Goal: Task Accomplishment & Management: Complete application form

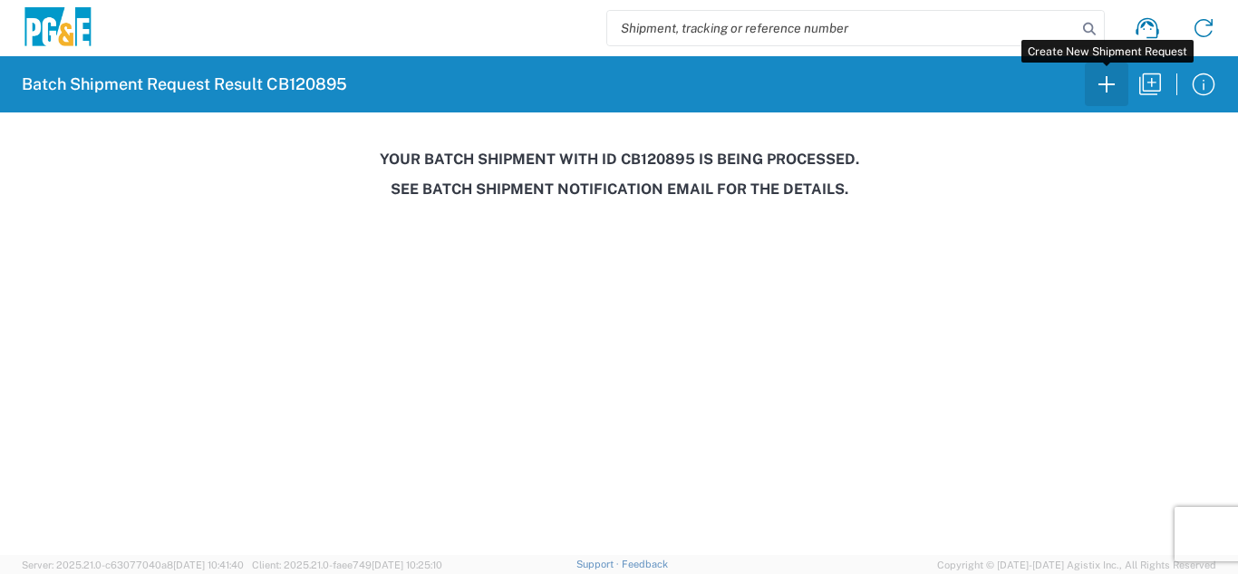
click at [1096, 84] on icon "button" at bounding box center [1106, 84] width 29 height 29
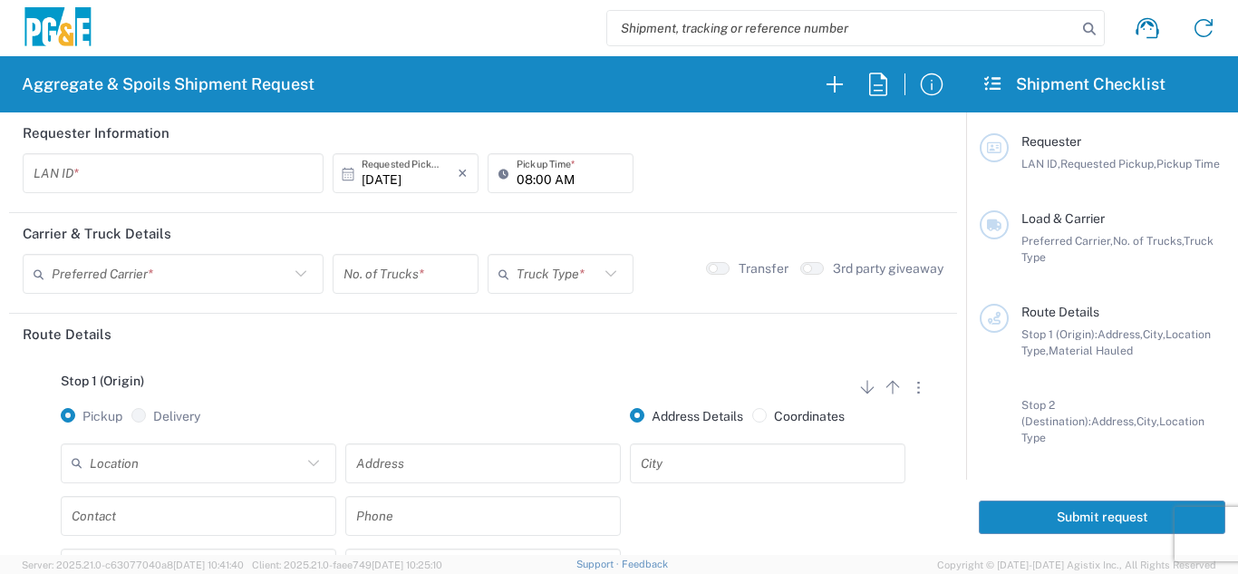
click at [229, 178] on input "text" at bounding box center [173, 174] width 279 height 32
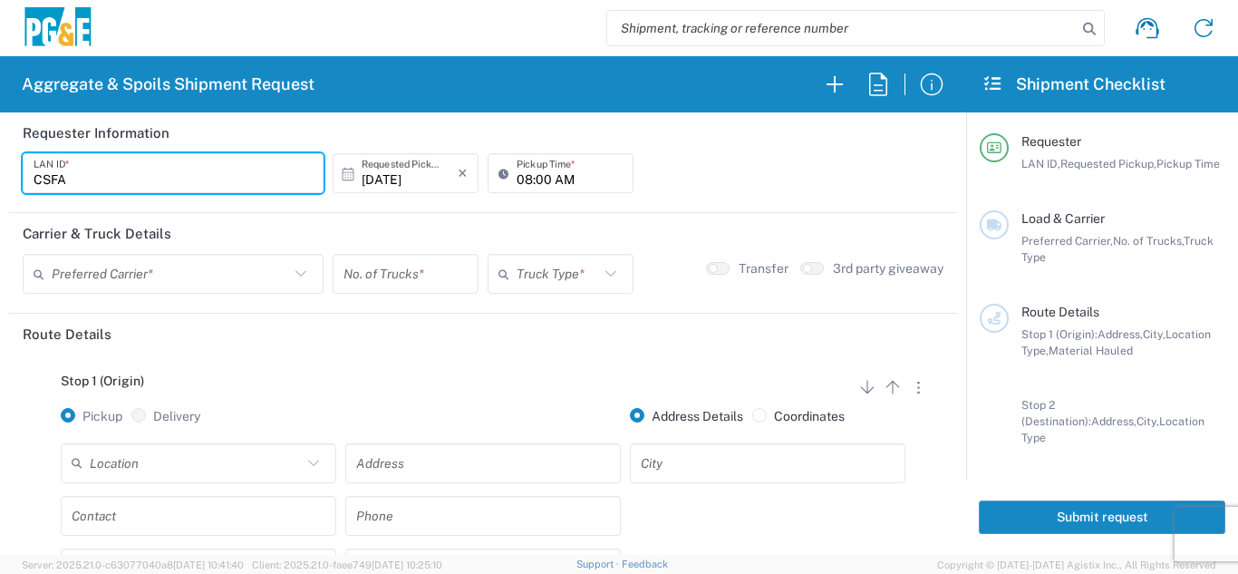
type input "CSFA"
click at [517, 180] on input "08:00 AM" at bounding box center [570, 174] width 106 height 32
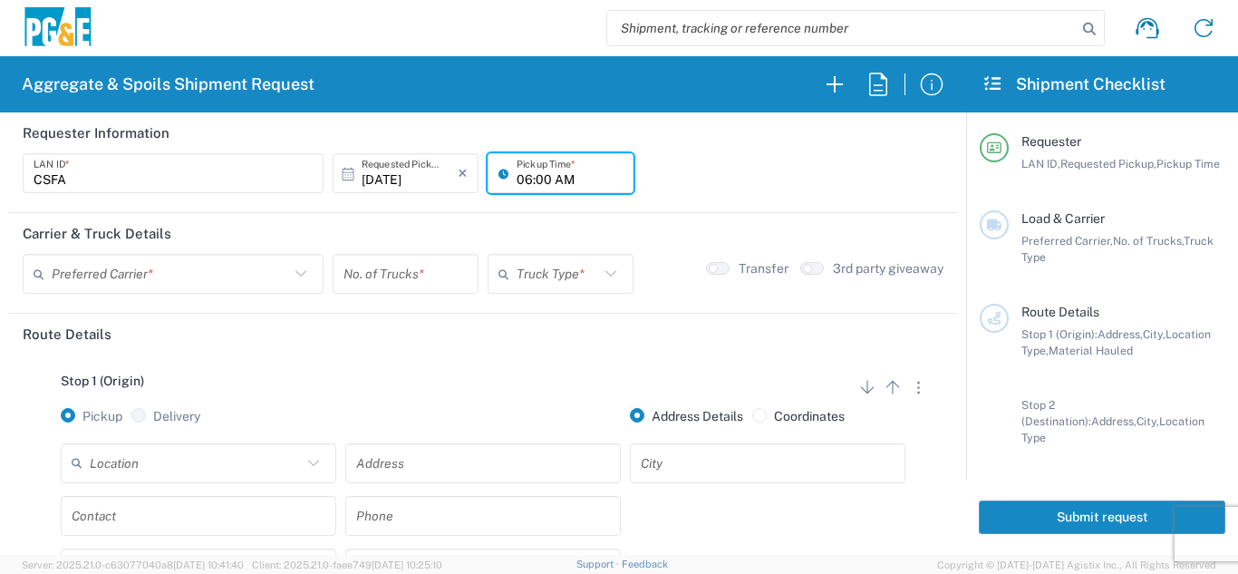
click at [535, 179] on input "06:00 AM" at bounding box center [570, 174] width 106 height 32
type input "06:30 AM"
click at [270, 281] on input "text" at bounding box center [171, 274] width 238 height 32
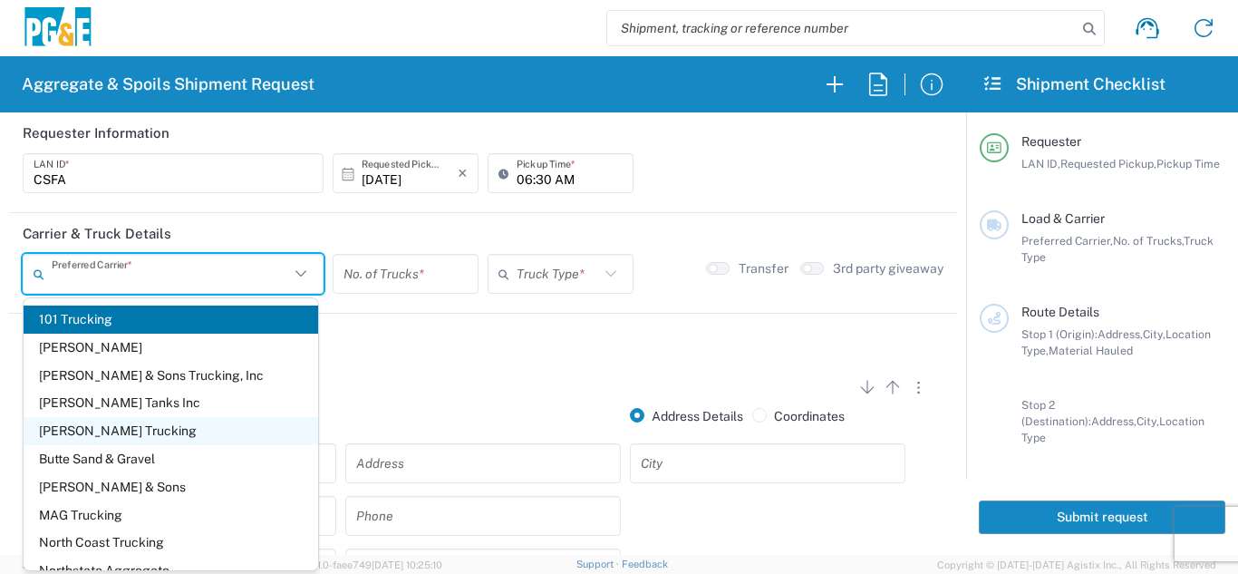
click at [76, 435] on span "[PERSON_NAME] Trucking" at bounding box center [171, 431] width 295 height 28
type input "[PERSON_NAME] Trucking"
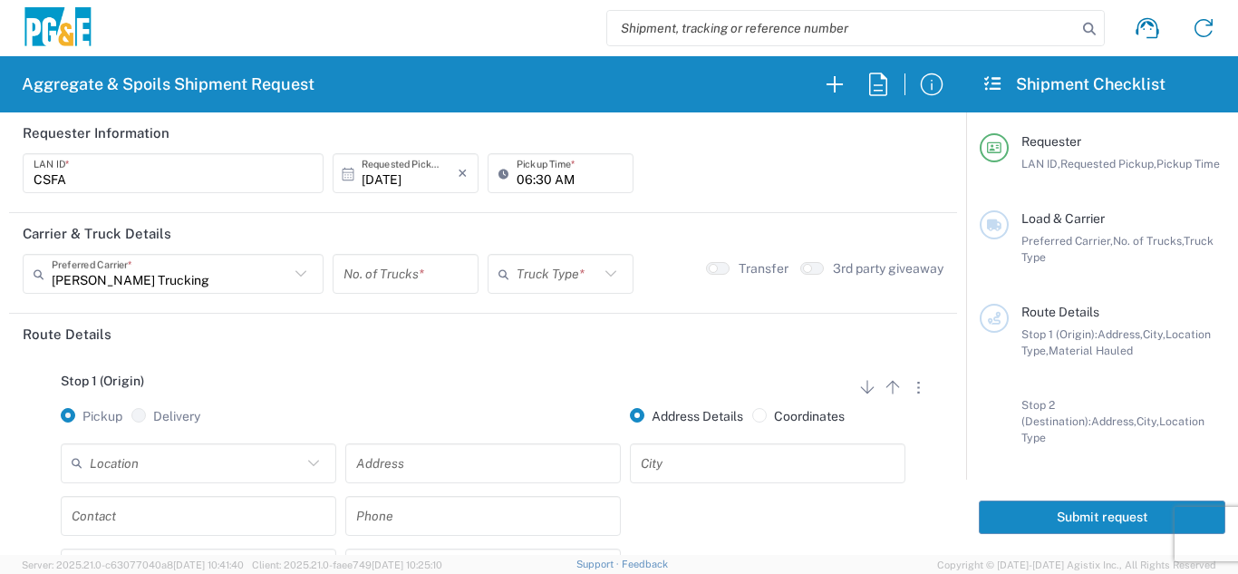
click at [357, 288] on input "number" at bounding box center [406, 274] width 124 height 32
type input "3"
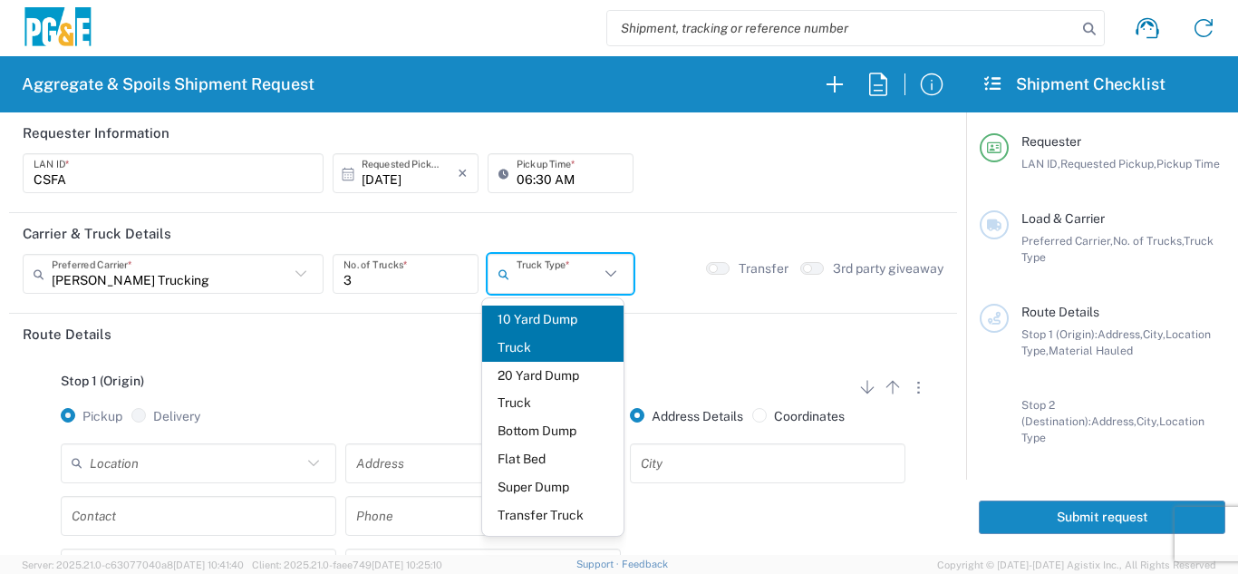
click at [521, 273] on input "text" at bounding box center [558, 274] width 83 height 32
click at [655, 322] on header "Route Details" at bounding box center [483, 334] width 948 height 41
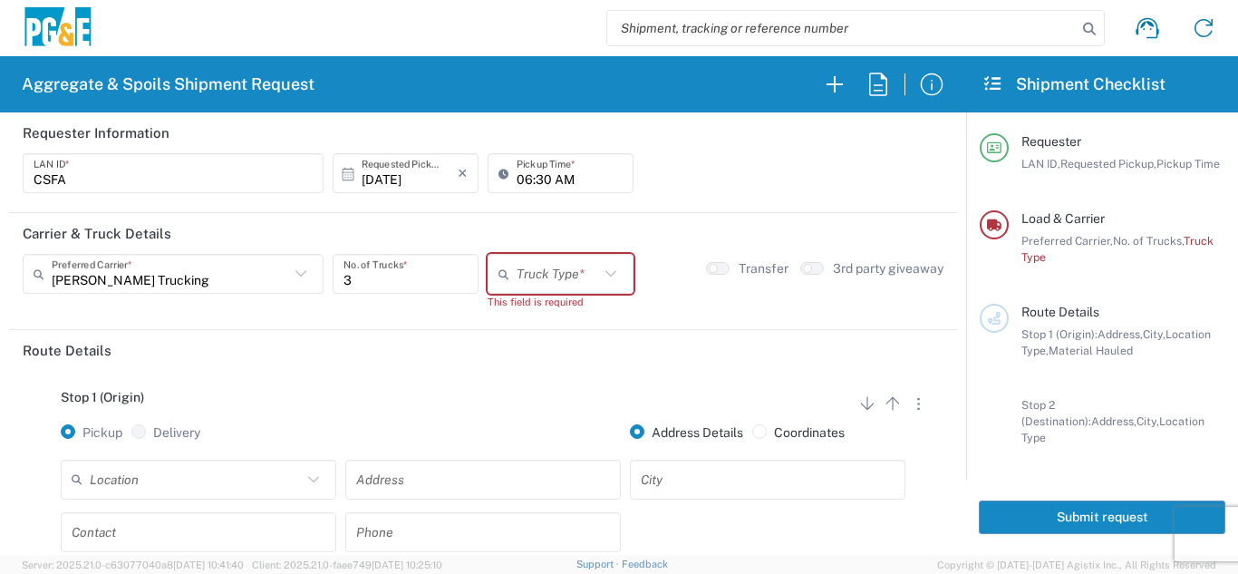
click at [172, 477] on input "text" at bounding box center [196, 479] width 212 height 32
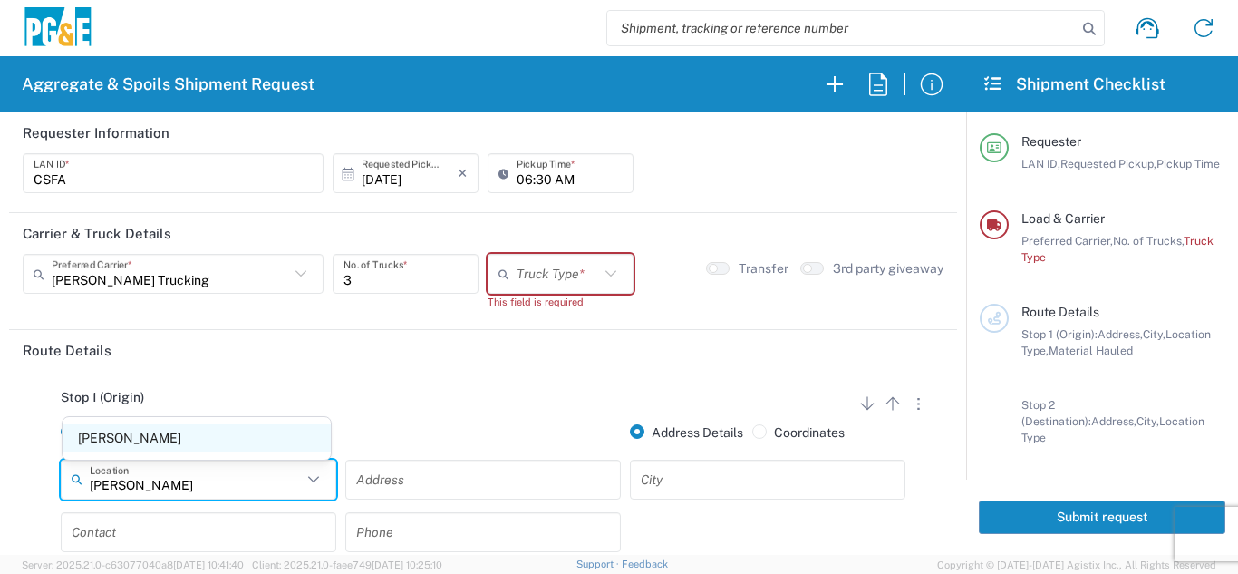
click at [131, 441] on span "[PERSON_NAME]" at bounding box center [197, 438] width 268 height 28
type input "[PERSON_NAME]"
type input "100 Memory Ln"
type input "[PERSON_NAME]"
type input "Business No Loading Dock"
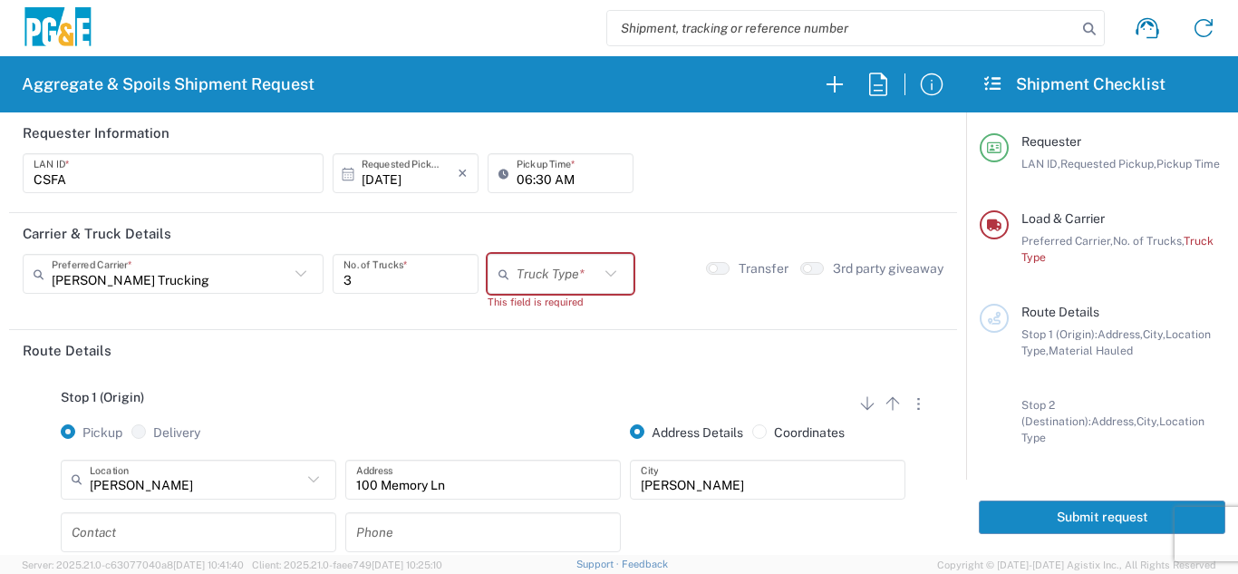
click at [599, 275] on icon at bounding box center [611, 274] width 24 height 24
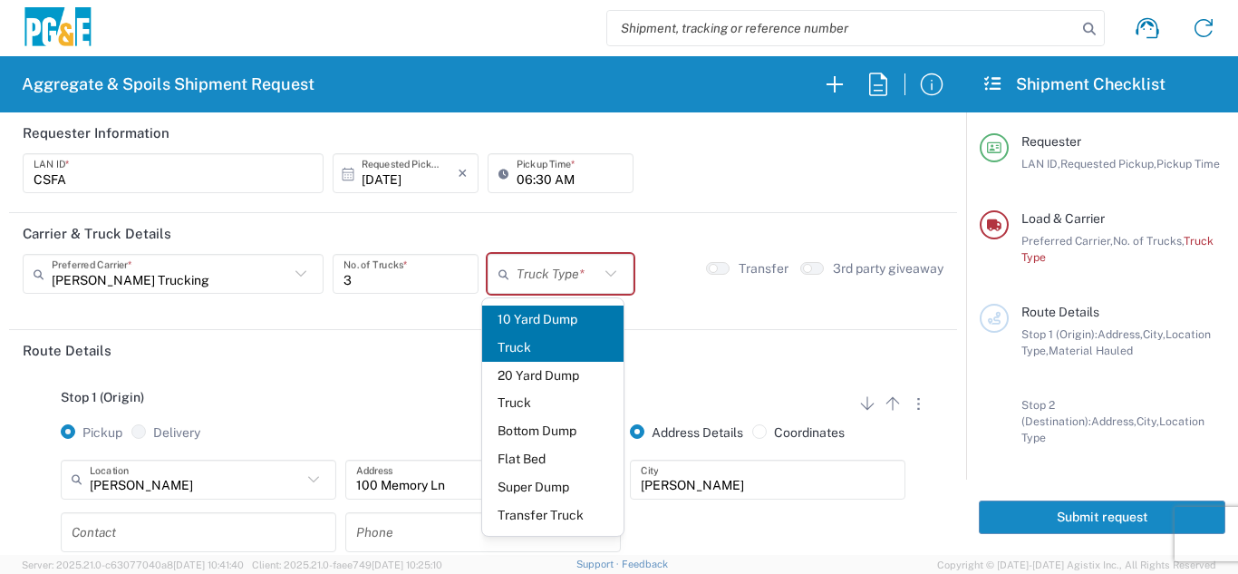
click at [552, 336] on span "10 Yard Dump Truck" at bounding box center [553, 334] width 142 height 56
type input "10 Yard Dump Truck"
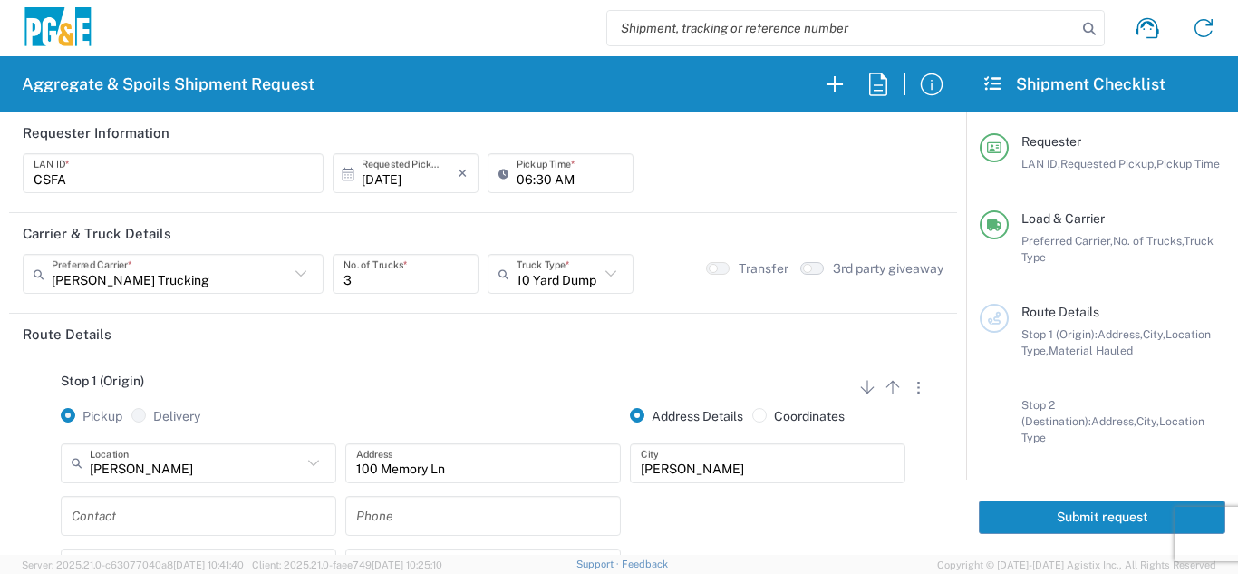
click at [807, 268] on button "button" at bounding box center [813, 268] width 24 height 13
click at [675, 307] on agx-form-section "Carrier & Truck Details [PERSON_NAME] Trucking Preferred Carrier * 101 Trucking…" at bounding box center [483, 263] width 948 height 101
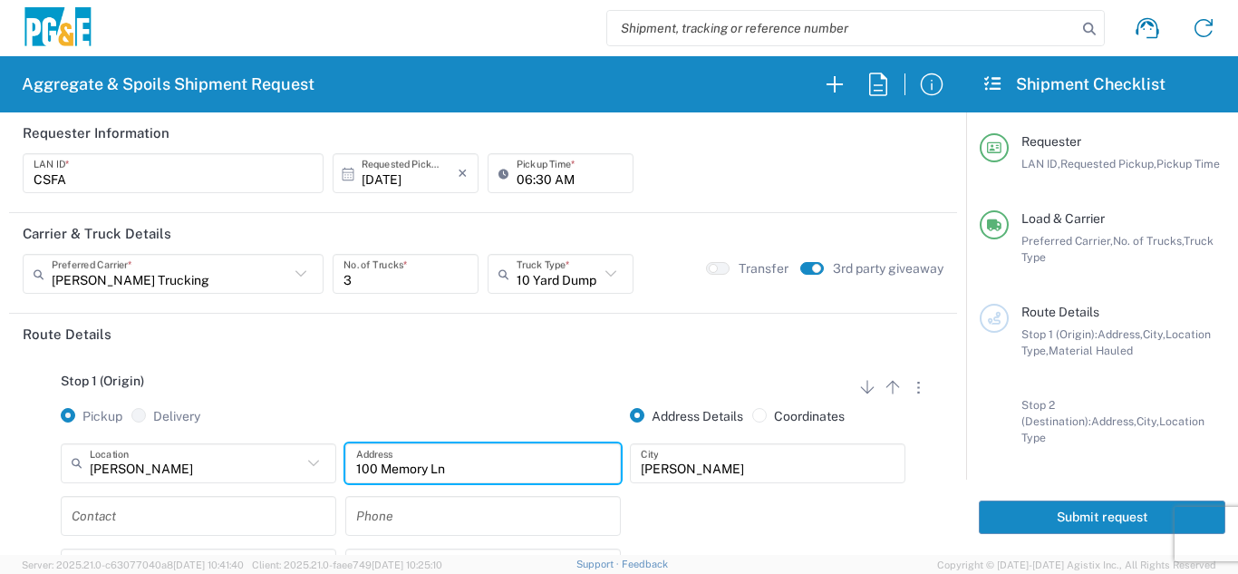
drag, startPoint x: 448, startPoint y: 468, endPoint x: 305, endPoint y: 475, distance: 143.4
click at [305, 475] on div "[PERSON_NAME] Location [GEOGRAPHIC_DATA] [STREET_ADDRESS][PERSON_NAME] - Quarry…" at bounding box center [483, 469] width 854 height 53
type input "5798 CA-36"
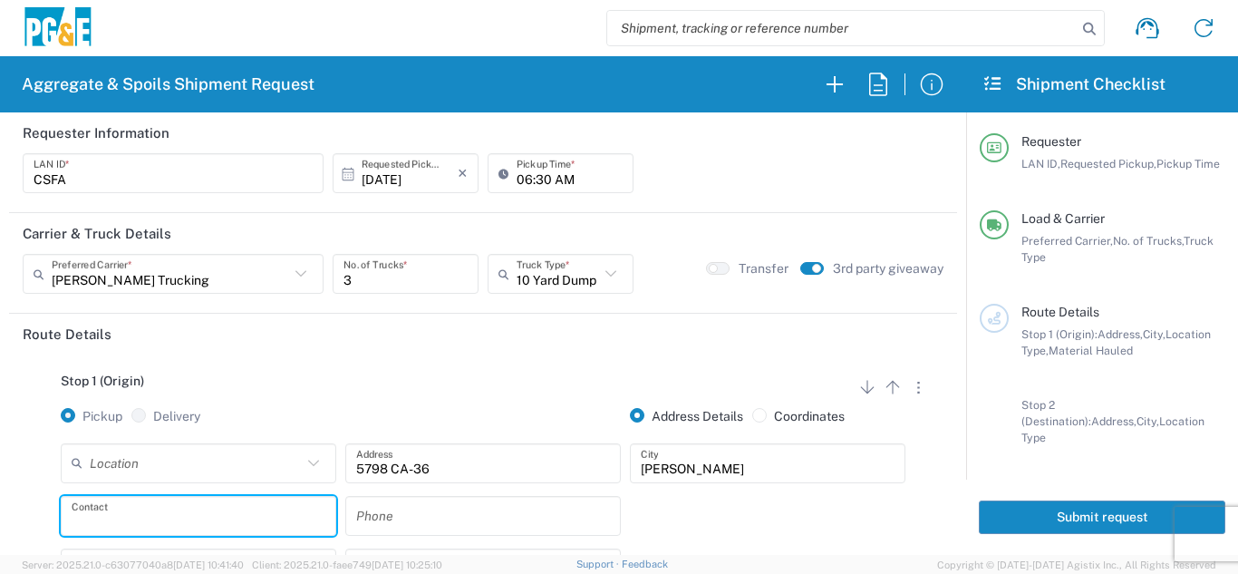
click at [211, 523] on input "text" at bounding box center [199, 516] width 254 height 32
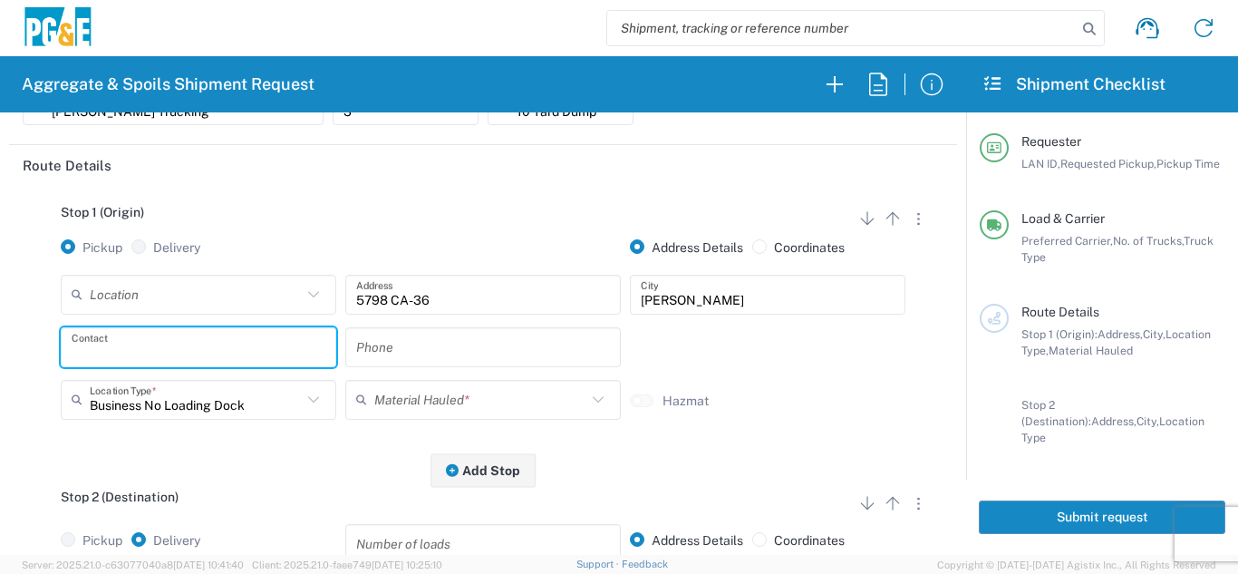
scroll to position [181, 0]
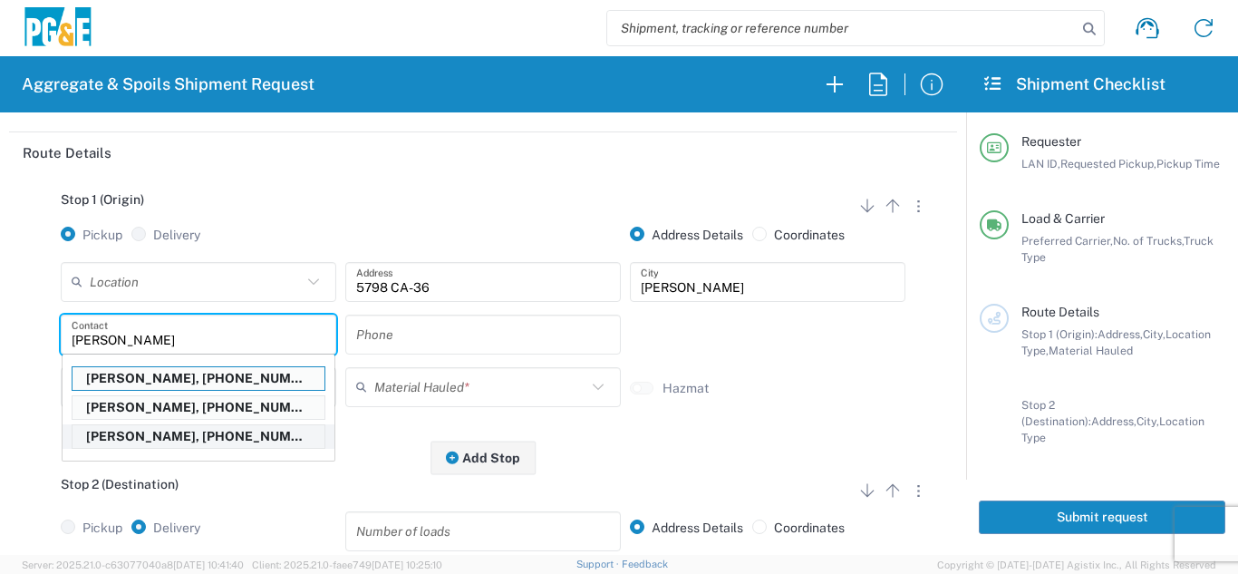
click at [127, 436] on p "[PERSON_NAME], [PHONE_NUMBER]" at bounding box center [199, 436] width 252 height 23
type input "[PERSON_NAME]"
type input "[PHONE_NUMBER]"
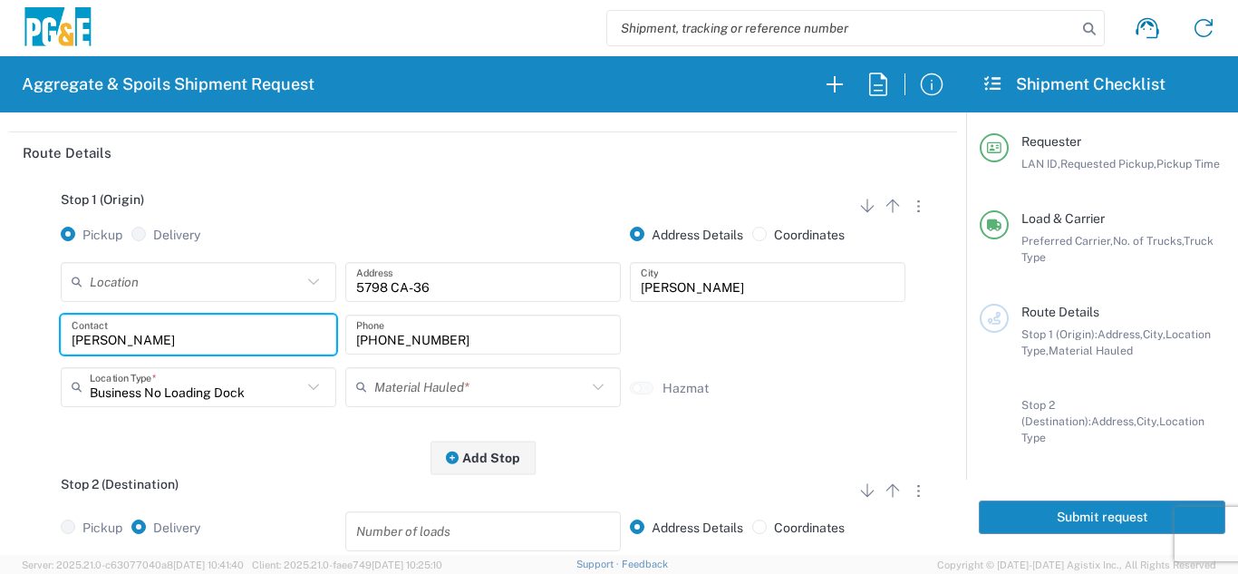
click at [431, 396] on input "text" at bounding box center [480, 387] width 212 height 32
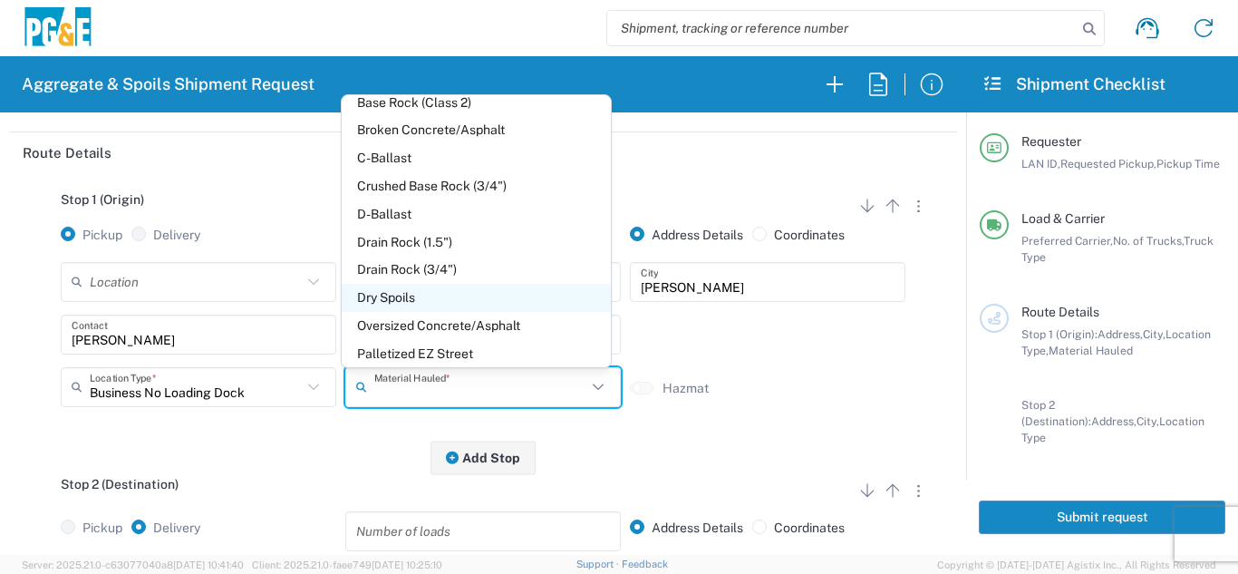
click at [408, 291] on span "Dry Spoils" at bounding box center [476, 298] width 268 height 28
type input "Dry Spoils"
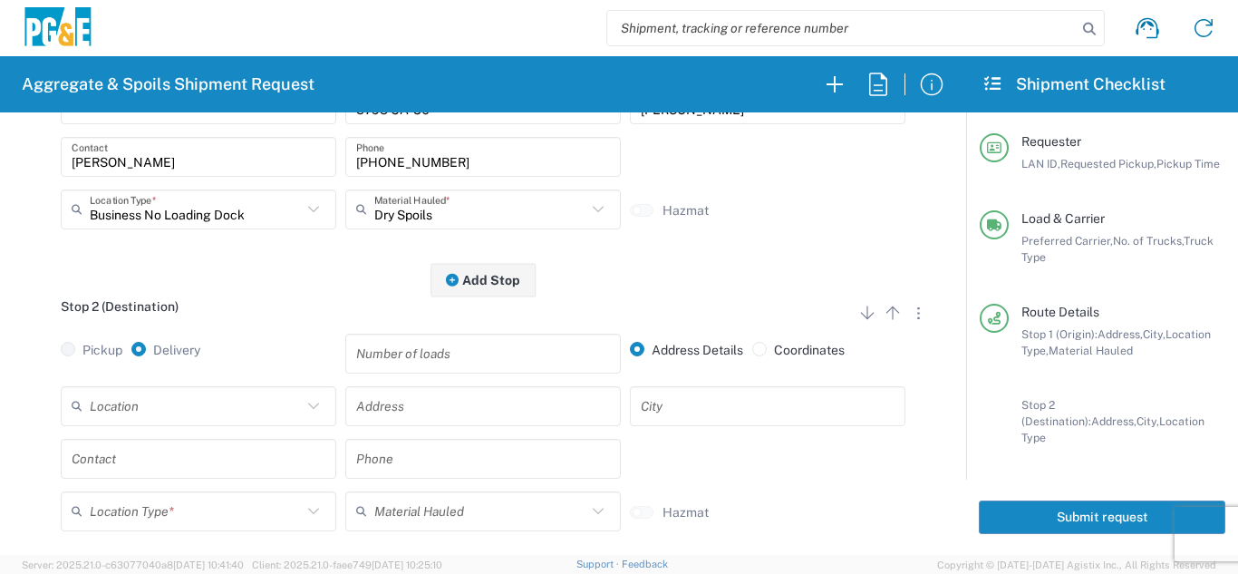
scroll to position [363, 0]
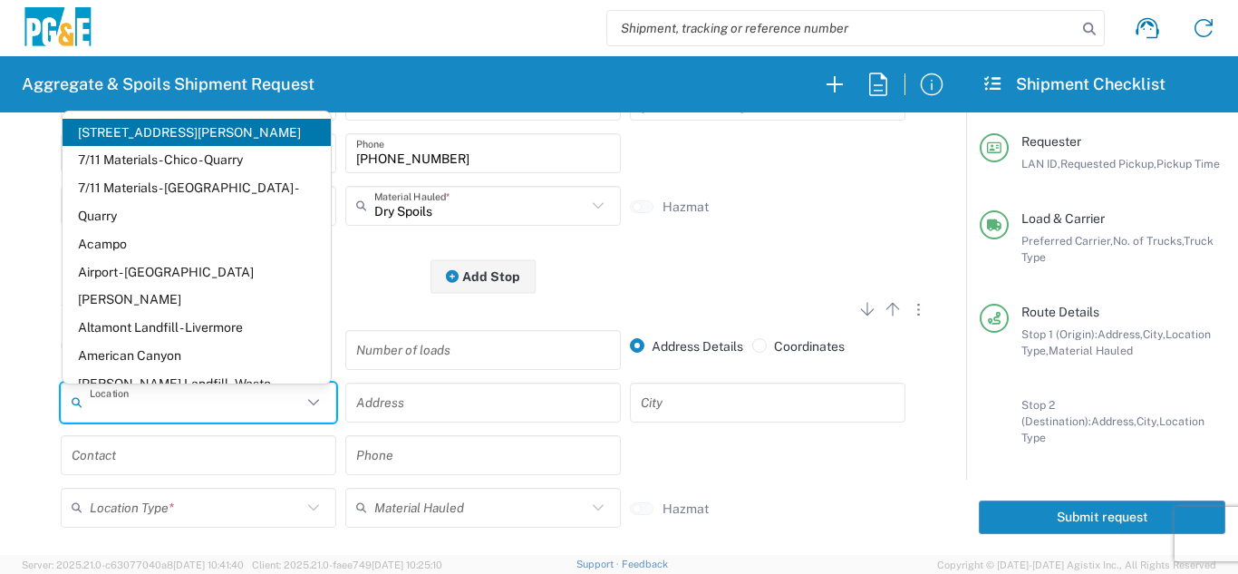
click at [253, 410] on input "text" at bounding box center [196, 402] width 212 height 32
click at [447, 416] on input "text" at bounding box center [483, 402] width 254 height 32
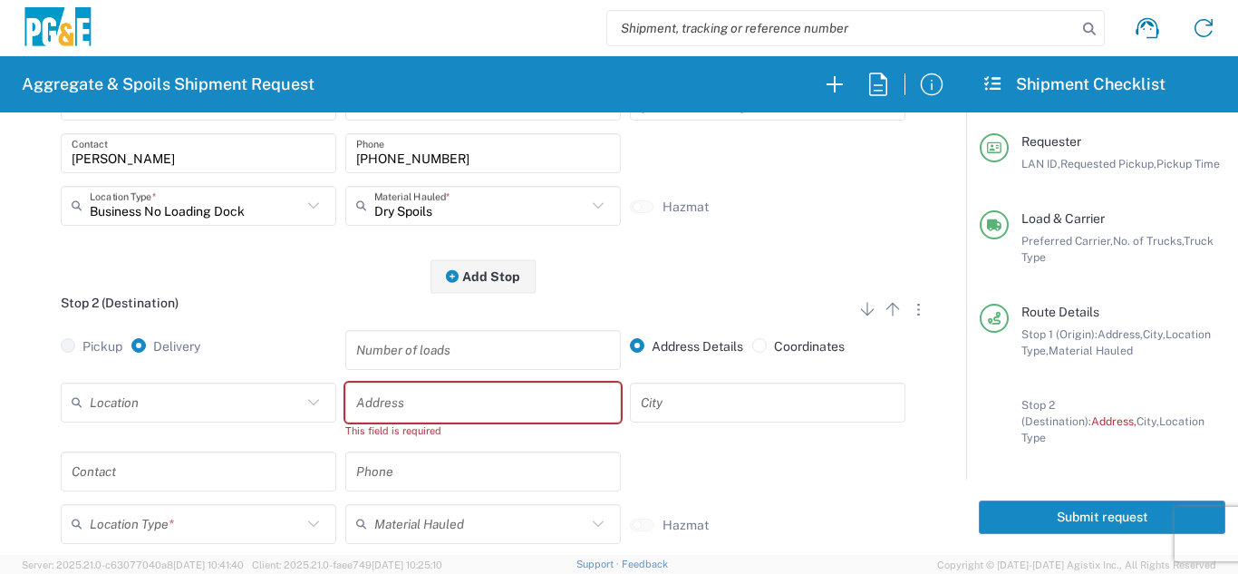
click at [519, 411] on input "text" at bounding box center [483, 402] width 254 height 32
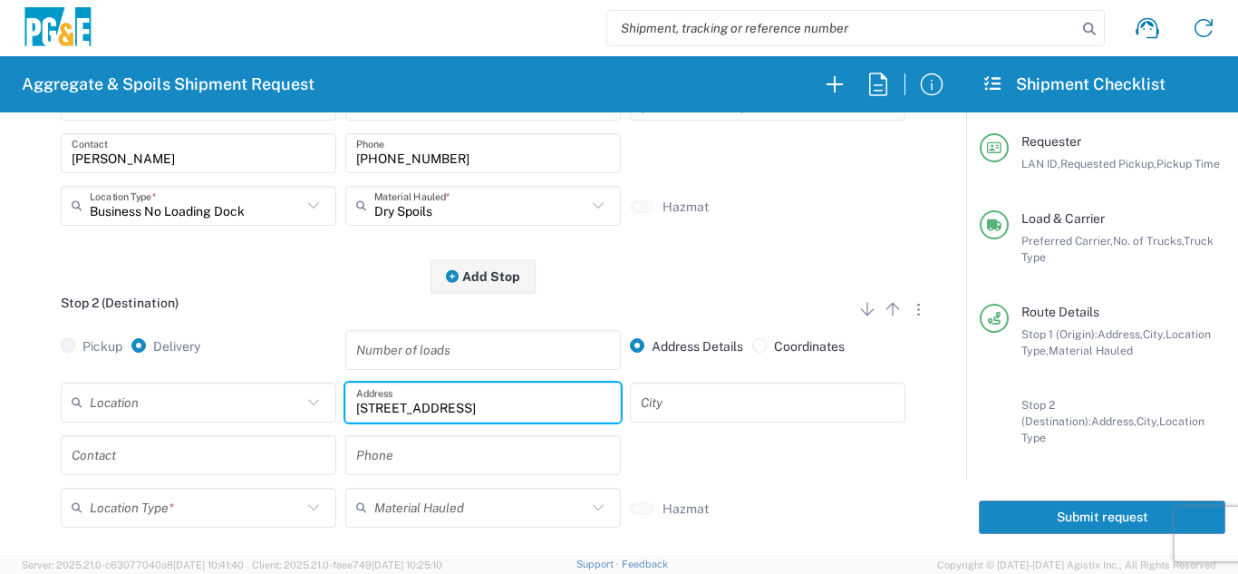
type input "[STREET_ADDRESS]"
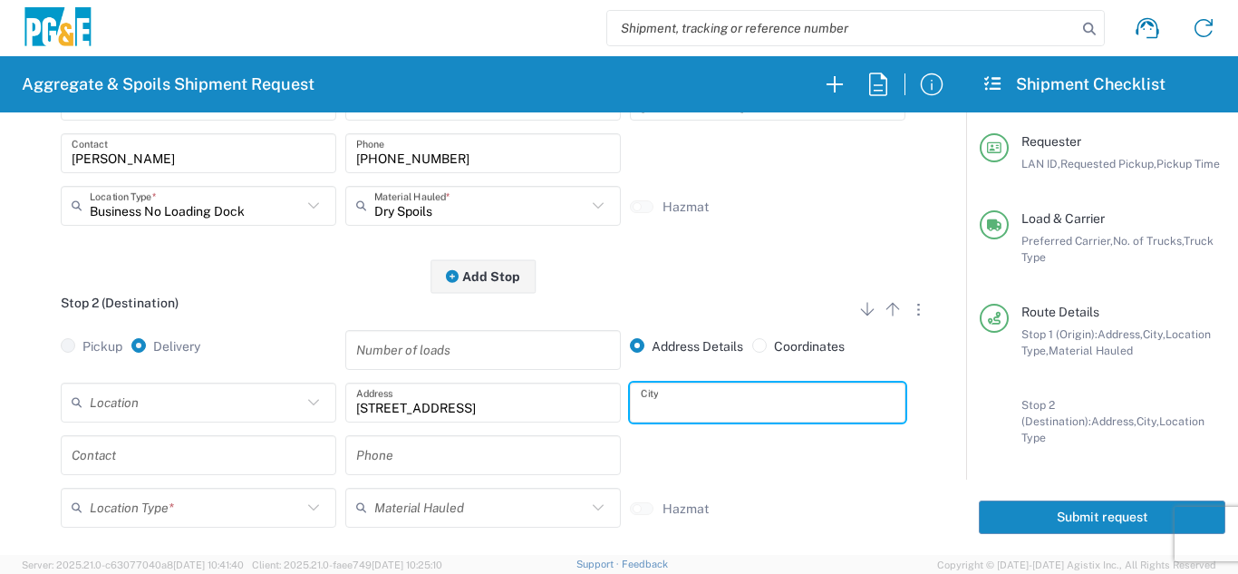
click at [641, 416] on input "text" at bounding box center [768, 402] width 254 height 32
type input "[GEOGRAPHIC_DATA]"
click at [202, 460] on input "text" at bounding box center [199, 455] width 254 height 32
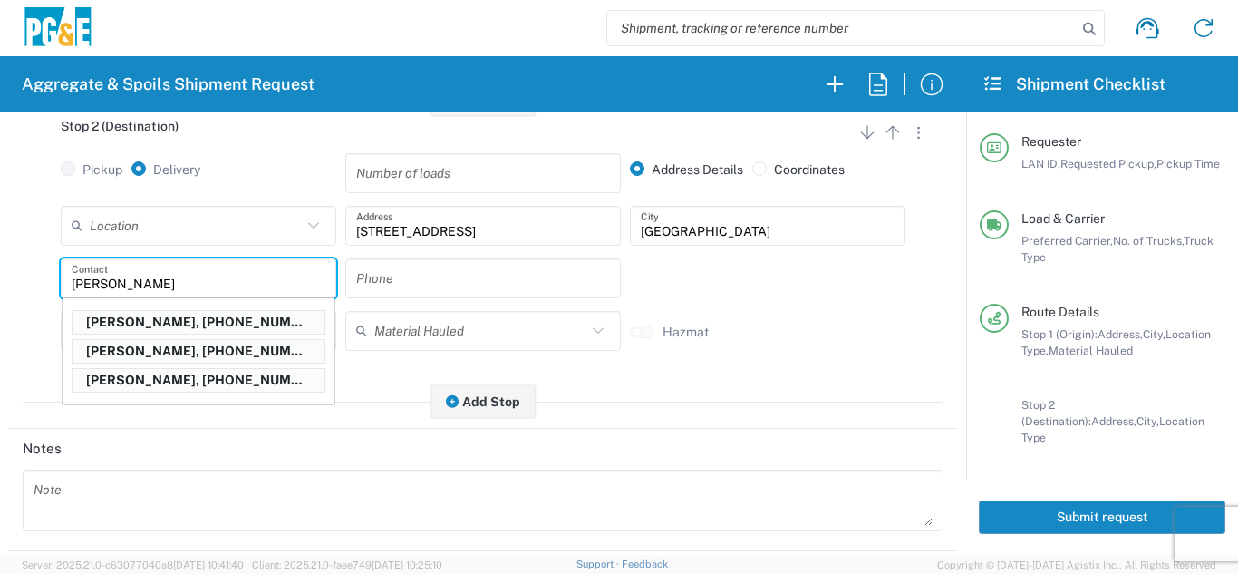
scroll to position [544, 0]
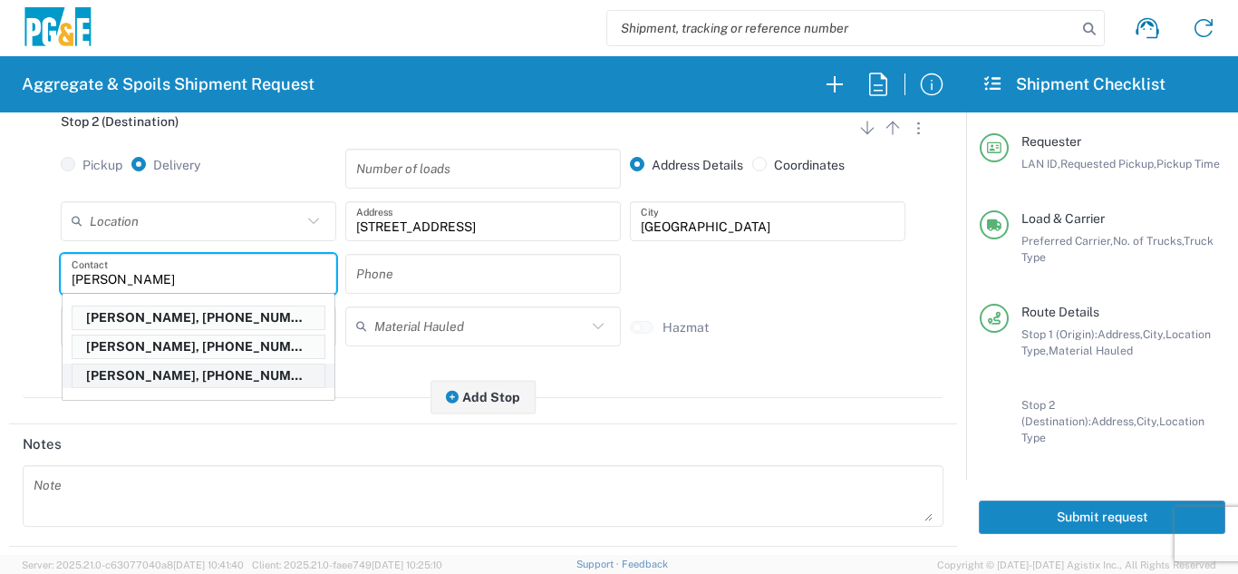
click at [187, 378] on p "[PERSON_NAME], [PHONE_NUMBER]" at bounding box center [199, 375] width 252 height 23
type input "[PERSON_NAME]"
type input "[PHONE_NUMBER]"
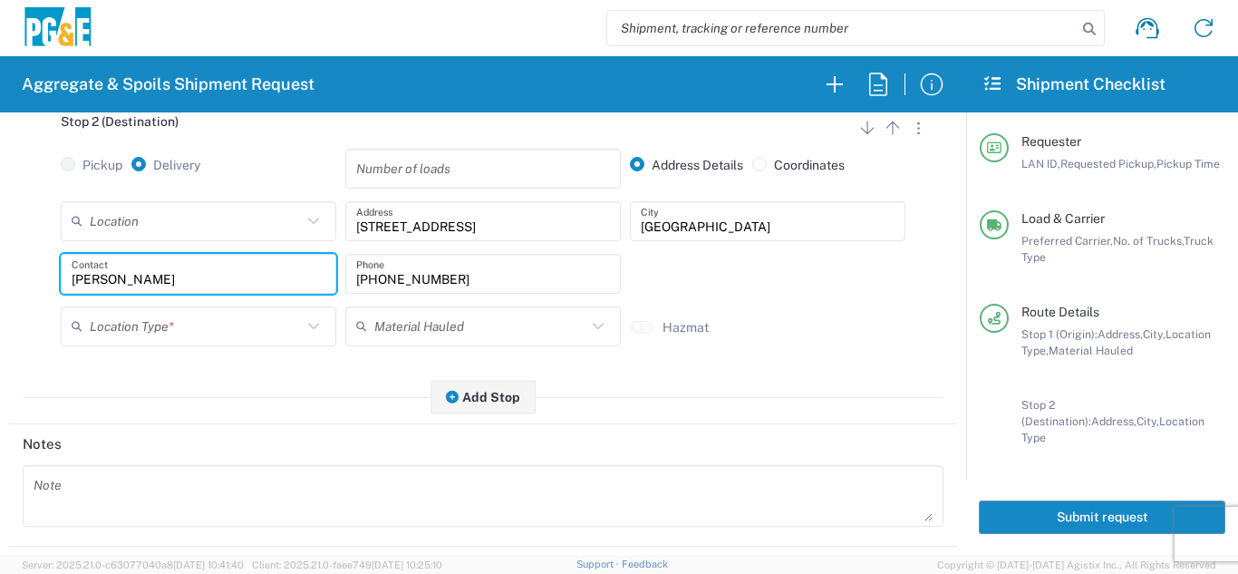
click at [189, 406] on main "Stop 1 (Origin) Add Stop Above Add Stop Below Remove Stop Pickup Delivery Addre…" at bounding box center [483, 114] width 948 height 607
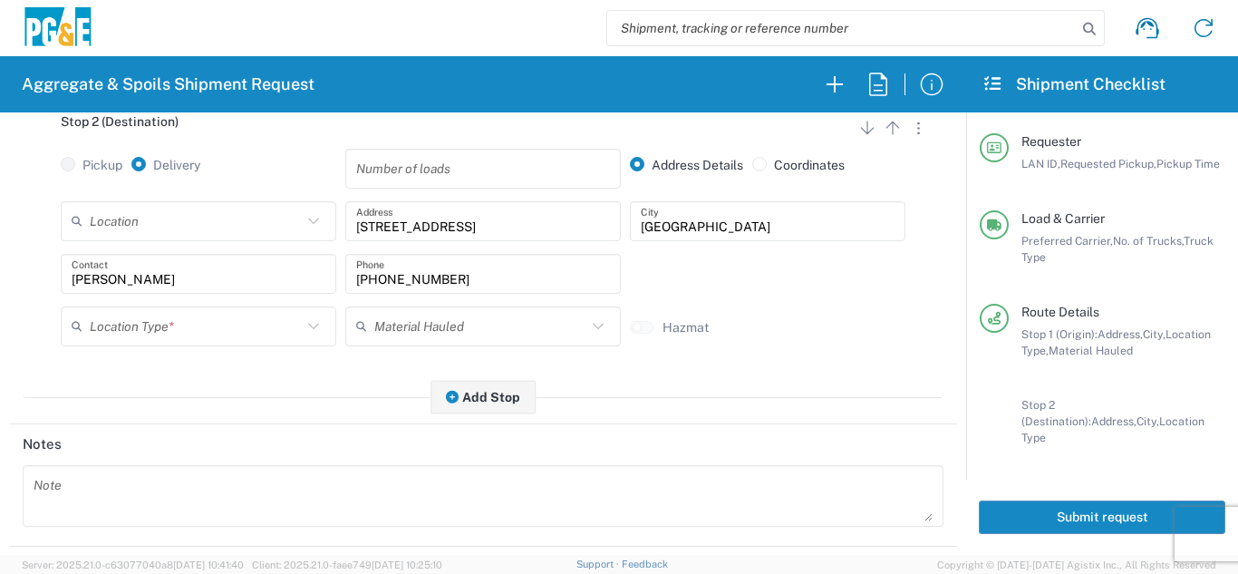
click at [181, 333] on input "text" at bounding box center [196, 326] width 212 height 32
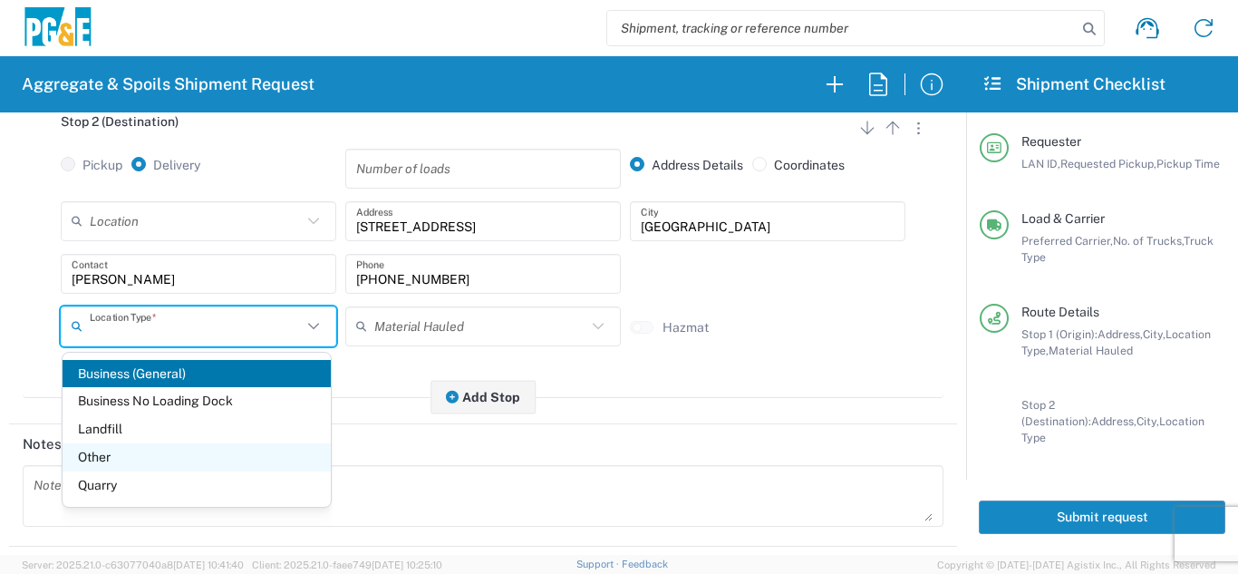
click at [128, 459] on span "Other" at bounding box center [197, 457] width 268 height 28
type input "Other"
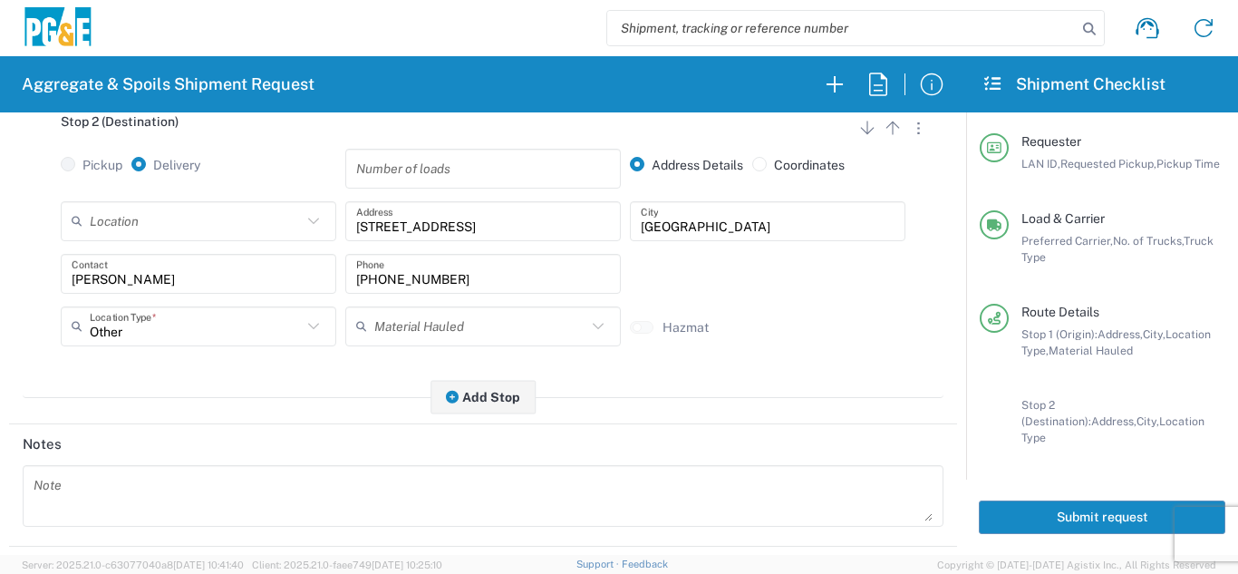
click at [314, 409] on main "Stop 1 (Origin) Add Stop Above Add Stop Below Remove Stop Pickup Delivery Addre…" at bounding box center [483, 114] width 948 height 607
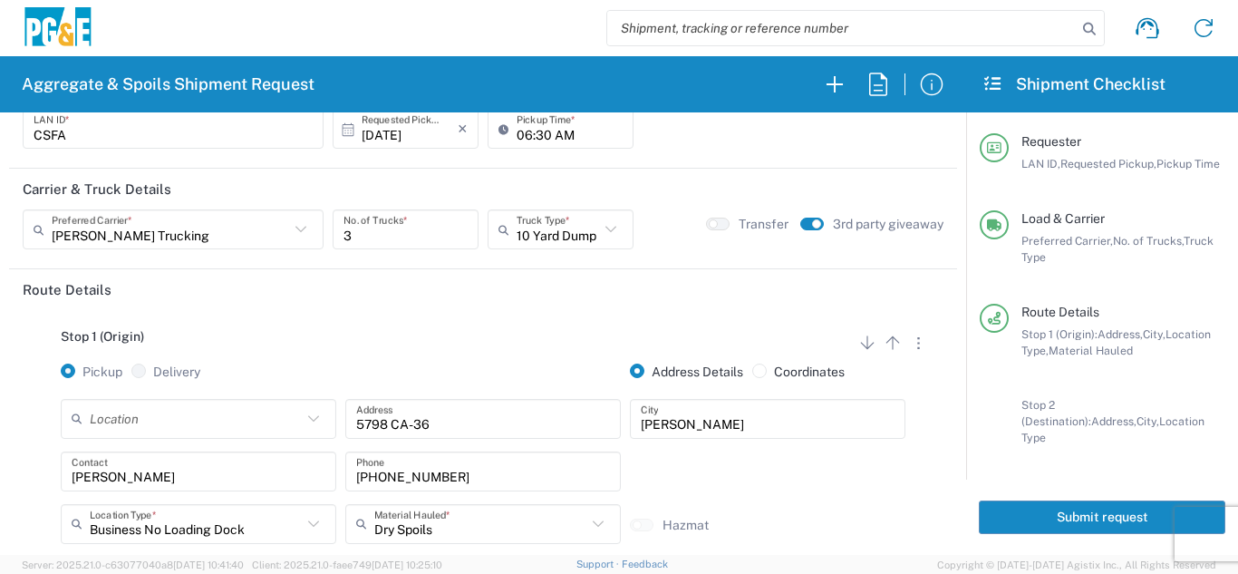
scroll to position [0, 0]
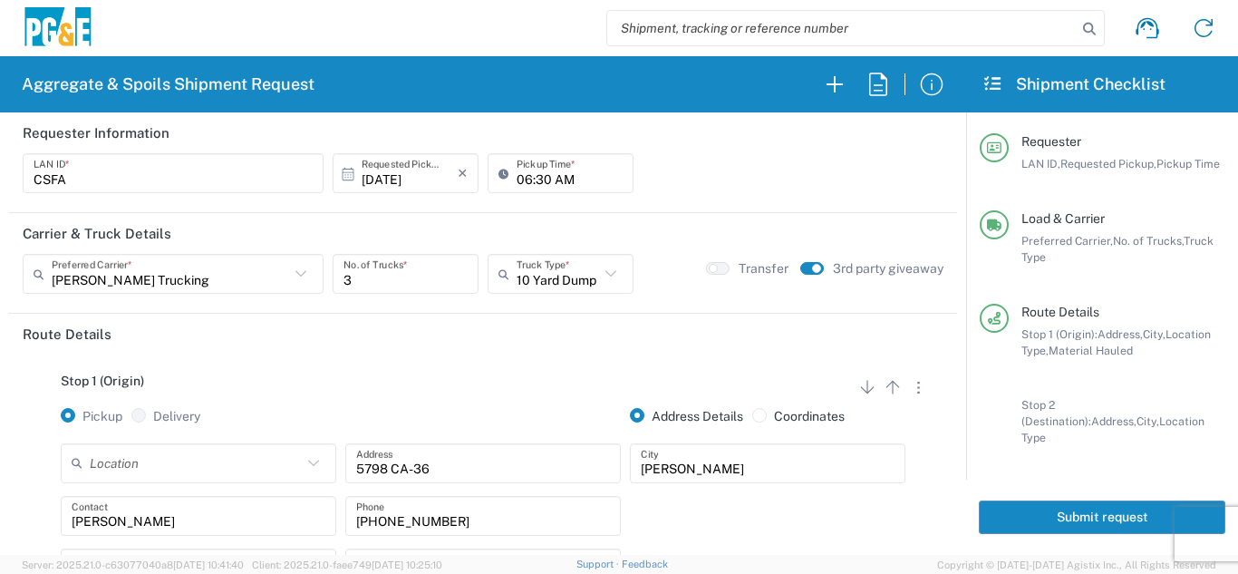
drag, startPoint x: 1025, startPoint y: 508, endPoint x: 1220, endPoint y: 483, distance: 196.5
click at [1025, 508] on button "Submit request" at bounding box center [1102, 517] width 247 height 34
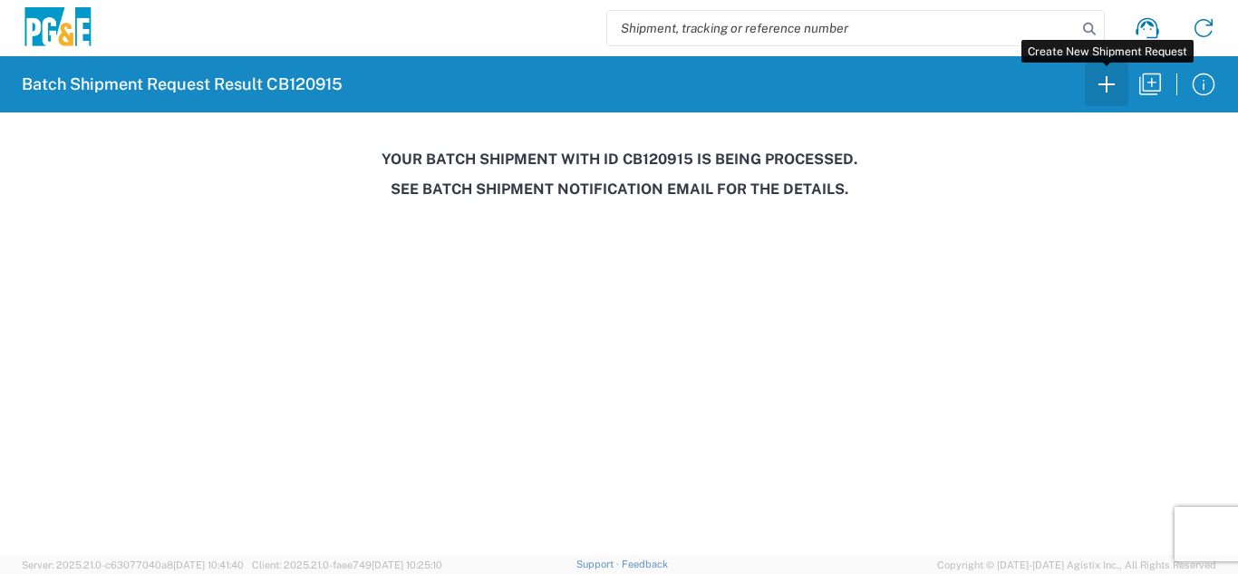
click at [1093, 96] on icon "button" at bounding box center [1106, 84] width 29 height 29
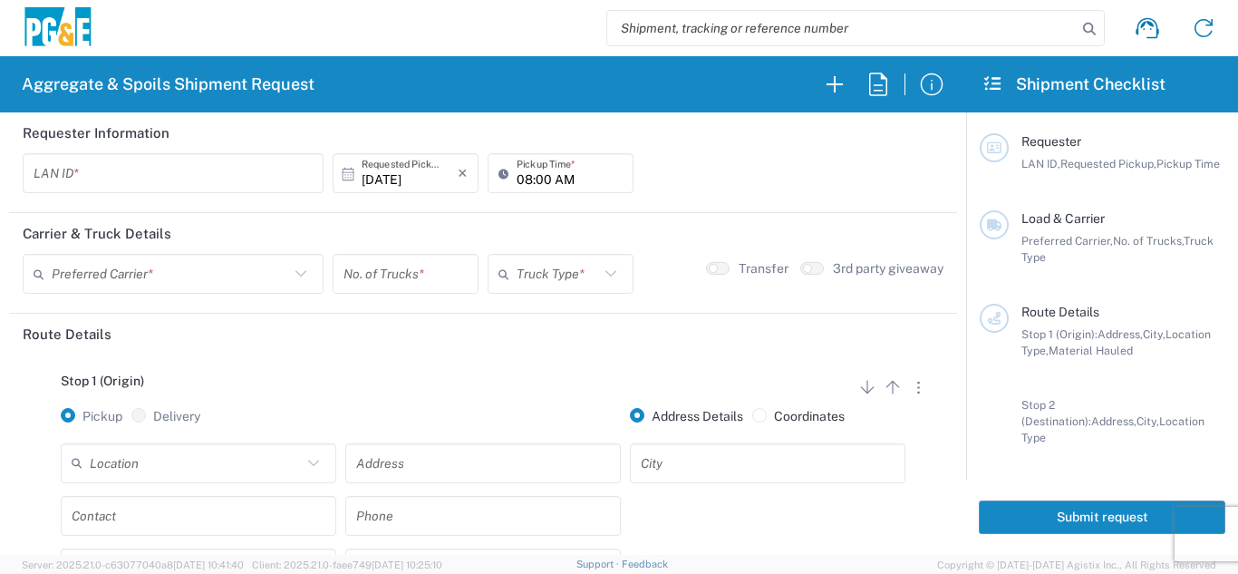
click at [102, 189] on input "text" at bounding box center [173, 174] width 279 height 32
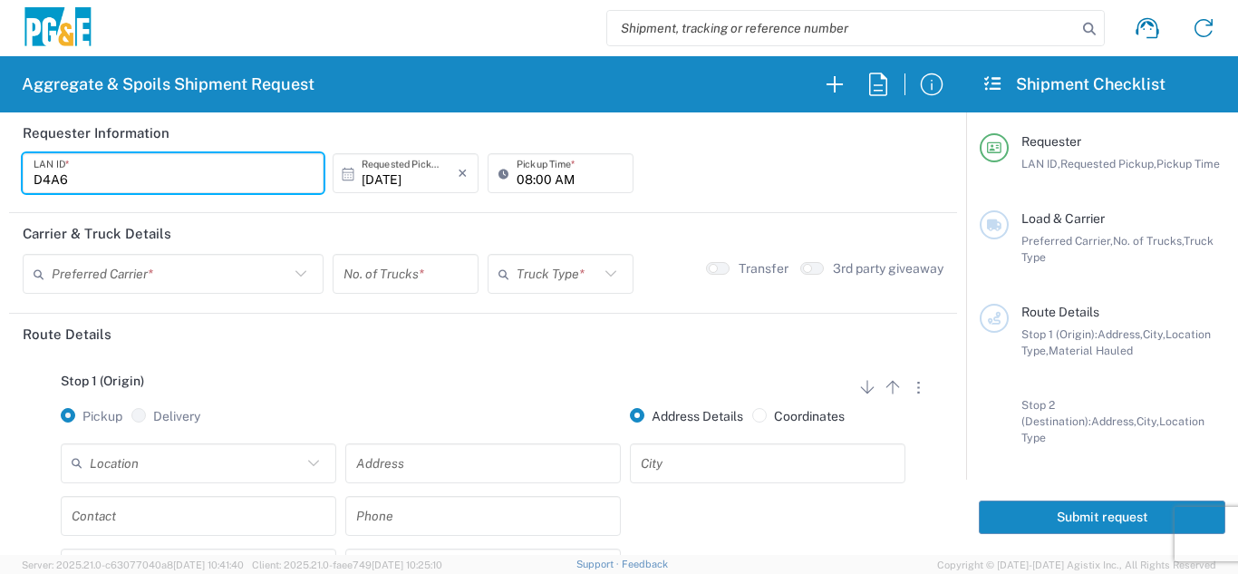
type input "D4A6"
click at [525, 189] on input "08:00 AM" at bounding box center [570, 174] width 106 height 32
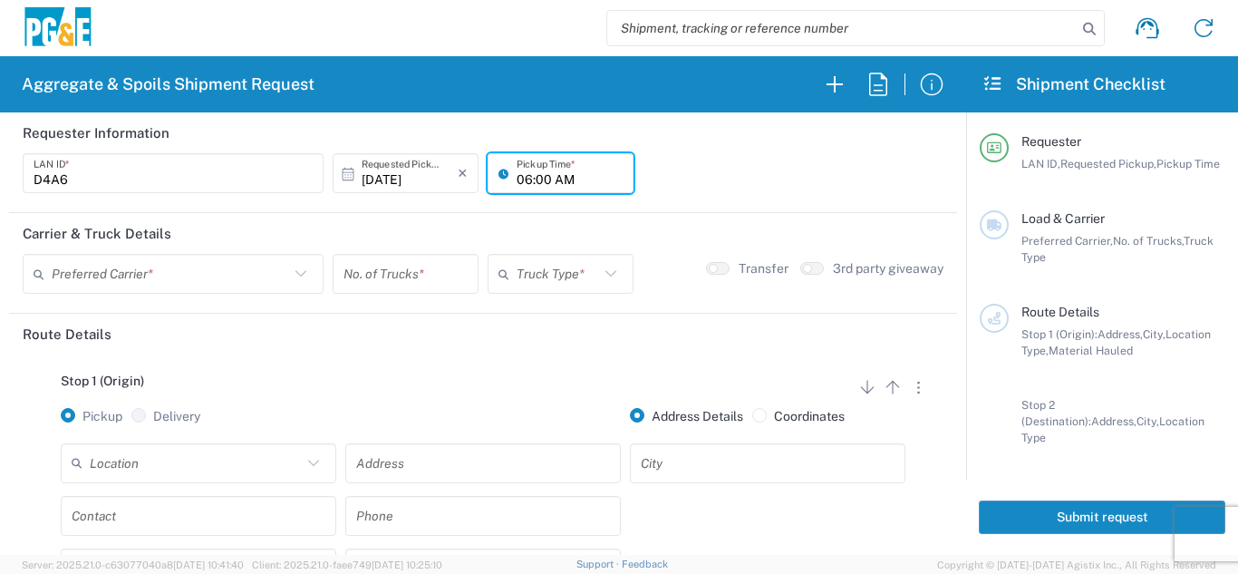
type input "06:00 AM"
click at [160, 276] on input "text" at bounding box center [171, 274] width 238 height 32
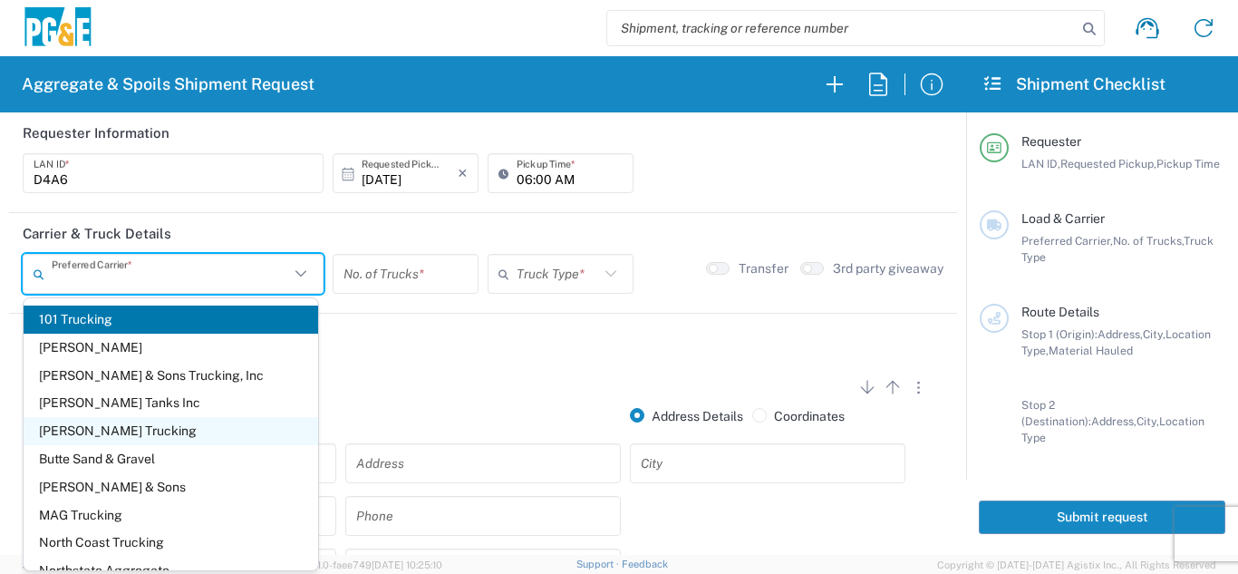
click at [119, 426] on span "[PERSON_NAME] Trucking" at bounding box center [171, 431] width 295 height 28
type input "[PERSON_NAME] Trucking"
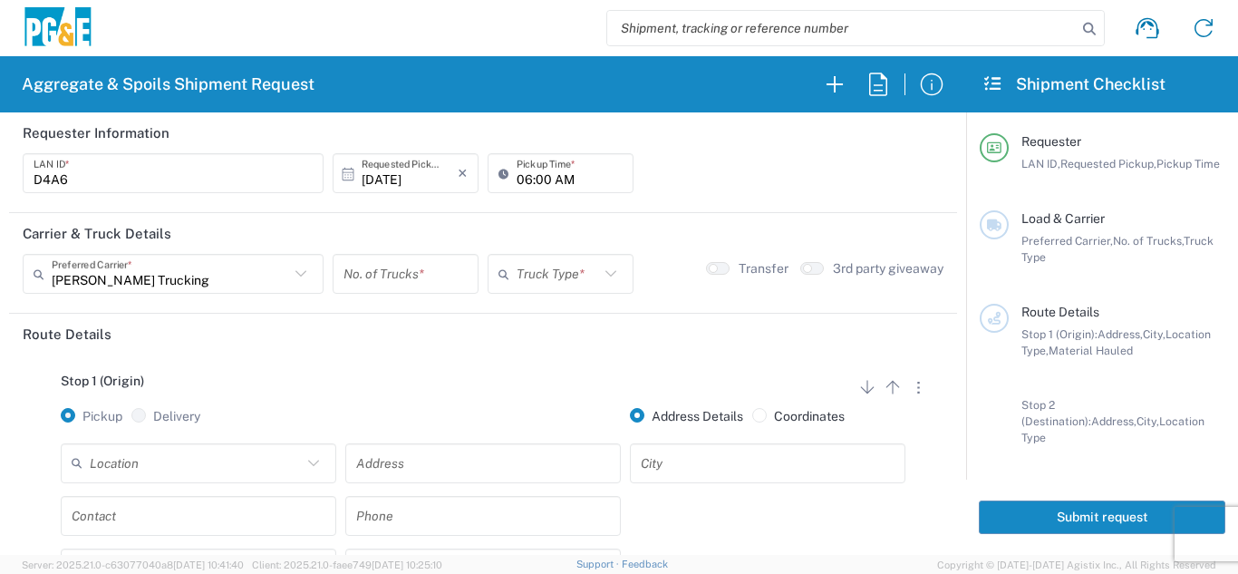
click at [218, 370] on div "Stop 1 (Origin) Add Stop Above Add Stop Below Remove Stop Pickup Delivery Addre…" at bounding box center [483, 496] width 921 height 285
click at [385, 270] on input "number" at bounding box center [406, 274] width 124 height 32
type input "6"
click at [357, 267] on input "number" at bounding box center [406, 274] width 124 height 32
type input "10"
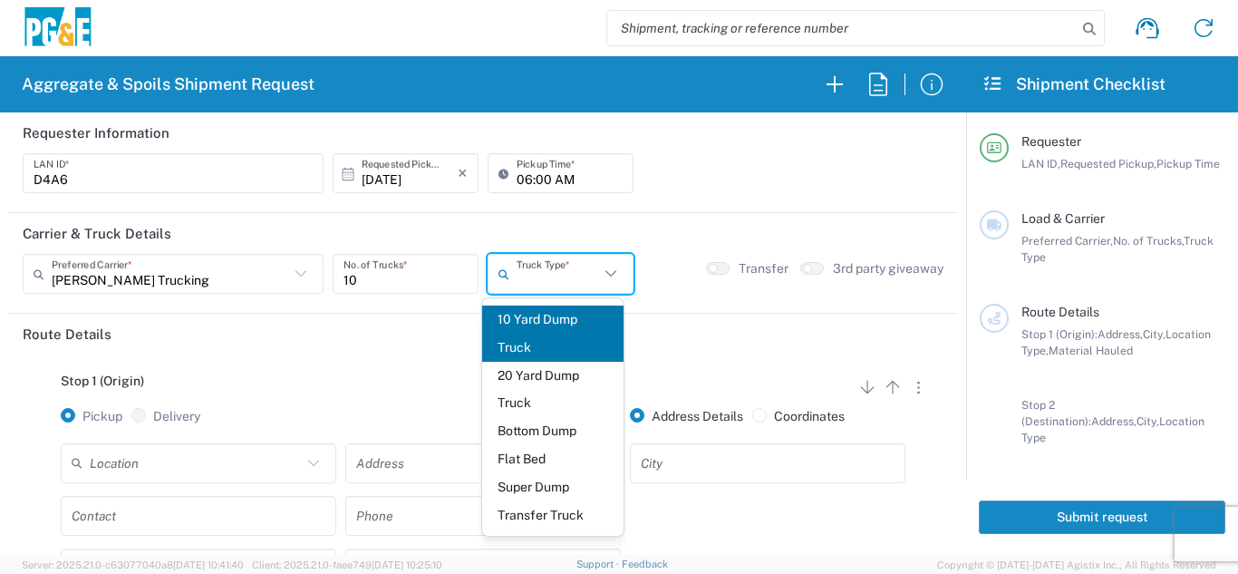
click at [577, 280] on input "text" at bounding box center [558, 274] width 83 height 32
click at [529, 485] on span "Super Dump" at bounding box center [553, 487] width 142 height 28
type input "Super Dump"
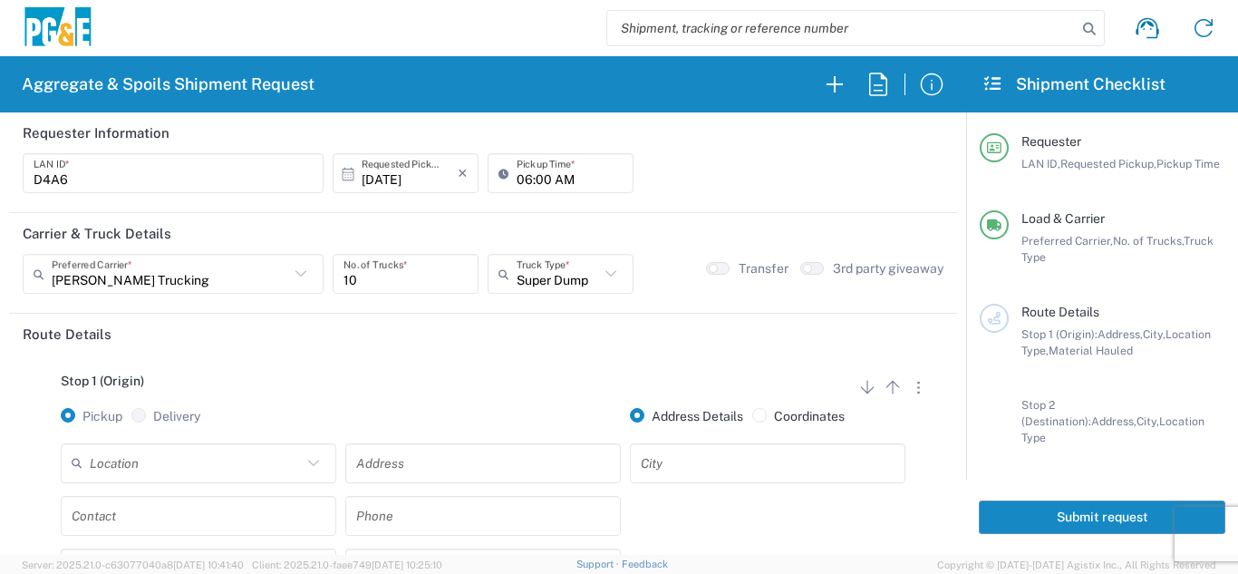
click at [465, 391] on div "Stop 1 (Origin) Add Stop Above Add Stop Below Remove Stop" at bounding box center [483, 391] width 921 height 34
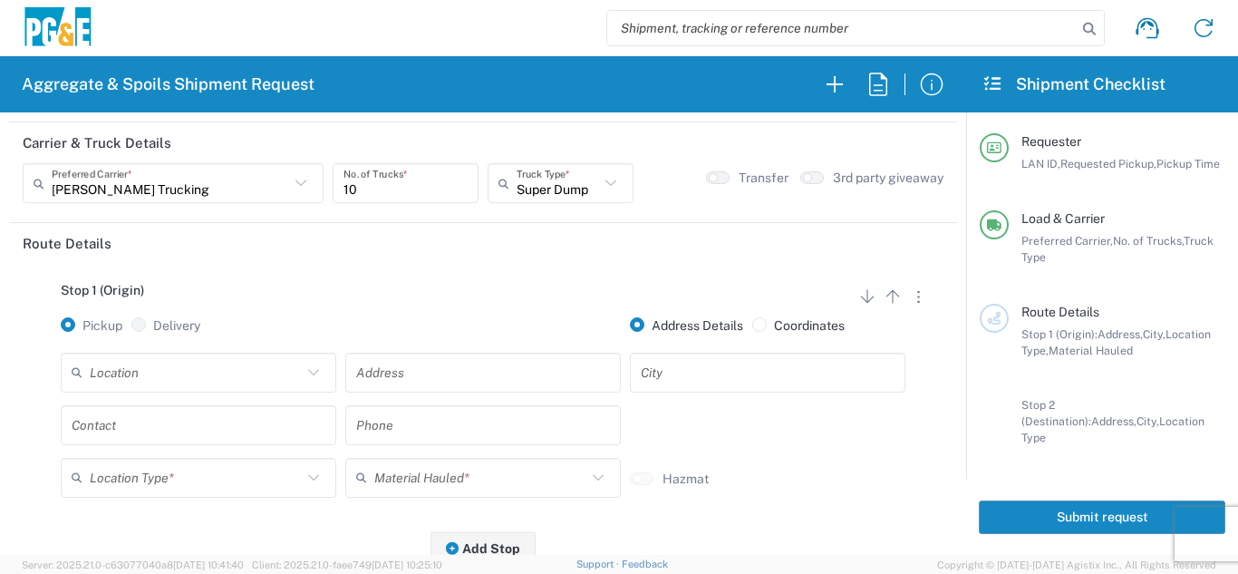
click at [238, 364] on input "text" at bounding box center [196, 372] width 212 height 32
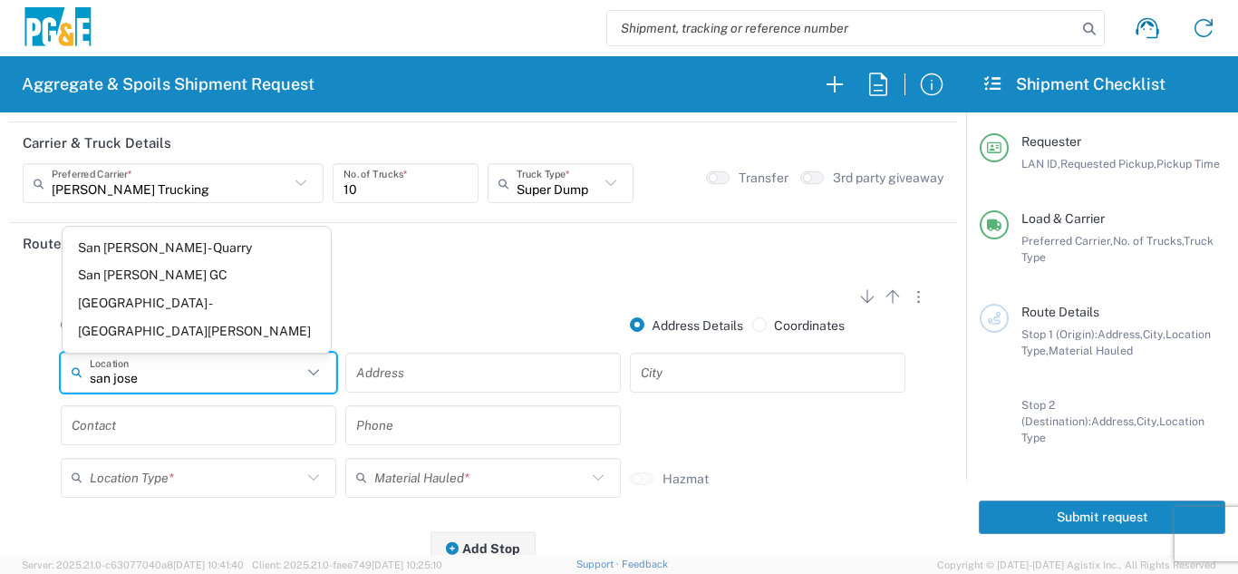
click at [150, 289] on span "San [PERSON_NAME] GC" at bounding box center [197, 275] width 268 height 28
type input "San [PERSON_NAME] GC"
type input "[STREET_ADDRESS]"
type input "[GEOGRAPHIC_DATA][PERSON_NAME]"
type input "Business No Loading Dock"
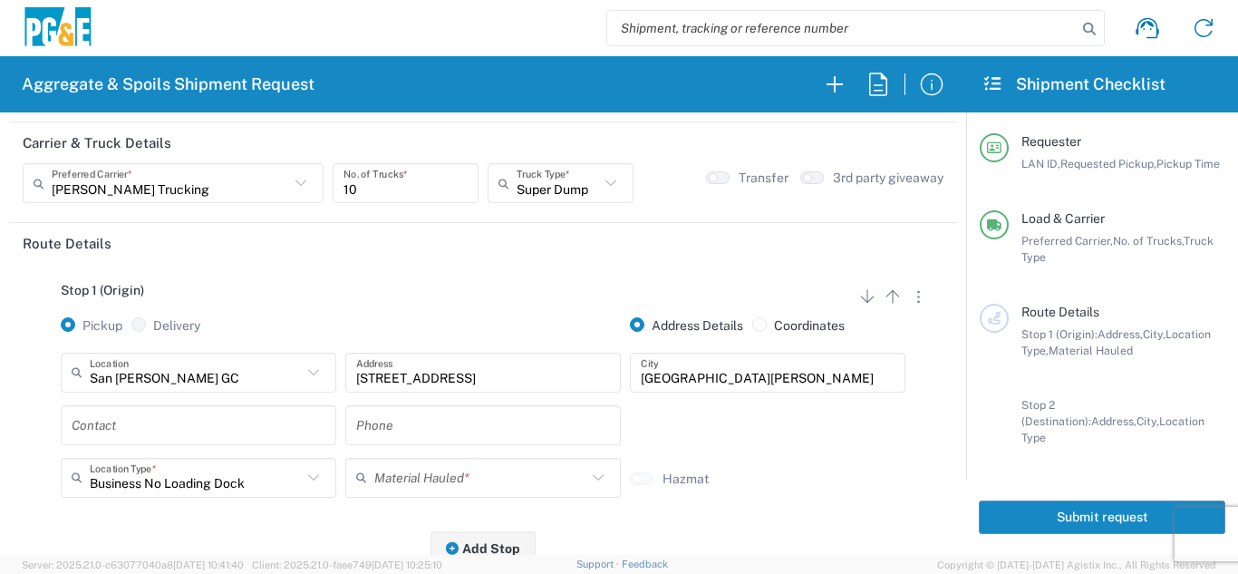
click at [155, 424] on input "text" at bounding box center [199, 425] width 254 height 32
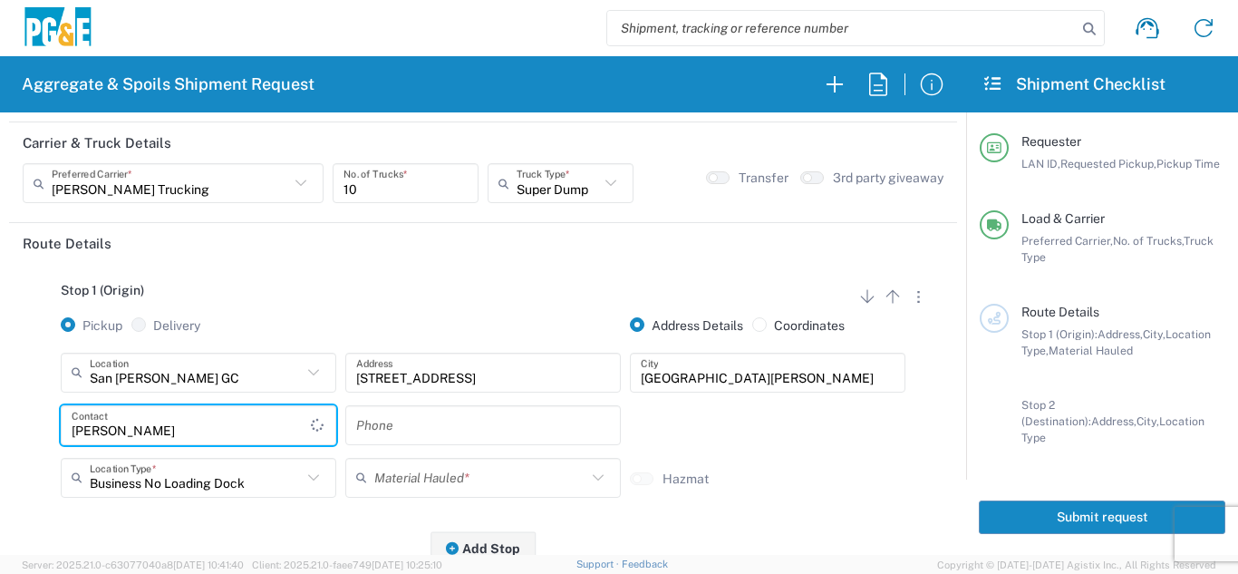
type input "[PERSON_NAME]"
click at [383, 437] on input "text" at bounding box center [483, 425] width 254 height 32
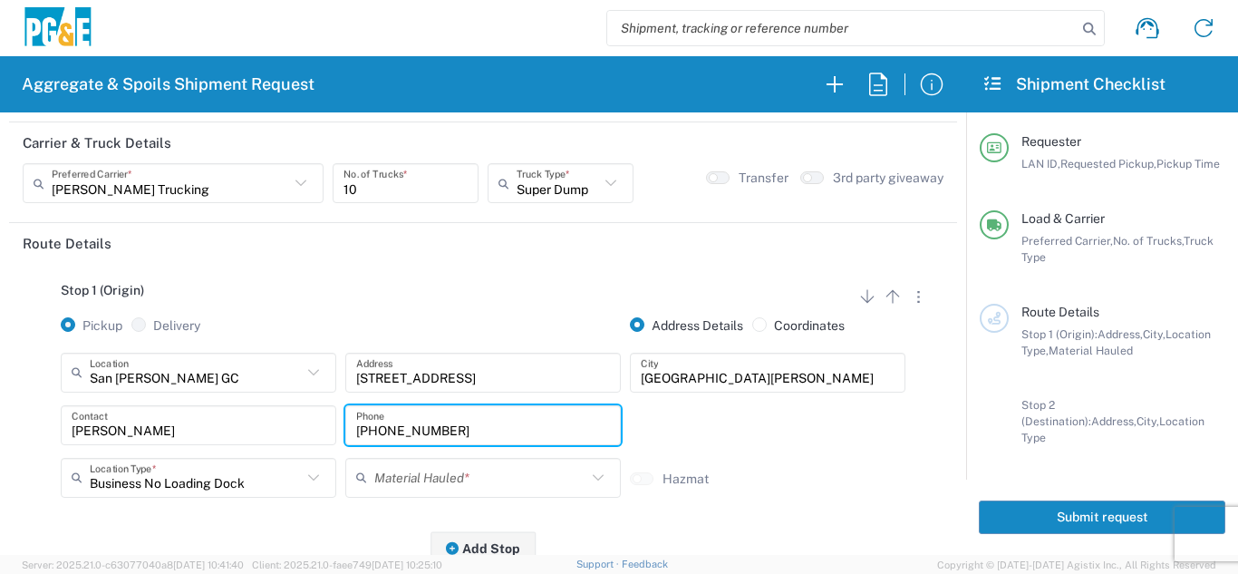
type input "[PHONE_NUMBER]"
click at [425, 467] on input "text" at bounding box center [480, 477] width 212 height 32
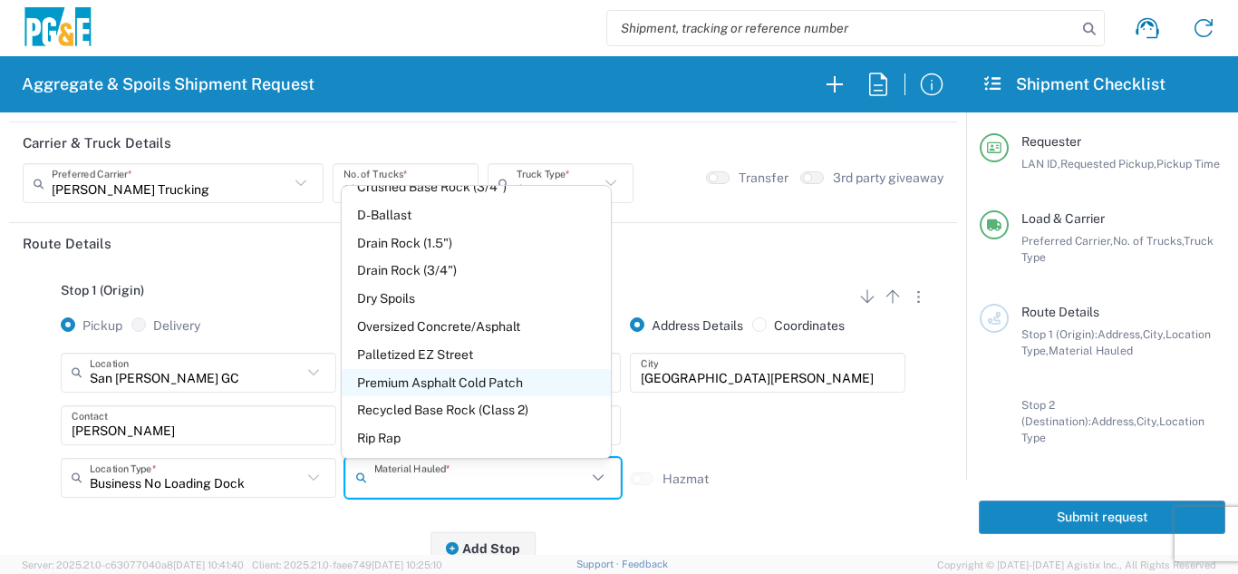
scroll to position [272, 0]
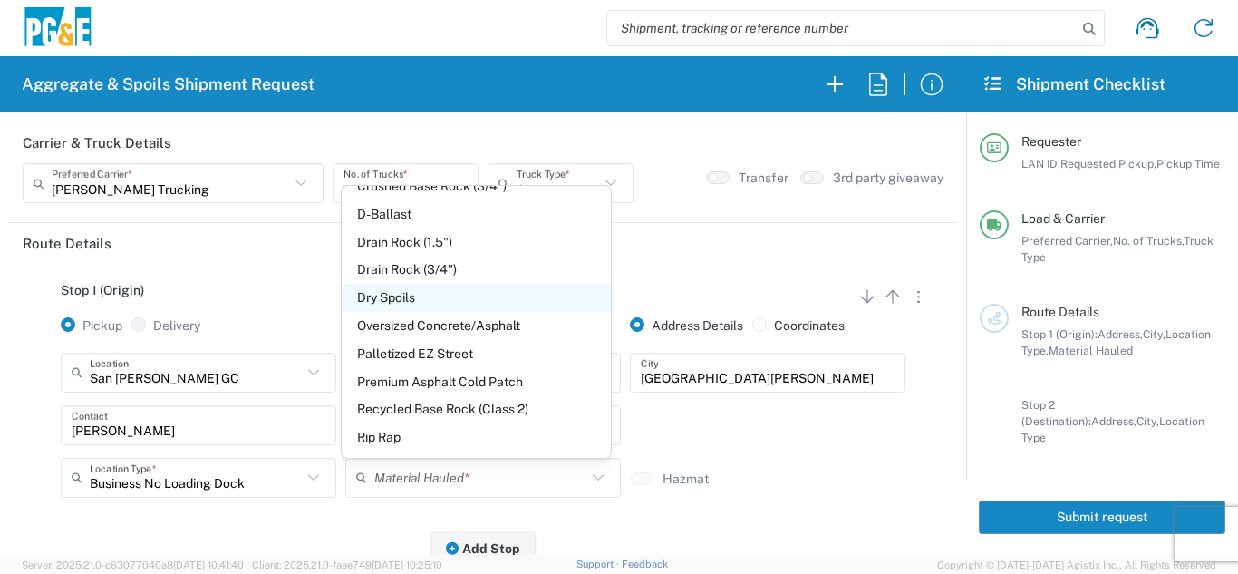
click at [402, 308] on span "Dry Spoils" at bounding box center [476, 298] width 268 height 28
type input "Dry Spoils"
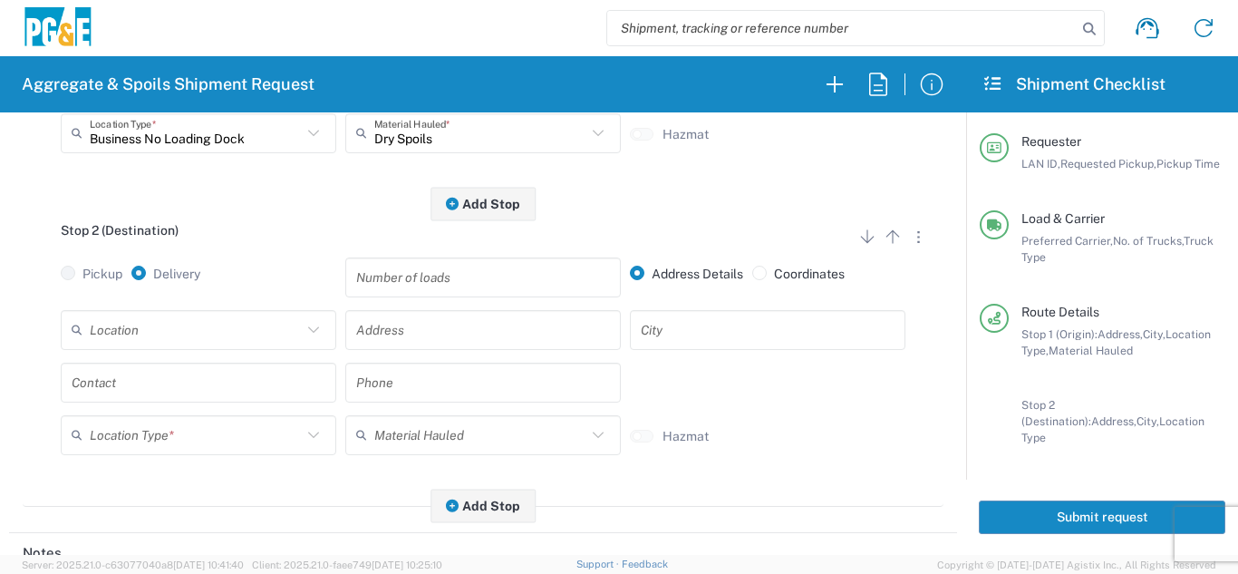
scroll to position [453, 0]
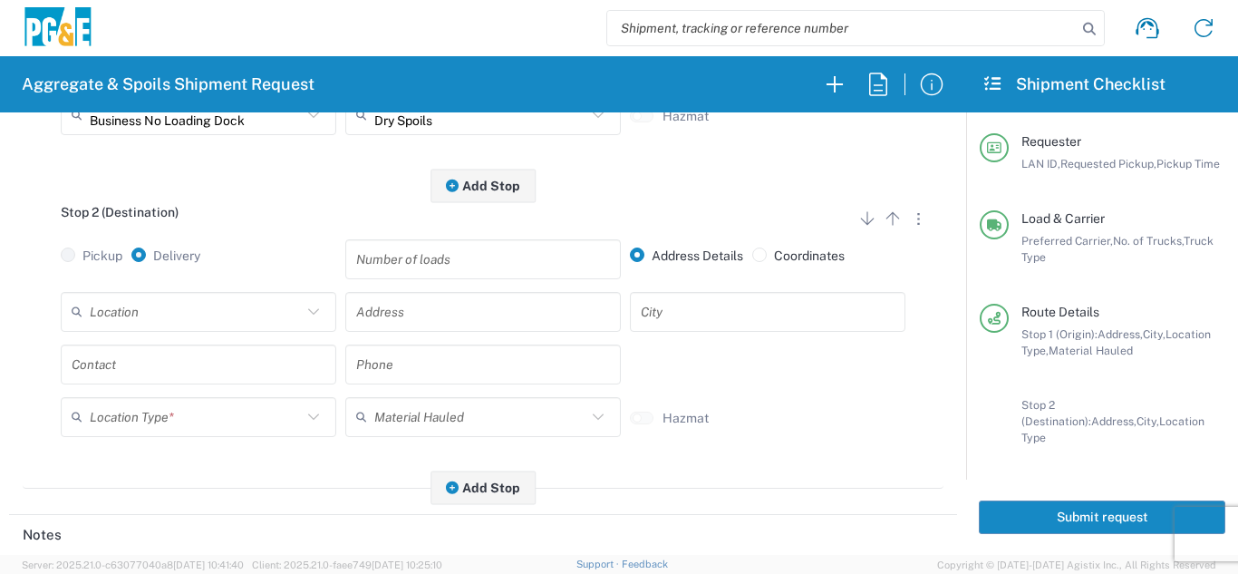
click at [220, 301] on input "text" at bounding box center [196, 312] width 212 height 32
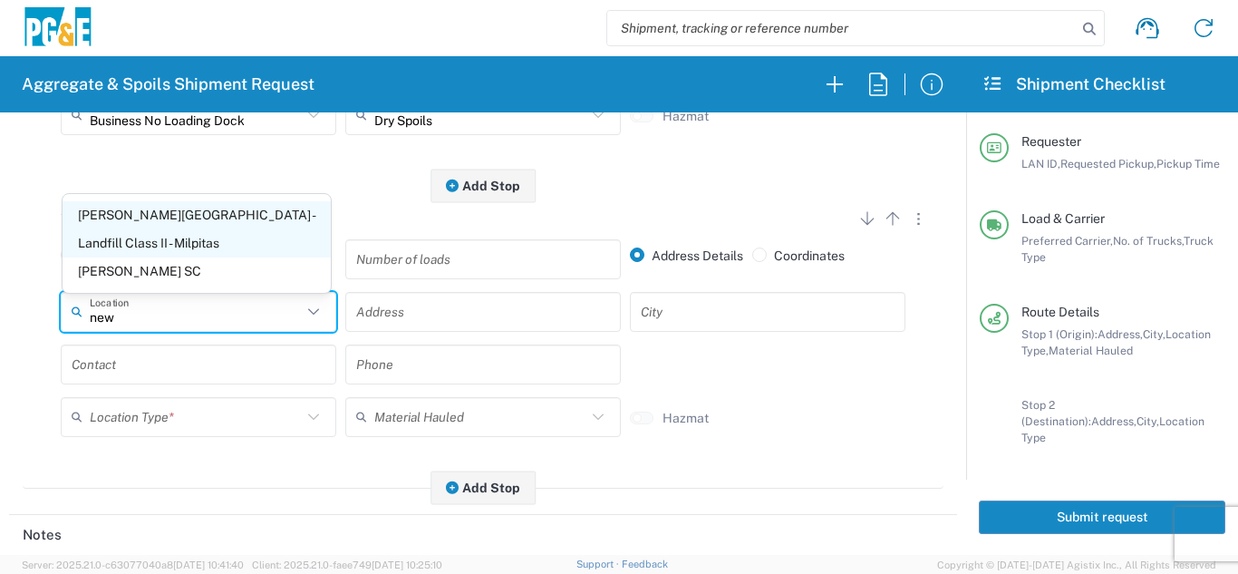
click at [216, 251] on span "[PERSON_NAME][GEOGRAPHIC_DATA] - Landfill Class II - Milpitas" at bounding box center [197, 229] width 268 height 56
type input "[PERSON_NAME][GEOGRAPHIC_DATA] - Landfill Class II - Milpitas"
type input "[STREET_ADDRESS][PERSON_NAME]"
type input "Milpitas"
type input "Landfill"
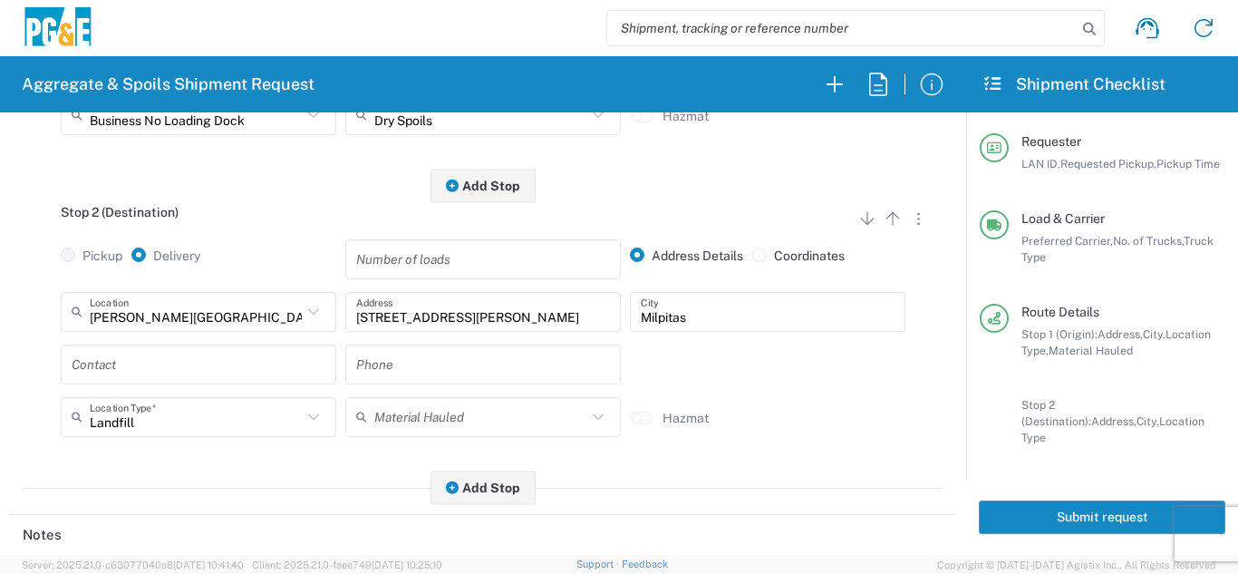
click at [174, 360] on input "text" at bounding box center [199, 364] width 254 height 32
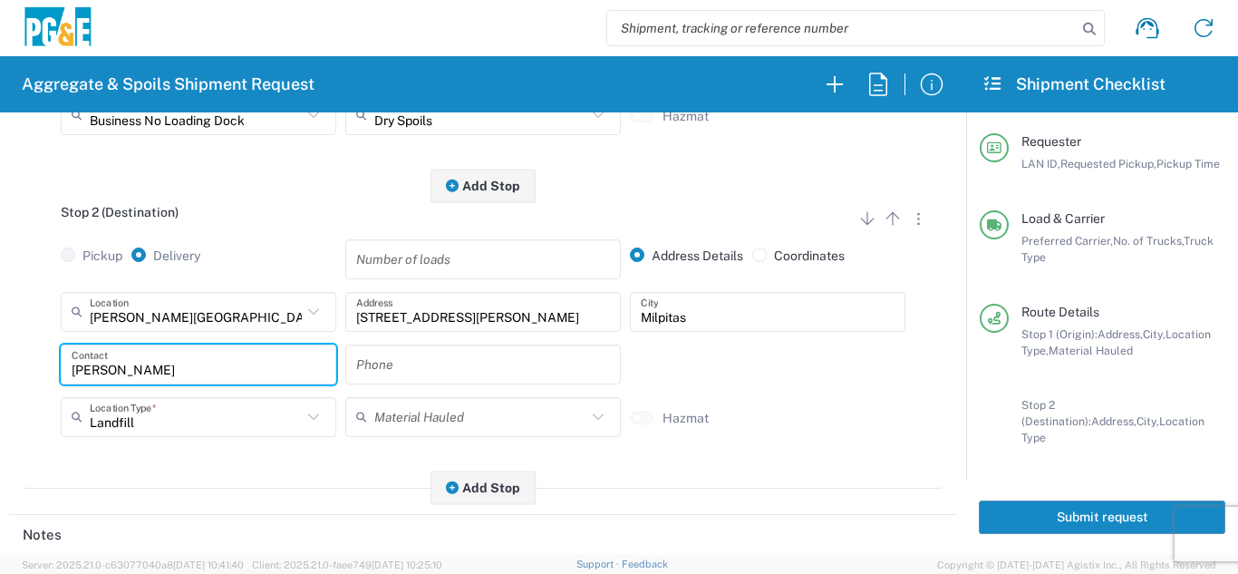
type input "[PERSON_NAME]"
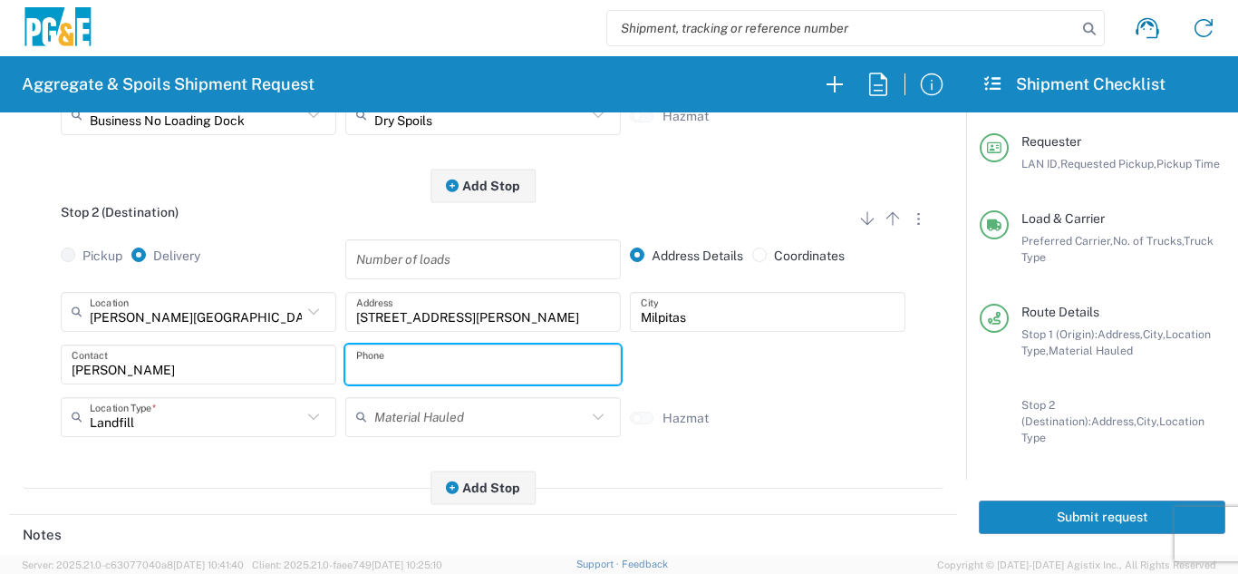
click at [504, 373] on input "text" at bounding box center [483, 364] width 254 height 32
type input "[PHONE_NUMBER]"
click at [245, 481] on div "Stop 2 (Destination) Add Stop Above Add Stop Below Remove Stop Pickup Delivery …" at bounding box center [483, 337] width 921 height 303
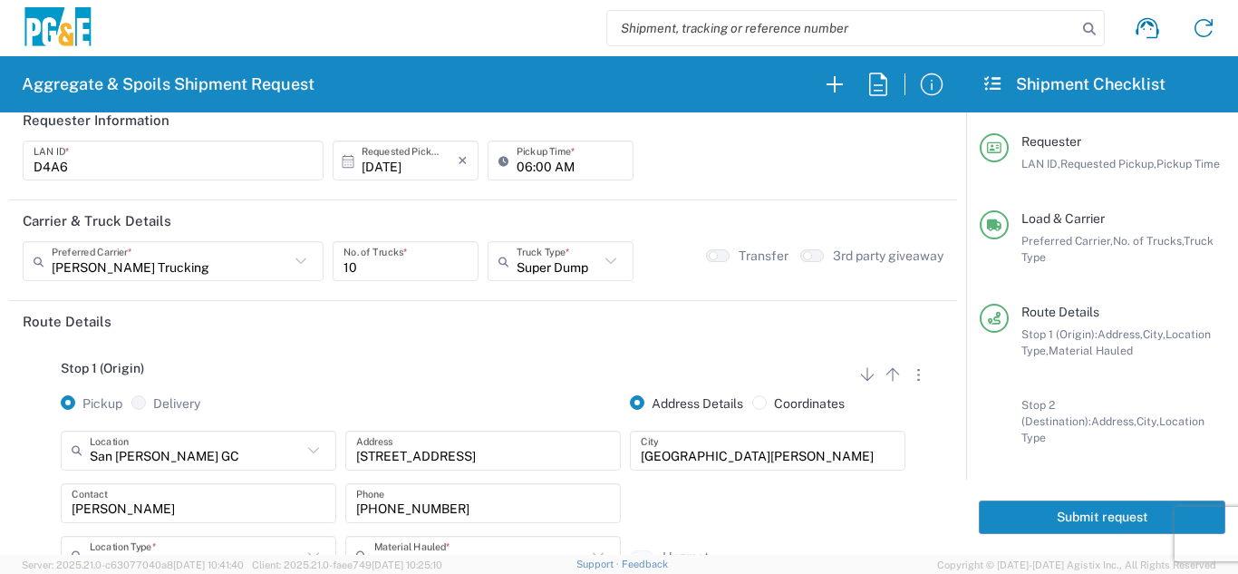
scroll to position [0, 0]
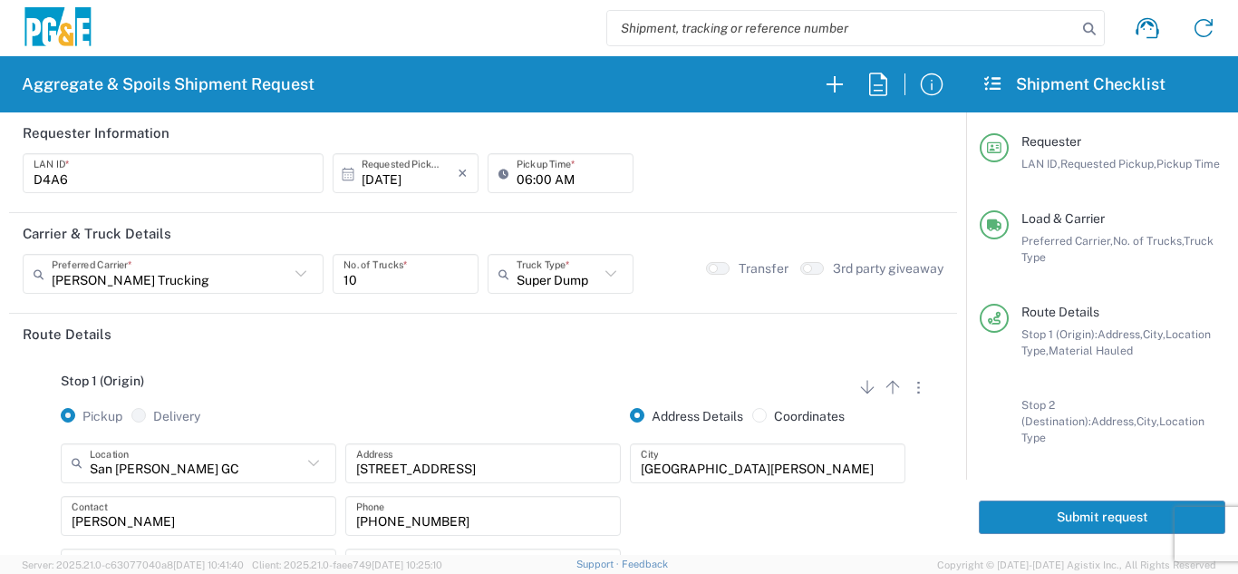
click at [1069, 500] on button "Submit request" at bounding box center [1102, 517] width 247 height 34
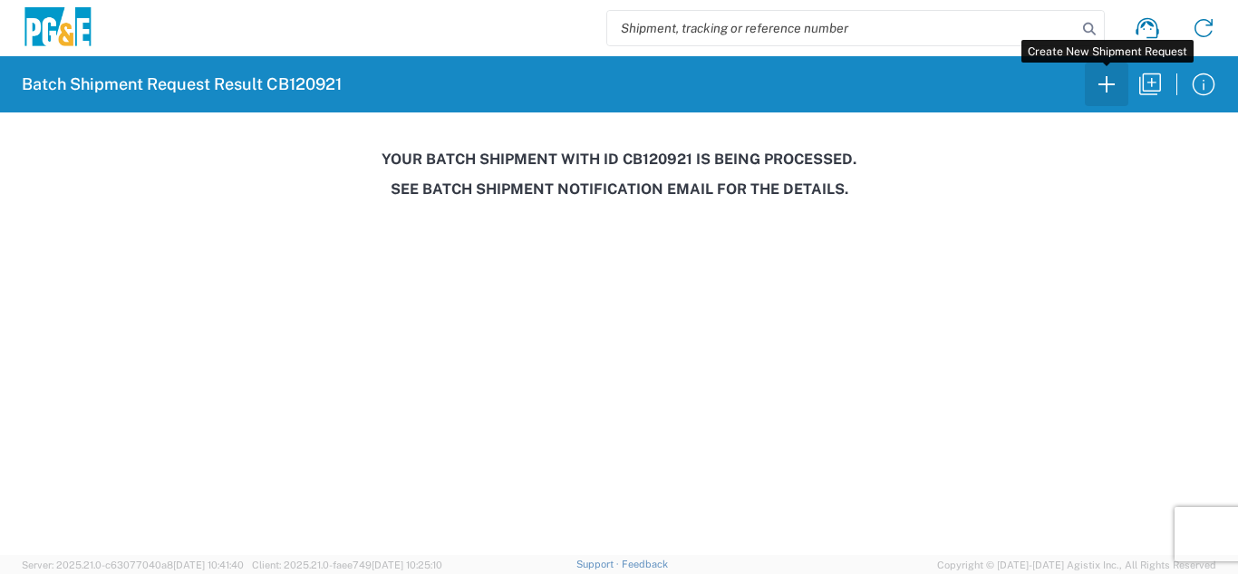
click at [1106, 85] on icon "button" at bounding box center [1106, 84] width 29 height 29
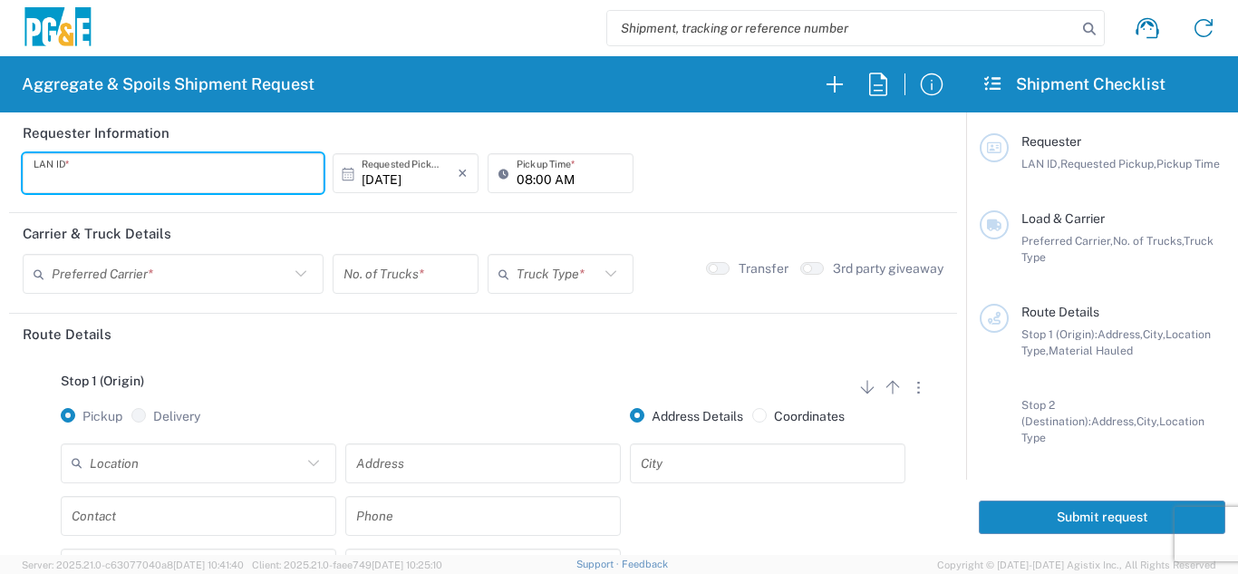
click at [80, 175] on input "text" at bounding box center [173, 174] width 279 height 32
type input "TAAA"
click at [517, 181] on input "08:00 AM" at bounding box center [570, 174] width 106 height 32
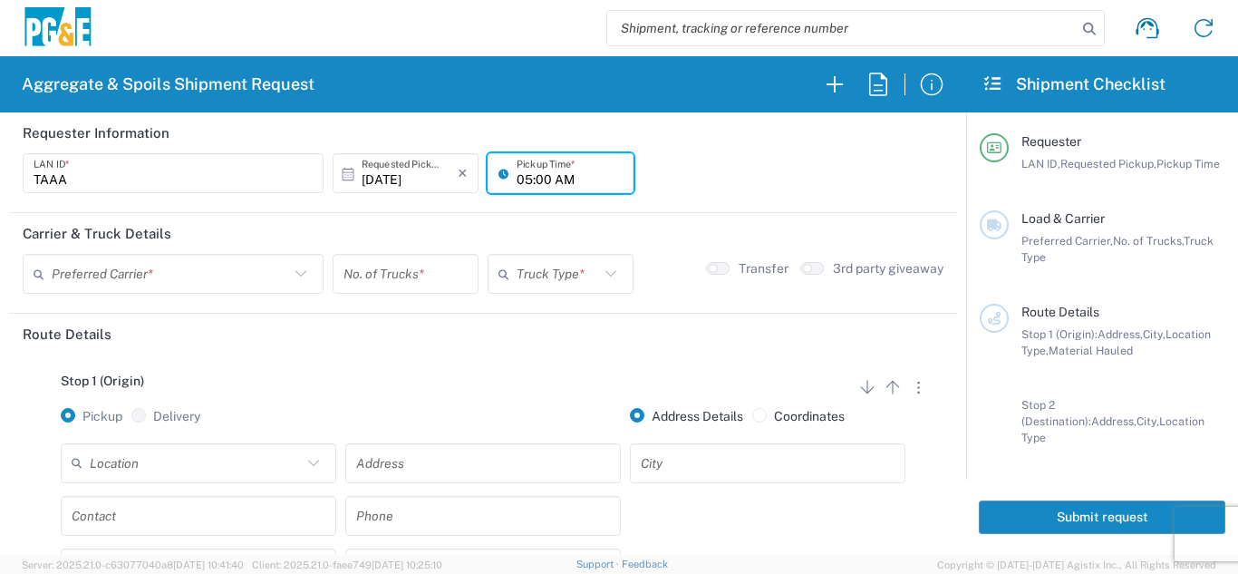
click at [531, 181] on input "05:00 AM" at bounding box center [570, 174] width 106 height 32
type input "05:30 AM"
click at [120, 283] on input "text" at bounding box center [171, 274] width 238 height 32
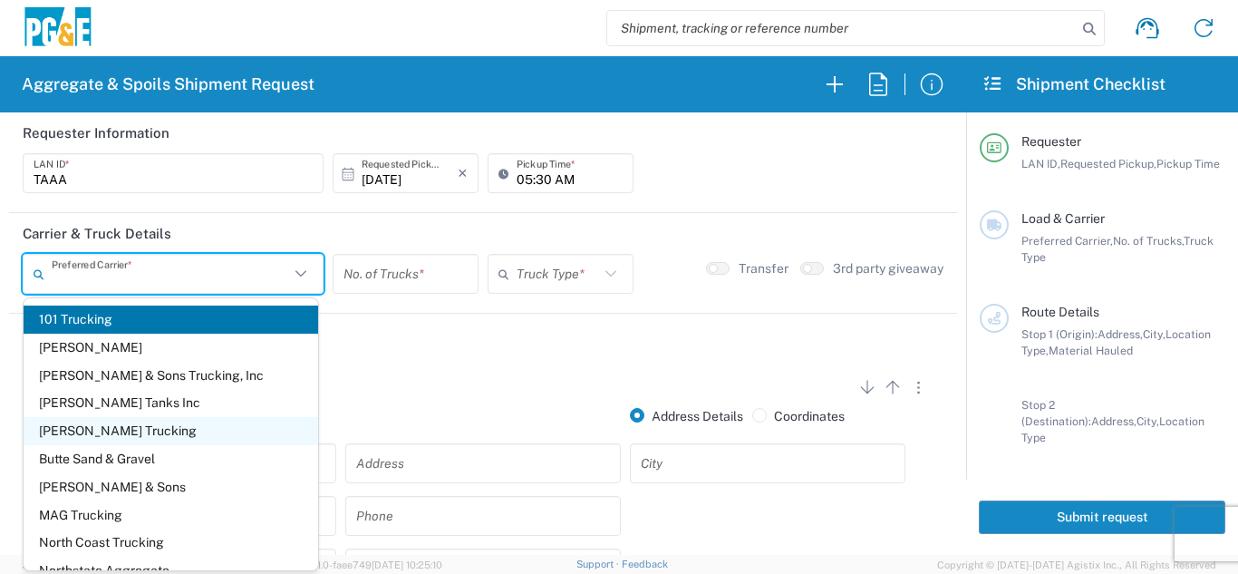
click at [112, 429] on span "[PERSON_NAME] Trucking" at bounding box center [171, 431] width 295 height 28
type input "[PERSON_NAME] Trucking"
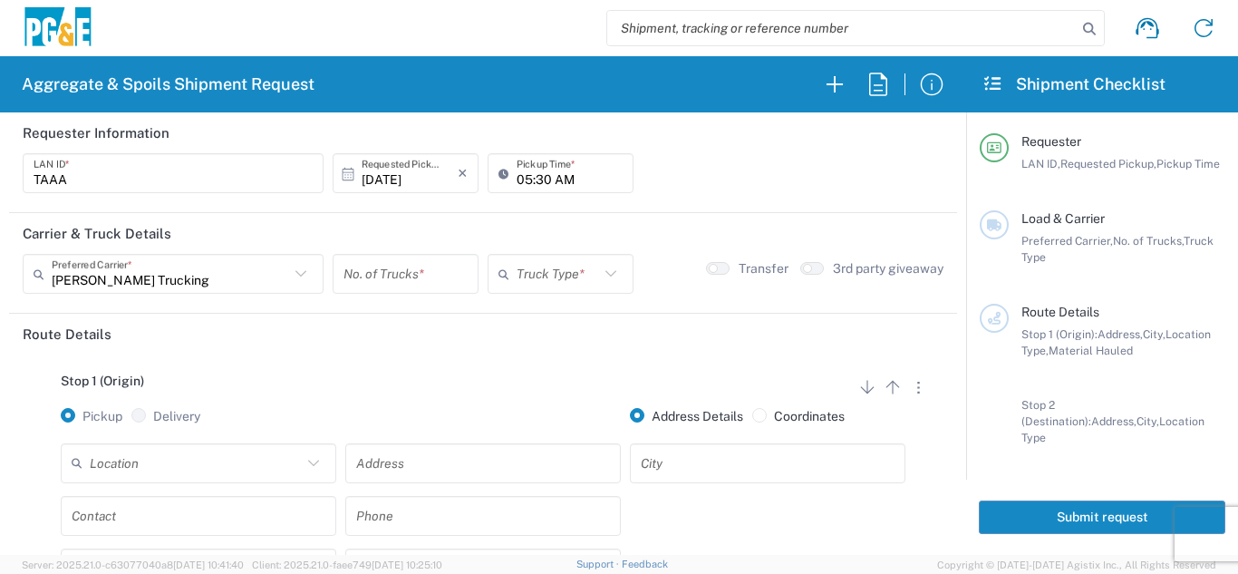
click at [383, 275] on input "number" at bounding box center [406, 274] width 124 height 32
type input "6"
drag, startPoint x: 568, startPoint y: 277, endPoint x: 557, endPoint y: 289, distance: 16.7
click at [568, 277] on input "text" at bounding box center [558, 274] width 83 height 32
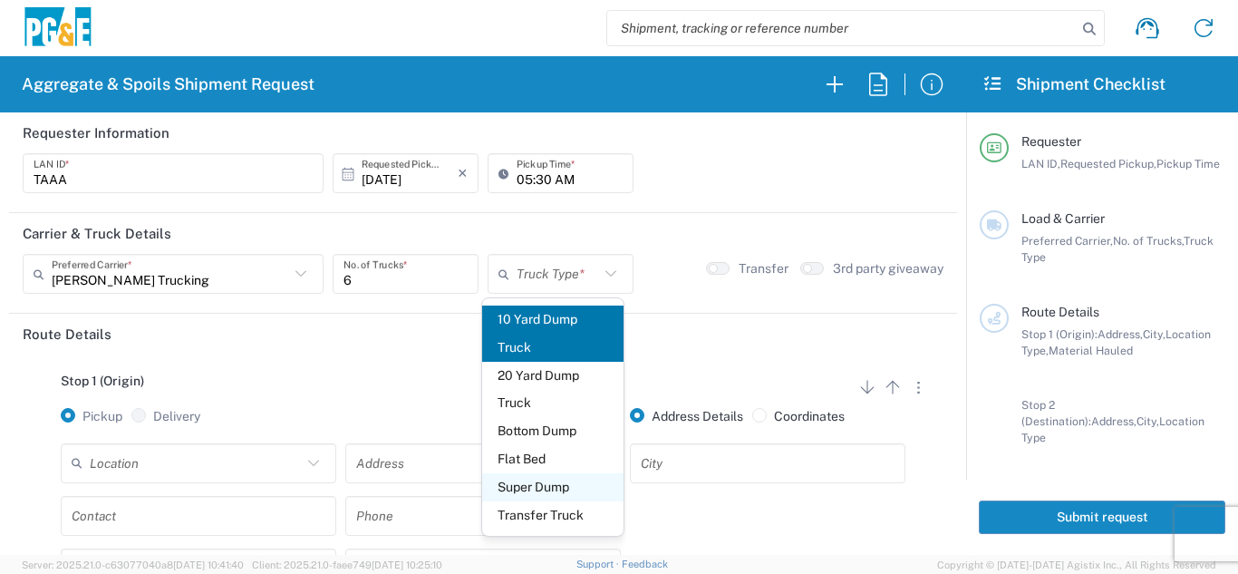
click at [519, 492] on span "Super Dump" at bounding box center [553, 487] width 142 height 28
type input "Super Dump"
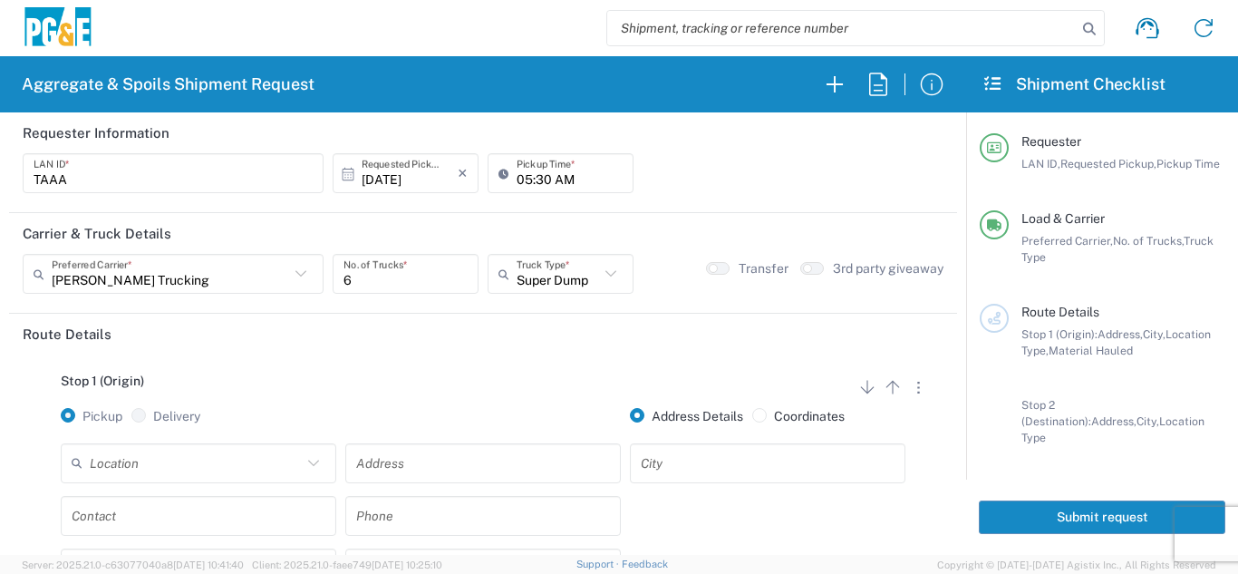
click at [388, 374] on div "Stop 1 (Origin) Add Stop Above Add Stop Below Remove Stop" at bounding box center [483, 391] width 921 height 34
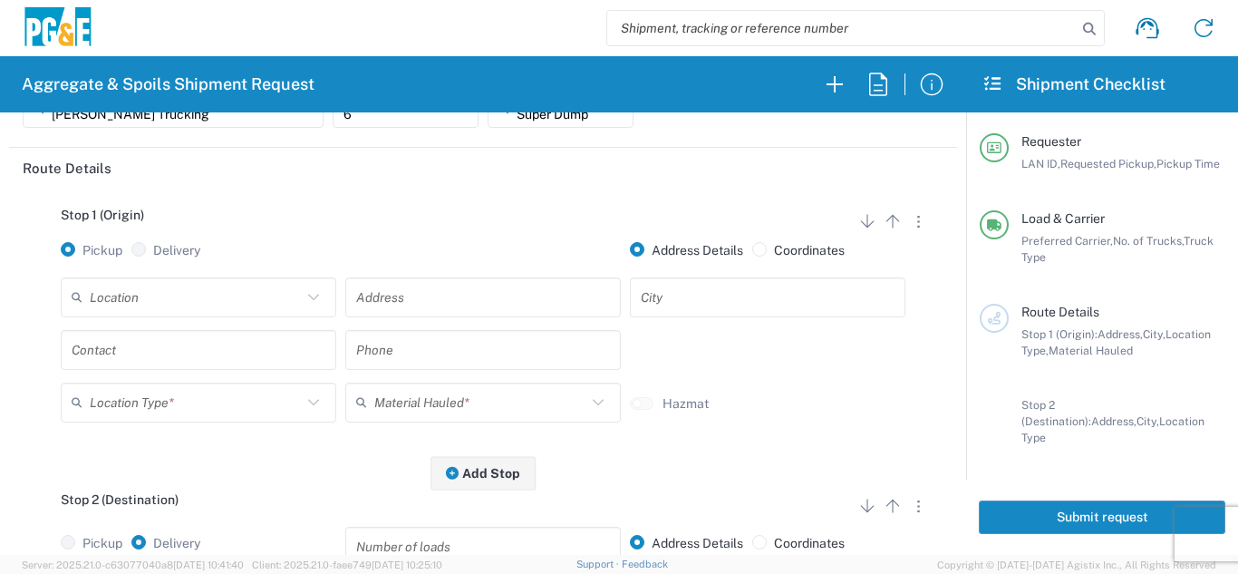
scroll to position [181, 0]
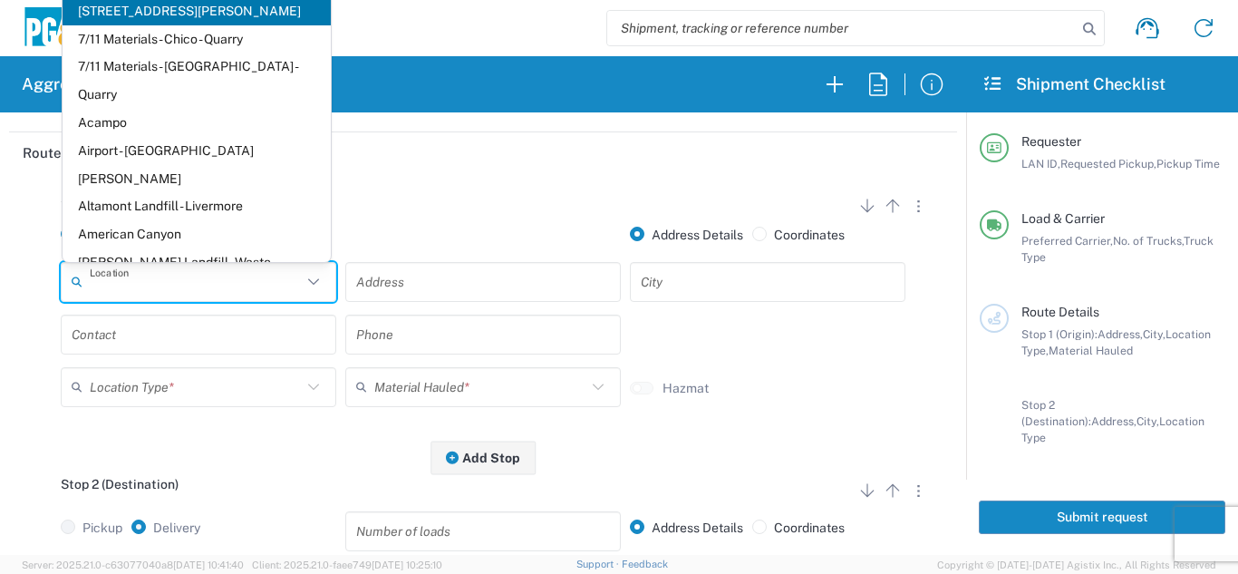
click at [208, 278] on input "text" at bounding box center [196, 282] width 212 height 32
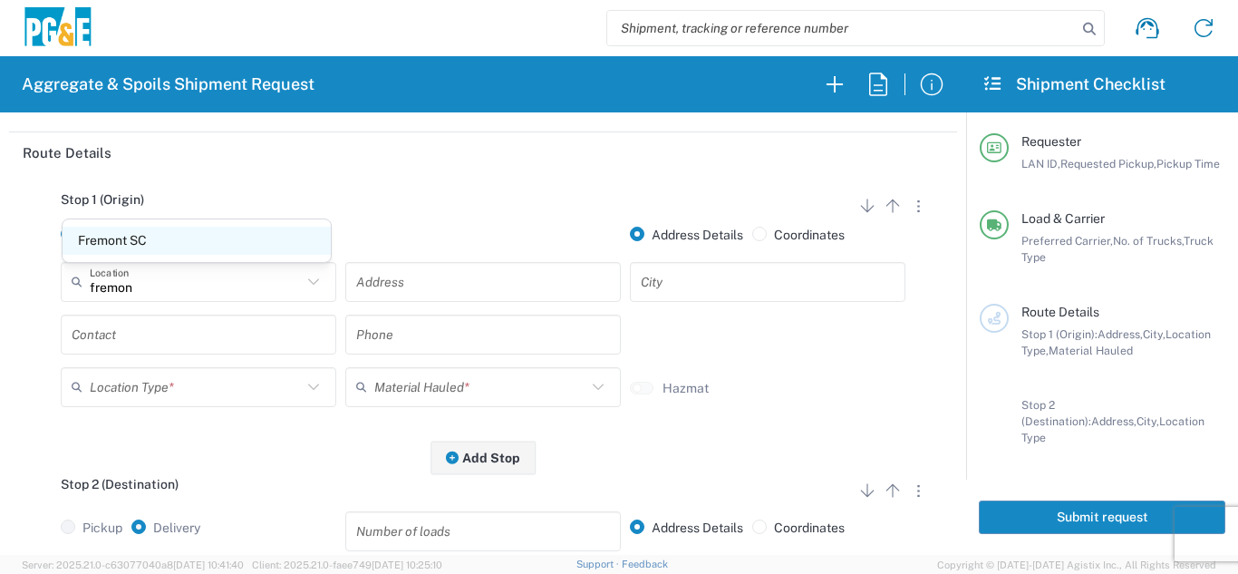
click at [186, 244] on span "Fremont SC" at bounding box center [197, 241] width 268 height 28
type input "Fremont SC"
type input "41800 Boscell Rd"
type input "Fremont"
type input "Business No Loading Dock"
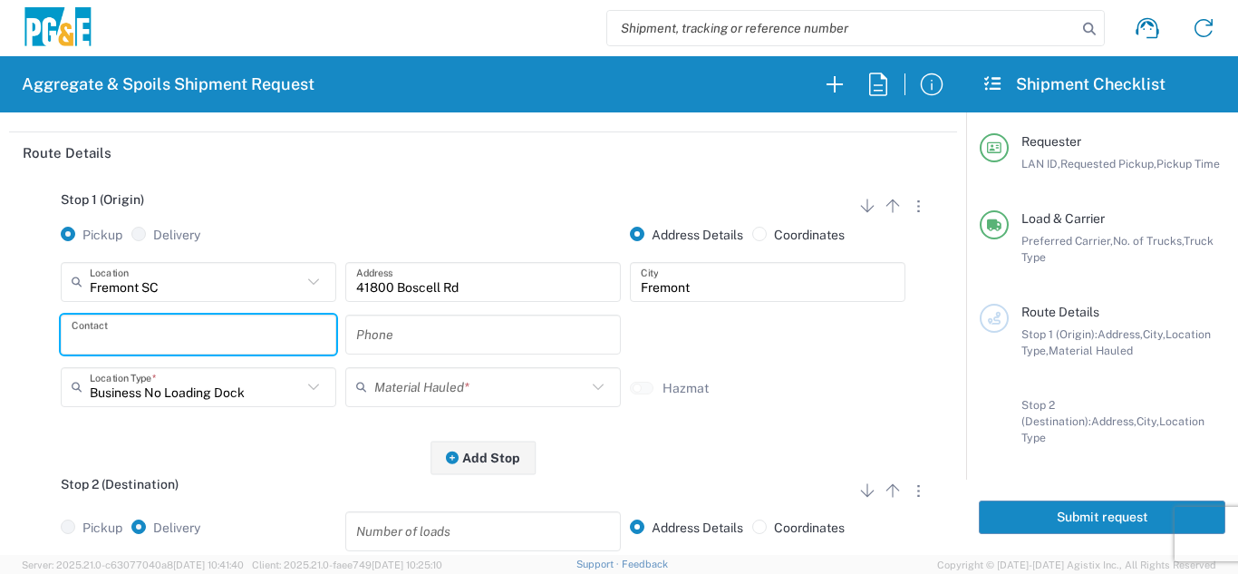
click at [151, 335] on input "text" at bounding box center [199, 334] width 254 height 32
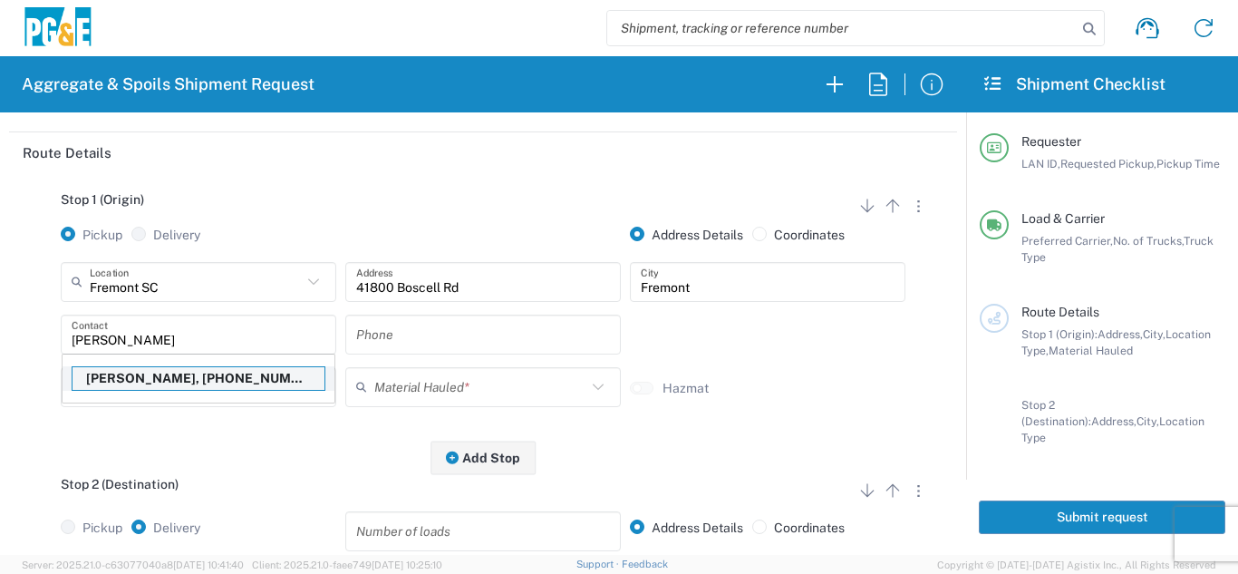
click at [144, 377] on p "[PERSON_NAME], [PHONE_NUMBER]" at bounding box center [199, 378] width 252 height 23
type input "[PERSON_NAME]"
type input "[PHONE_NUMBER]"
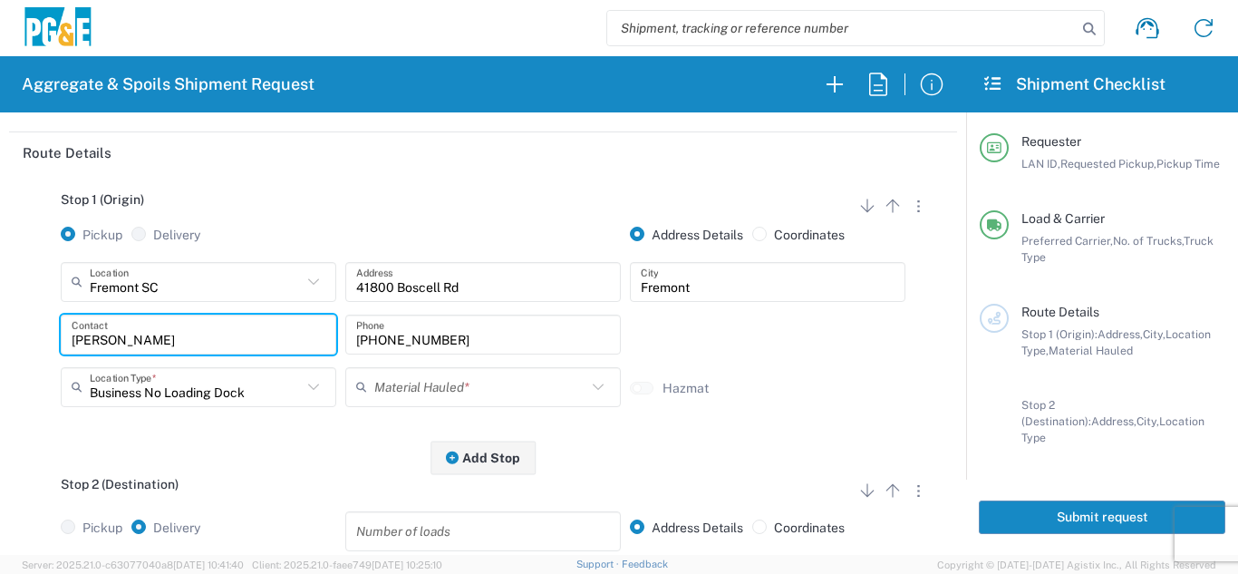
click at [415, 375] on input "text" at bounding box center [480, 387] width 212 height 32
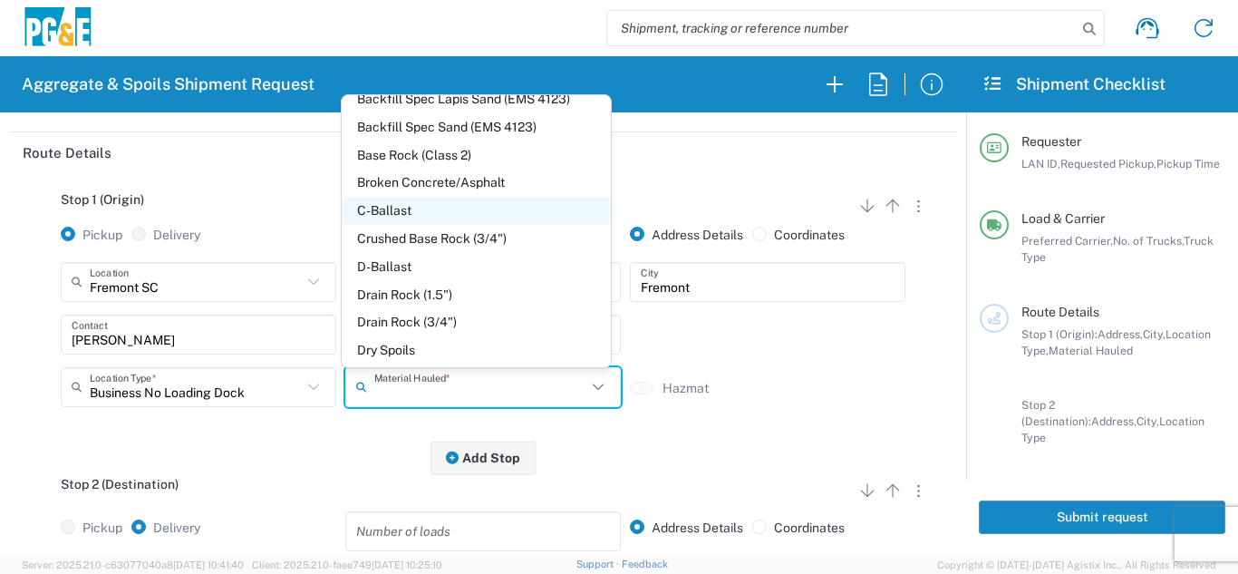
scroll to position [272, 0]
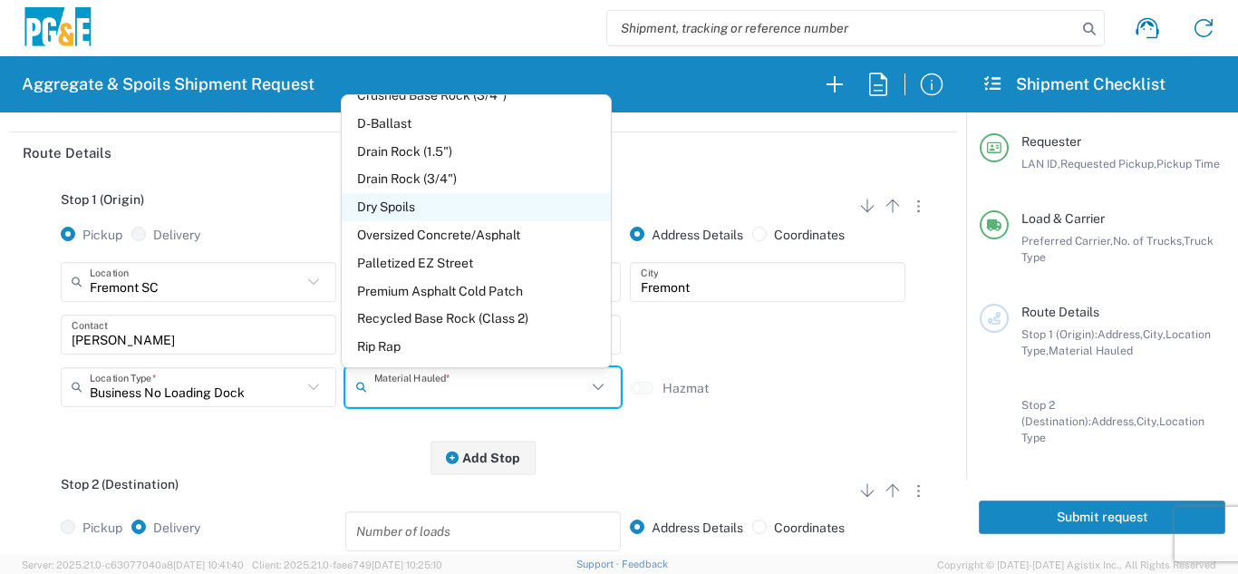
click at [366, 208] on span "Dry Spoils" at bounding box center [476, 207] width 268 height 28
type input "Dry Spoils"
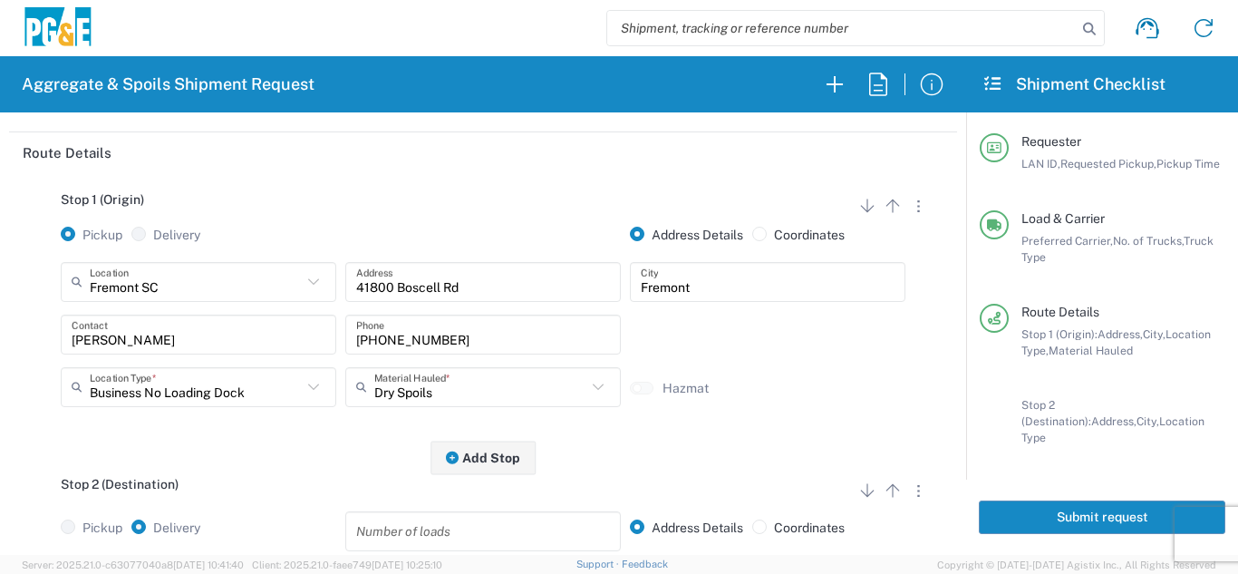
click at [197, 436] on div "Stop 1 (Origin) Add Stop Above Add Stop Below Remove Stop Pickup Delivery Addre…" at bounding box center [483, 315] width 921 height 285
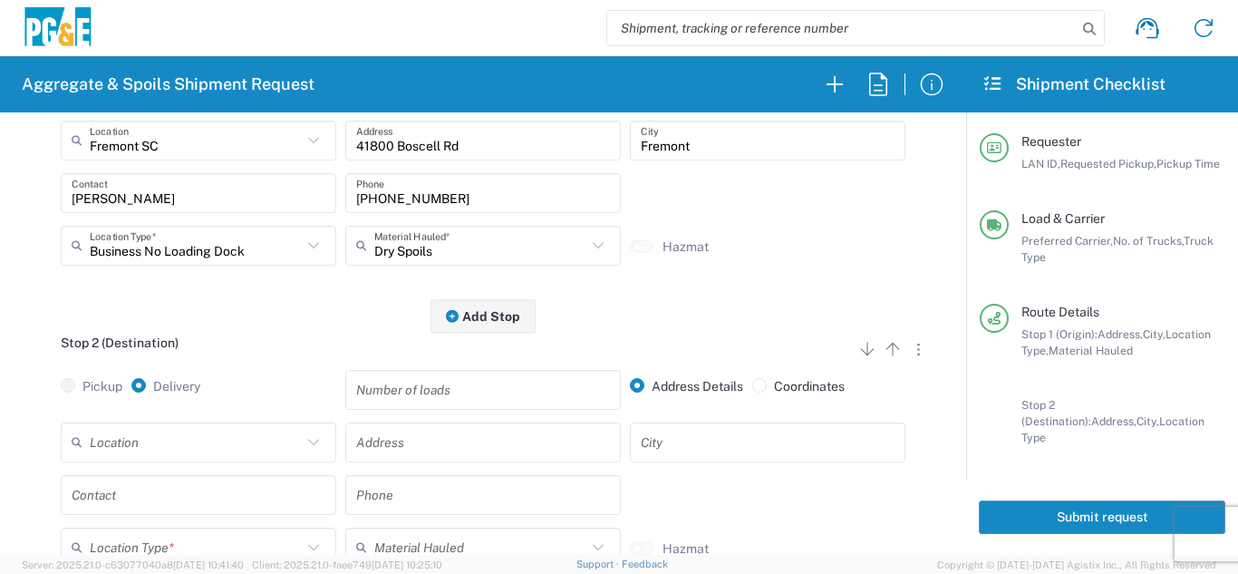
scroll to position [363, 0]
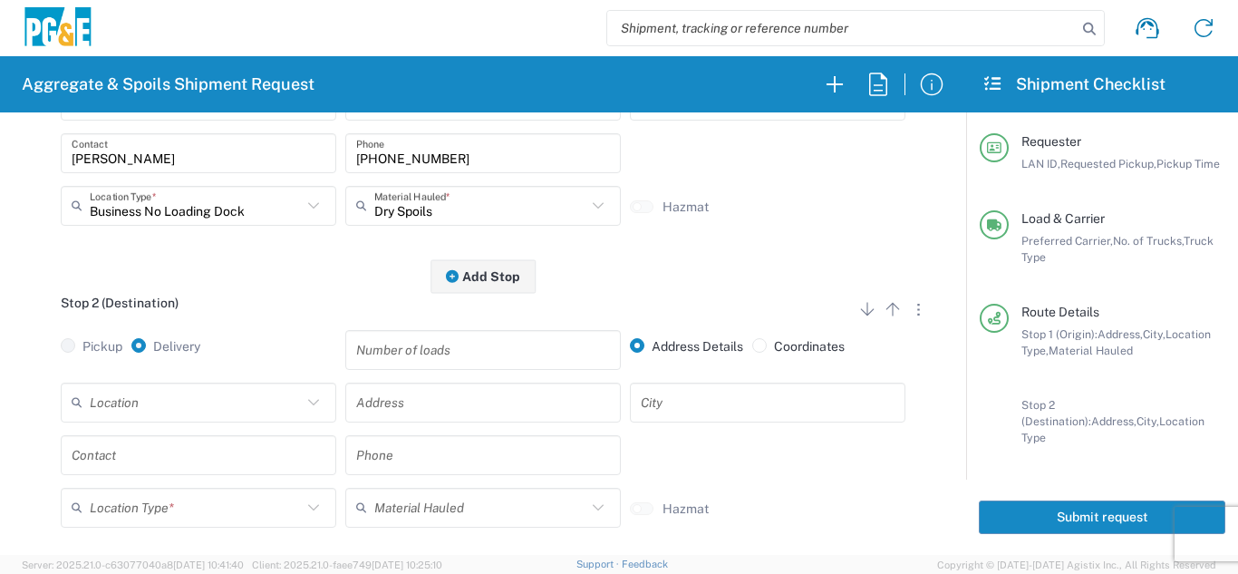
click at [138, 395] on input "text" at bounding box center [196, 402] width 212 height 32
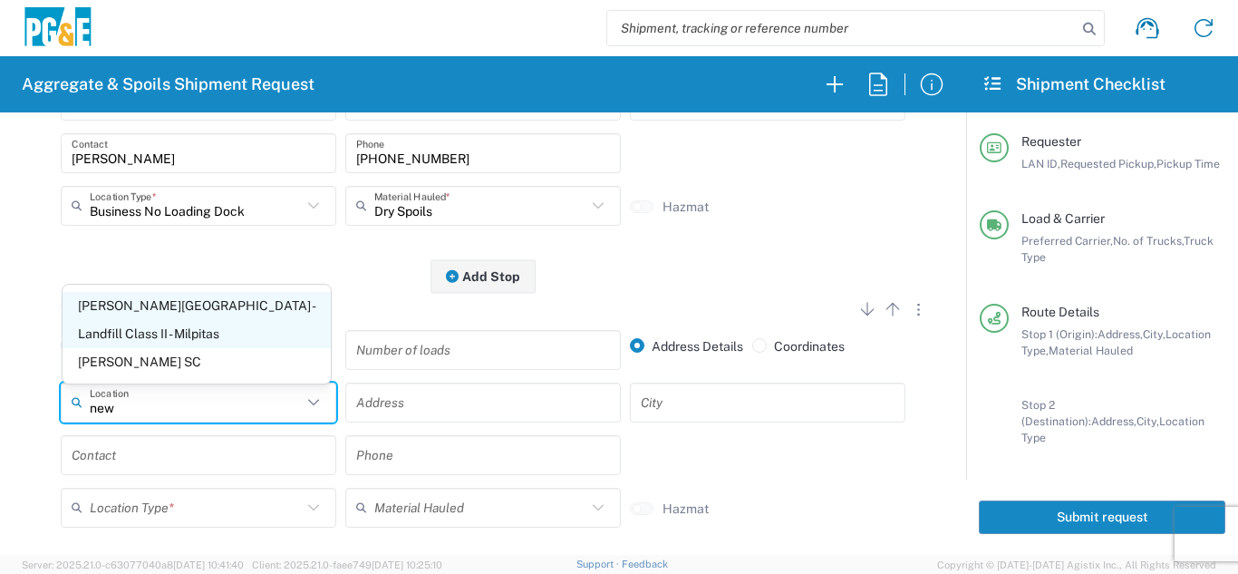
click at [160, 342] on span "[PERSON_NAME][GEOGRAPHIC_DATA] - Landfill Class II - Milpitas" at bounding box center [197, 320] width 268 height 56
type input "[PERSON_NAME][GEOGRAPHIC_DATA] - Landfill Class II - Milpitas"
type input "[STREET_ADDRESS][PERSON_NAME]"
type input "Milpitas"
type input "Landfill"
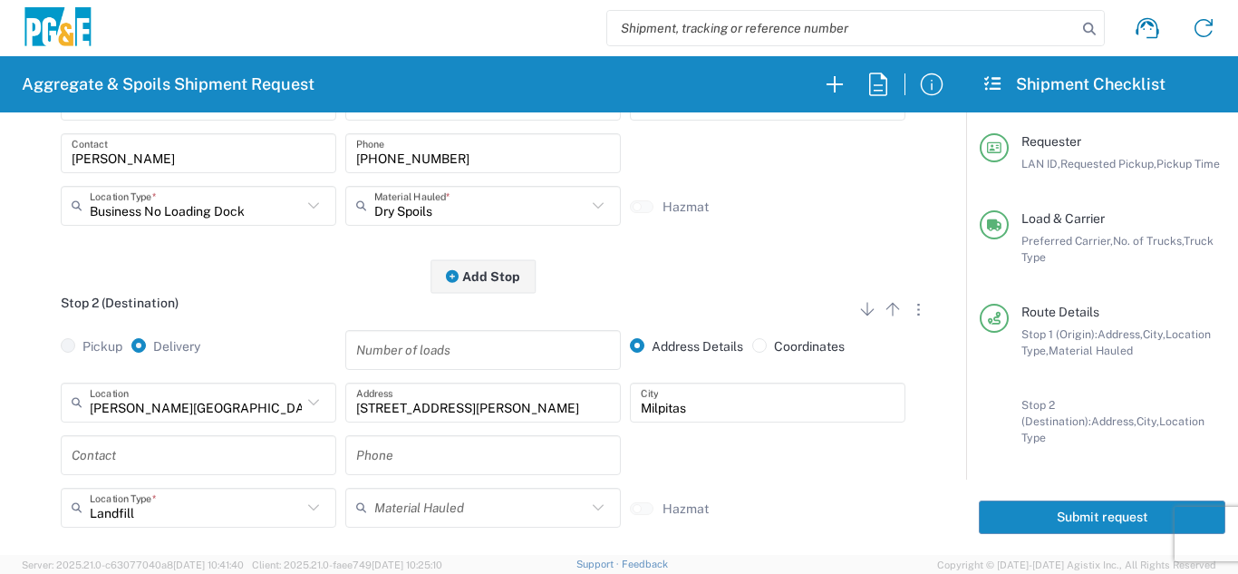
click at [142, 456] on input "text" at bounding box center [199, 455] width 254 height 32
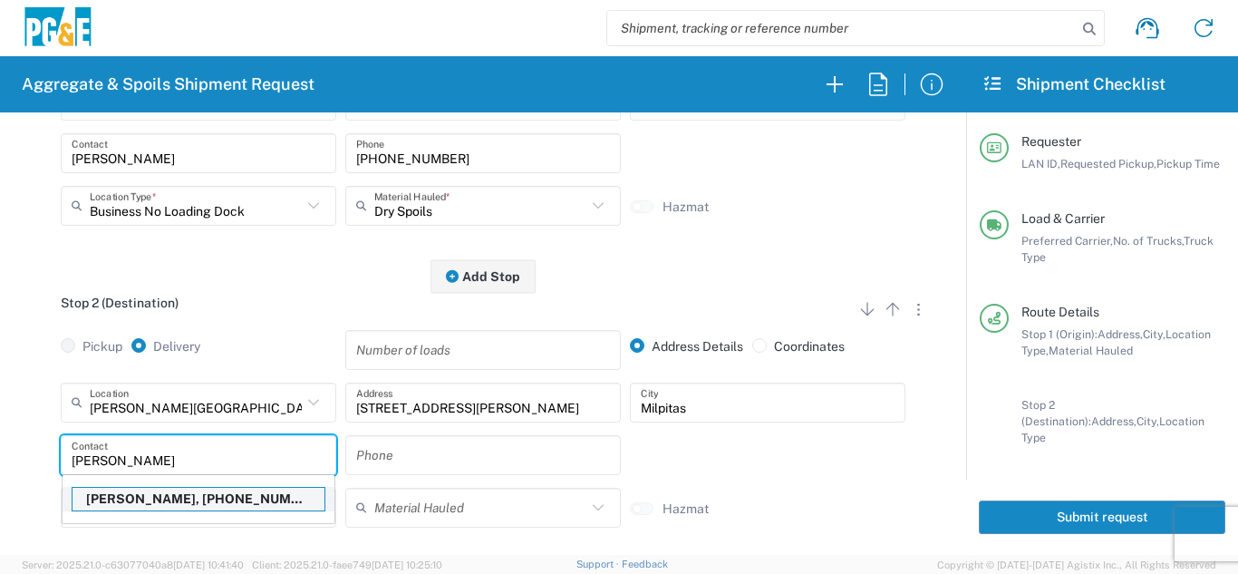
click at [141, 501] on p "[PERSON_NAME], [PHONE_NUMBER]" at bounding box center [199, 499] width 252 height 23
type input "[PERSON_NAME]"
type input "[PHONE_NUMBER]"
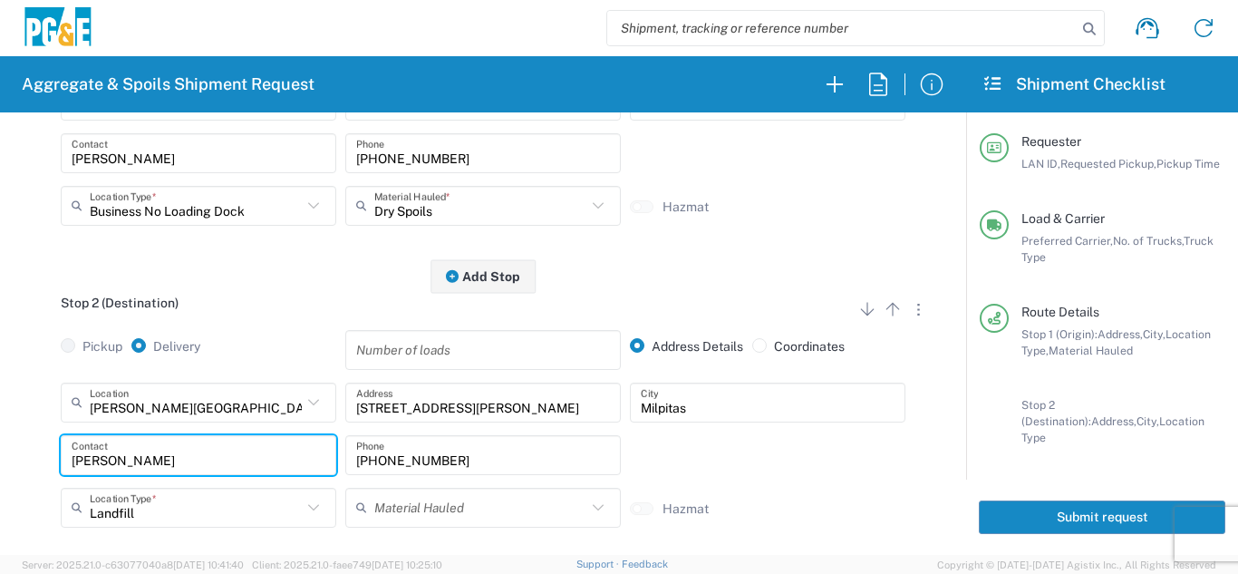
click at [34, 484] on div "[PERSON_NAME][GEOGRAPHIC_DATA] - Landfill Class II - [GEOGRAPHIC_DATA] Location…" at bounding box center [483, 462] width 921 height 158
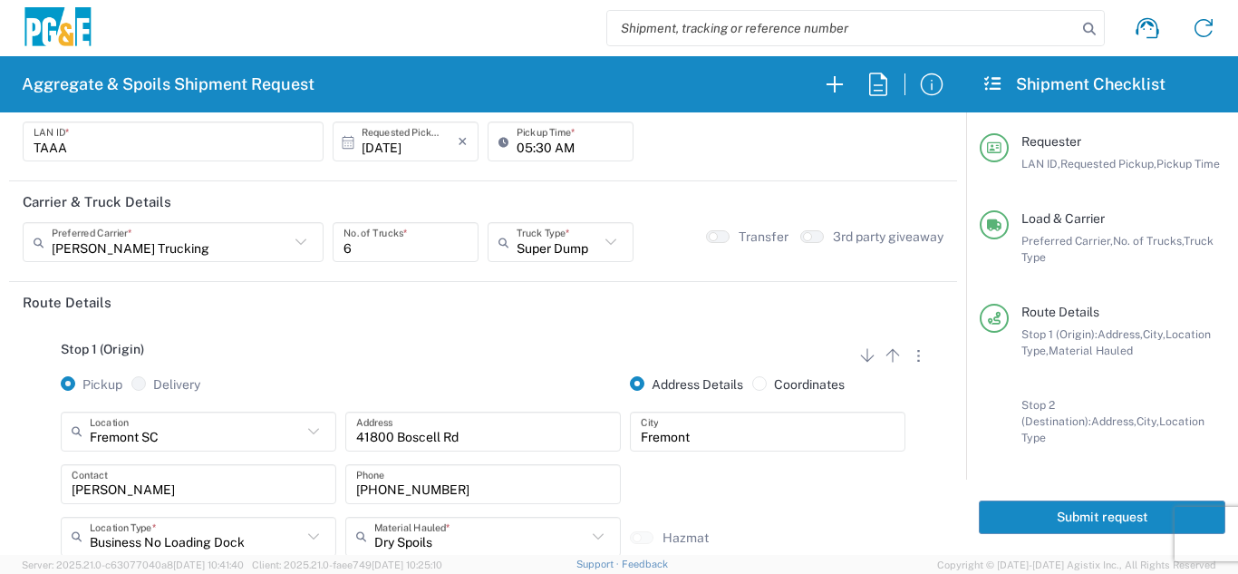
scroll to position [0, 0]
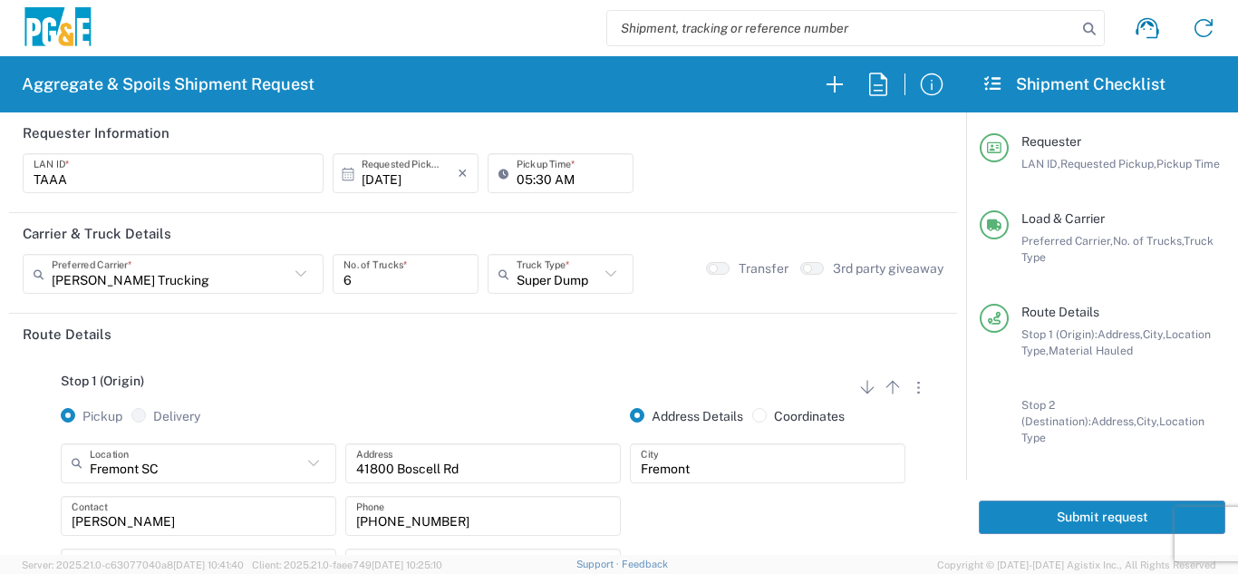
drag, startPoint x: 1073, startPoint y: 499, endPoint x: 1011, endPoint y: 527, distance: 68.6
click at [1070, 503] on button "Submit request" at bounding box center [1102, 517] width 247 height 34
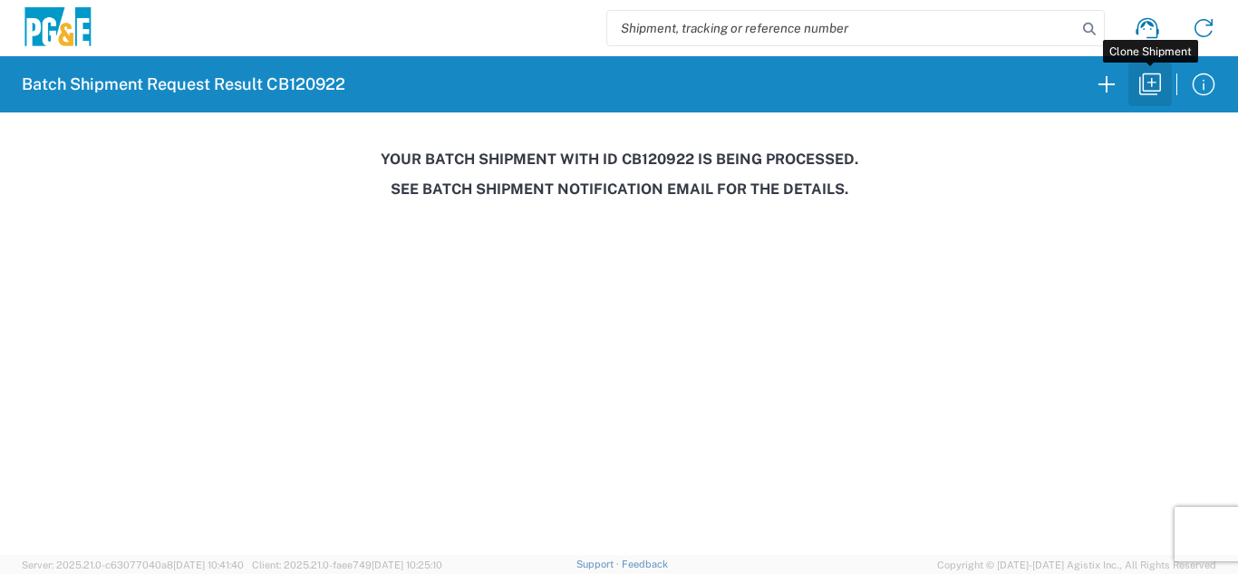
click at [1156, 81] on icon "button" at bounding box center [1150, 84] width 29 height 29
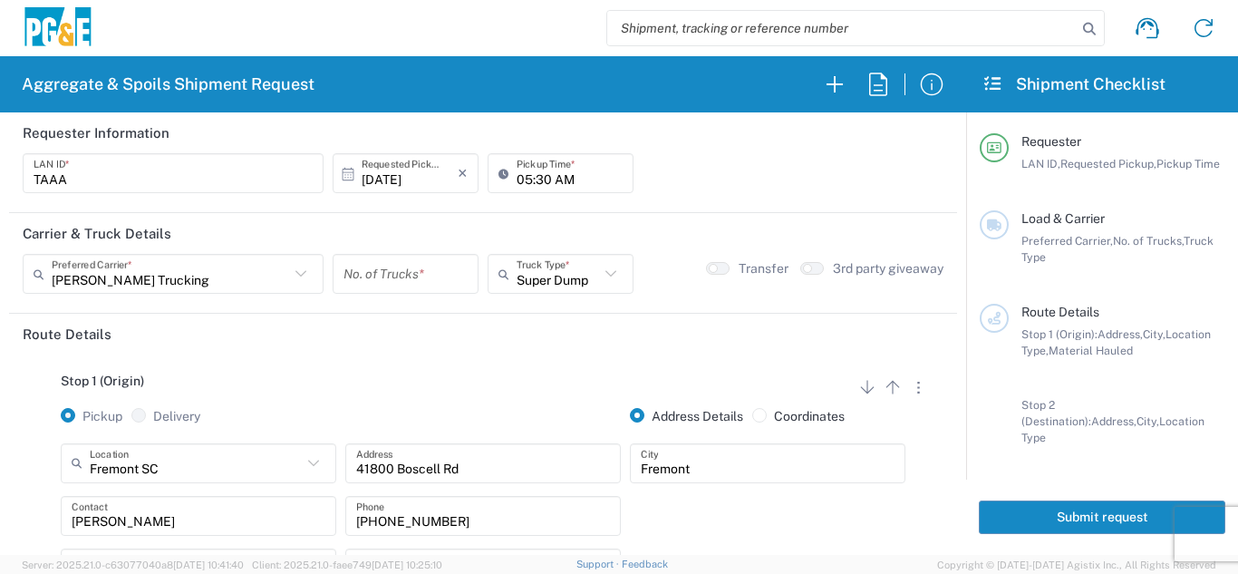
click at [517, 185] on input "05:30 AM" at bounding box center [570, 174] width 106 height 32
click at [535, 177] on input "06:30 AM" at bounding box center [570, 174] width 106 height 32
type input "06:00 AM"
click at [418, 274] on input "number" at bounding box center [406, 274] width 124 height 32
type input "6"
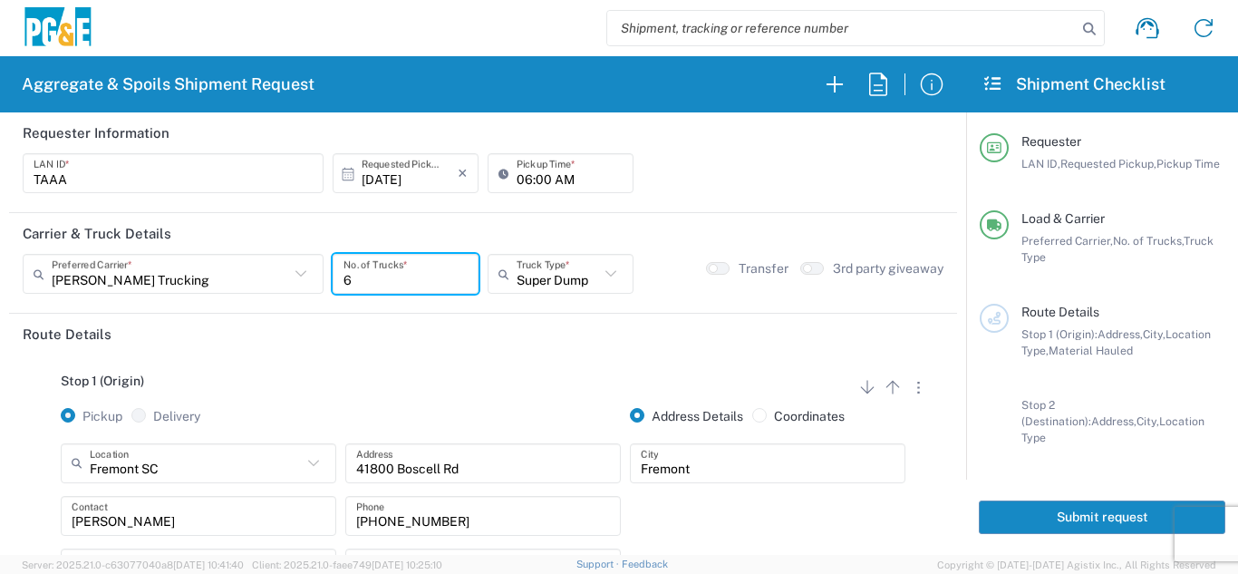
click at [377, 389] on div "Stop 1 (Origin) Add Stop Above Add Stop Below Remove Stop" at bounding box center [483, 391] width 921 height 34
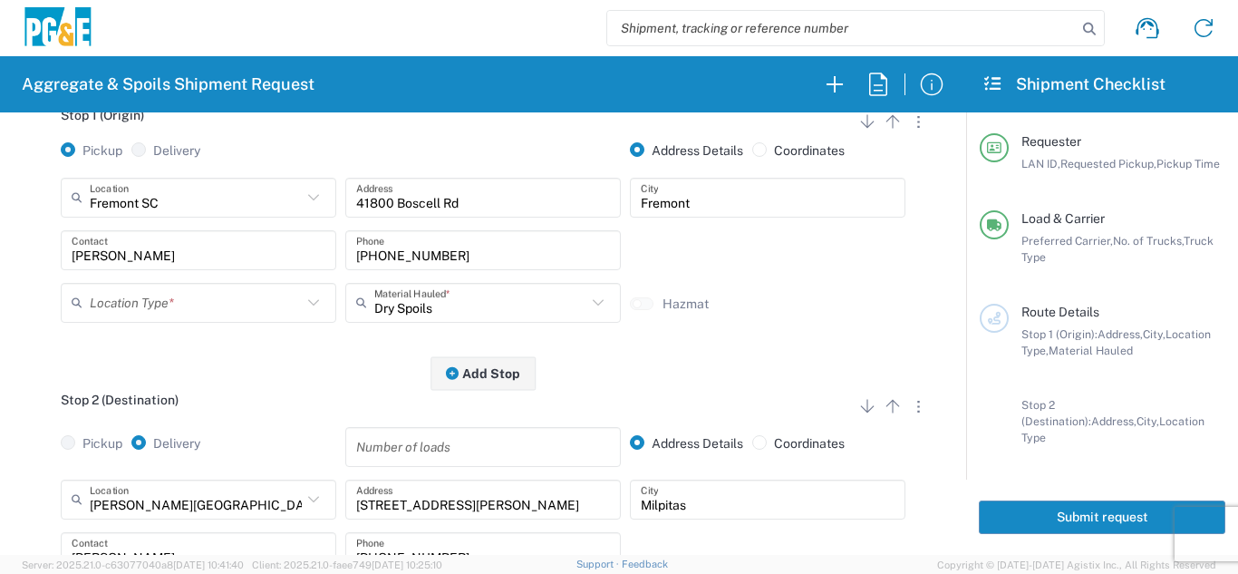
scroll to position [272, 0]
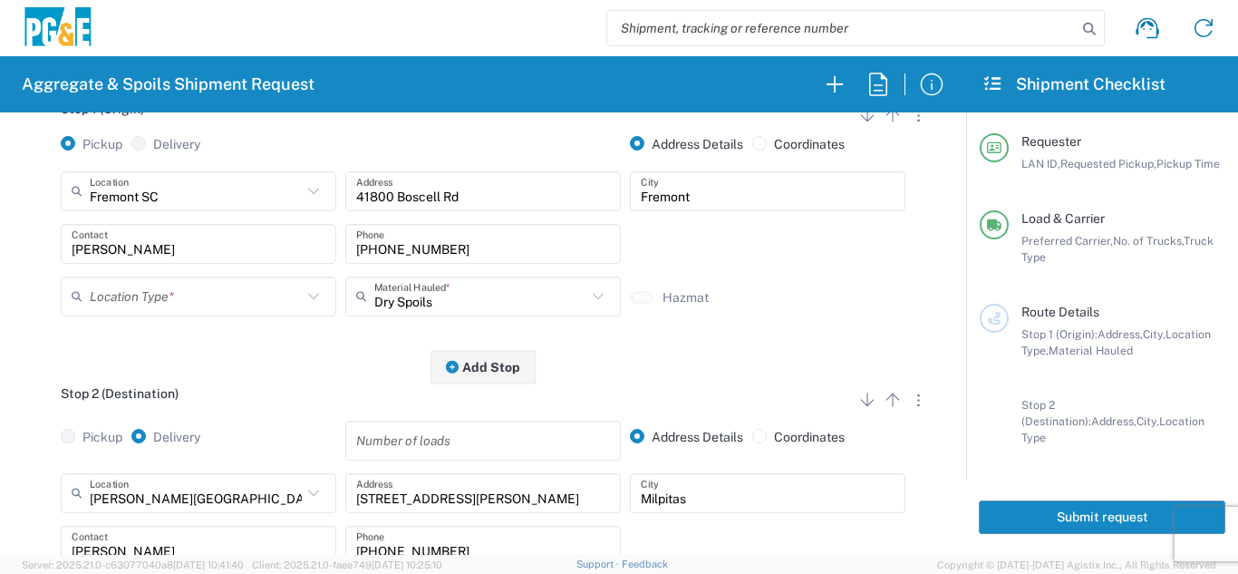
click at [115, 299] on input "text" at bounding box center [196, 296] width 212 height 32
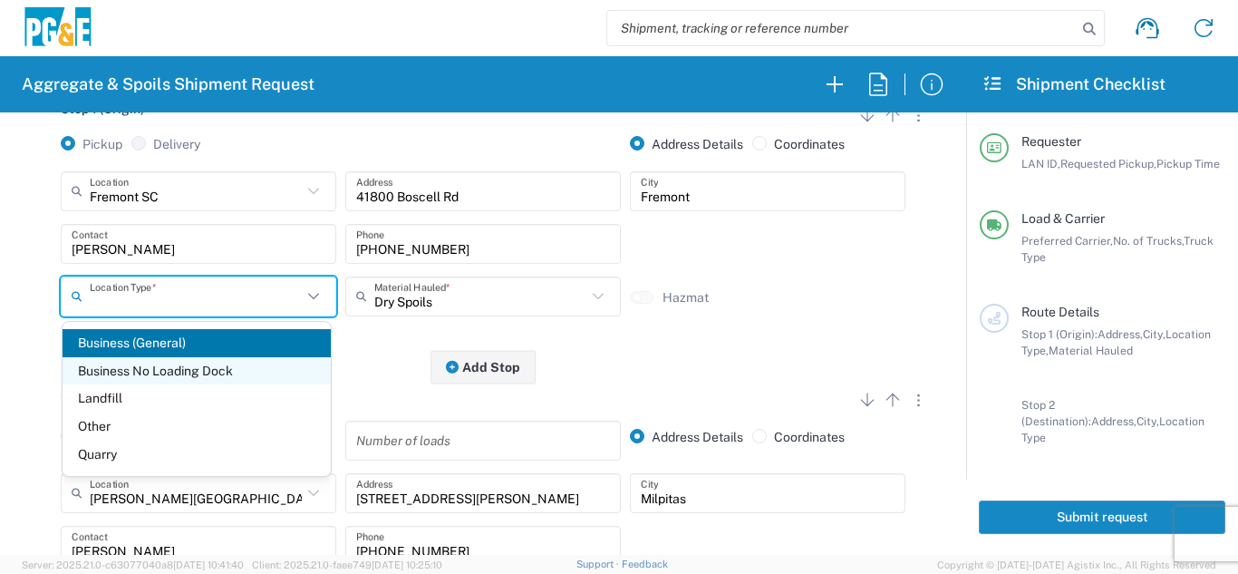
click at [98, 374] on span "Business No Loading Dock" at bounding box center [197, 371] width 268 height 28
type input "Business No Loading Dock"
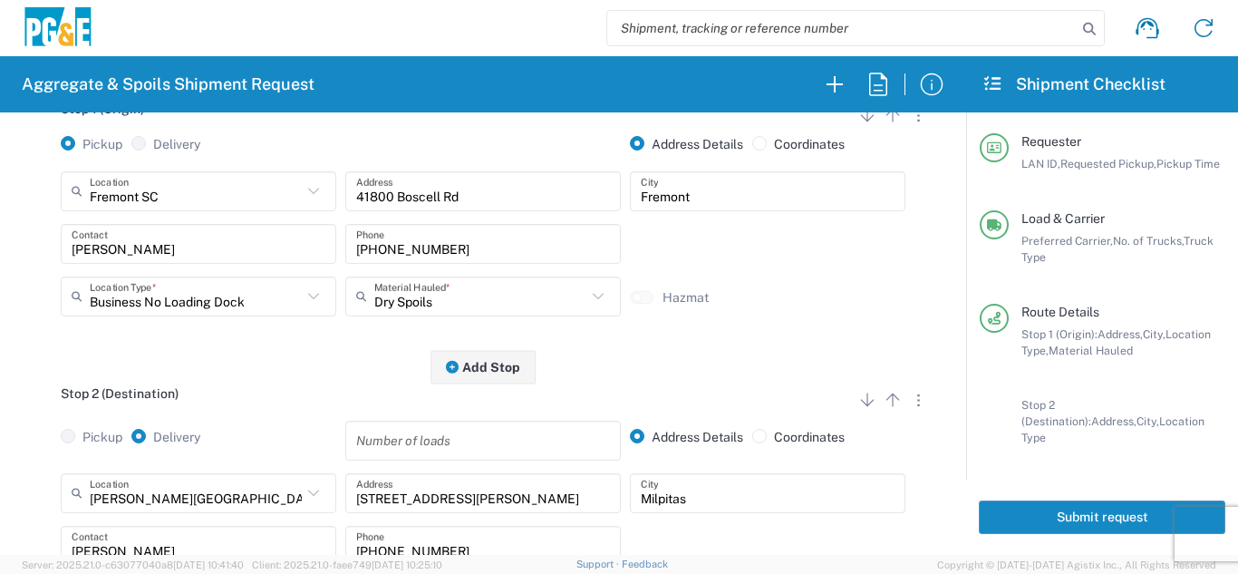
click at [172, 356] on div "Stop 1 (Origin) Add Stop Above Add Stop Below Remove Stop Pickup Delivery Addre…" at bounding box center [483, 225] width 921 height 285
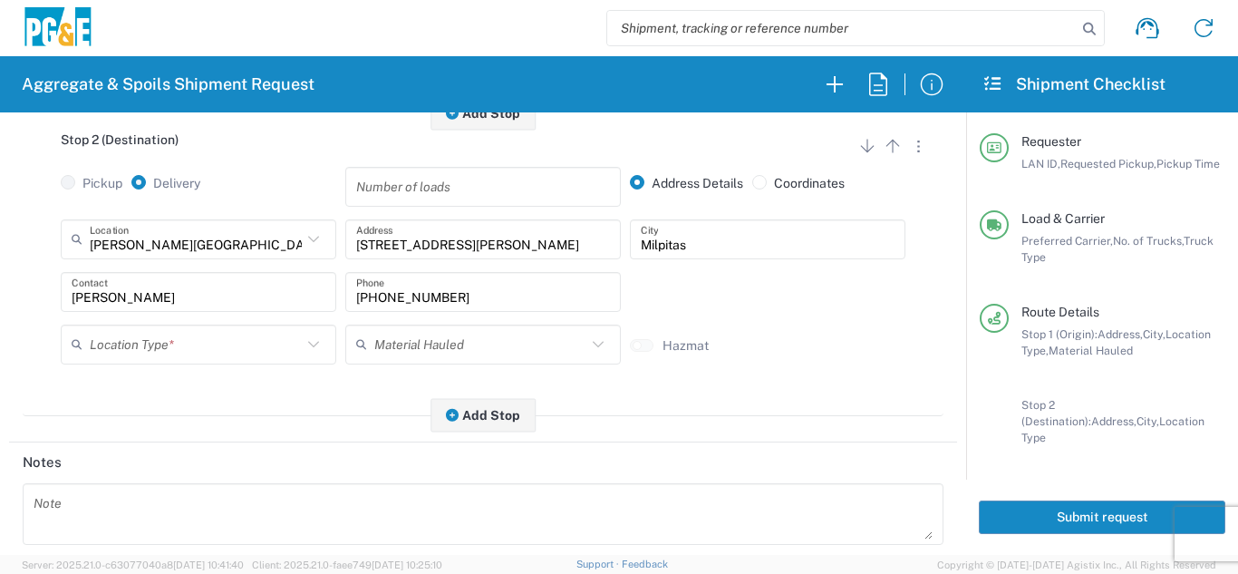
scroll to position [544, 0]
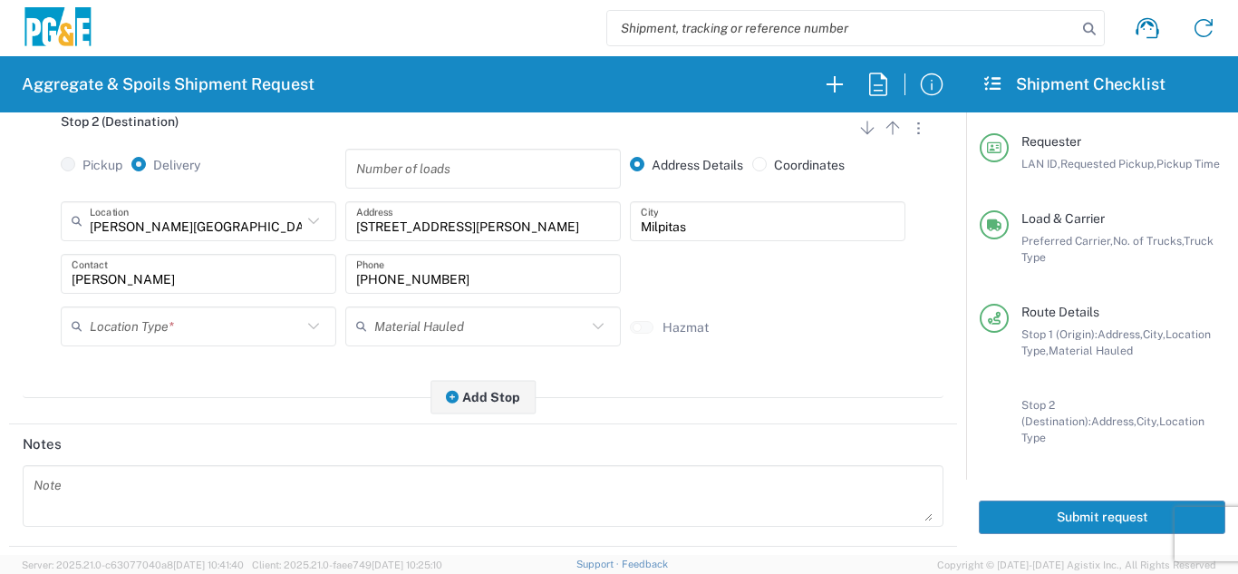
click at [141, 337] on input "text" at bounding box center [196, 326] width 212 height 32
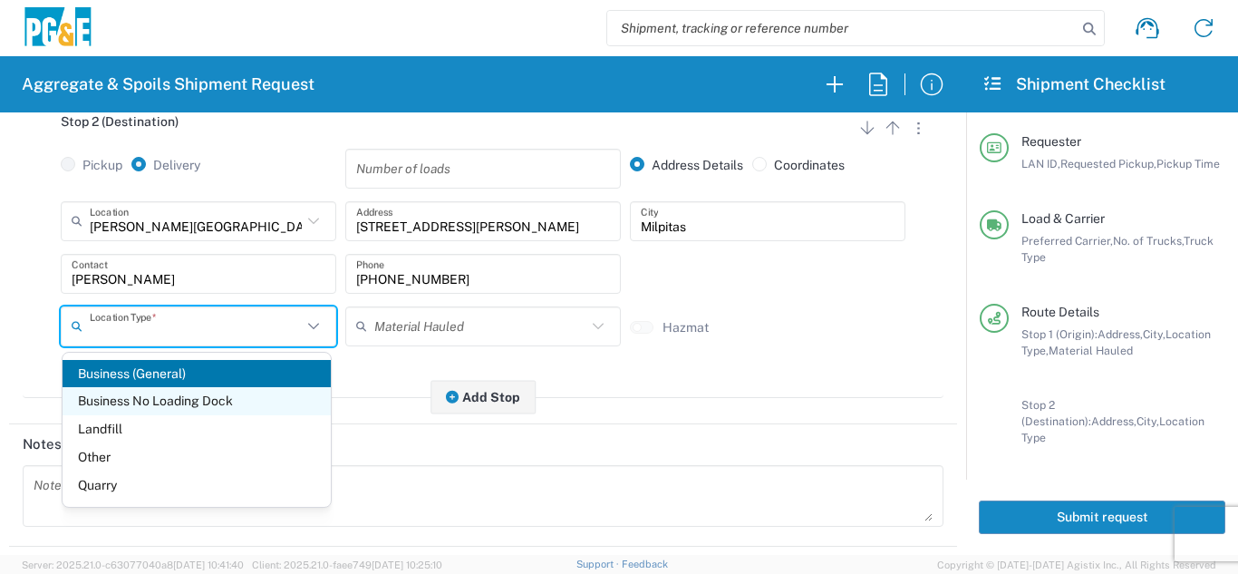
click at [130, 403] on span "Business No Loading Dock" at bounding box center [197, 401] width 268 height 28
type input "Business No Loading Dock"
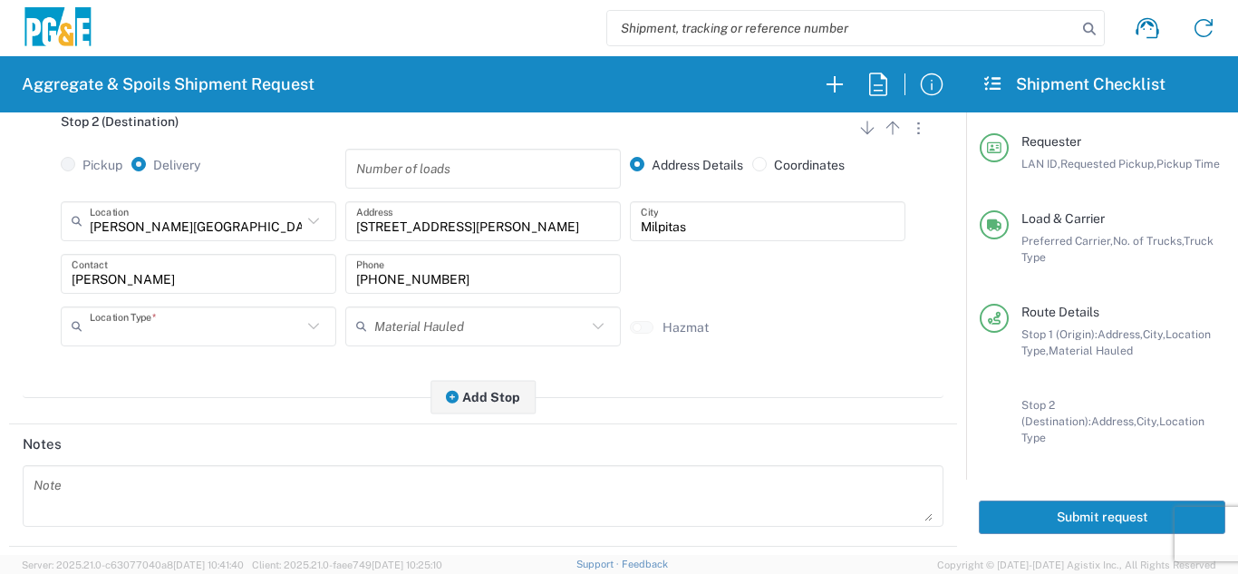
click at [153, 328] on input "text" at bounding box center [196, 326] width 212 height 32
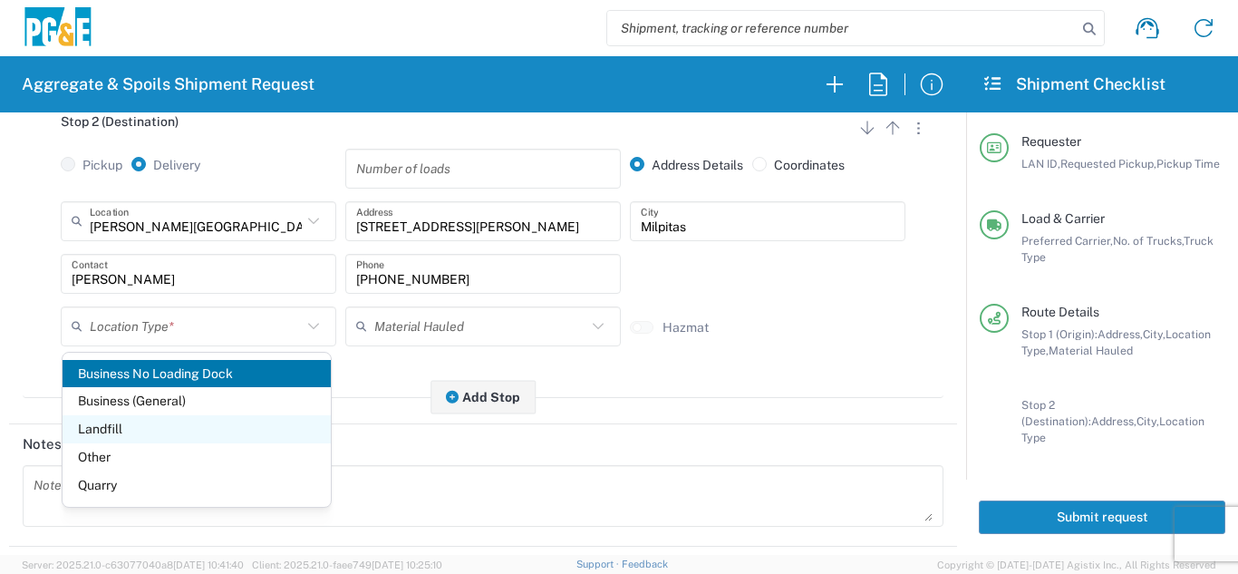
click at [103, 429] on span "Landfill" at bounding box center [197, 429] width 268 height 28
type input "Landfill"
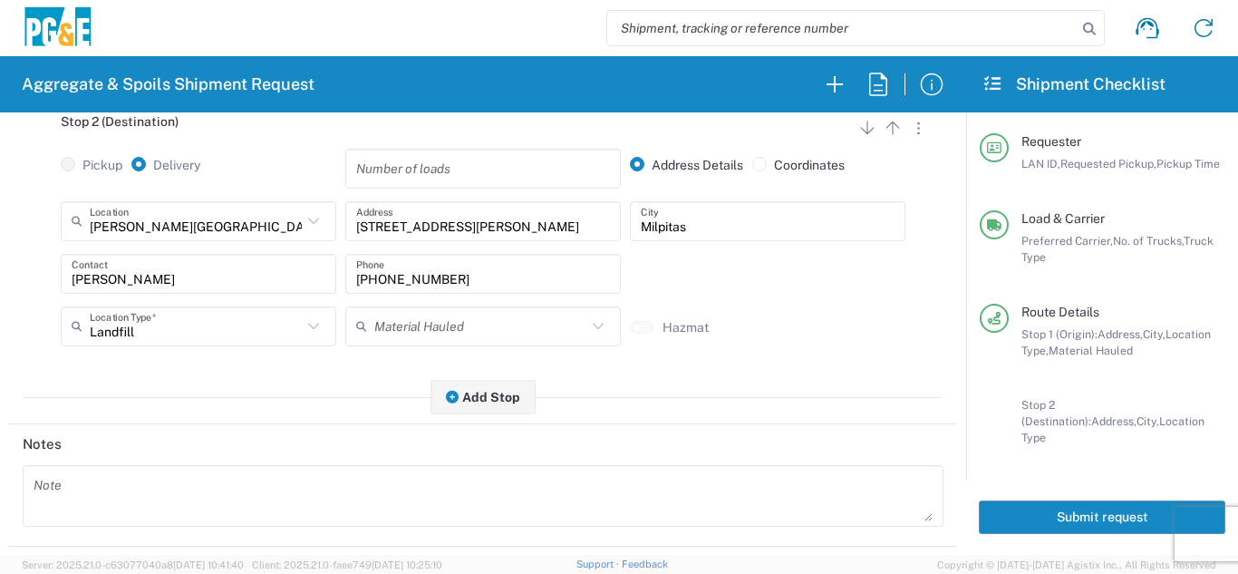
click at [180, 388] on div "Stop 2 (Destination) Add Stop Above Add Stop Below Remove Stop Pickup Delivery …" at bounding box center [483, 246] width 921 height 303
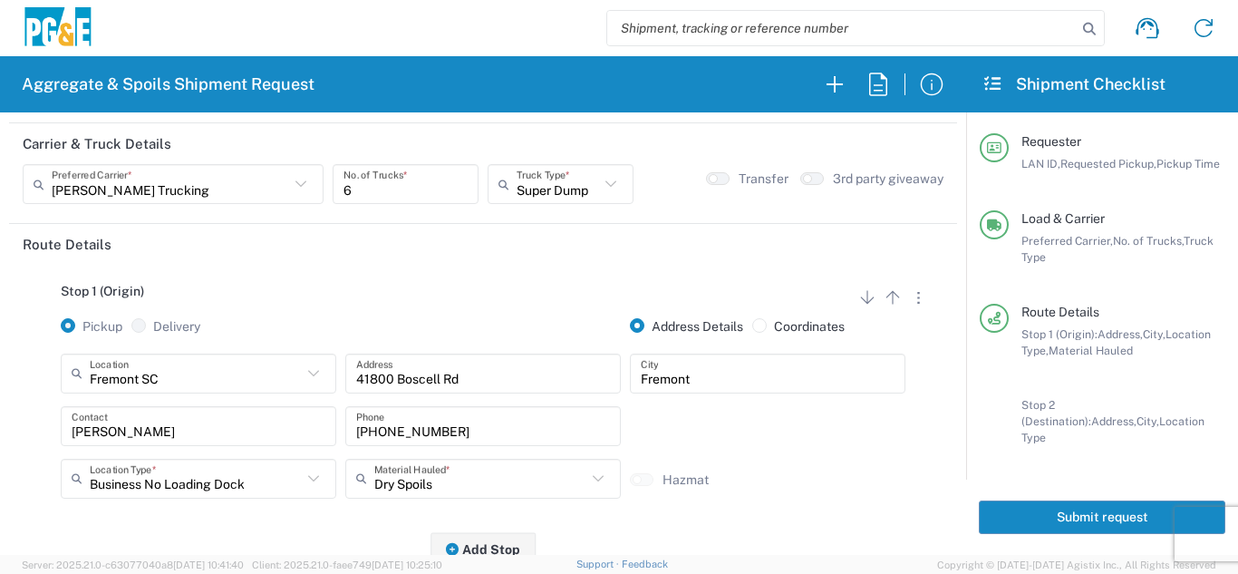
scroll to position [0, 0]
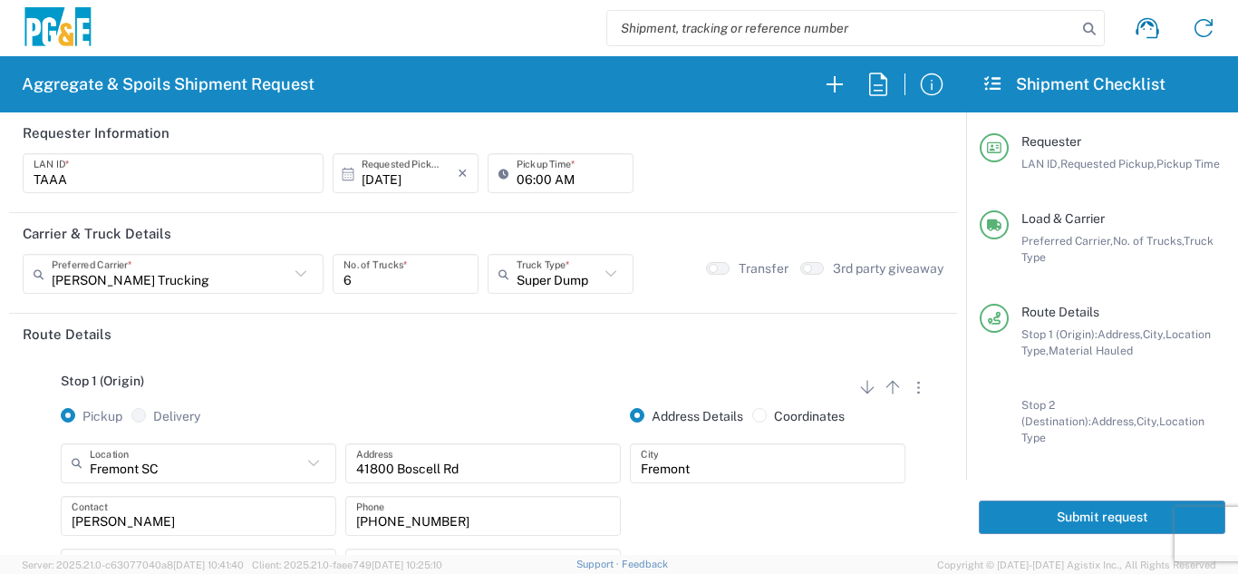
click at [1055, 508] on button "Submit request" at bounding box center [1102, 517] width 247 height 34
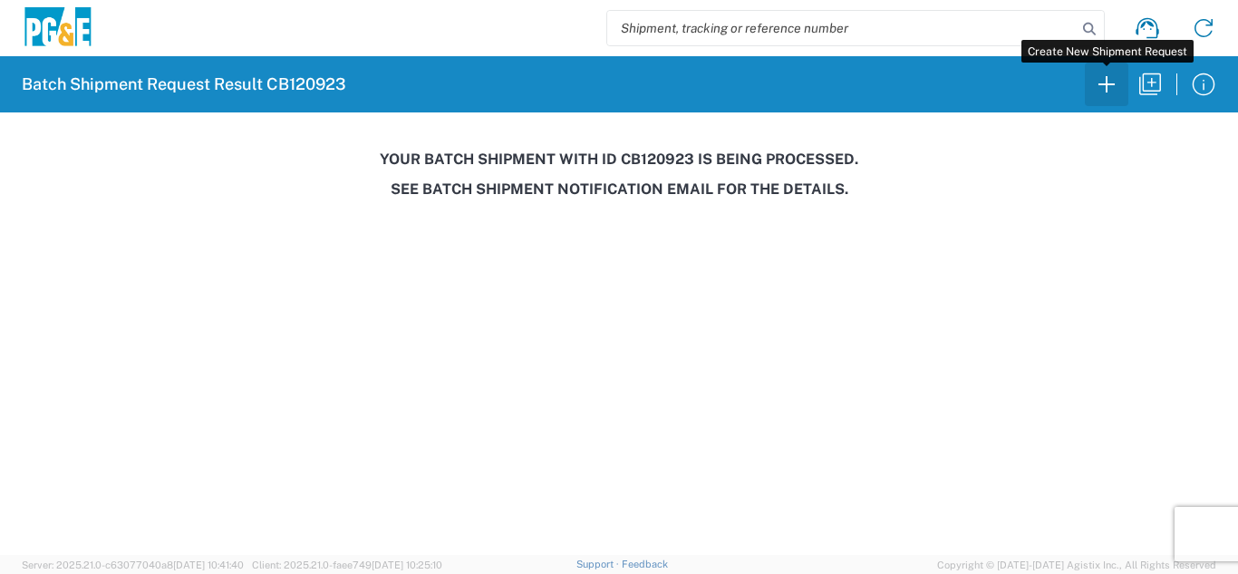
click at [1116, 85] on icon "button" at bounding box center [1106, 84] width 29 height 29
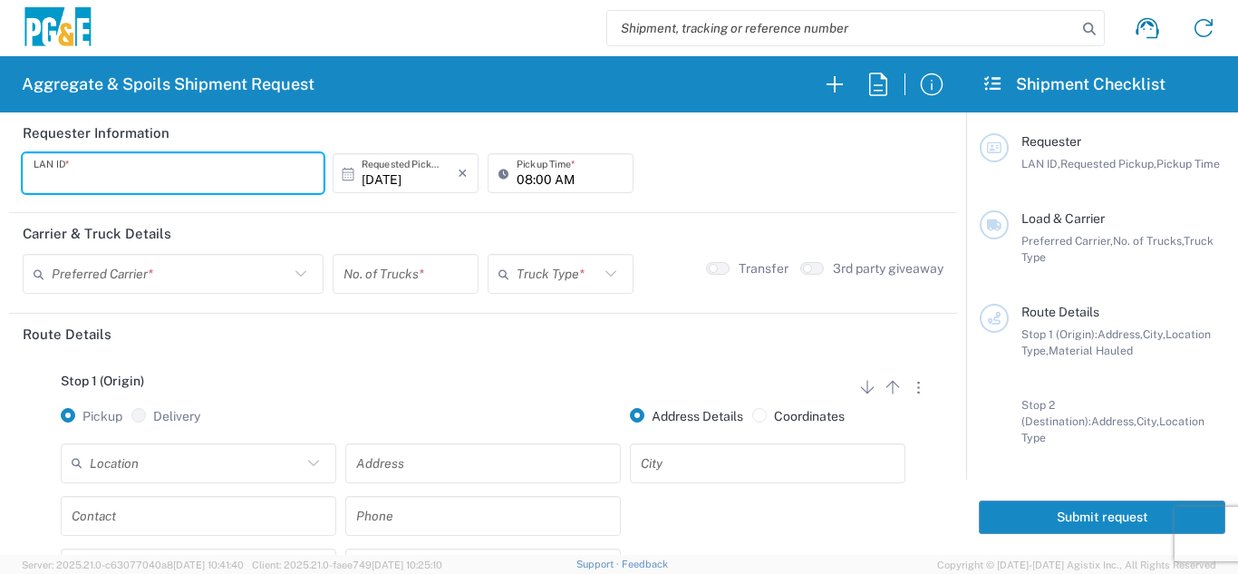
click at [126, 176] on input "text" at bounding box center [173, 174] width 279 height 32
type input "LXRJ"
click at [524, 180] on input "08:00 AM" at bounding box center [570, 174] width 106 height 32
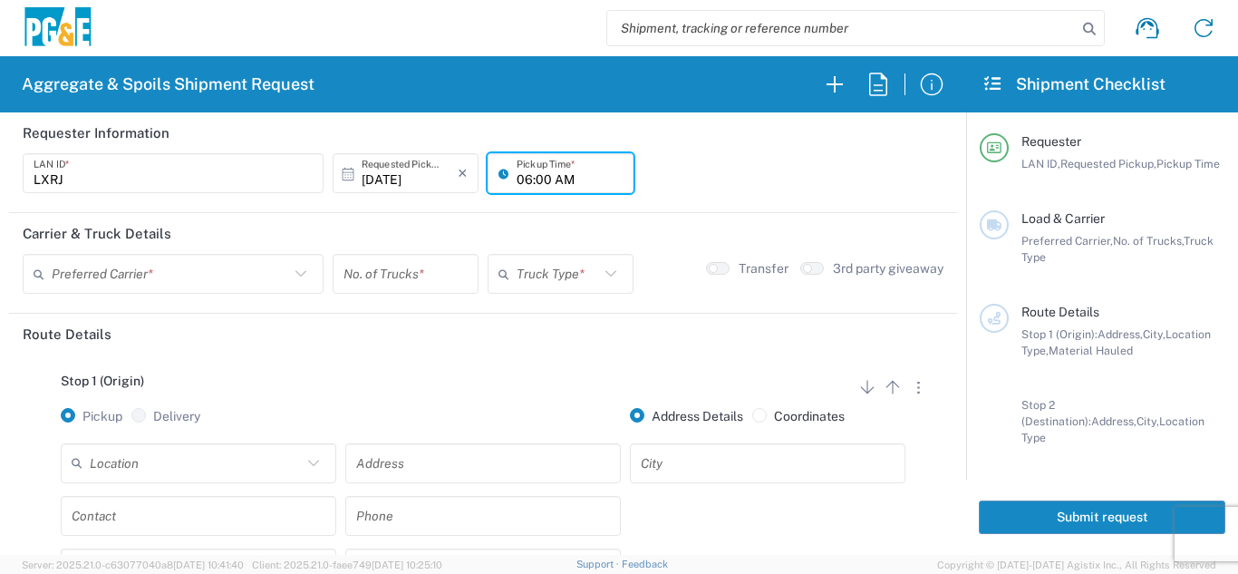
type input "06:00 AM"
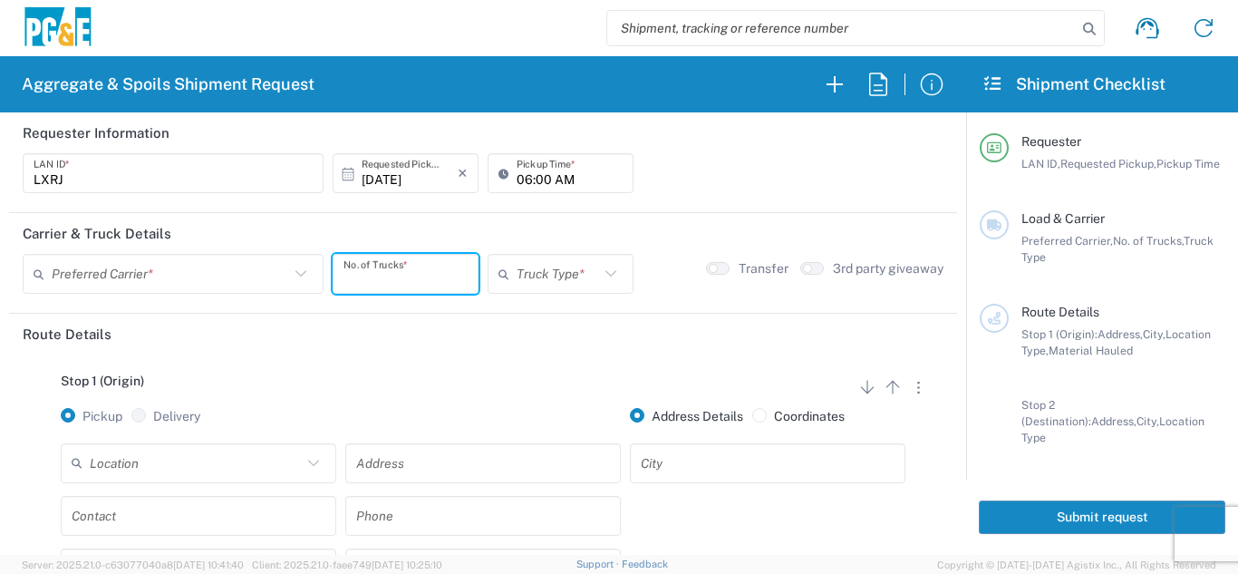
click at [399, 283] on input "number" at bounding box center [406, 274] width 124 height 32
type input "7"
click at [539, 248] on header "Carrier & Truck Details" at bounding box center [483, 233] width 948 height 41
click at [529, 270] on input "text" at bounding box center [558, 274] width 83 height 32
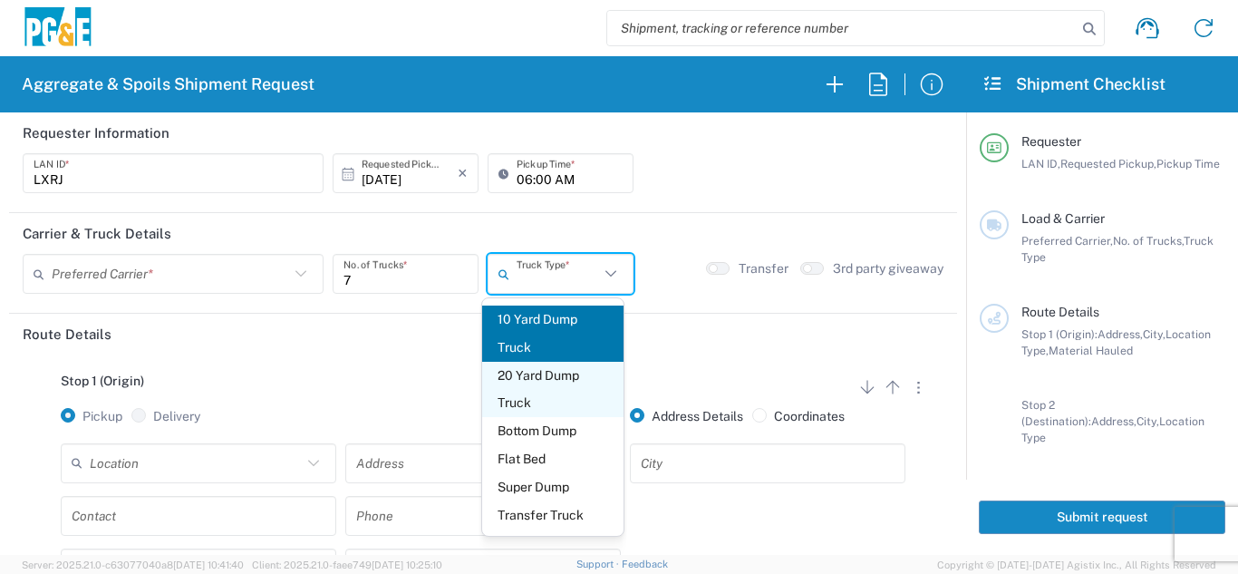
click at [521, 393] on span "20 Yard Dump Truck" at bounding box center [553, 390] width 142 height 56
type input "20 Yard Dump Truck"
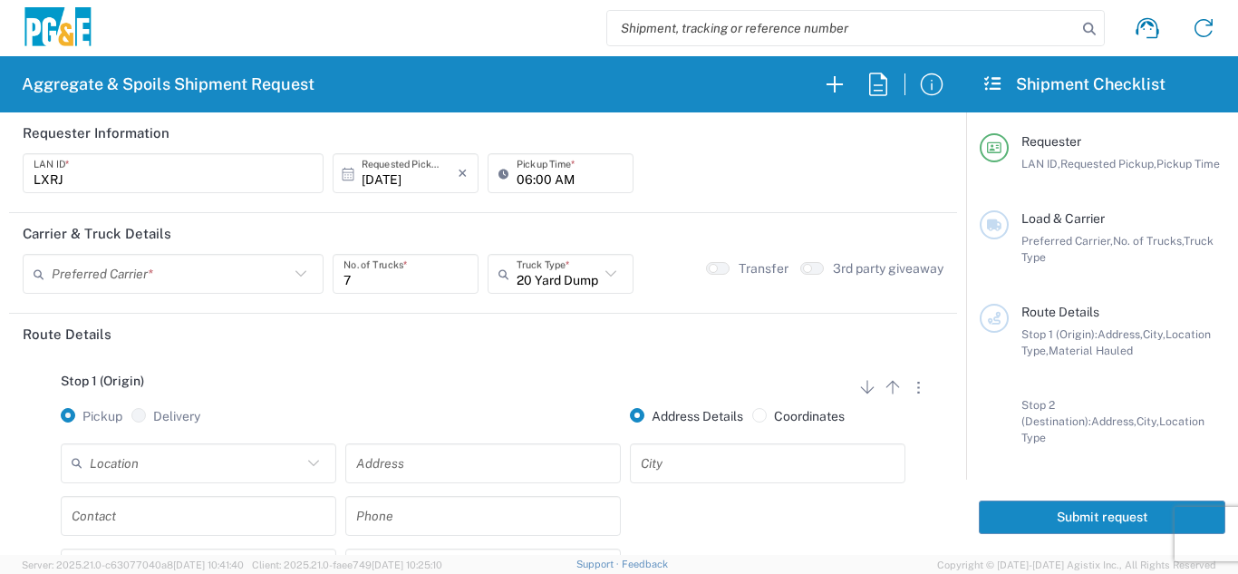
click at [442, 374] on div "Stop 1 (Origin) Add Stop Above Add Stop Below Remove Stop" at bounding box center [483, 391] width 921 height 34
click at [135, 261] on input "text" at bounding box center [171, 274] width 238 height 32
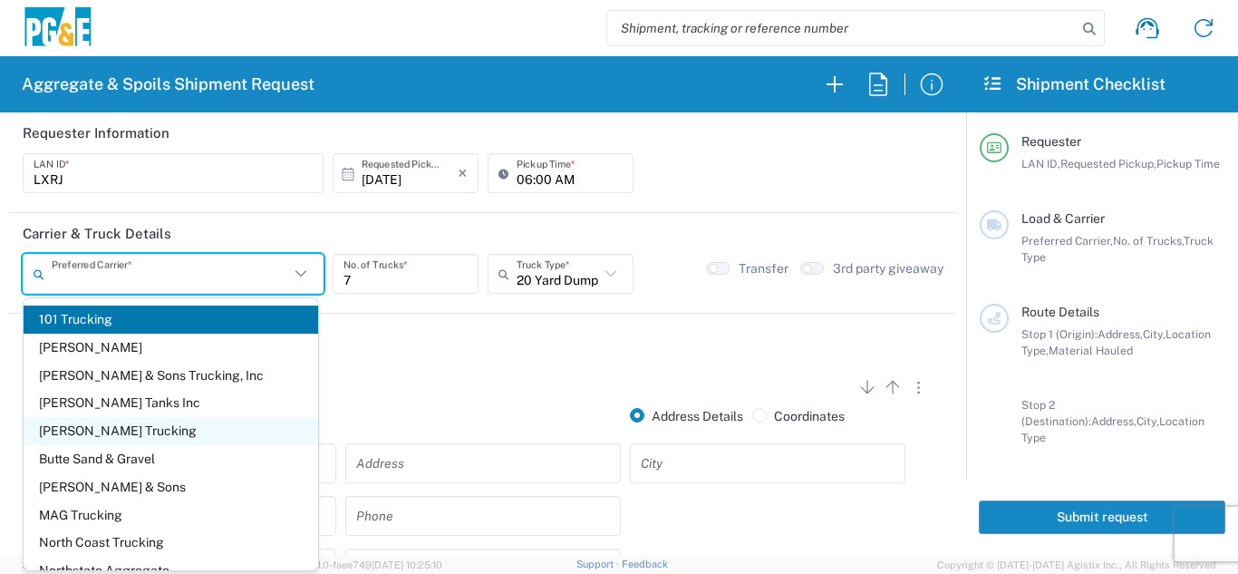
click at [118, 430] on span "[PERSON_NAME] Trucking" at bounding box center [171, 431] width 295 height 28
type input "[PERSON_NAME] Trucking"
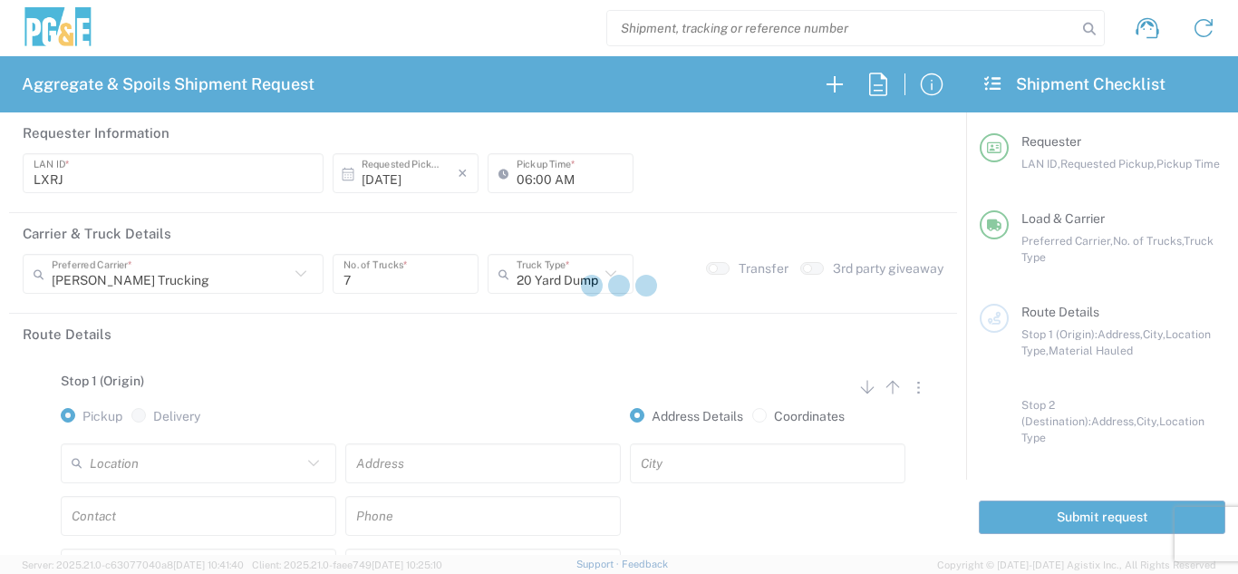
click at [257, 378] on div at bounding box center [619, 287] width 1238 height 574
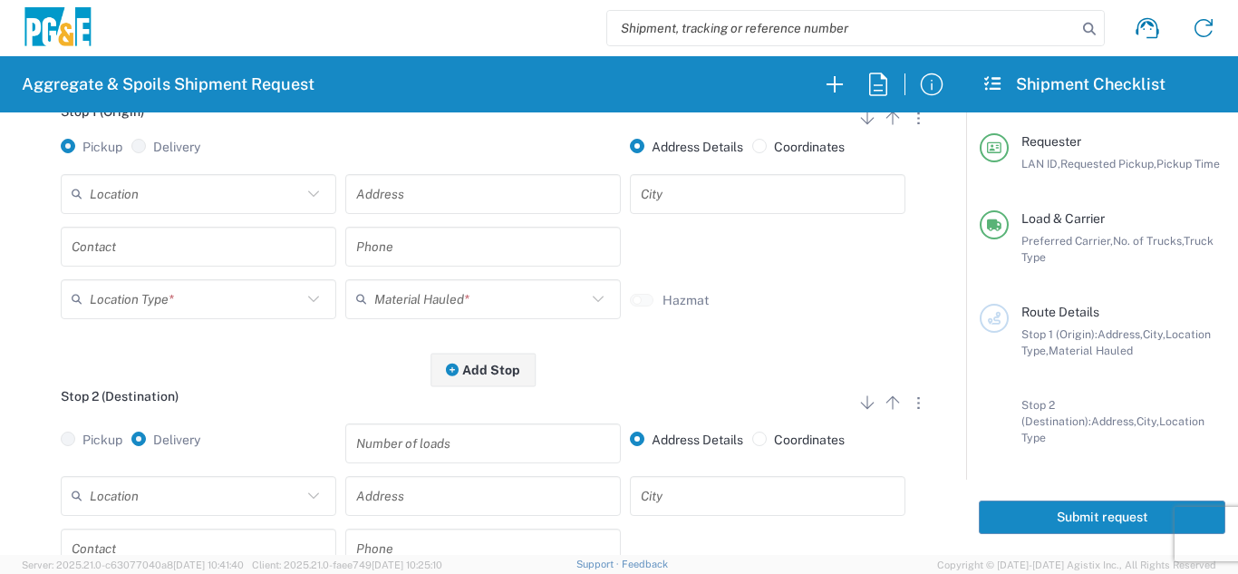
scroll to position [272, 0]
click at [221, 193] on input "text" at bounding box center [196, 191] width 212 height 32
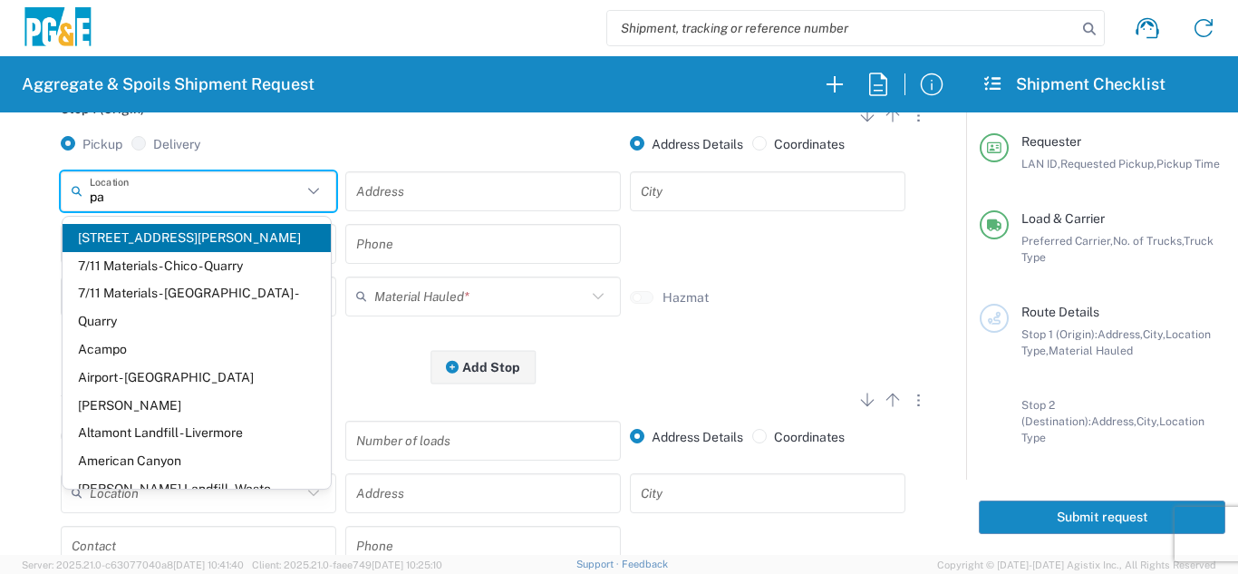
type input "p"
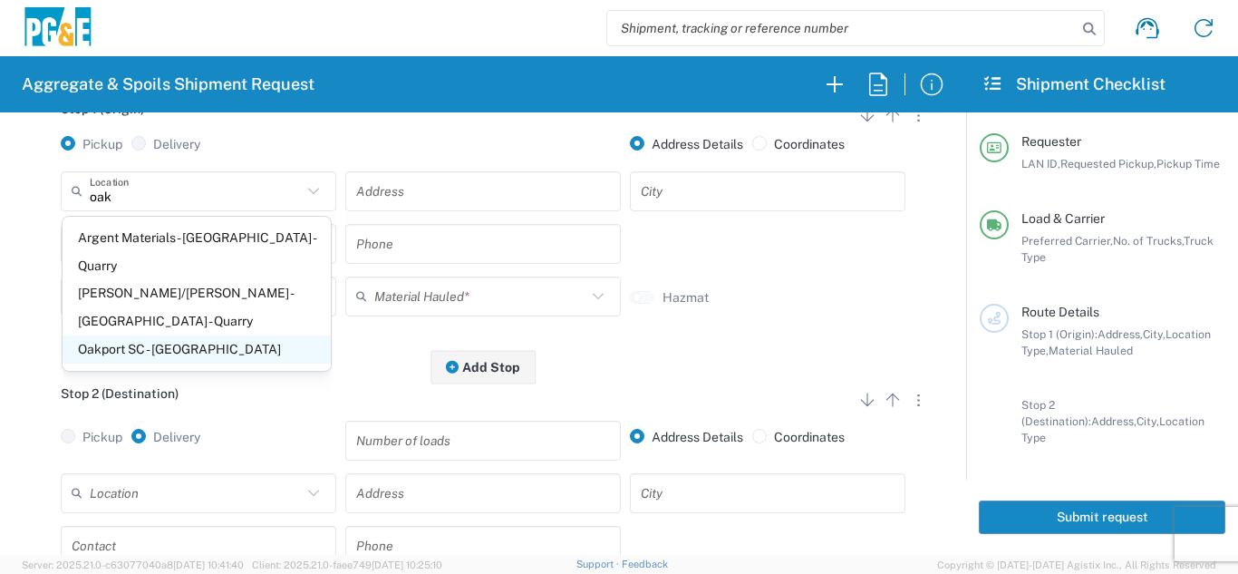
click at [154, 335] on span "Oakport SC - [GEOGRAPHIC_DATA]" at bounding box center [197, 349] width 268 height 28
type input "Oakport SC - [GEOGRAPHIC_DATA]"
type input "[STREET_ADDRESS]"
type input "[GEOGRAPHIC_DATA]"
type input "Business No Loading Dock"
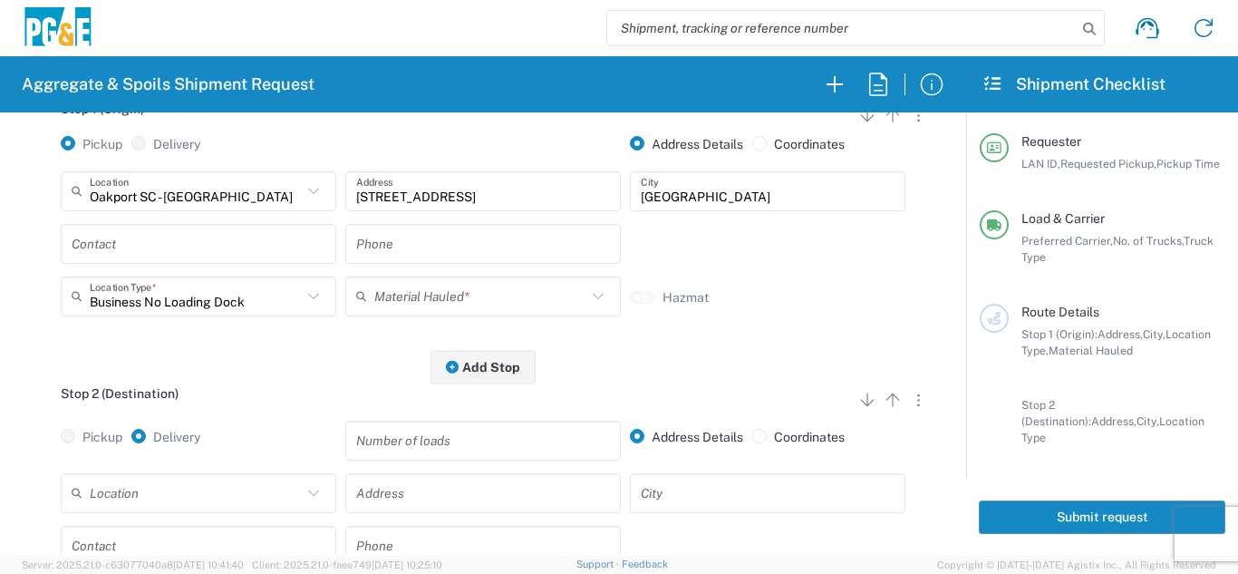
click at [150, 249] on input "text" at bounding box center [199, 244] width 254 height 32
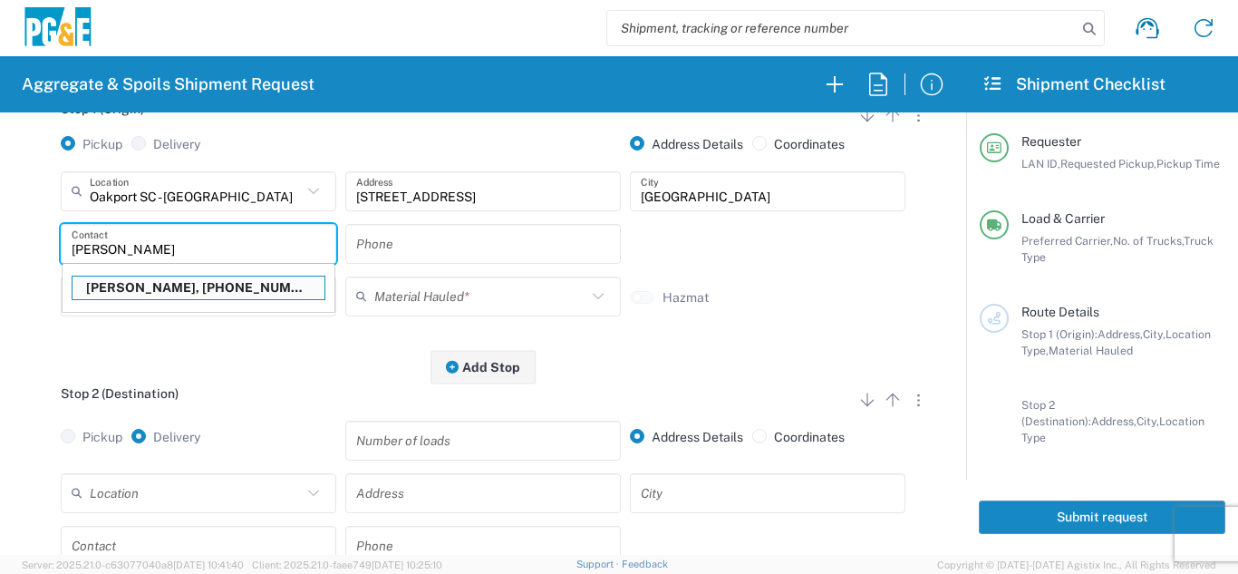
click at [149, 288] on p "[PERSON_NAME], [PHONE_NUMBER]" at bounding box center [199, 288] width 252 height 23
type input "[PERSON_NAME]"
type input "[PHONE_NUMBER]"
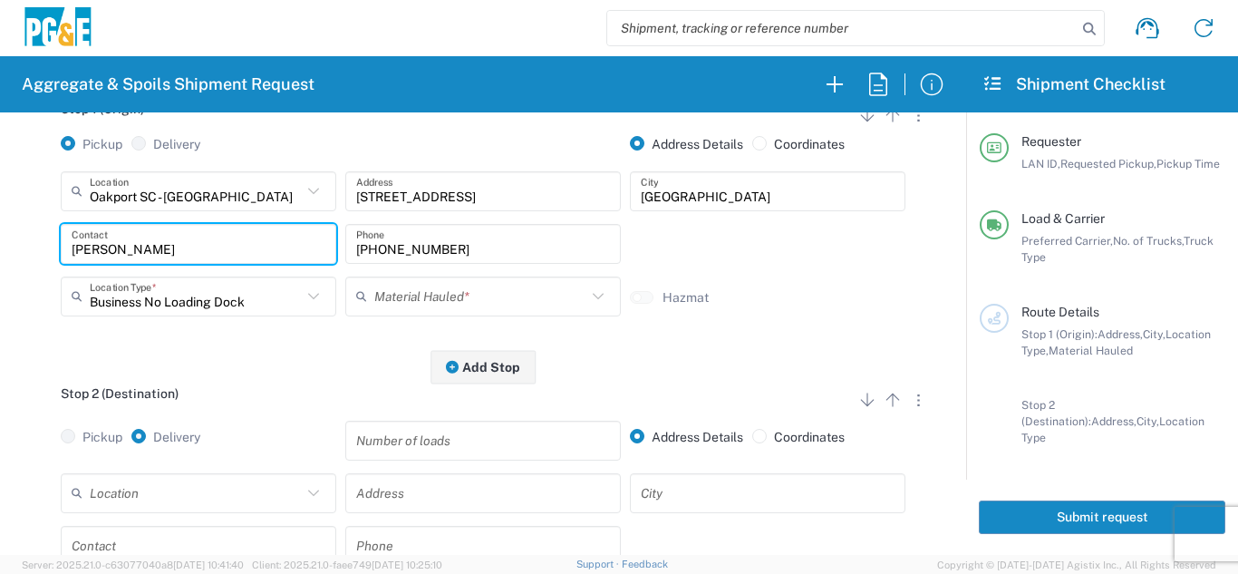
click at [410, 293] on input "text" at bounding box center [480, 296] width 212 height 32
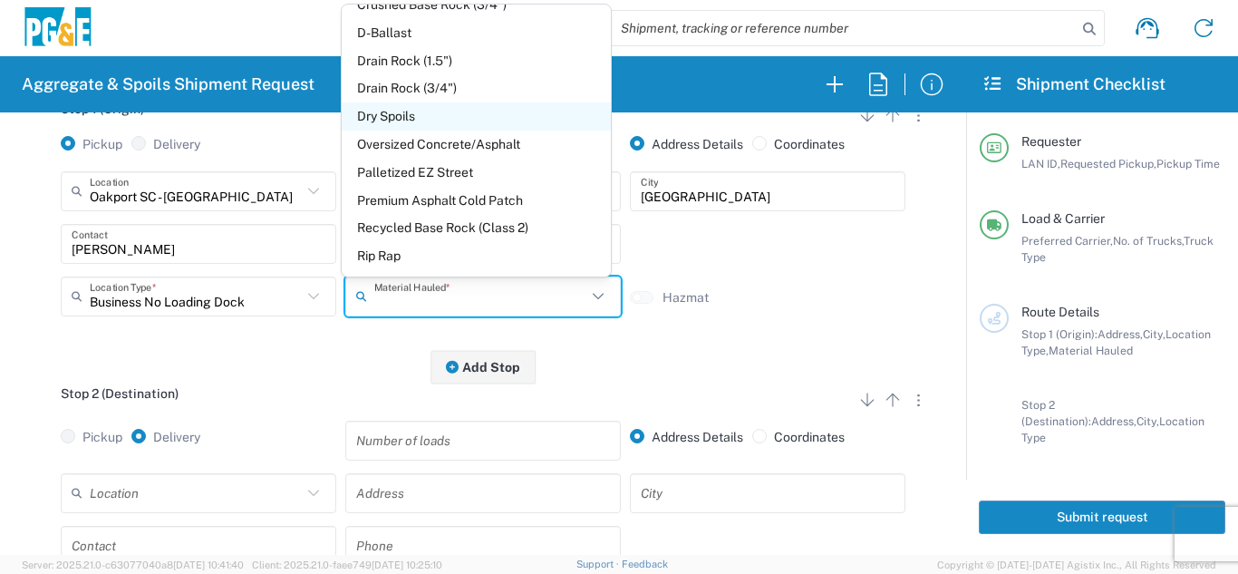
click at [402, 123] on span "Dry Spoils" at bounding box center [476, 116] width 268 height 28
type input "Dry Spoils"
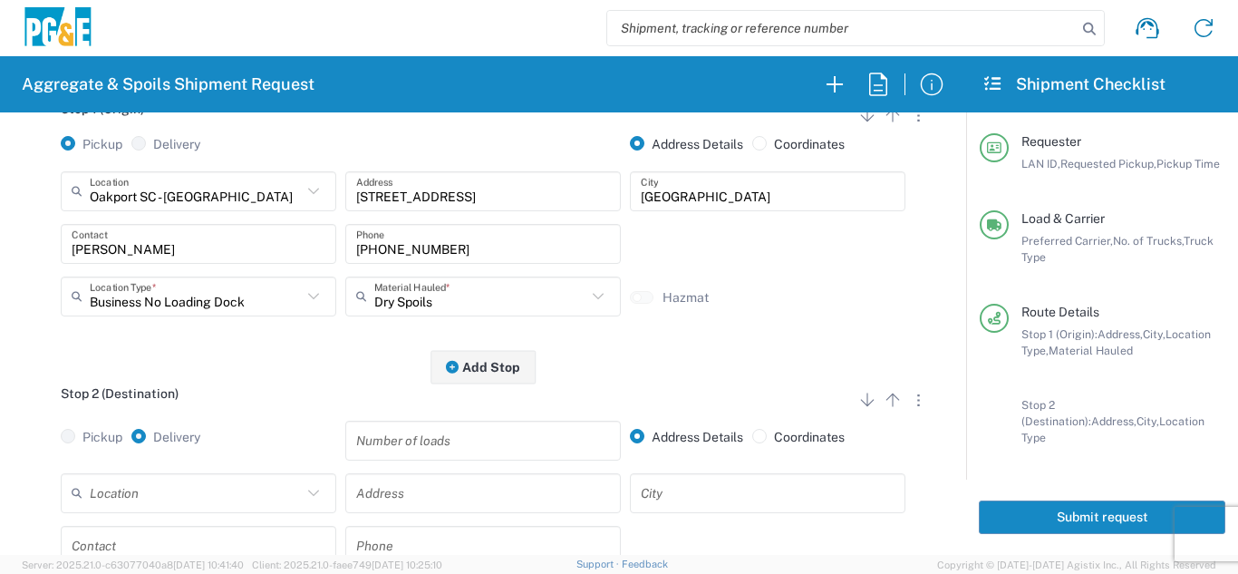
click at [328, 335] on div "Stop 1 (Origin) Add Stop Above Add Stop Below Remove Stop Pickup Delivery Addre…" at bounding box center [483, 225] width 921 height 285
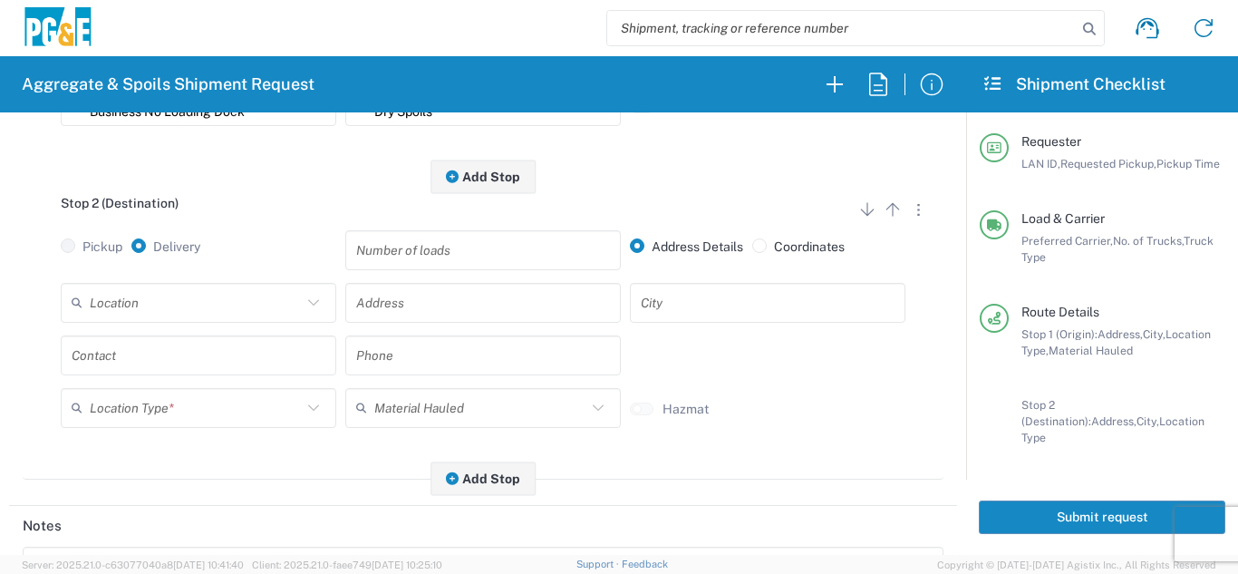
scroll to position [544, 0]
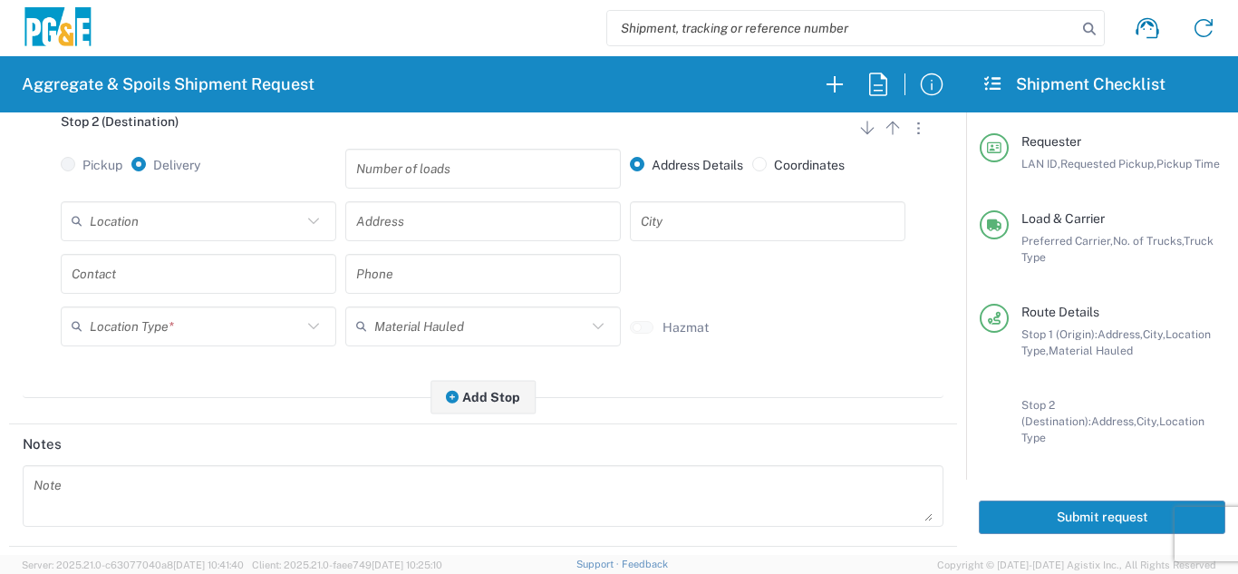
click at [250, 223] on input "text" at bounding box center [196, 221] width 212 height 32
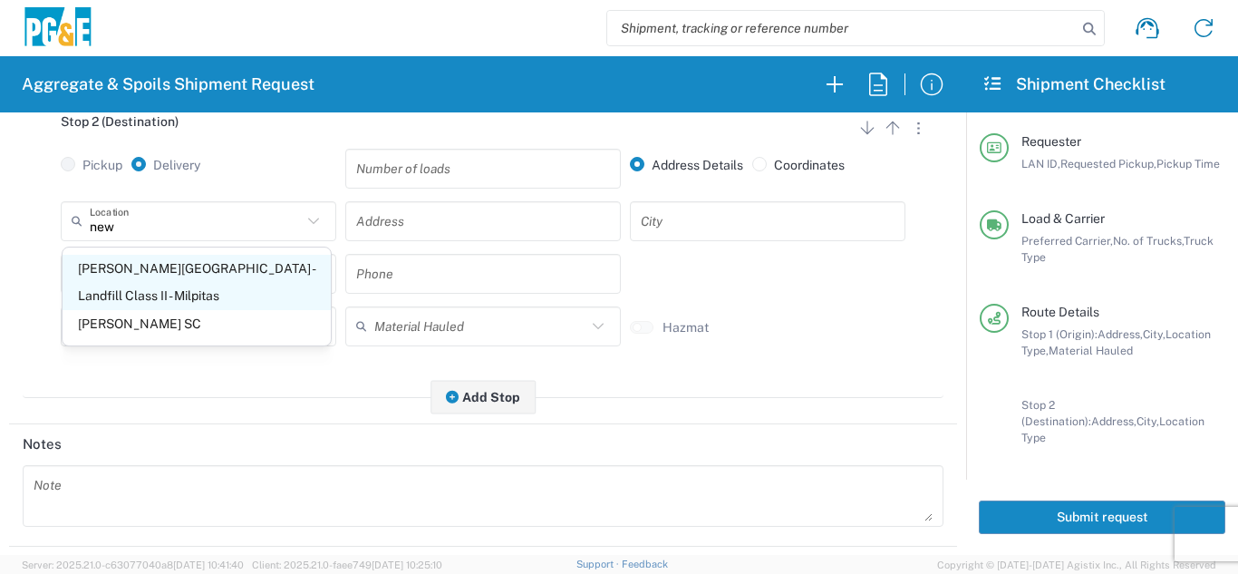
click at [159, 258] on span "[PERSON_NAME][GEOGRAPHIC_DATA] - Landfill Class II - Milpitas" at bounding box center [197, 283] width 268 height 56
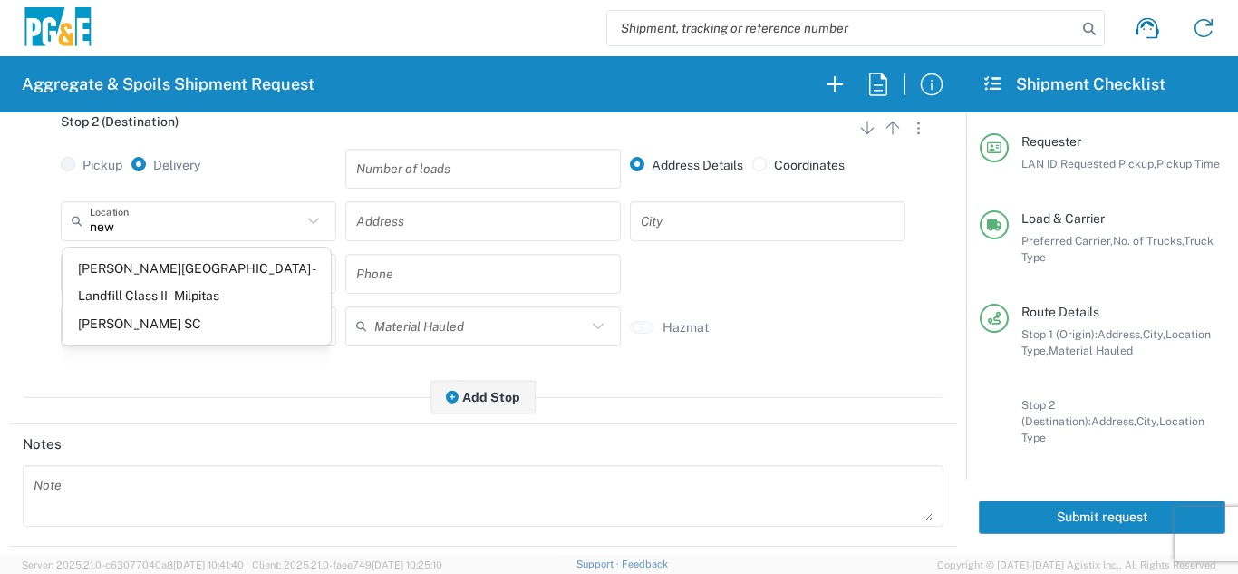
type input "[PERSON_NAME][GEOGRAPHIC_DATA] - Landfill Class II - Milpitas"
type input "[STREET_ADDRESS][PERSON_NAME]"
type input "Milpitas"
type input "Landfill"
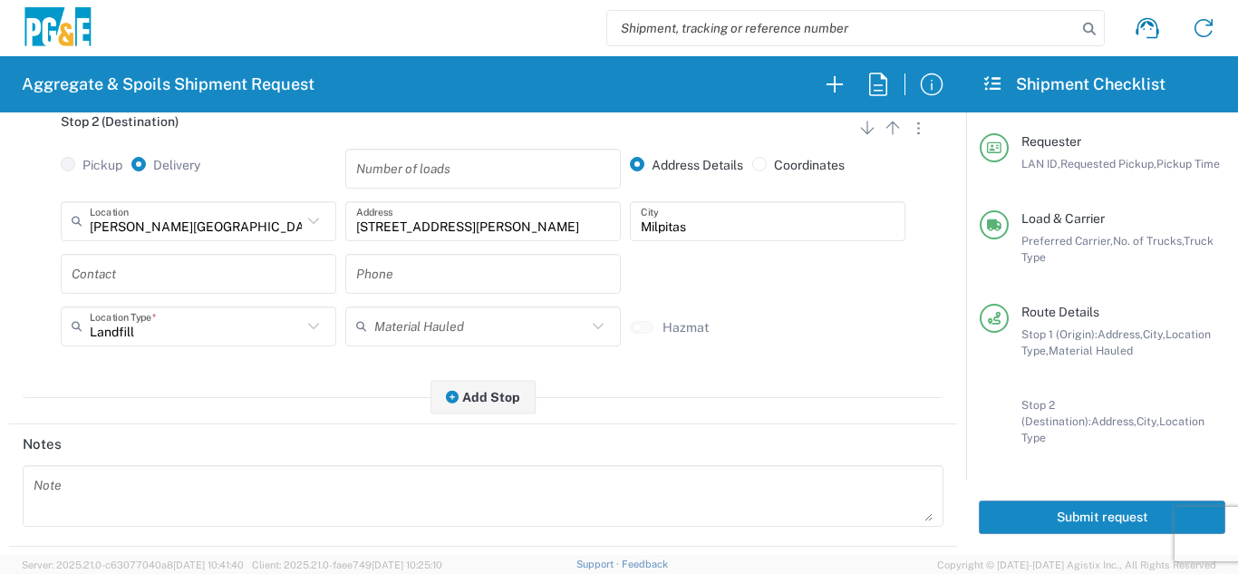
click at [146, 273] on input "text" at bounding box center [199, 273] width 254 height 32
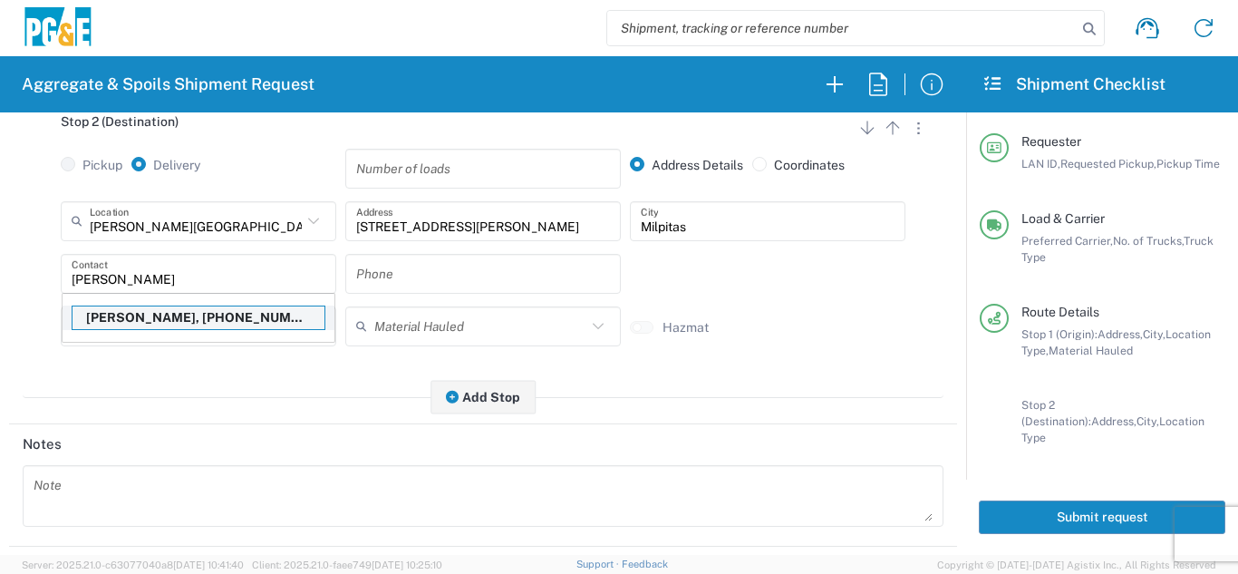
click at [171, 320] on p "[PERSON_NAME], [PHONE_NUMBER]" at bounding box center [199, 317] width 252 height 23
type input "[PERSON_NAME]"
type input "[PHONE_NUMBER]"
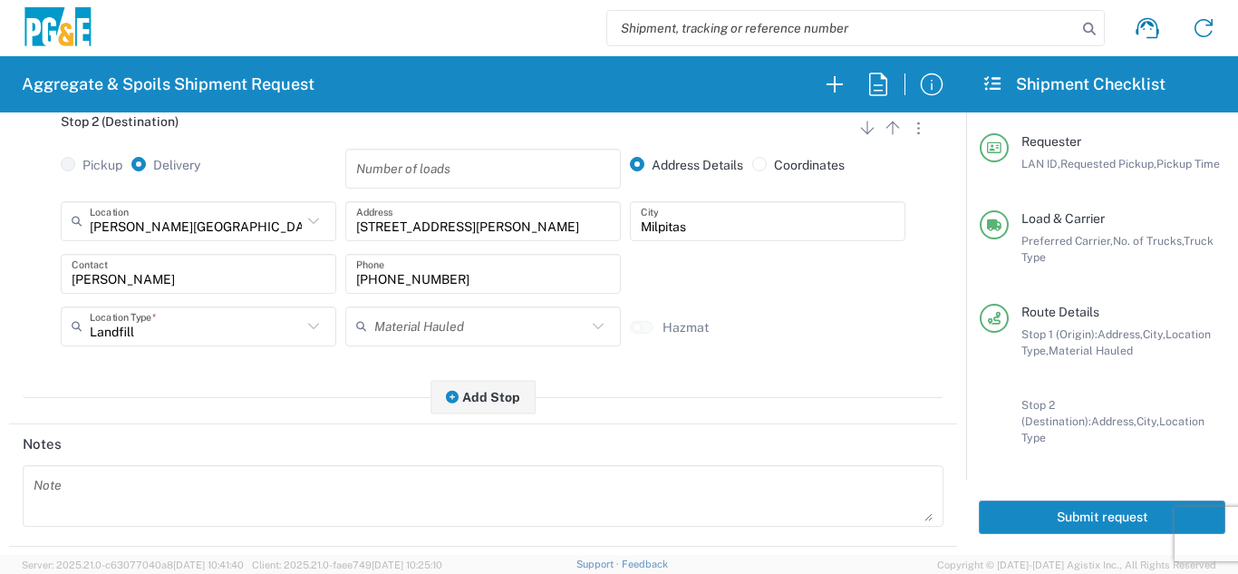
click at [184, 389] on div "Stop 2 (Destination) Add Stop Above Add Stop Below Remove Stop Pickup Delivery …" at bounding box center [483, 246] width 921 height 303
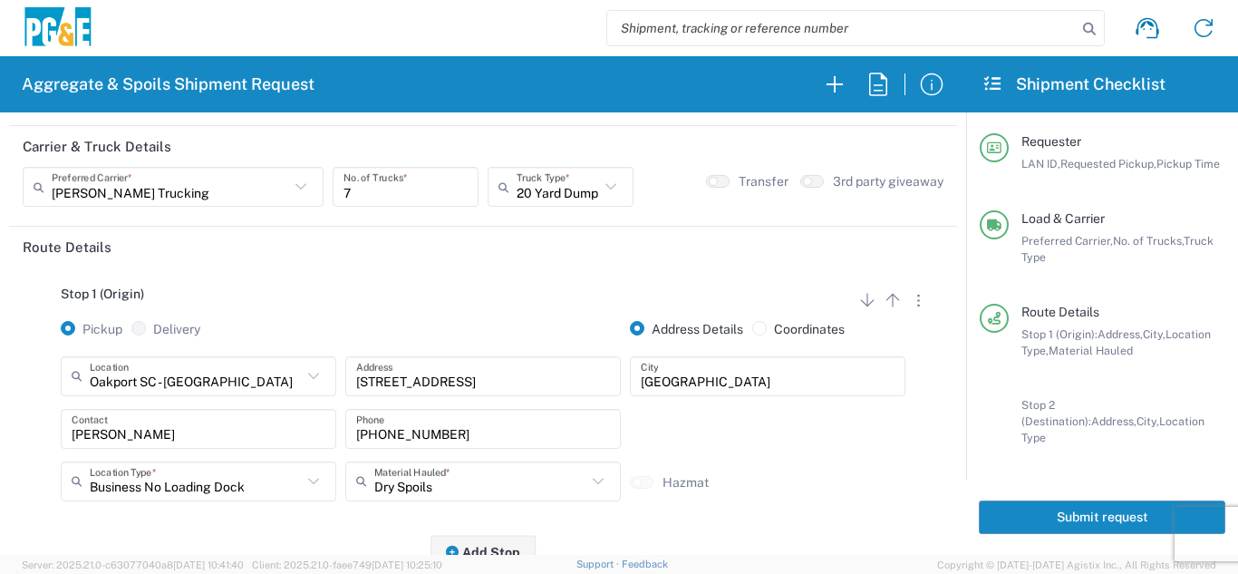
scroll to position [0, 0]
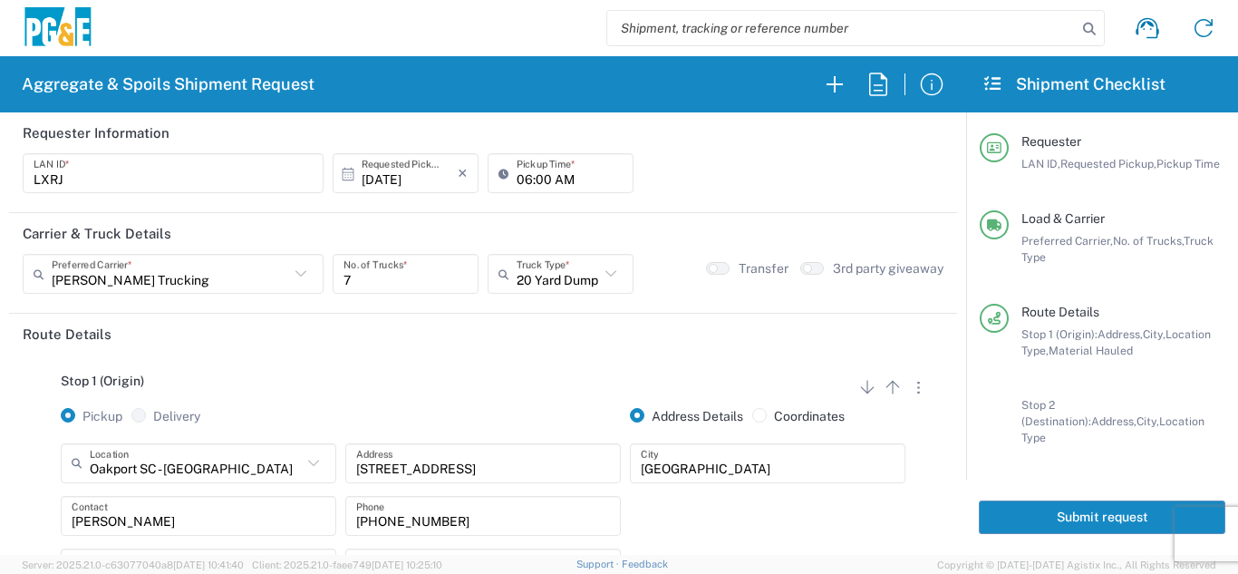
click at [283, 365] on div "Stop 1 (Origin) Add Stop Above Add Stop Below Remove Stop Pickup Delivery Addre…" at bounding box center [483, 496] width 921 height 285
click at [1117, 503] on button "Submit request" at bounding box center [1102, 517] width 247 height 34
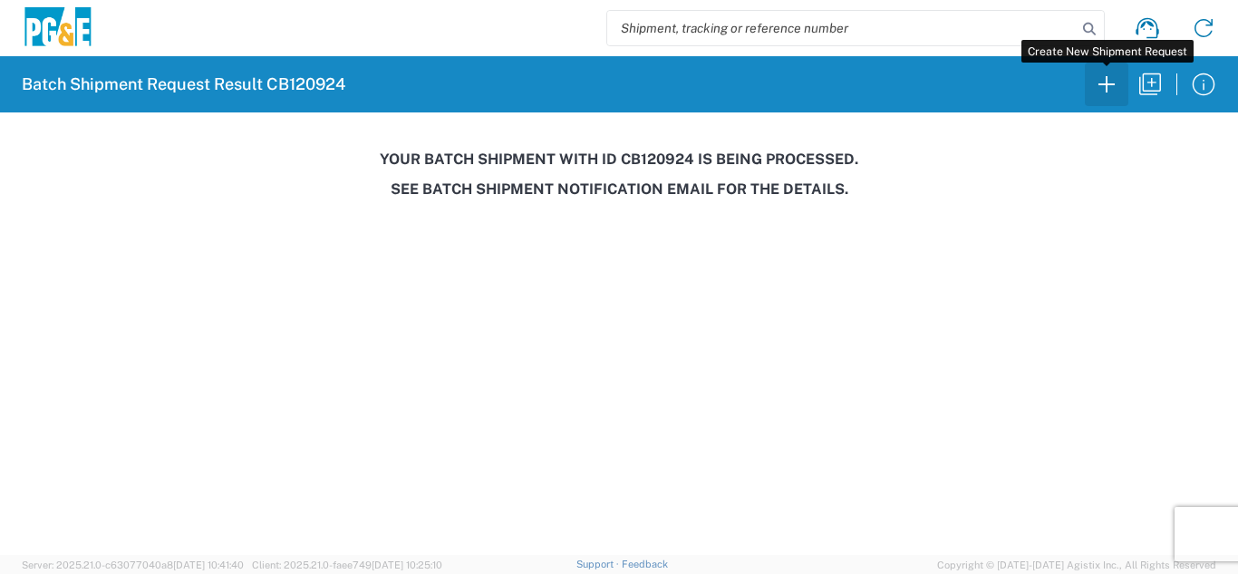
click at [1113, 83] on icon "button" at bounding box center [1106, 84] width 29 height 29
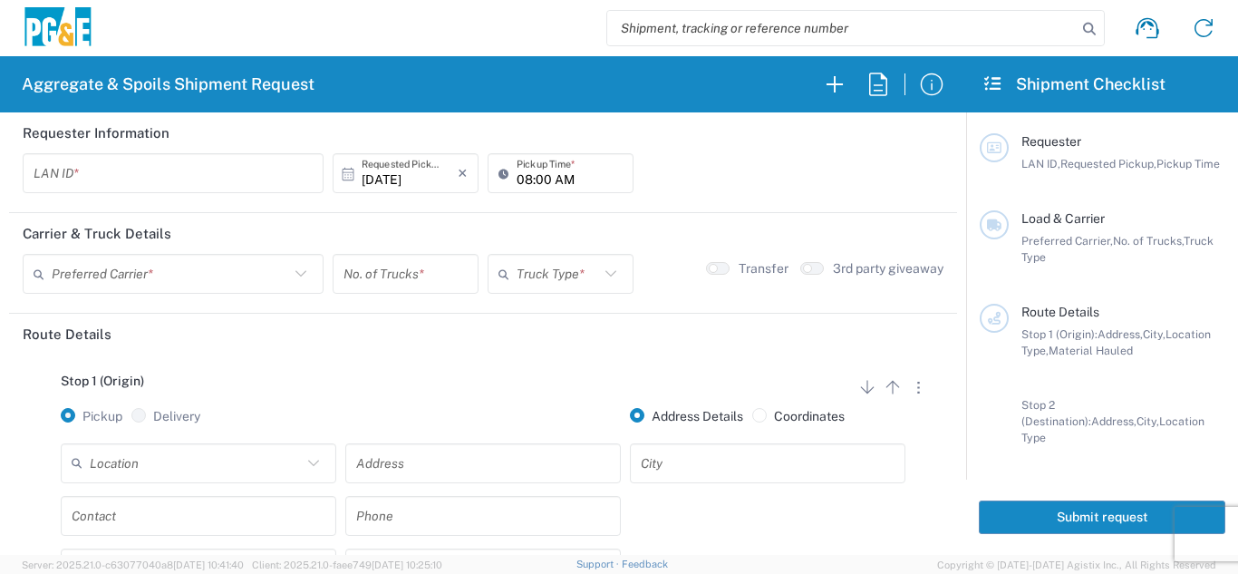
click at [87, 169] on input "text" at bounding box center [173, 174] width 279 height 32
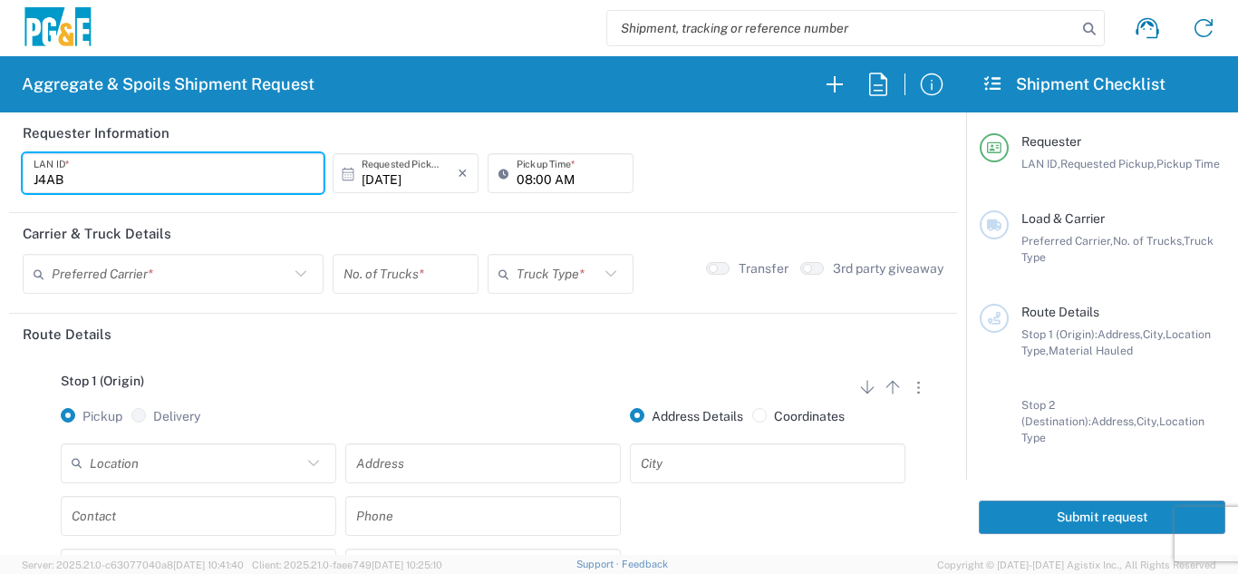
type input "J4AB"
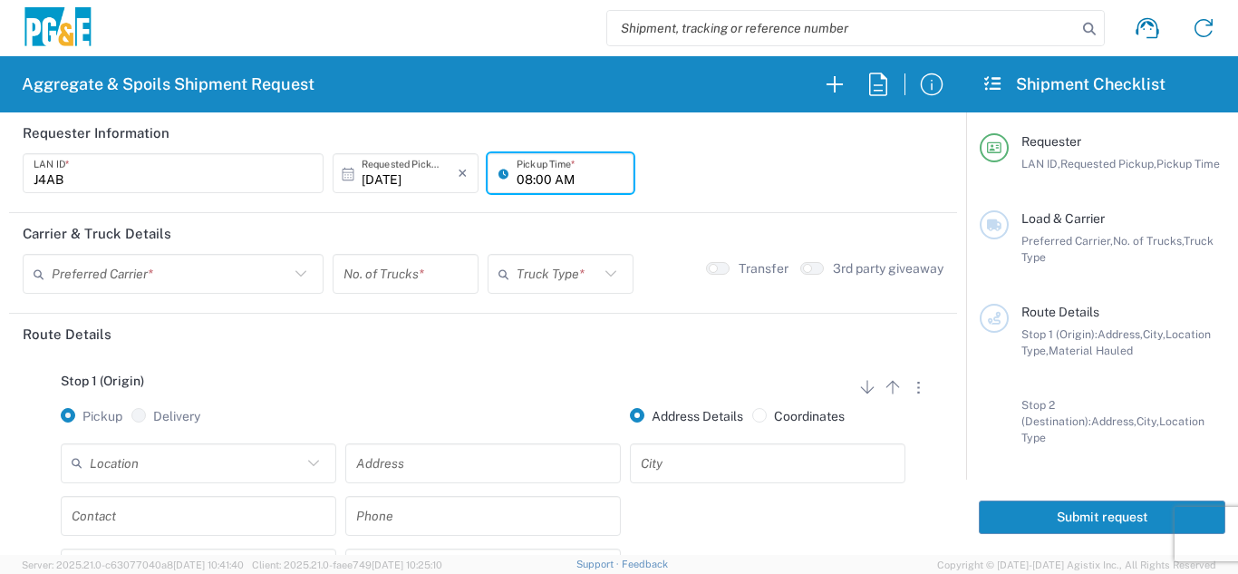
click at [519, 178] on input "08:00 AM" at bounding box center [570, 174] width 106 height 32
click at [539, 179] on input "05:00 AM" at bounding box center [570, 174] width 106 height 32
type input "05:30 AM"
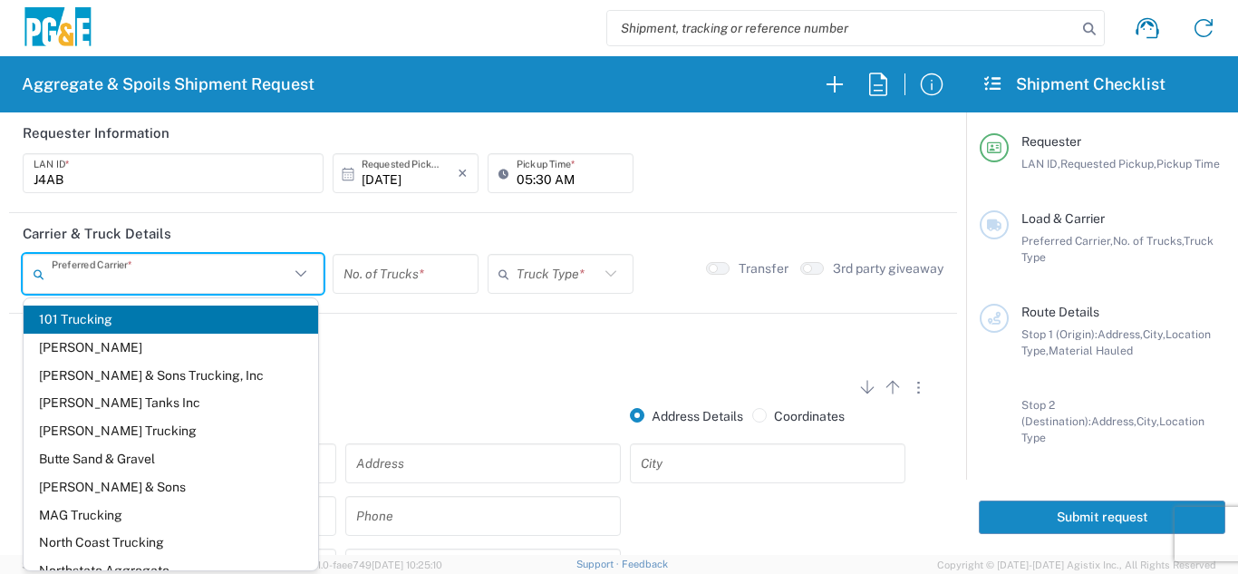
click at [223, 280] on input "text" at bounding box center [171, 274] width 238 height 32
click at [123, 403] on span "[PERSON_NAME] Tanks Inc" at bounding box center [171, 403] width 295 height 28
type input "[PERSON_NAME] Tanks Inc"
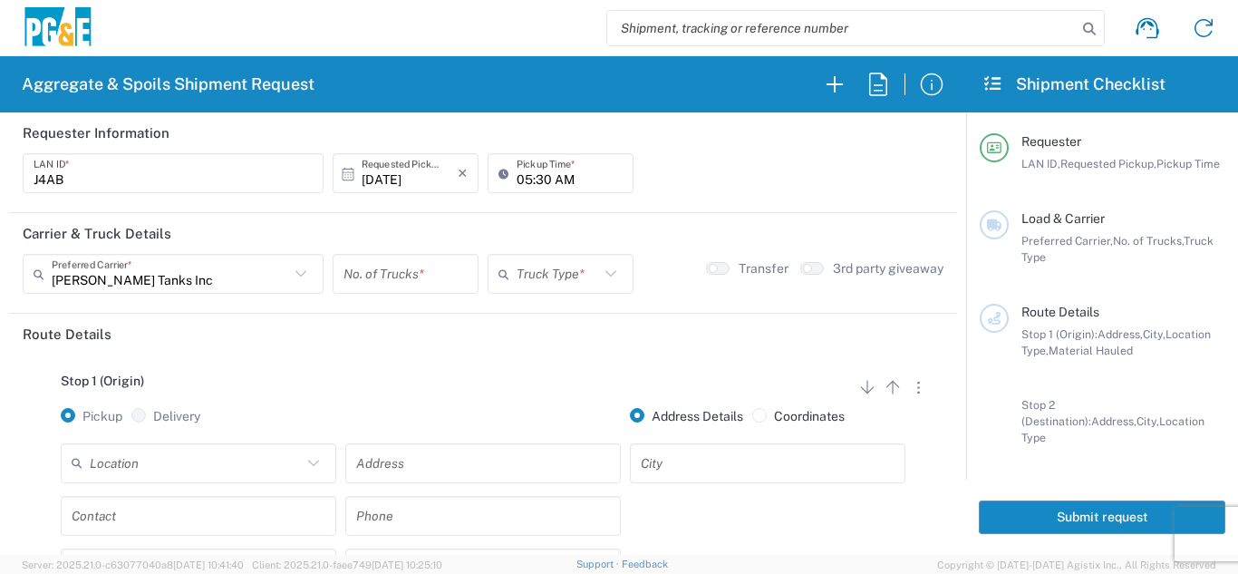
click at [379, 267] on input "number" at bounding box center [406, 274] width 124 height 32
type input "5"
click at [551, 271] on input "text" at bounding box center [558, 274] width 83 height 32
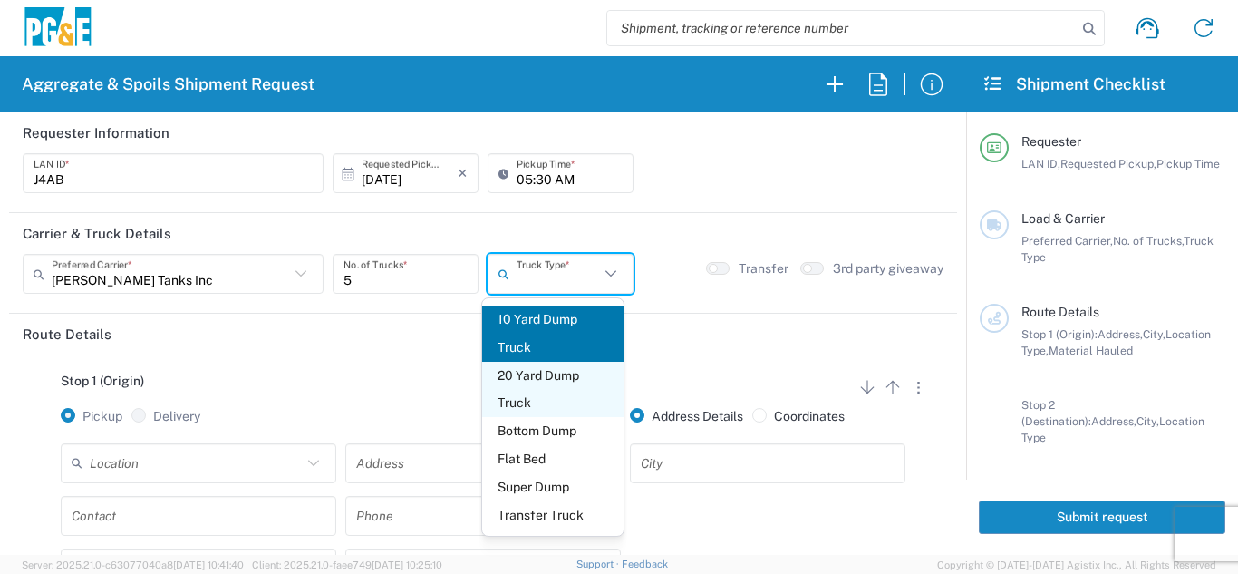
click at [543, 376] on span "20 Yard Dump Truck" at bounding box center [553, 390] width 142 height 56
type input "20 Yard Dump Truck"
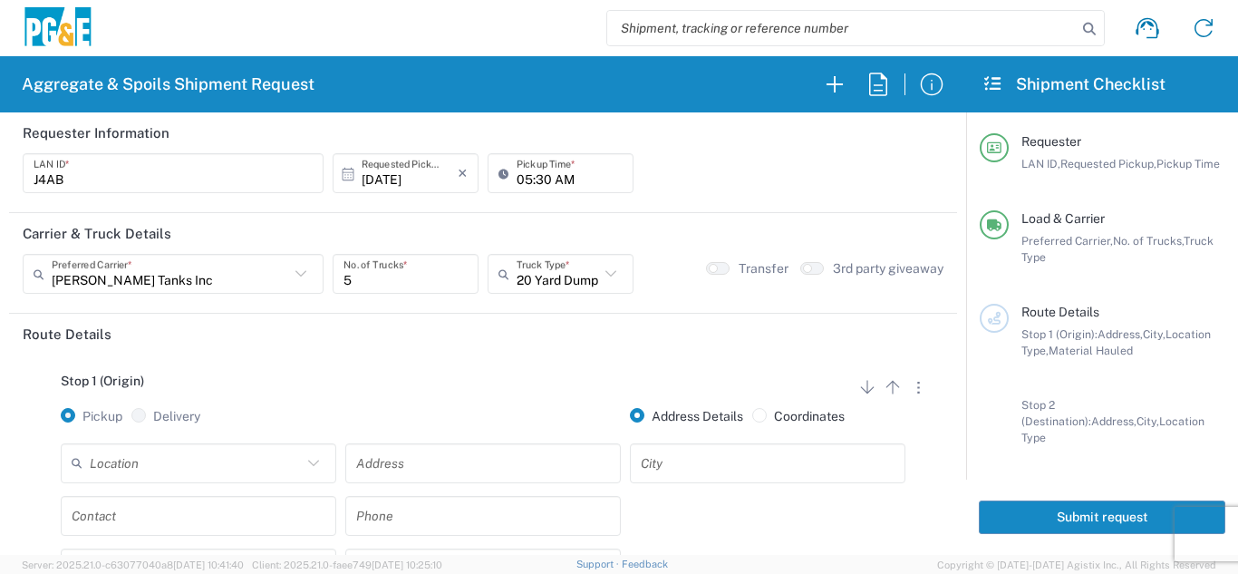
click at [248, 401] on div "Stop 1 (Origin) Add Stop Above Add Stop Below Remove Stop" at bounding box center [483, 391] width 921 height 34
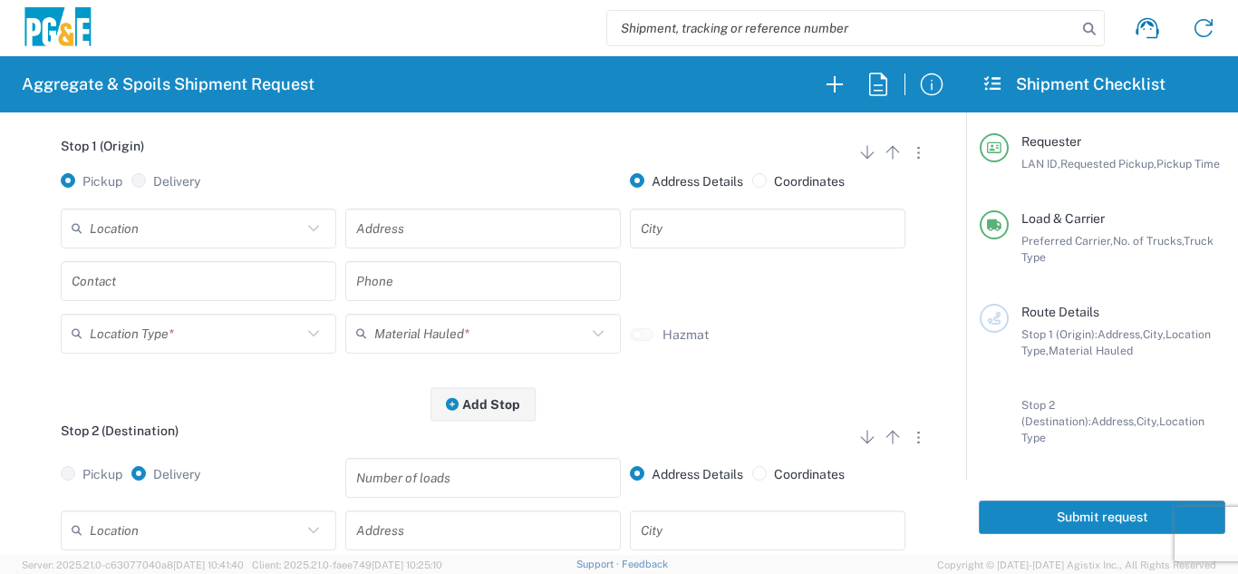
scroll to position [272, 0]
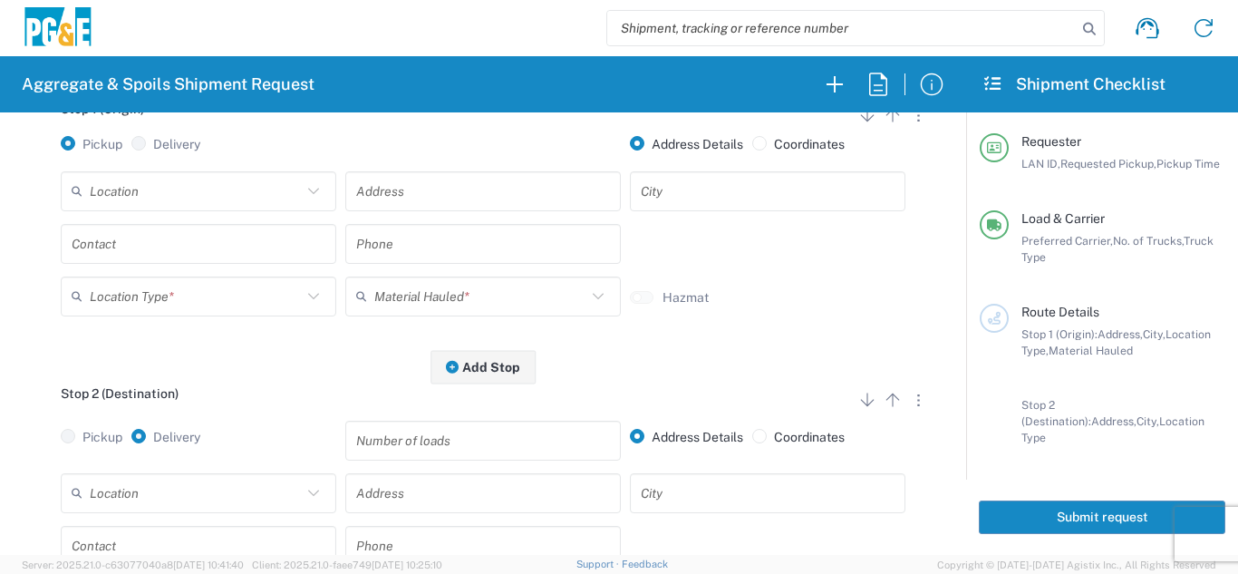
click at [175, 185] on input "text" at bounding box center [196, 191] width 212 height 32
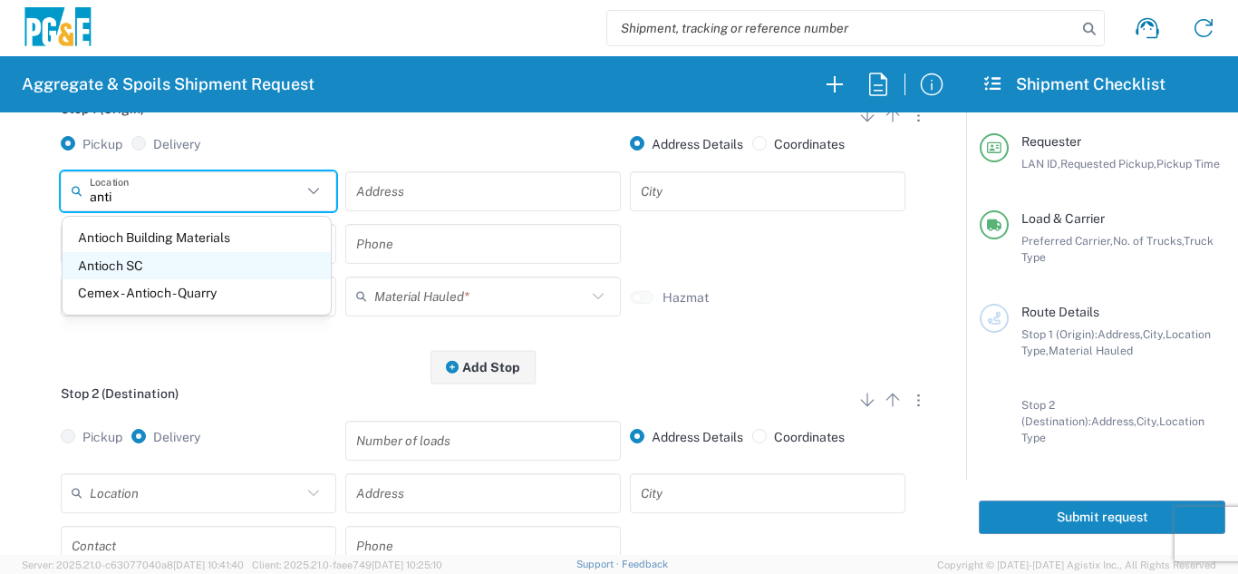
click at [167, 262] on span "Antioch SC" at bounding box center [197, 266] width 268 height 28
type input "Antioch SC"
type input "[STREET_ADDRESS]"
type input "Antioch"
type input "Business No Loading Dock"
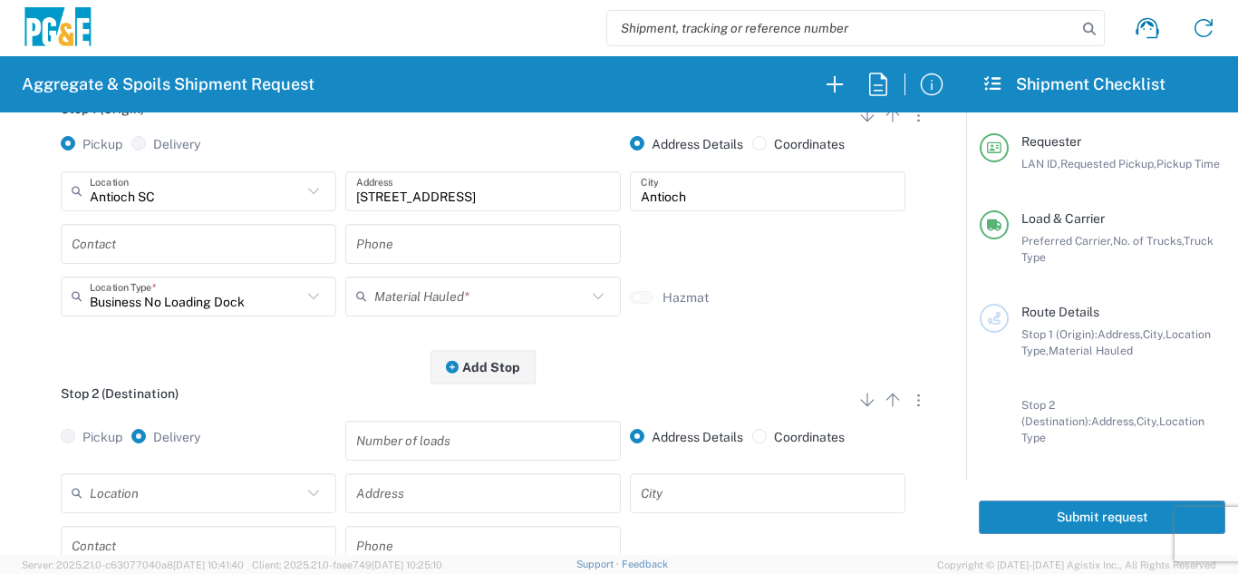
click at [162, 245] on input "text" at bounding box center [199, 244] width 254 height 32
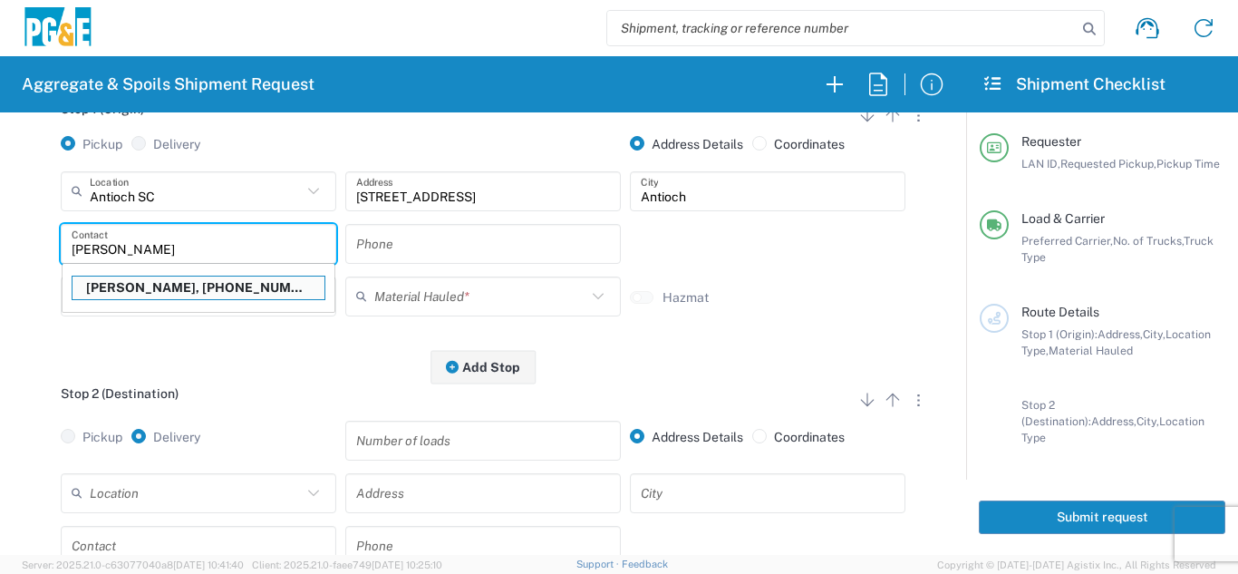
click at [170, 292] on p "[PERSON_NAME], [PHONE_NUMBER]" at bounding box center [199, 288] width 252 height 23
type input "[PERSON_NAME]"
type input "[PHONE_NUMBER]"
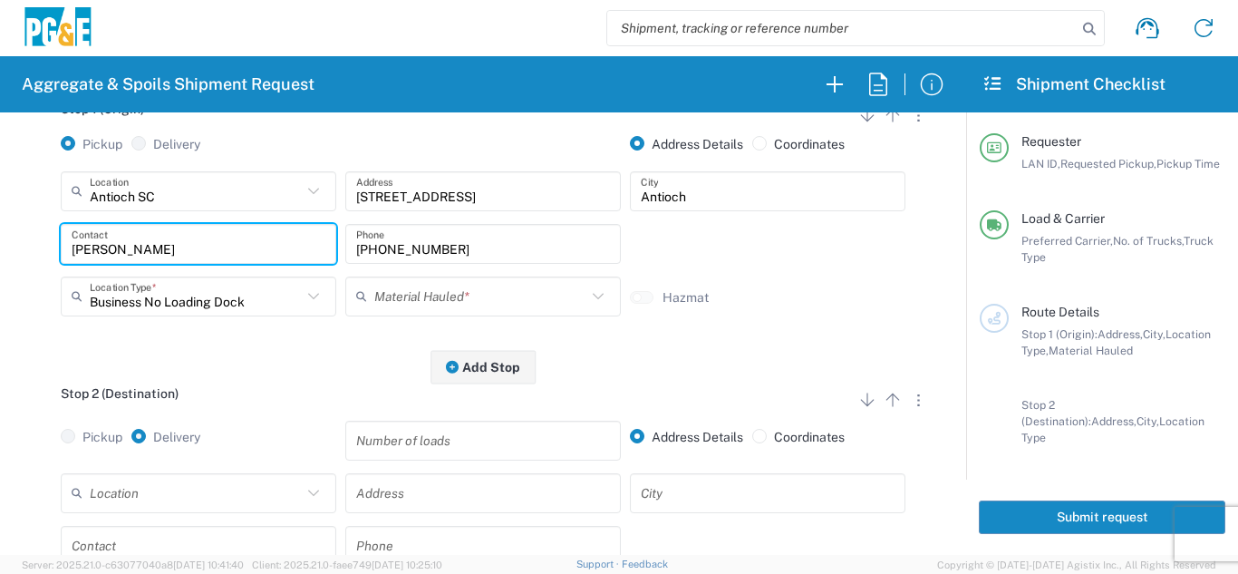
click at [356, 296] on icon at bounding box center [365, 296] width 18 height 29
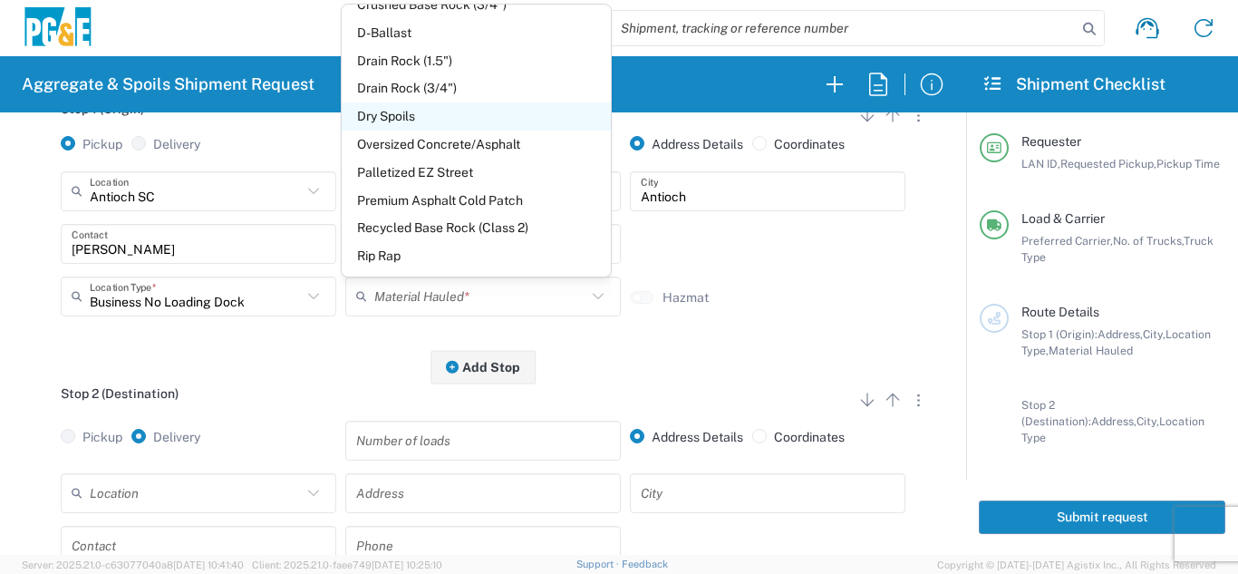
click at [386, 121] on span "Dry Spoils" at bounding box center [476, 116] width 268 height 28
type input "Dry Spoils"
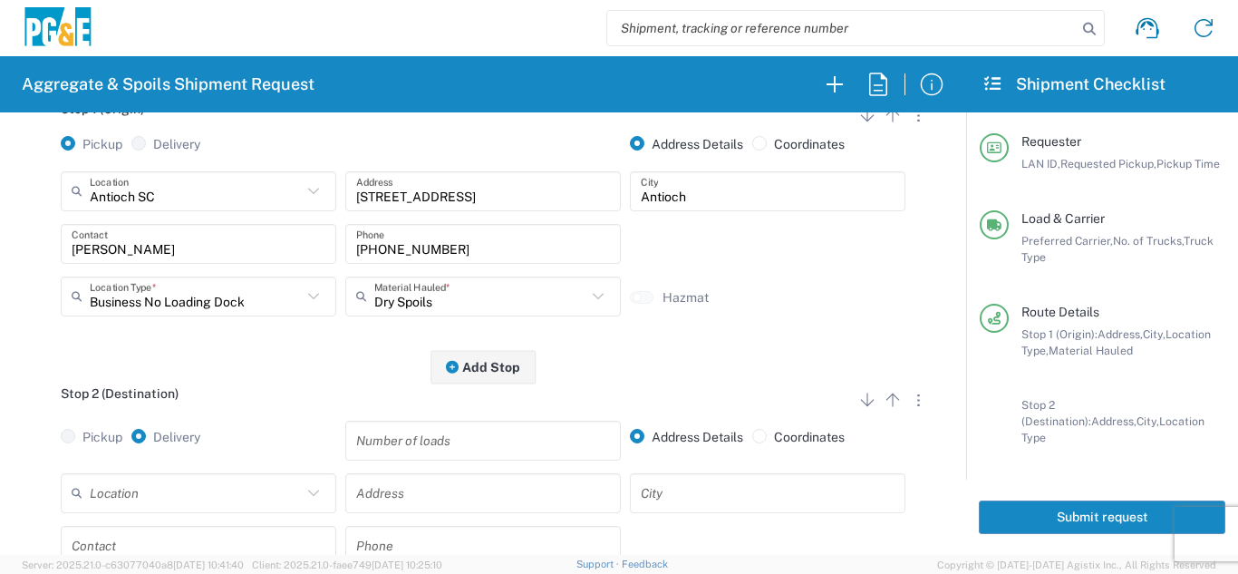
click at [282, 346] on div "Stop 1 (Origin) Add Stop Above Add Stop Below Remove Stop Pickup Delivery Addre…" at bounding box center [483, 225] width 921 height 285
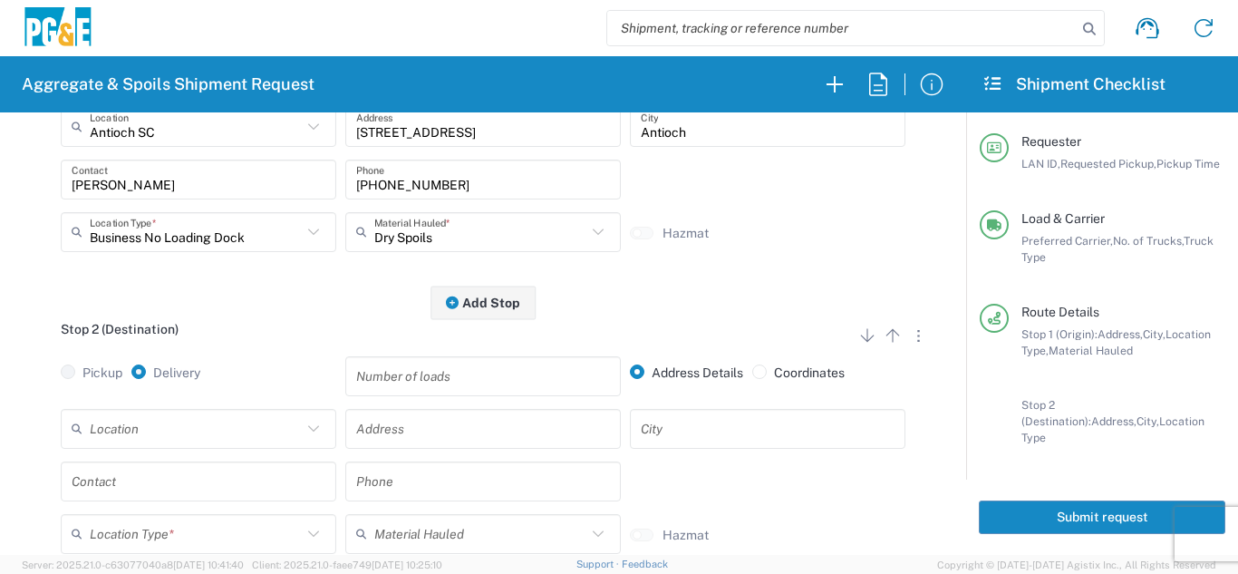
scroll to position [453, 0]
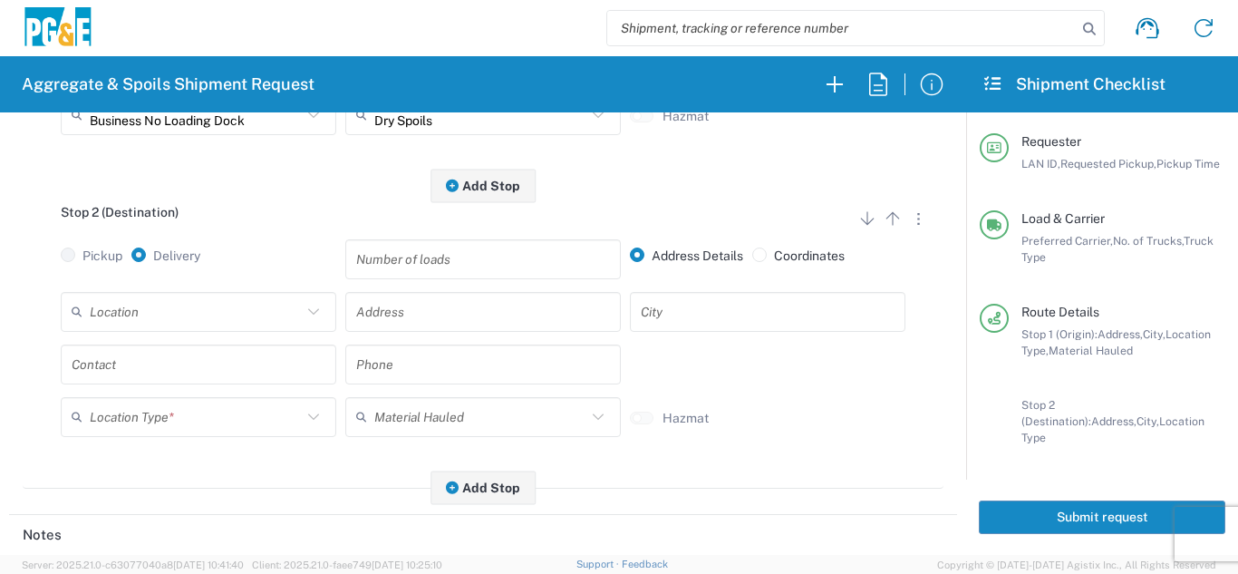
click at [228, 310] on input "text" at bounding box center [196, 312] width 212 height 32
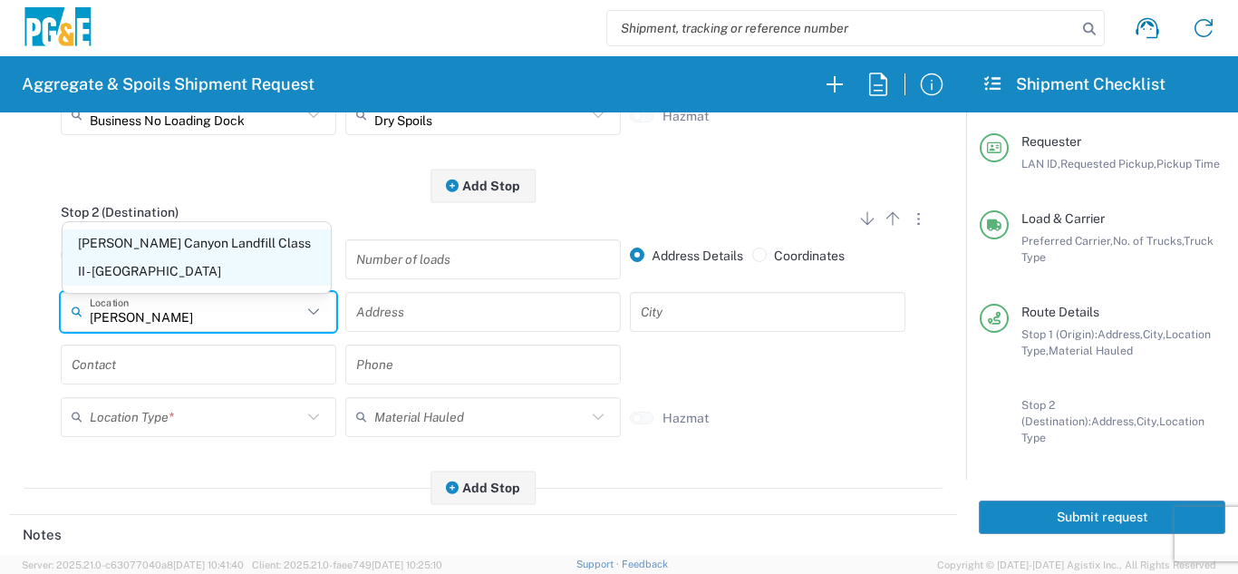
click at [184, 277] on span "[PERSON_NAME] Canyon Landfill Class II - [GEOGRAPHIC_DATA]" at bounding box center [197, 257] width 268 height 56
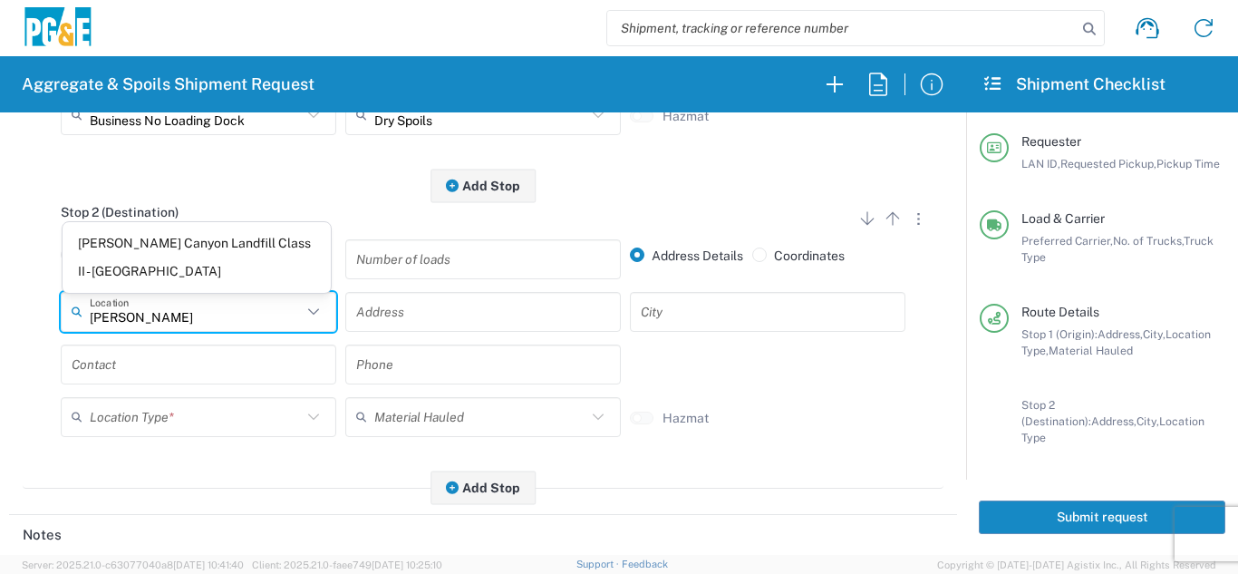
type input "[PERSON_NAME] Canyon Landfill Class II - [GEOGRAPHIC_DATA]"
type input "[STREET_ADDRESS][PERSON_NAME]"
type input "[GEOGRAPHIC_DATA]"
type input "Landfill"
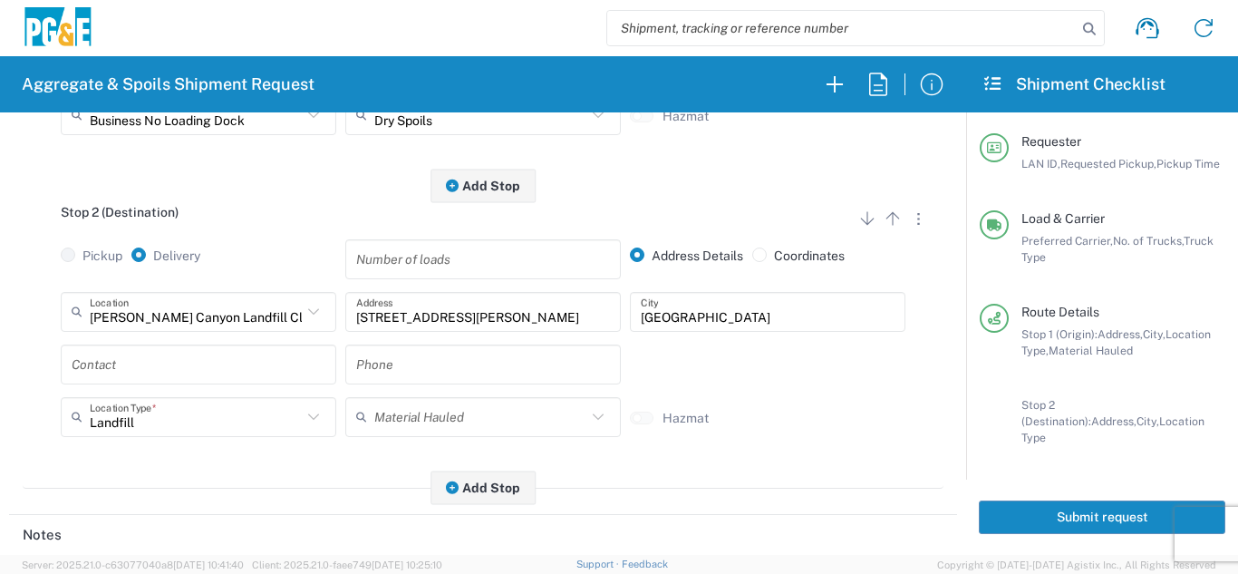
click at [143, 380] on input "text" at bounding box center [199, 364] width 254 height 32
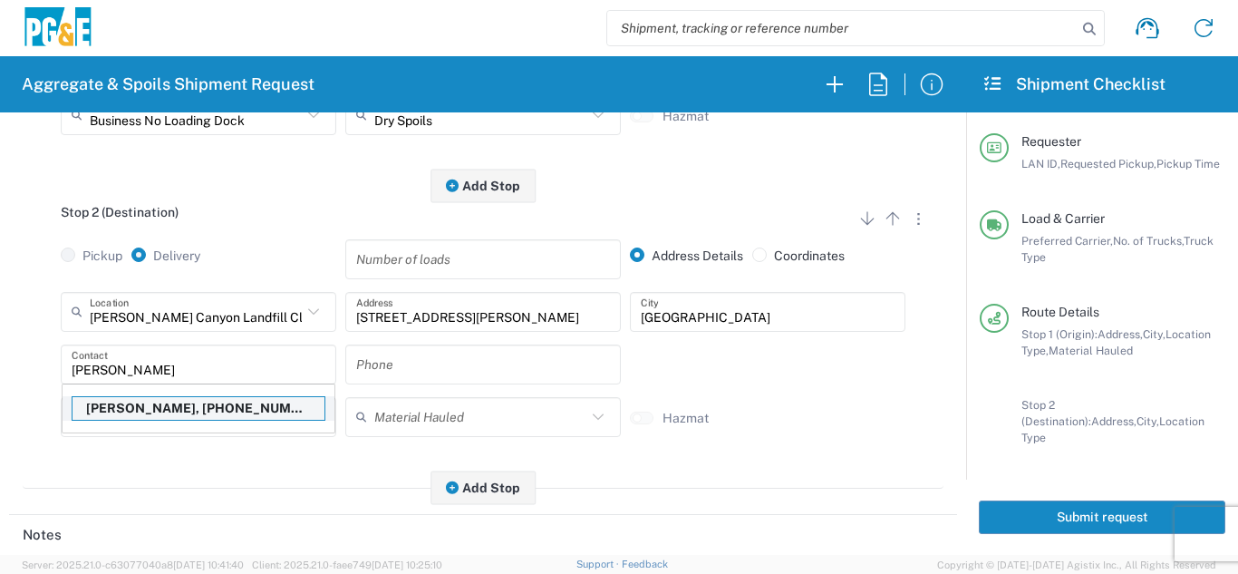
click at [141, 408] on p "[PERSON_NAME], [PHONE_NUMBER]" at bounding box center [199, 408] width 252 height 23
type input "[PERSON_NAME]"
type input "[PHONE_NUMBER]"
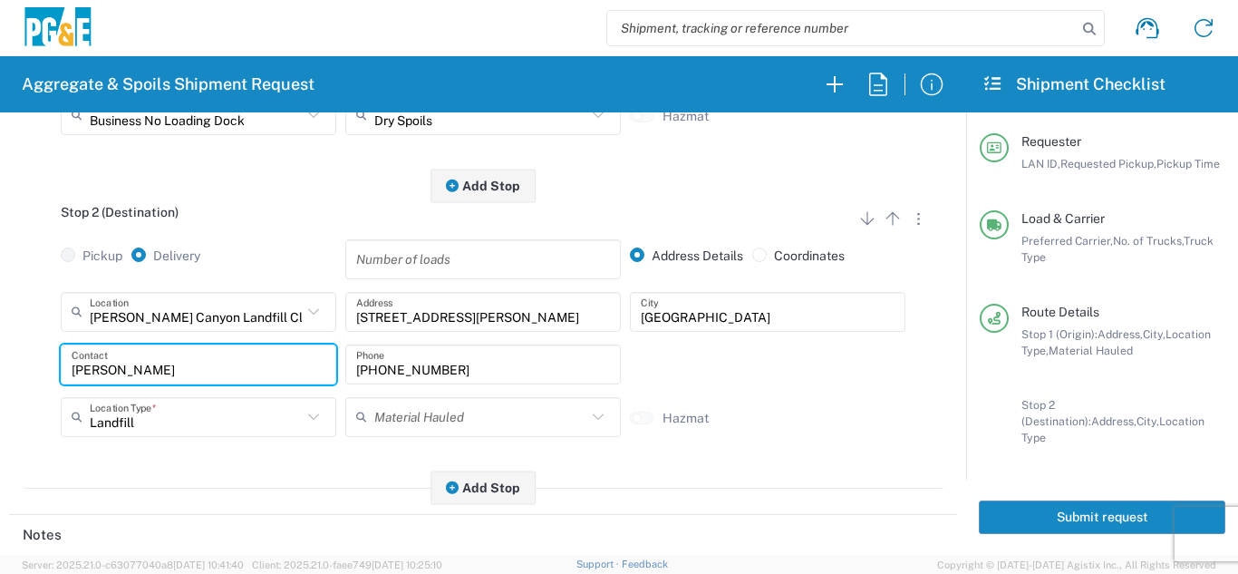
click at [242, 471] on div "Stop 2 (Destination) Add Stop Above Add Stop Below Remove Stop Pickup Delivery …" at bounding box center [483, 337] width 921 height 303
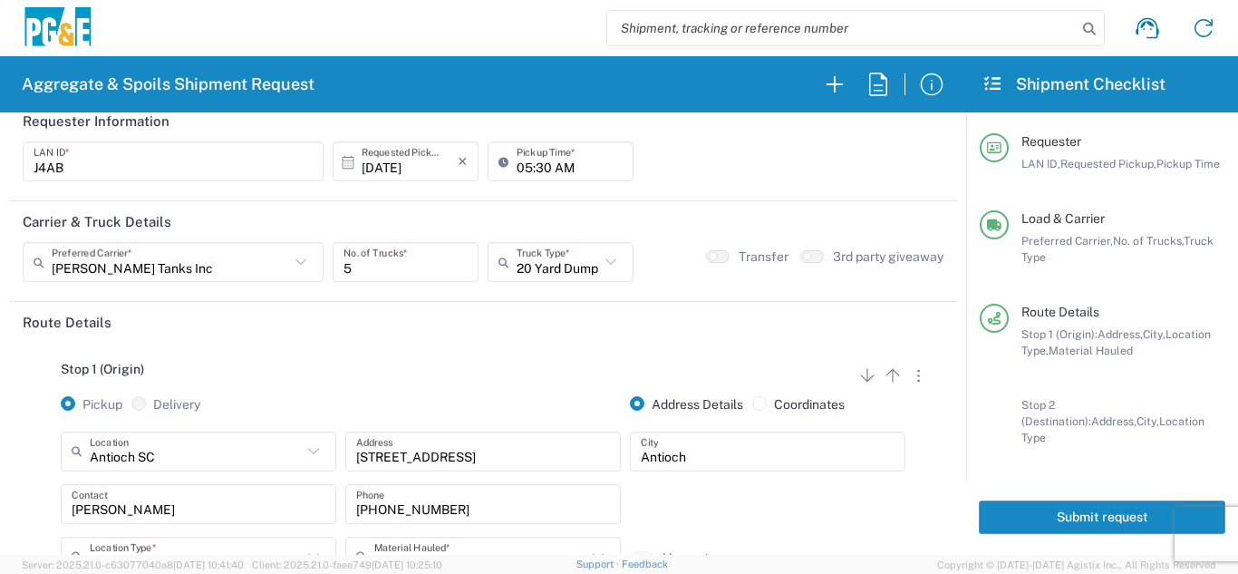
scroll to position [0, 0]
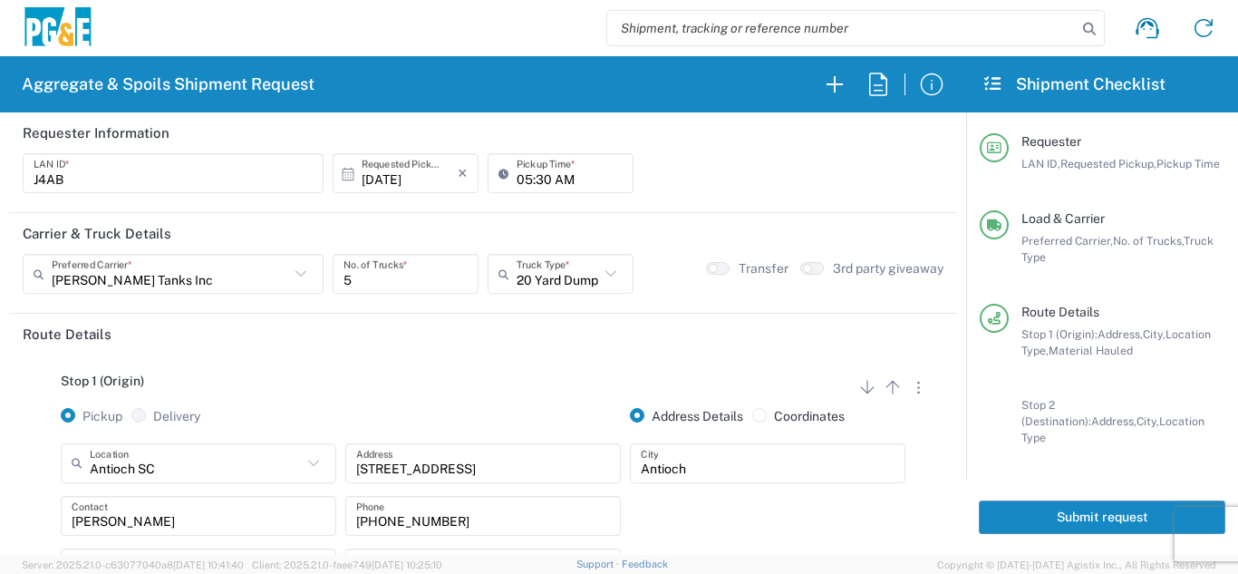
click at [1088, 510] on button "Submit request" at bounding box center [1102, 517] width 247 height 34
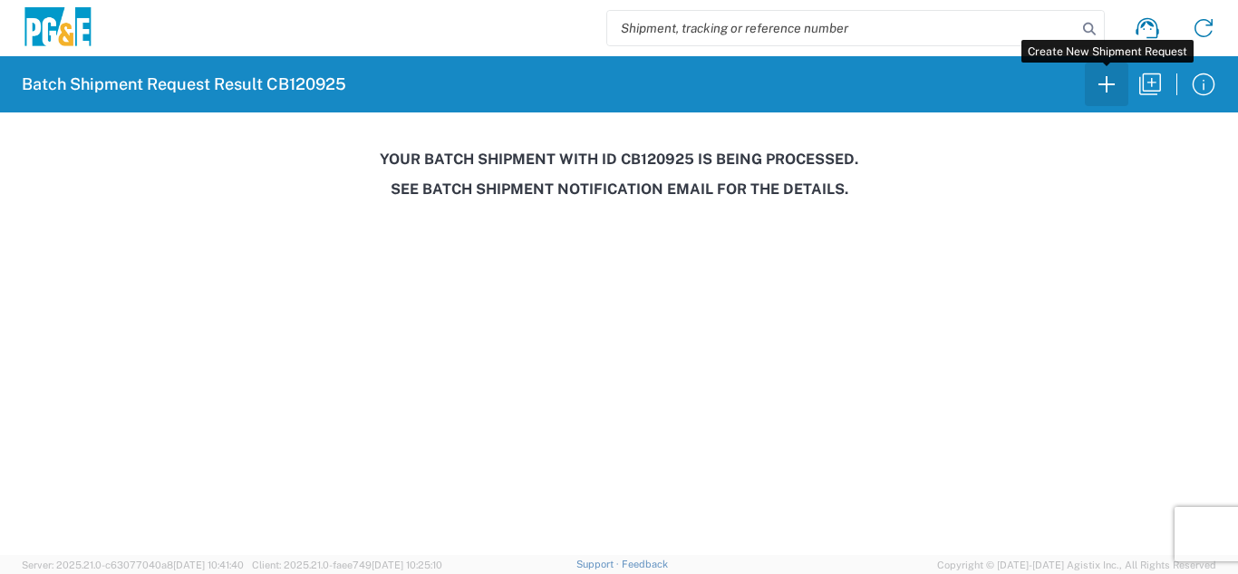
click at [1112, 92] on icon "button" at bounding box center [1106, 84] width 29 height 29
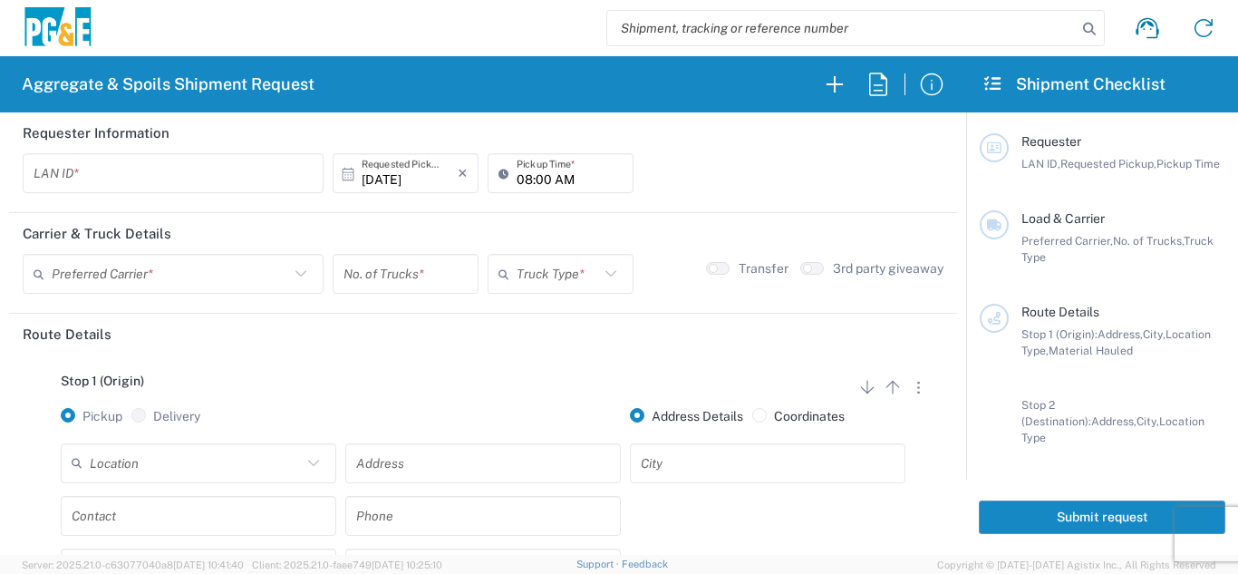
click at [59, 178] on input "text" at bounding box center [173, 174] width 279 height 32
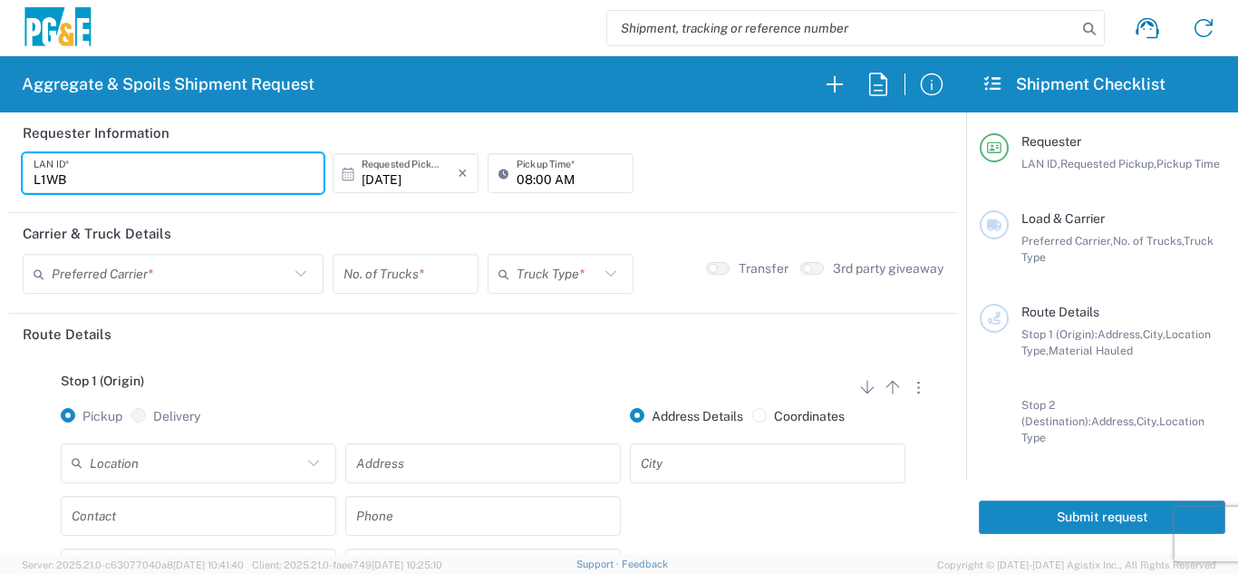
type input "L1WB"
click at [518, 187] on input "08:00 AM" at bounding box center [570, 174] width 106 height 32
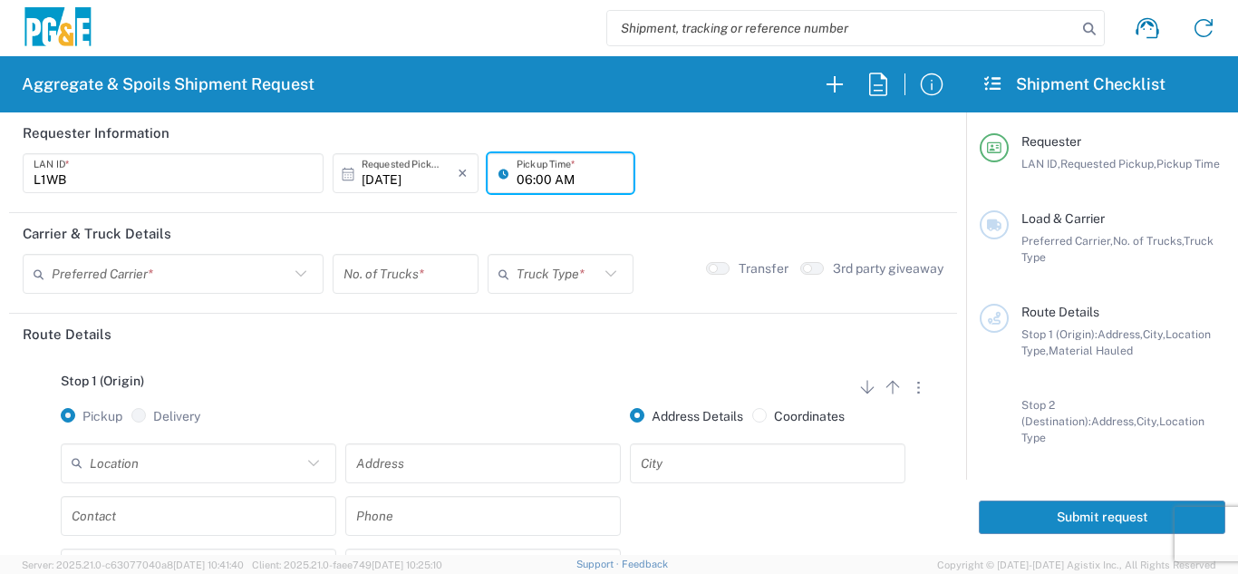
type input "06:00 AM"
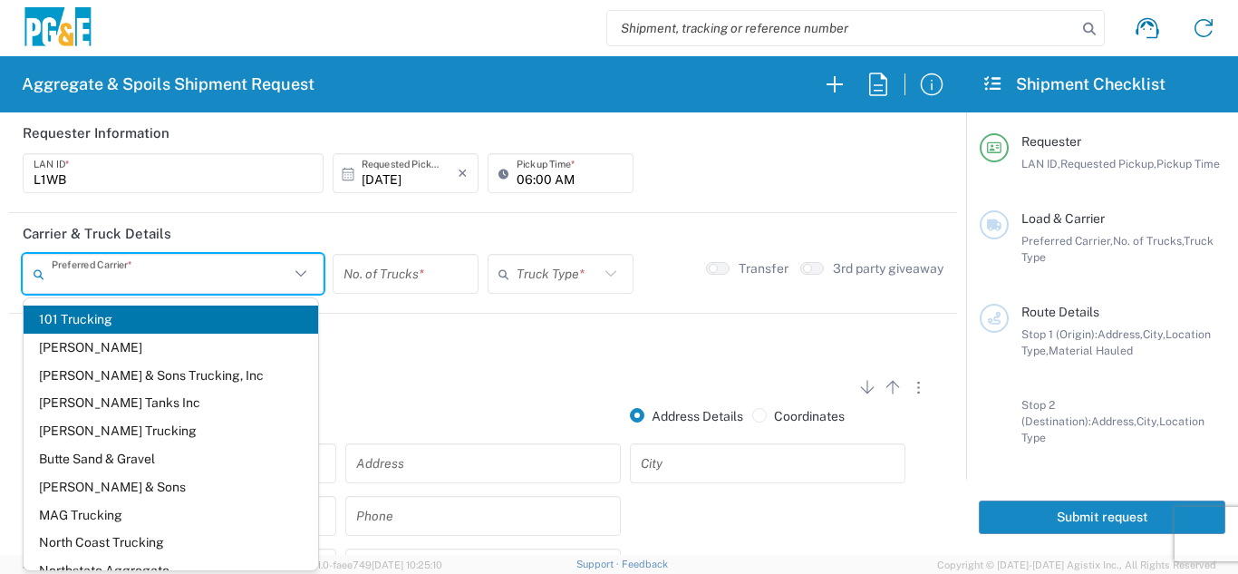
click at [129, 273] on input "text" at bounding box center [171, 274] width 238 height 32
click at [123, 551] on span "North Coast Trucking" at bounding box center [171, 543] width 295 height 28
type input "North Coast Trucking"
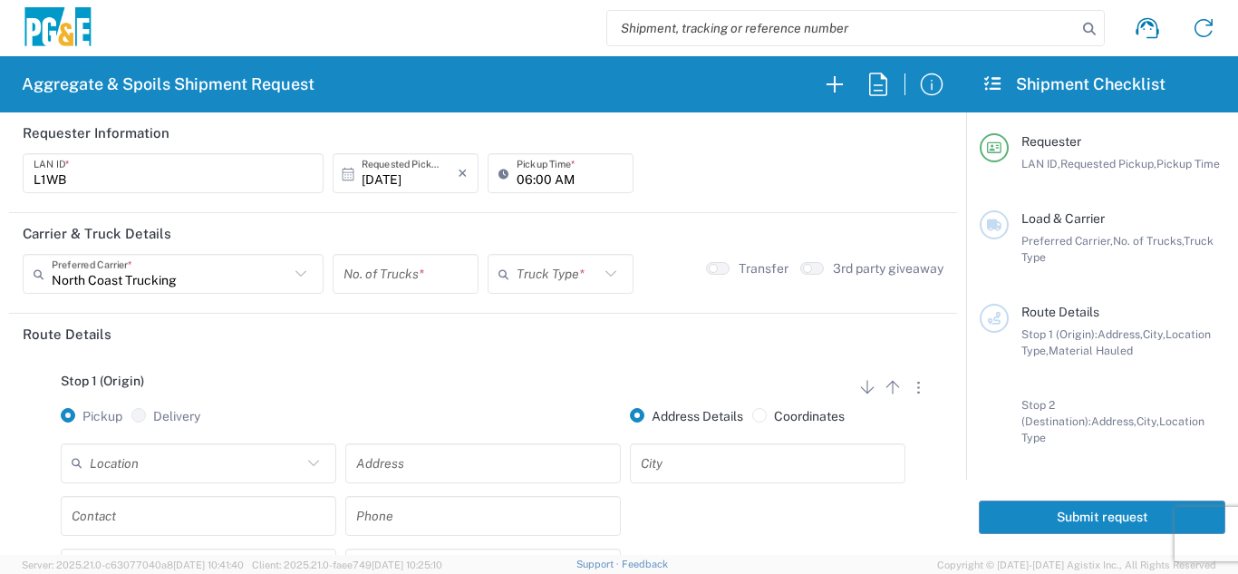
click at [406, 281] on input "number" at bounding box center [406, 274] width 124 height 32
type input "2"
click at [545, 285] on input "text" at bounding box center [558, 274] width 83 height 32
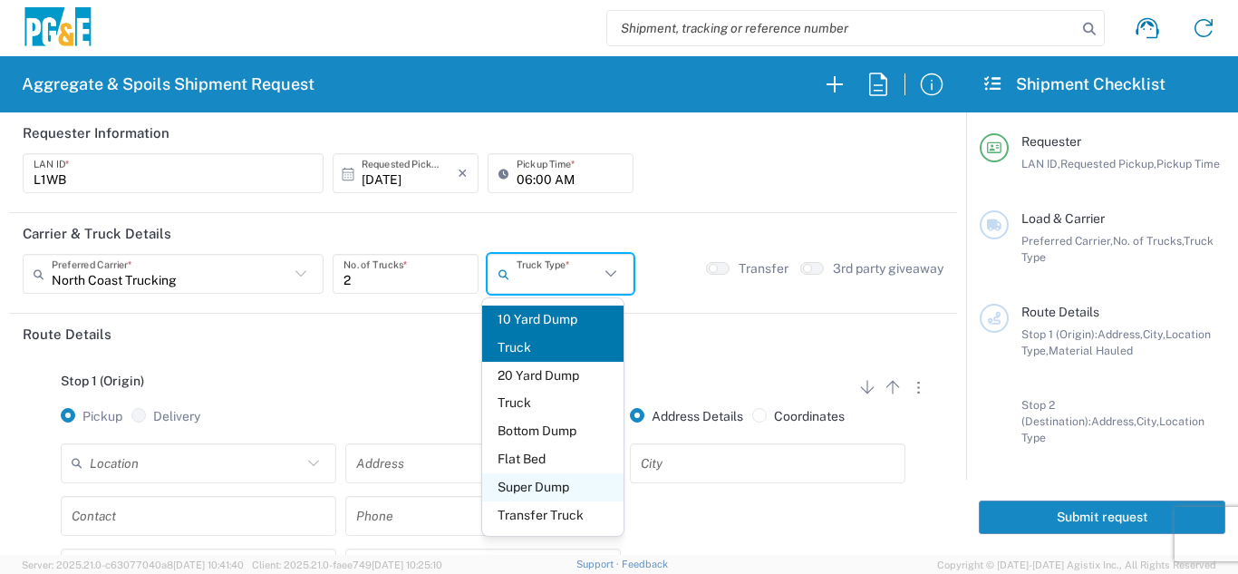
click at [538, 498] on span "Super Dump" at bounding box center [553, 487] width 142 height 28
type input "Super Dump"
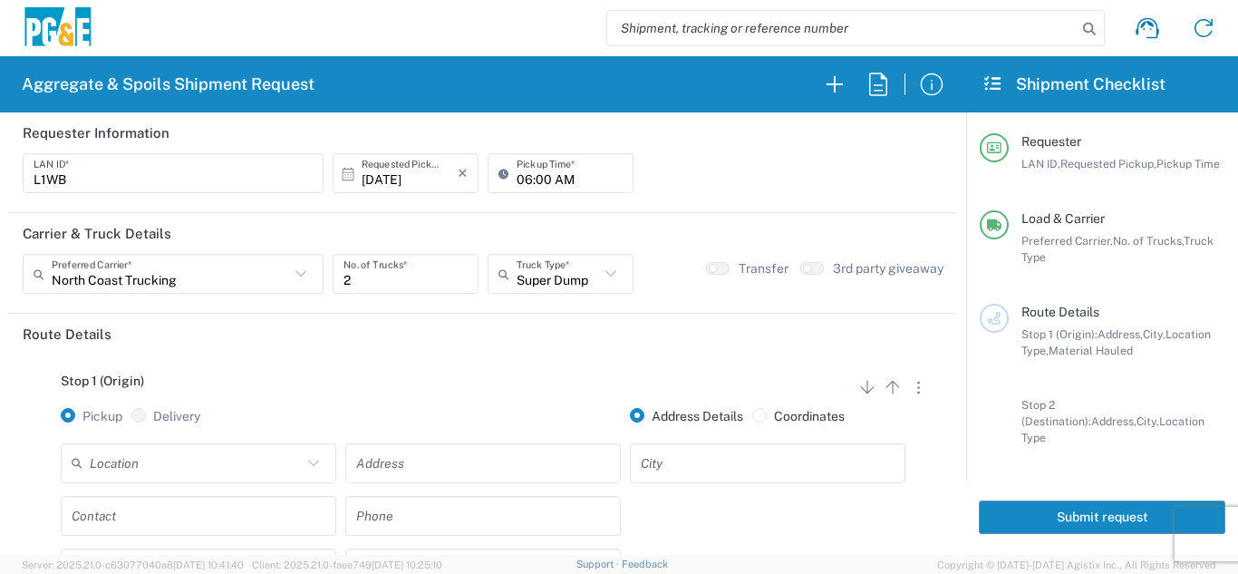
click at [449, 353] on header "Route Details" at bounding box center [483, 334] width 948 height 41
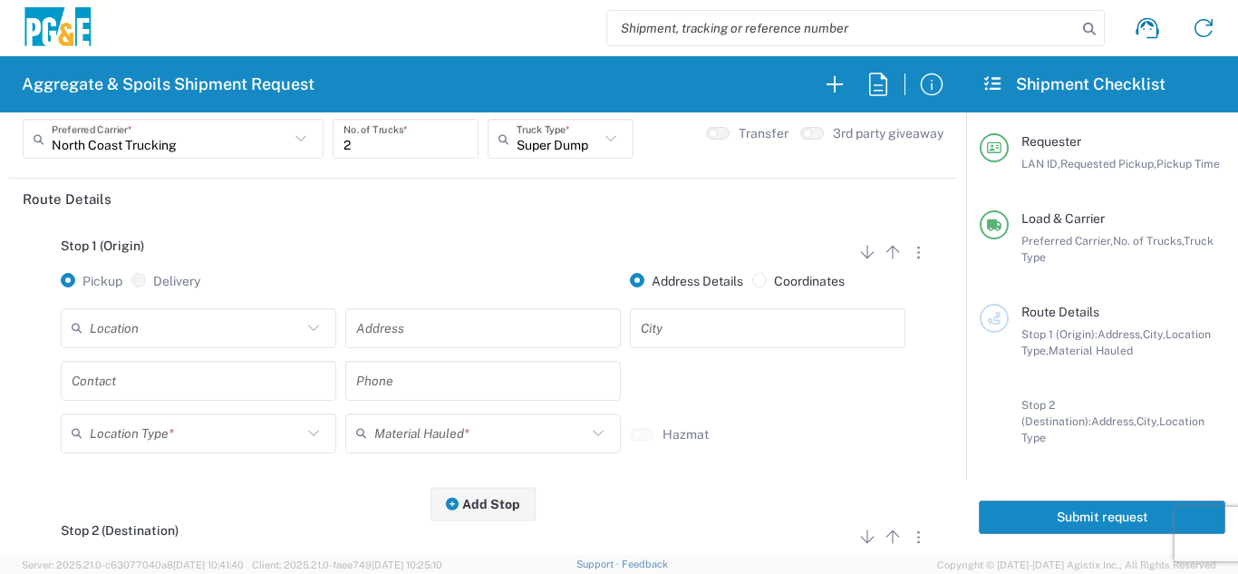
scroll to position [181, 0]
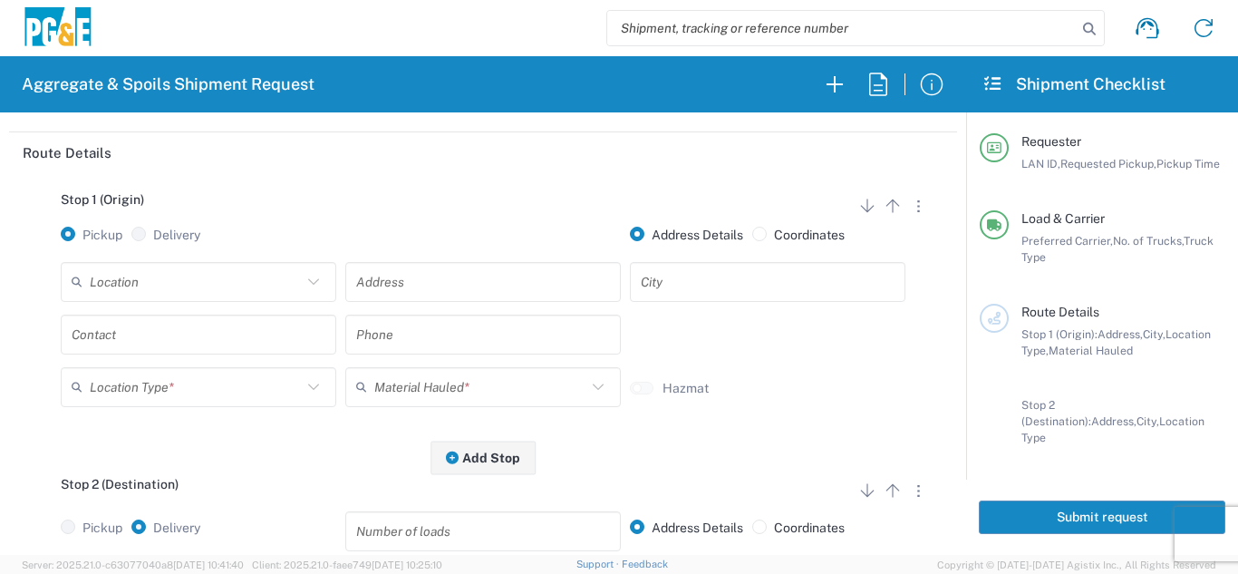
click at [247, 291] on input "text" at bounding box center [196, 282] width 212 height 32
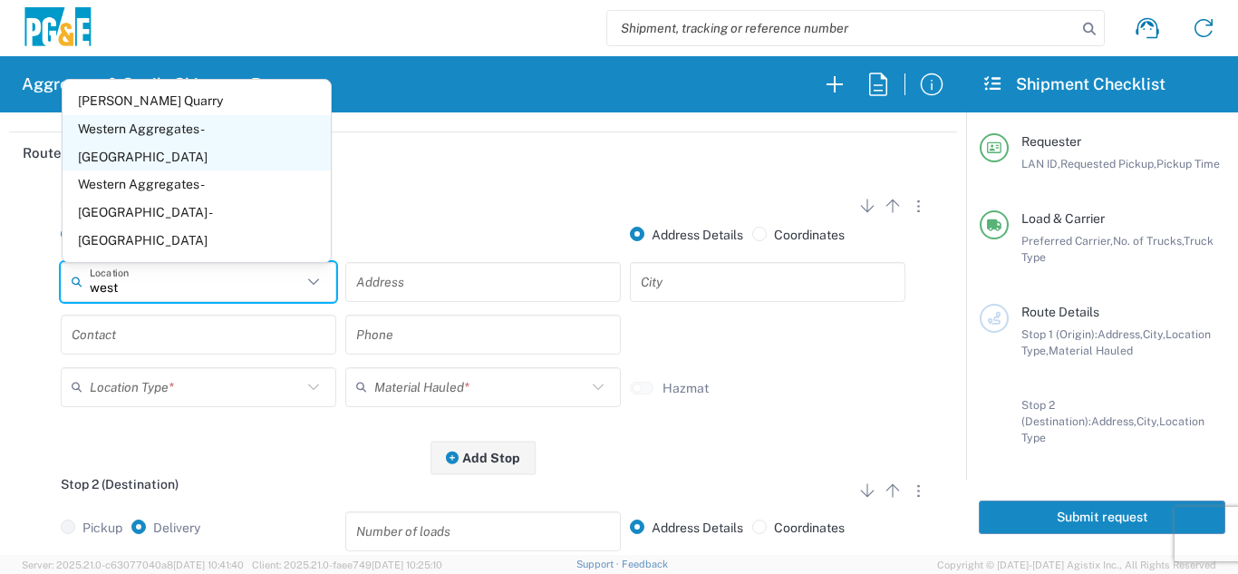
click at [236, 171] on span "Western Aggregates - [GEOGRAPHIC_DATA]" at bounding box center [197, 143] width 268 height 56
type input "Western Aggregates - [GEOGRAPHIC_DATA]"
type input "[STREET_ADDRESS]"
type input "[GEOGRAPHIC_DATA]"
type input "Quarry"
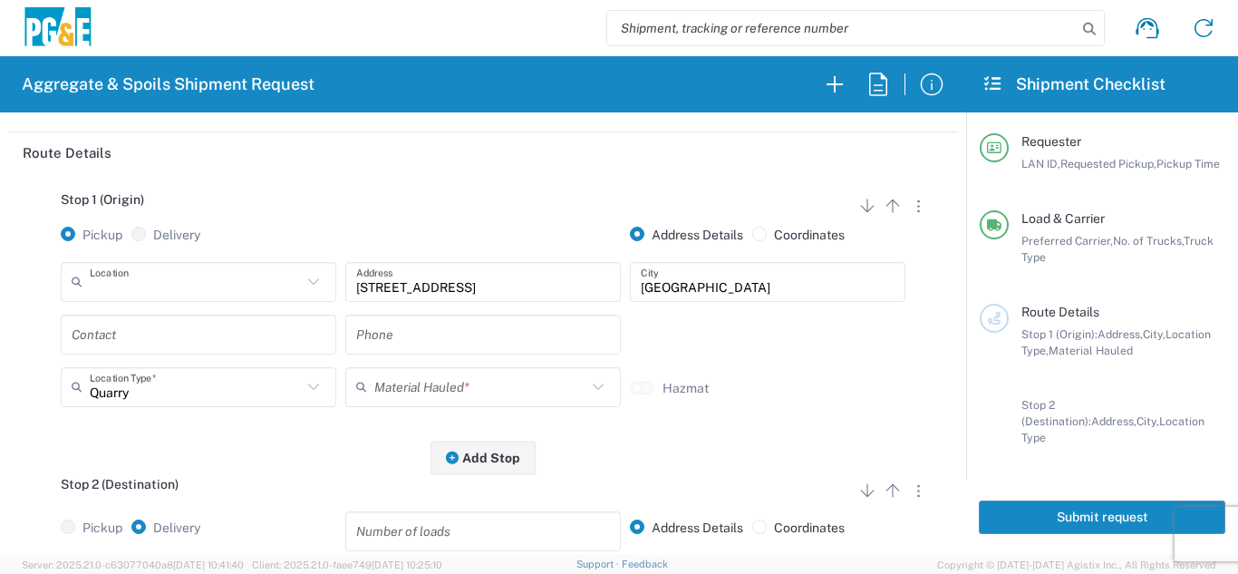
click at [256, 290] on input "text" at bounding box center [196, 282] width 212 height 32
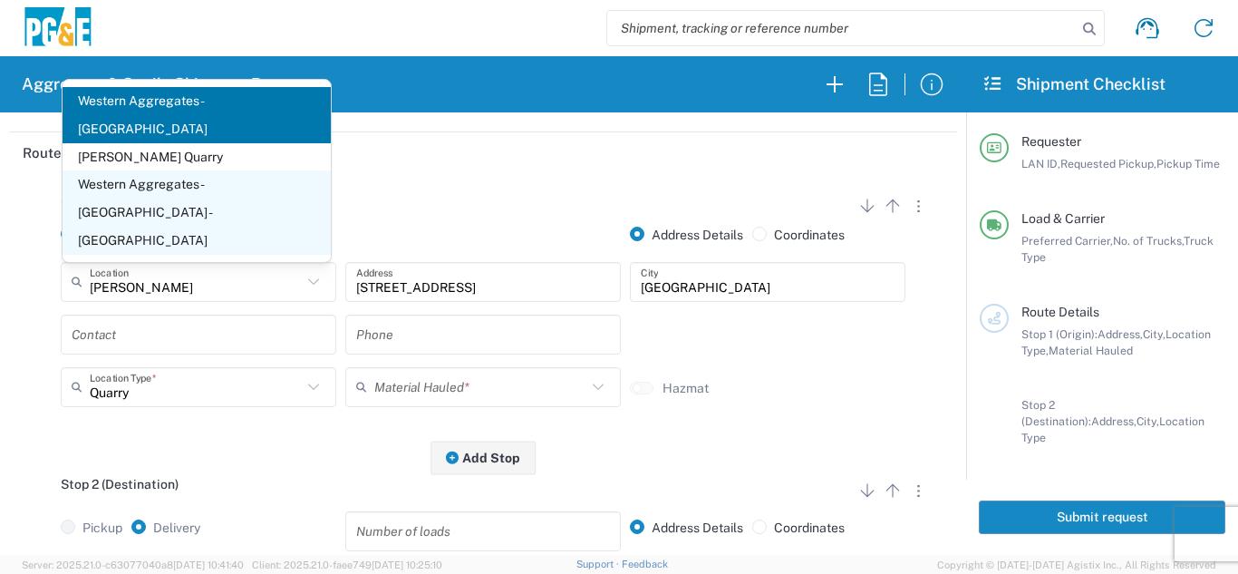
click at [213, 245] on span "Western Aggregates - [GEOGRAPHIC_DATA] - [GEOGRAPHIC_DATA]" at bounding box center [197, 211] width 268 height 83
type input "Western Aggregates - [GEOGRAPHIC_DATA] - [GEOGRAPHIC_DATA]"
type input "[STREET_ADDRESS]"
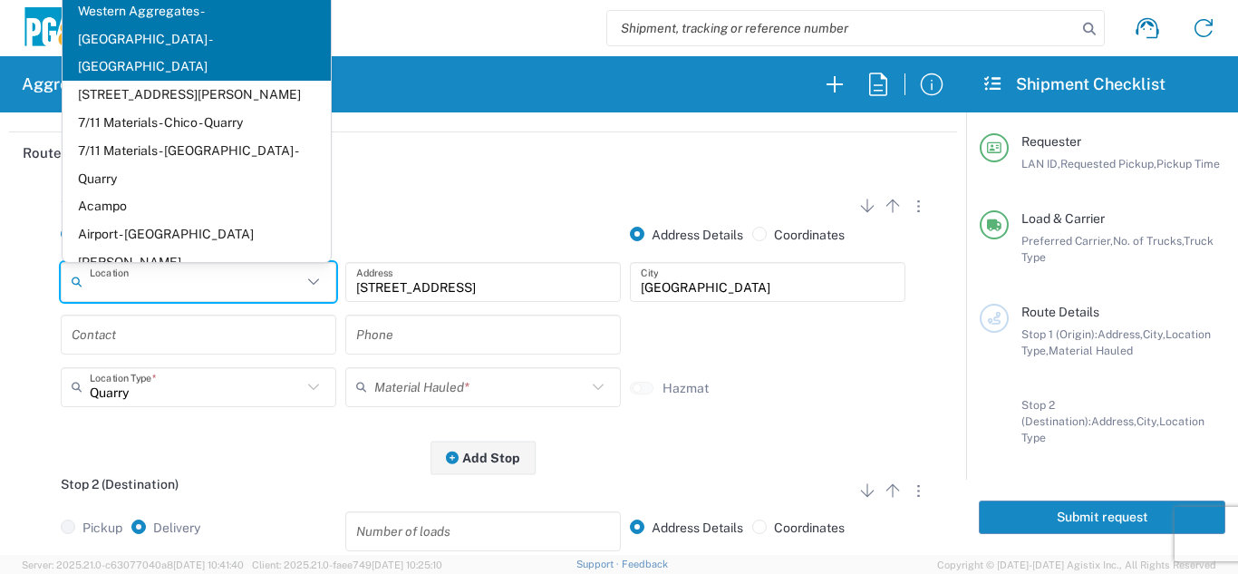
click at [199, 286] on input "text" at bounding box center [196, 282] width 212 height 32
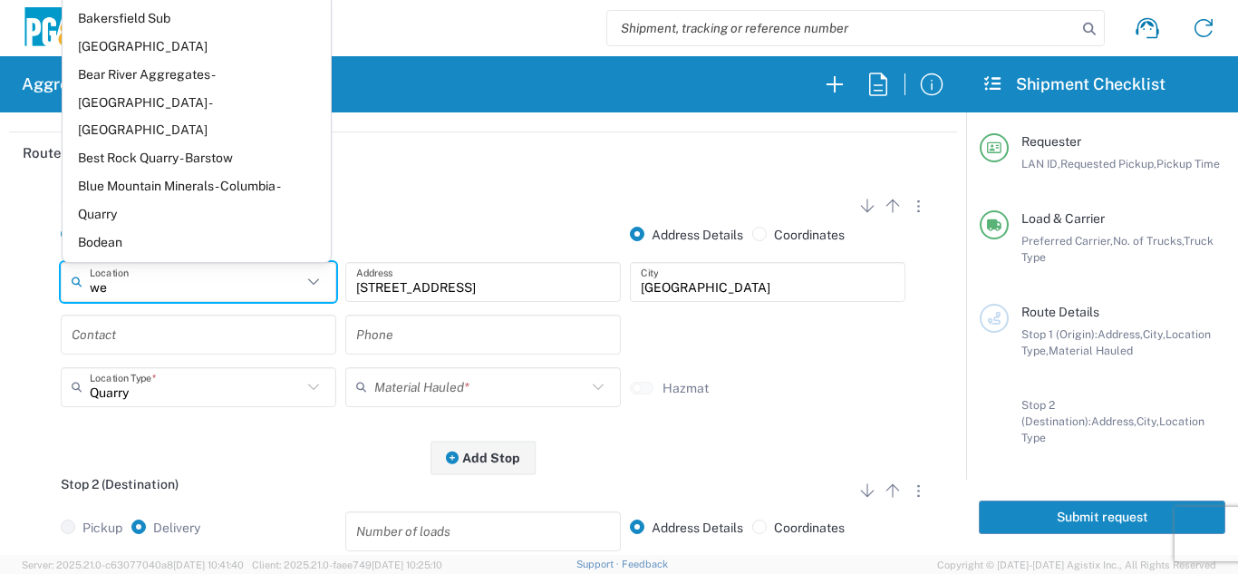
scroll to position [0, 0]
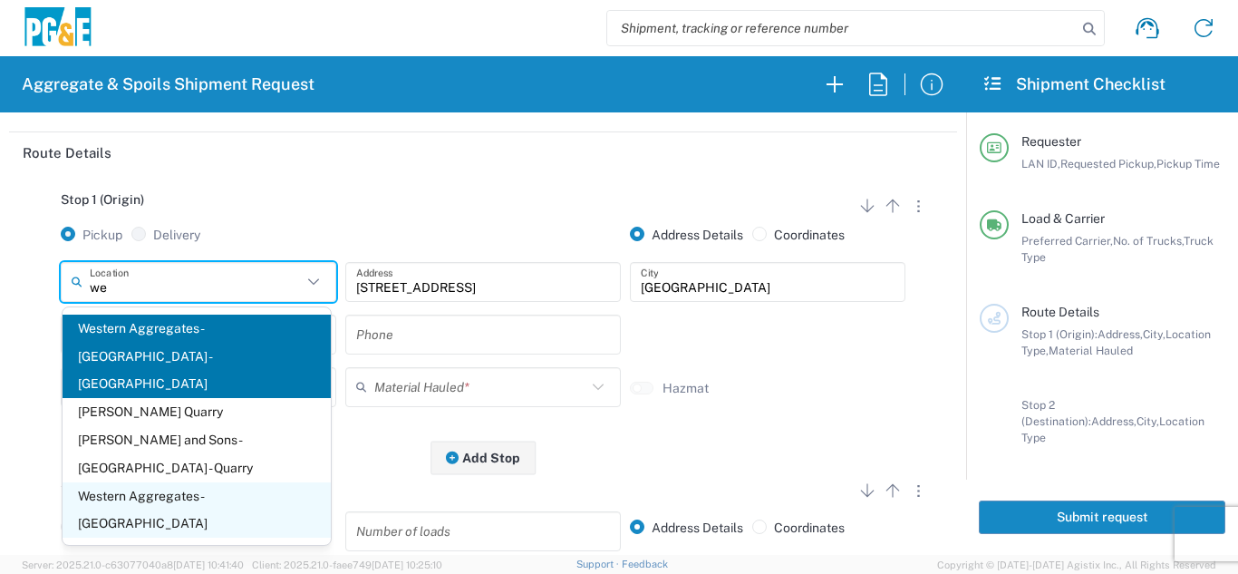
click at [243, 482] on span "Western Aggregates - [GEOGRAPHIC_DATA]" at bounding box center [197, 510] width 268 height 56
type input "Western Aggregates - [GEOGRAPHIC_DATA]"
type input "[STREET_ADDRESS]"
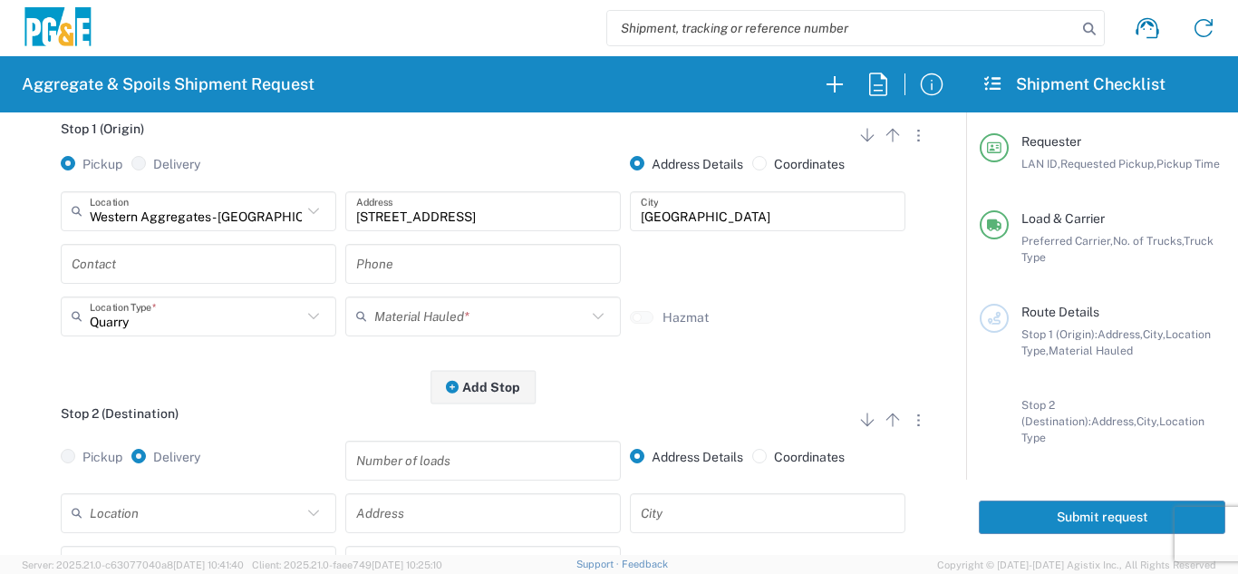
scroll to position [272, 0]
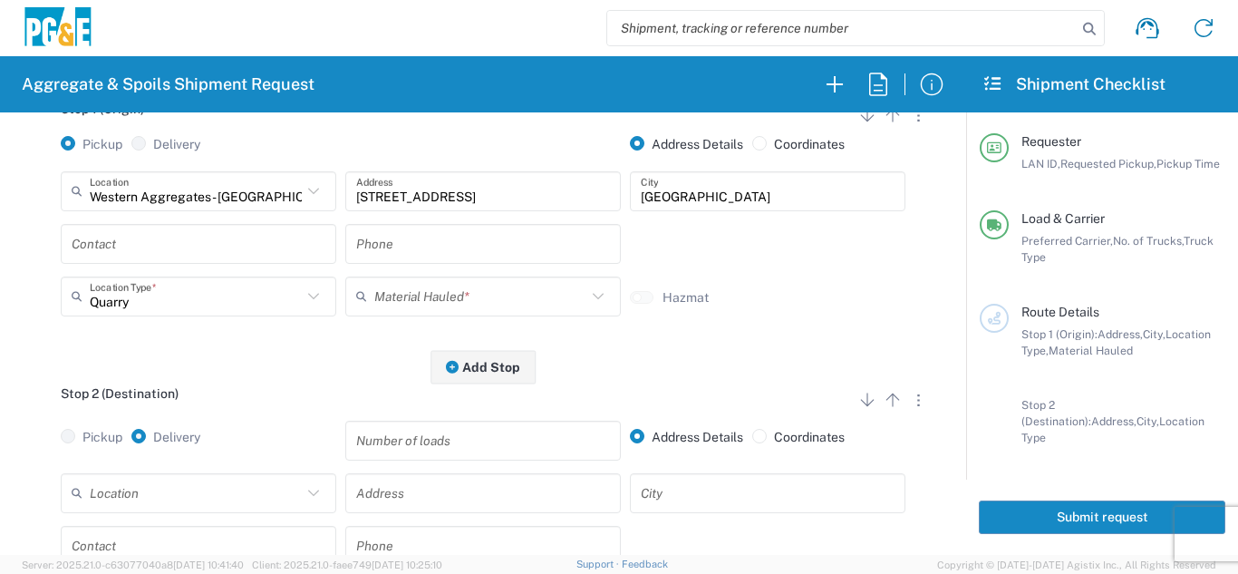
click at [250, 253] on input "text" at bounding box center [199, 244] width 254 height 32
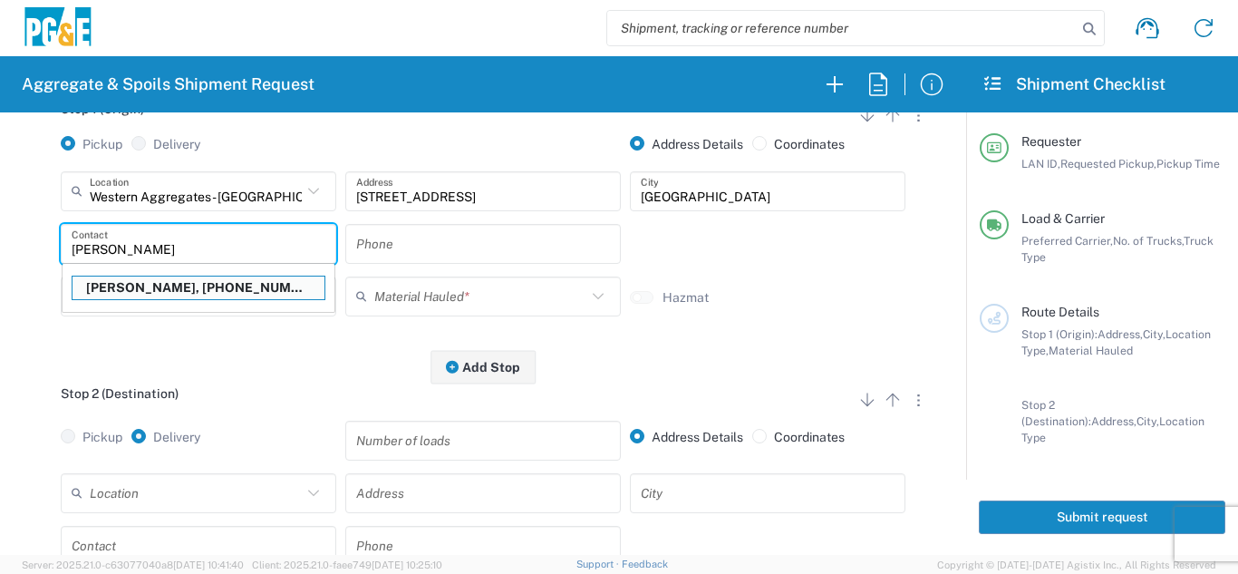
click at [273, 284] on p "[PERSON_NAME], [PHONE_NUMBER]" at bounding box center [199, 288] width 252 height 23
type input "[PERSON_NAME]"
type input "[PHONE_NUMBER]"
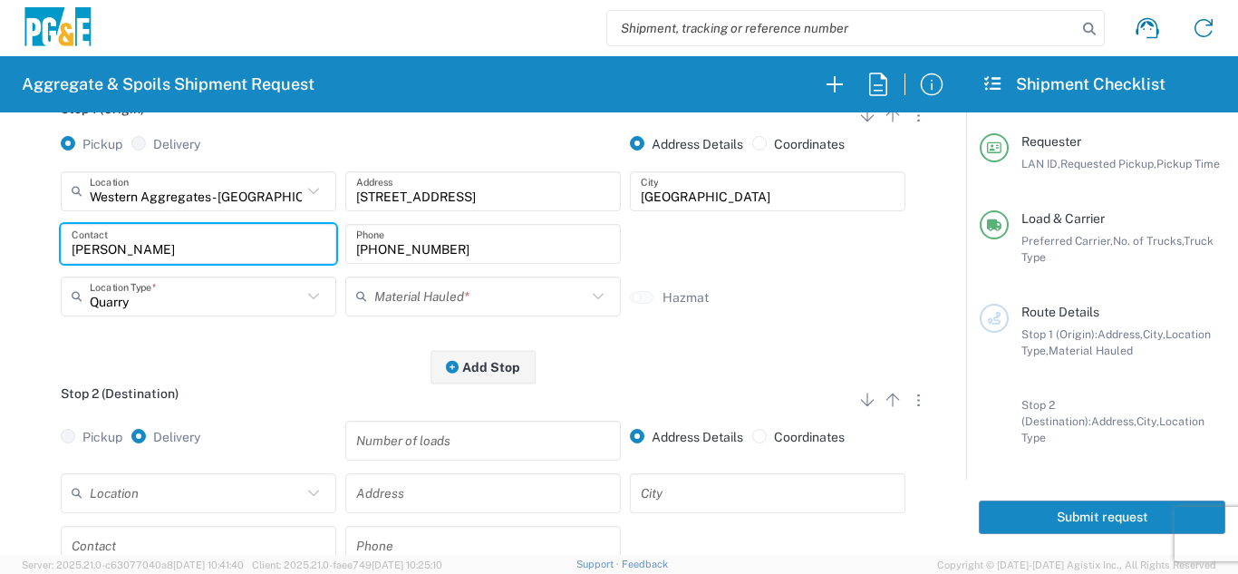
click at [497, 297] on input "text" at bounding box center [480, 296] width 212 height 32
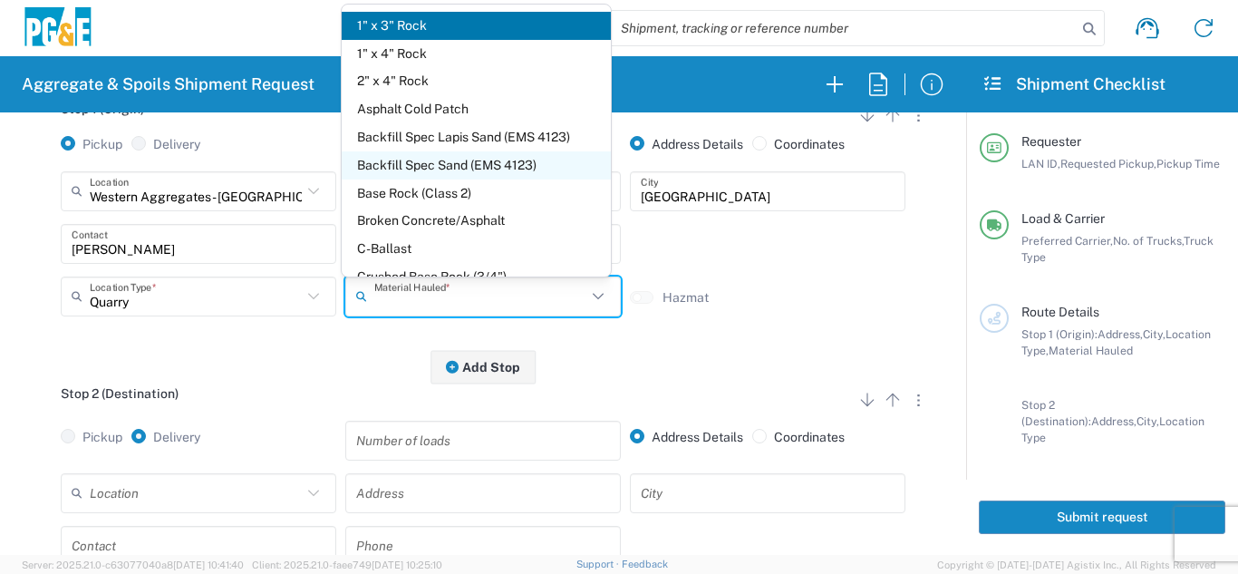
click at [507, 160] on span "Backfill Spec Sand (EMS 4123)" at bounding box center [476, 165] width 268 height 28
type input "Backfill Spec Sand (EMS 4123)"
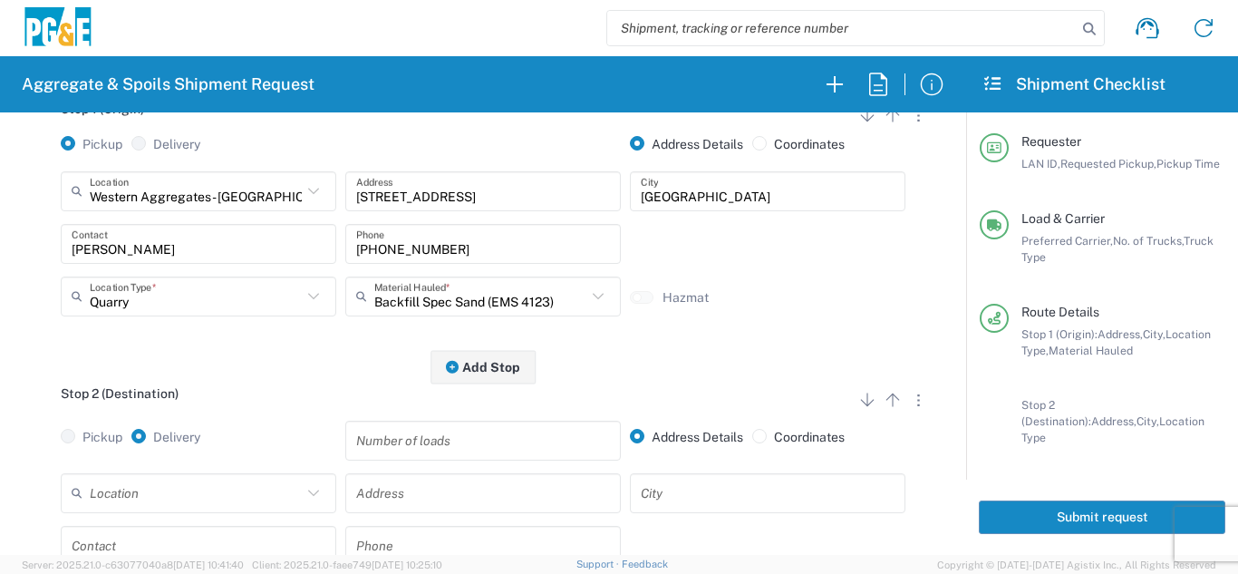
click at [248, 398] on div "Stop 2 (Destination) Add Stop Above Add Stop Below Remove Stop" at bounding box center [483, 403] width 921 height 34
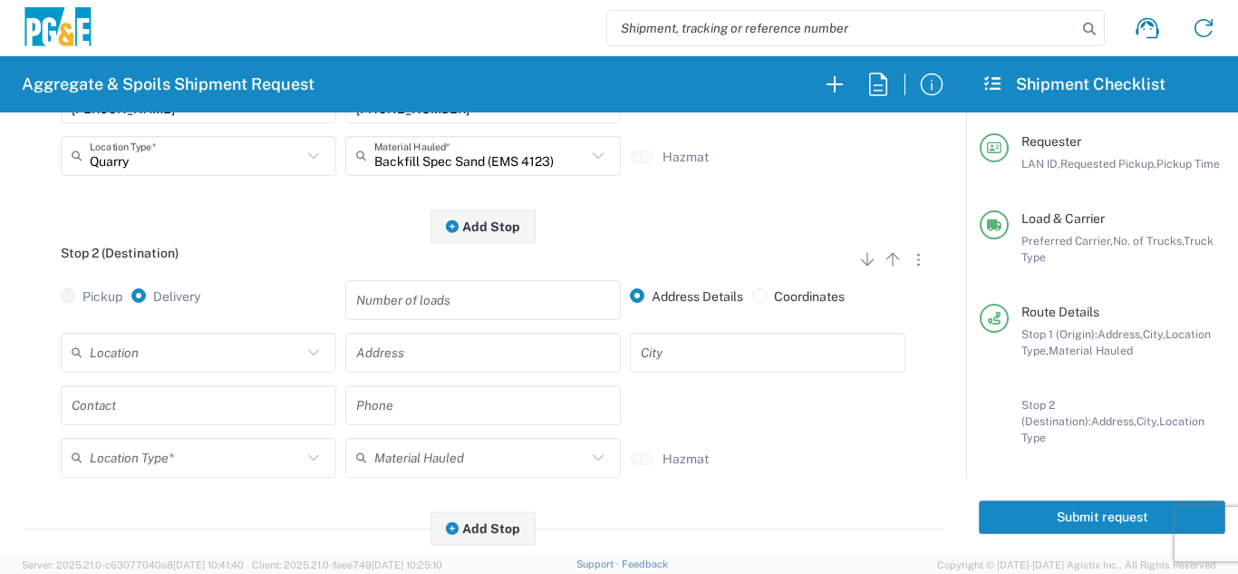
scroll to position [453, 0]
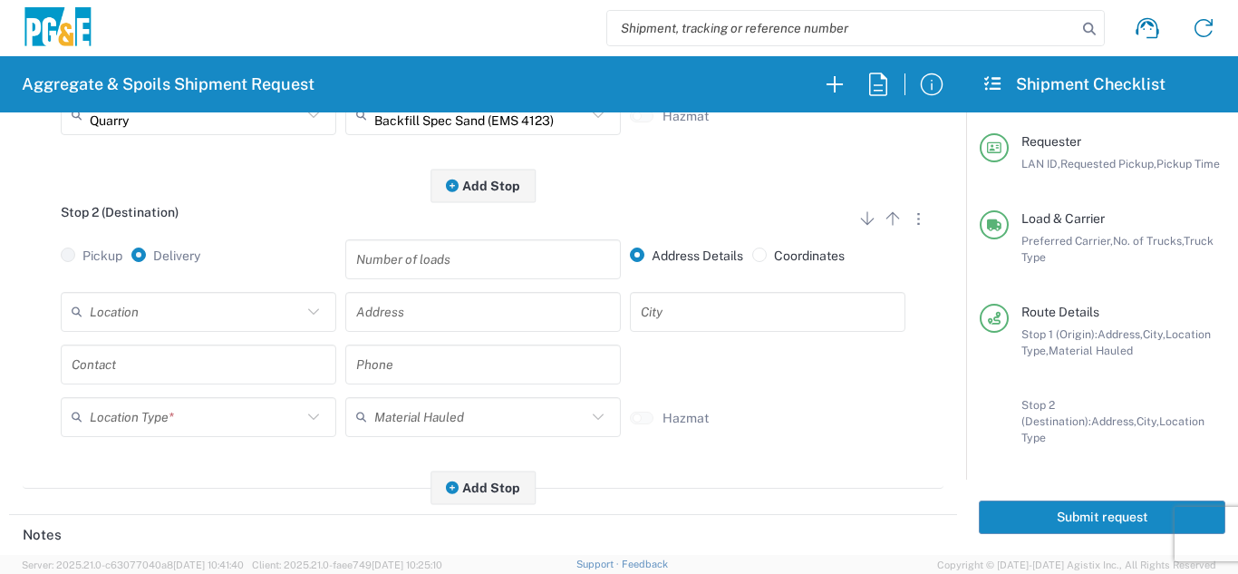
click at [240, 318] on input "text" at bounding box center [196, 312] width 212 height 32
click at [121, 270] on span "[GEOGRAPHIC_DATA]" at bounding box center [197, 271] width 268 height 28
type input "[GEOGRAPHIC_DATA]"
type input "[STREET_ADDRESS]"
type input "[GEOGRAPHIC_DATA]"
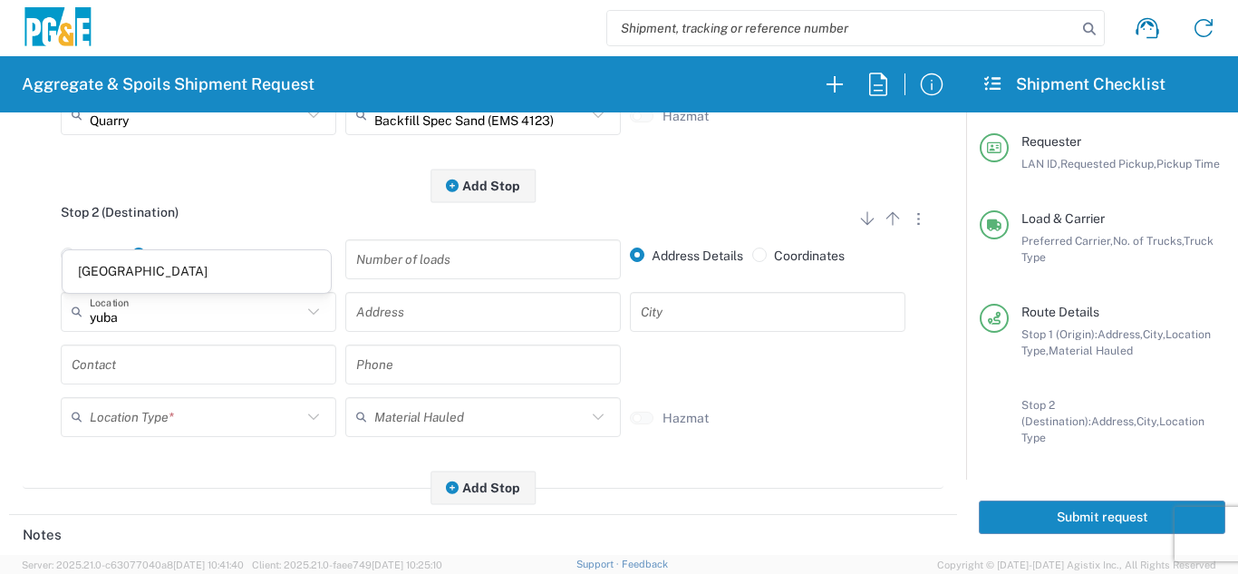
type input "Business No Loading Dock"
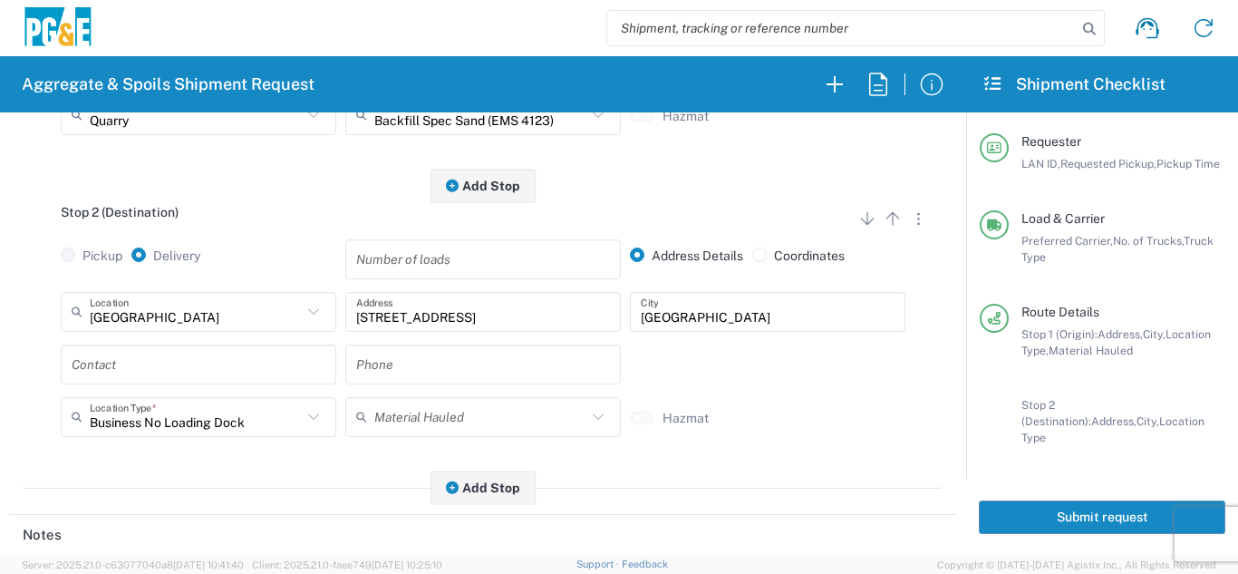
click at [126, 363] on input "text" at bounding box center [199, 364] width 254 height 32
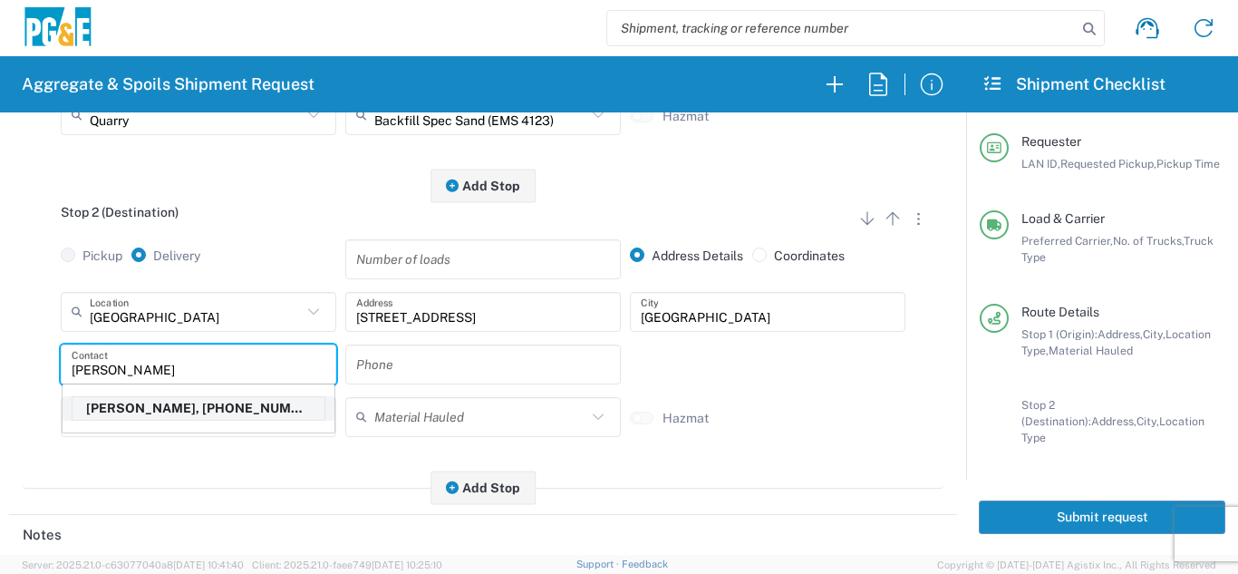
click at [117, 414] on p "[PERSON_NAME], [PHONE_NUMBER]" at bounding box center [199, 408] width 252 height 23
type input "[PERSON_NAME]"
type input "[PHONE_NUMBER]"
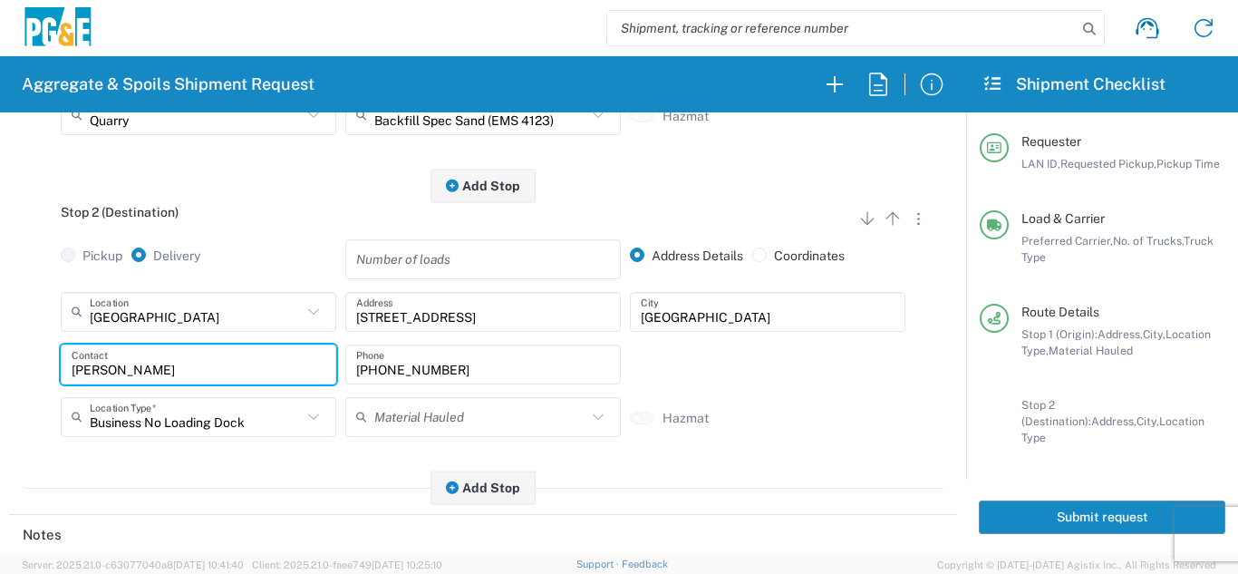
click at [172, 481] on div "Stop 2 (Destination) Add Stop Above Add Stop Below Remove Stop Pickup Delivery …" at bounding box center [483, 337] width 921 height 303
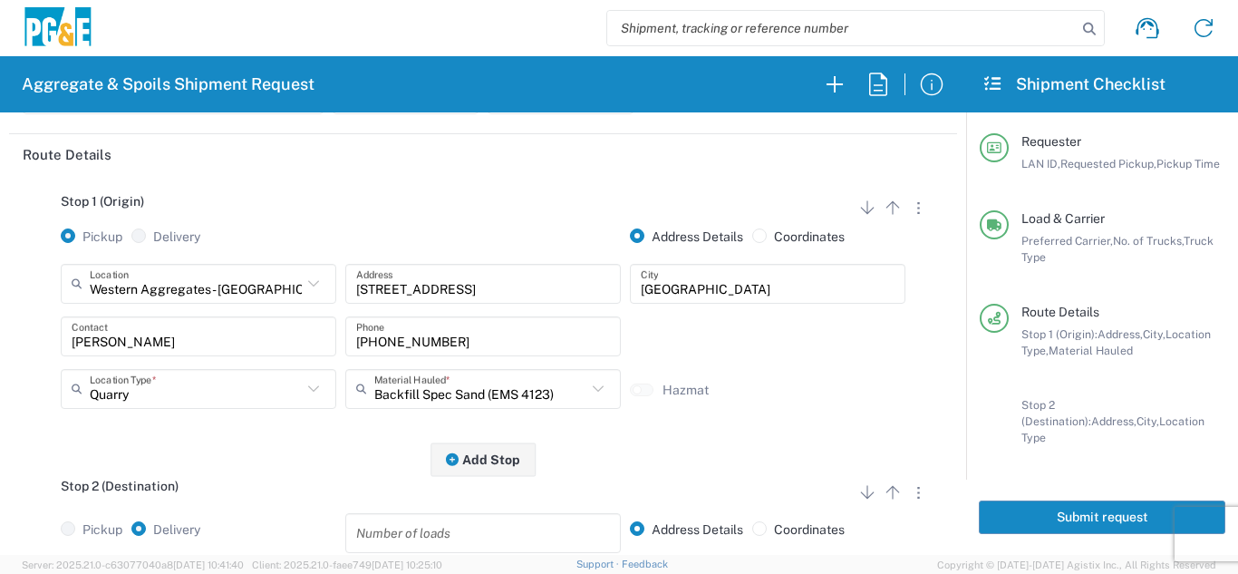
scroll to position [0, 0]
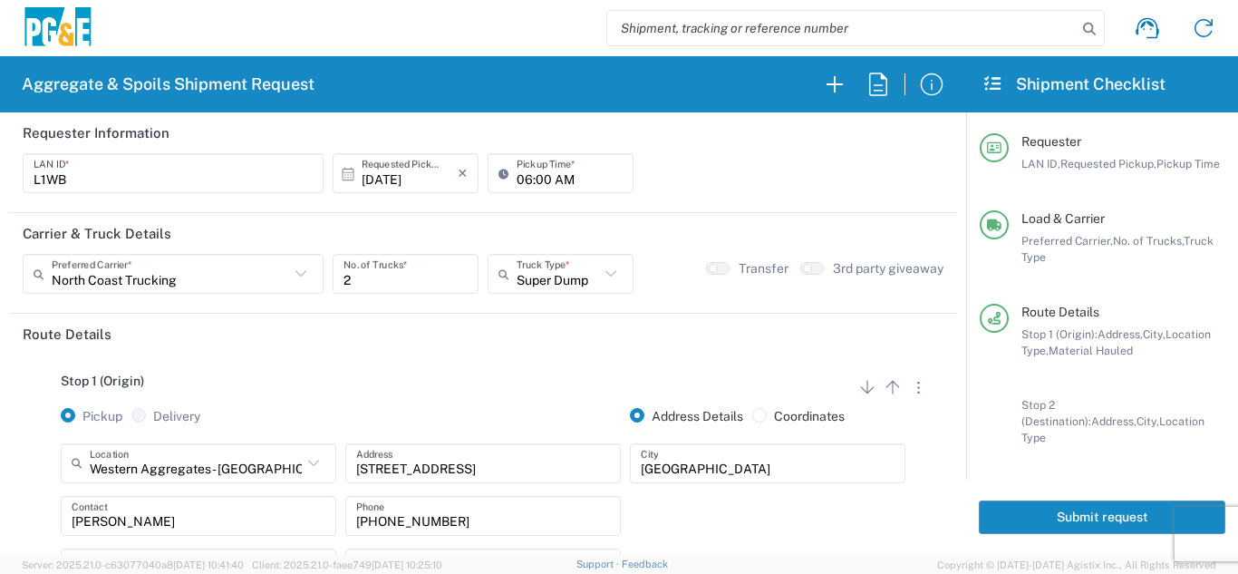
click at [1112, 505] on button "Submit request" at bounding box center [1102, 517] width 247 height 34
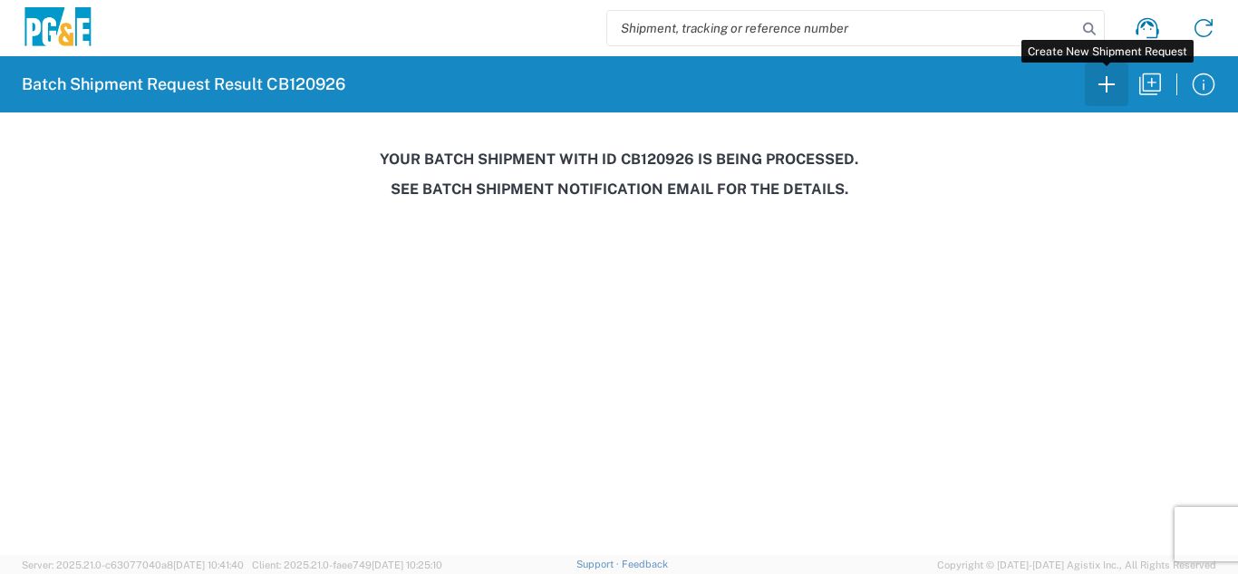
click at [1116, 90] on icon "button" at bounding box center [1106, 84] width 29 height 29
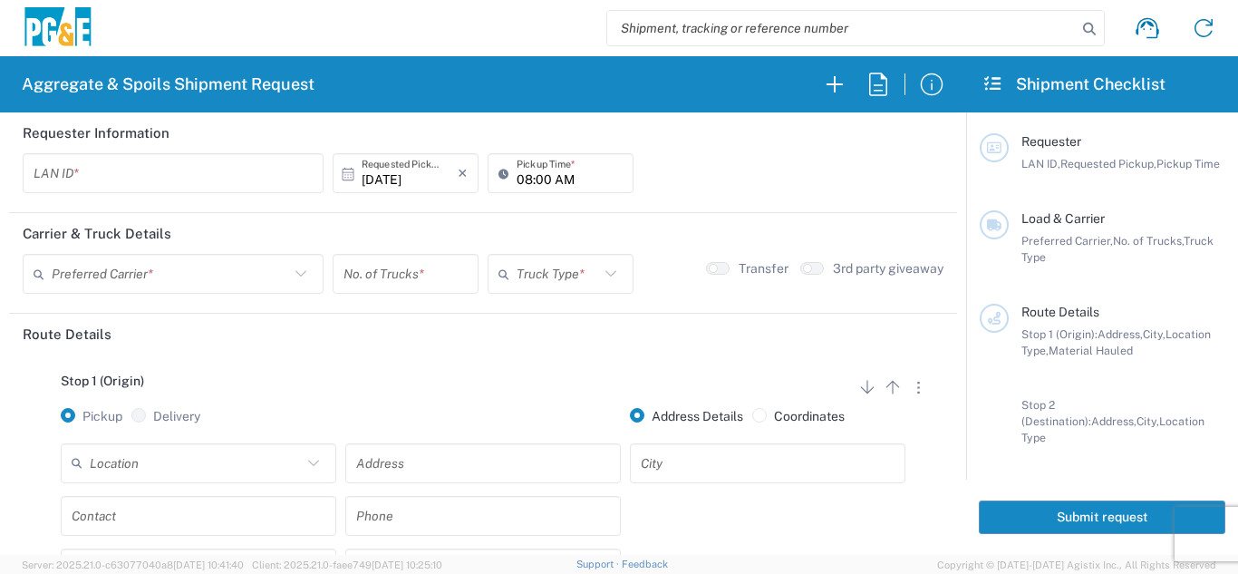
click at [170, 464] on input "text" at bounding box center [196, 463] width 212 height 32
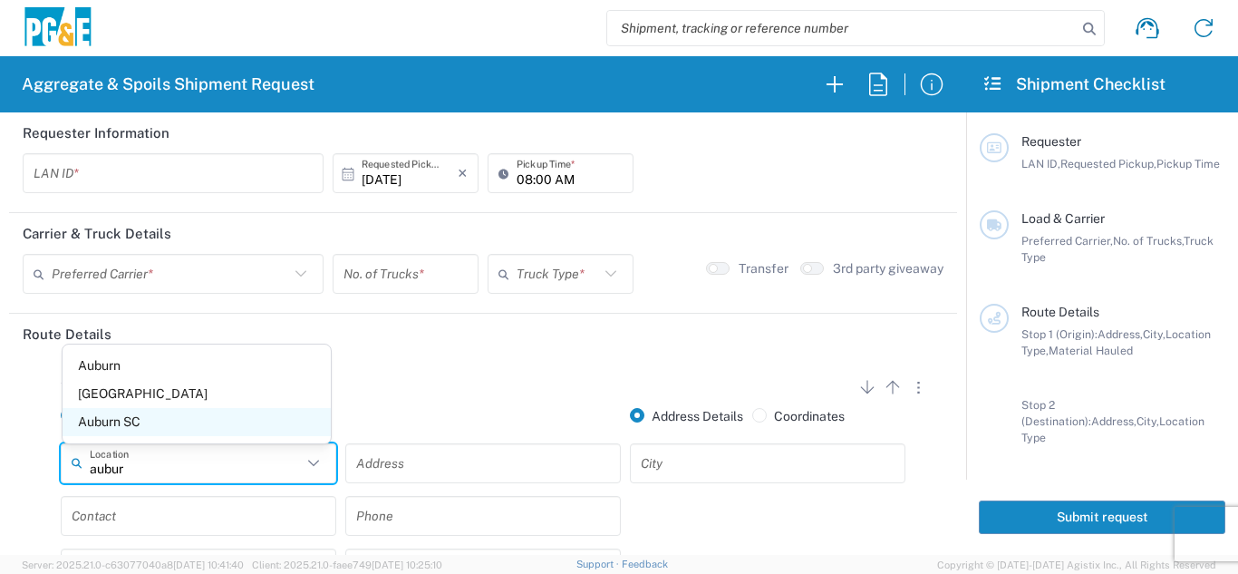
click at [147, 431] on span "Auburn SC" at bounding box center [197, 422] width 268 height 28
type input "Auburn SC"
type input "12789 [PERSON_NAME]"
type input "Auburn"
type input "Business No Loading Dock"
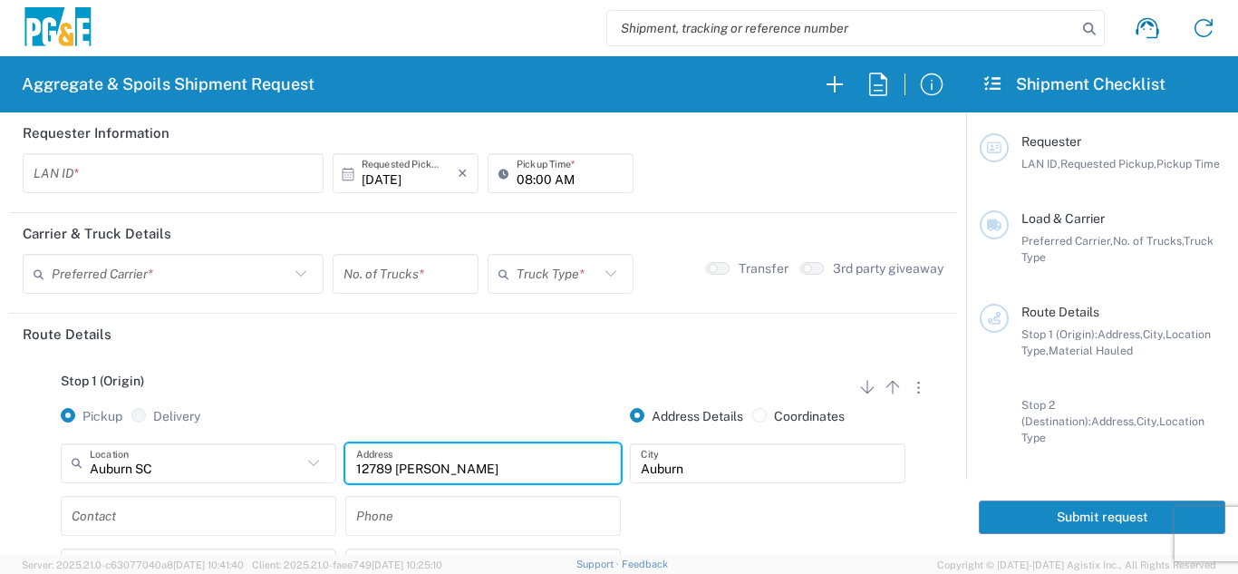
drag, startPoint x: 467, startPoint y: 471, endPoint x: 352, endPoint y: 472, distance: 115.2
click at [356, 472] on input "12789 [PERSON_NAME]" at bounding box center [483, 463] width 254 height 32
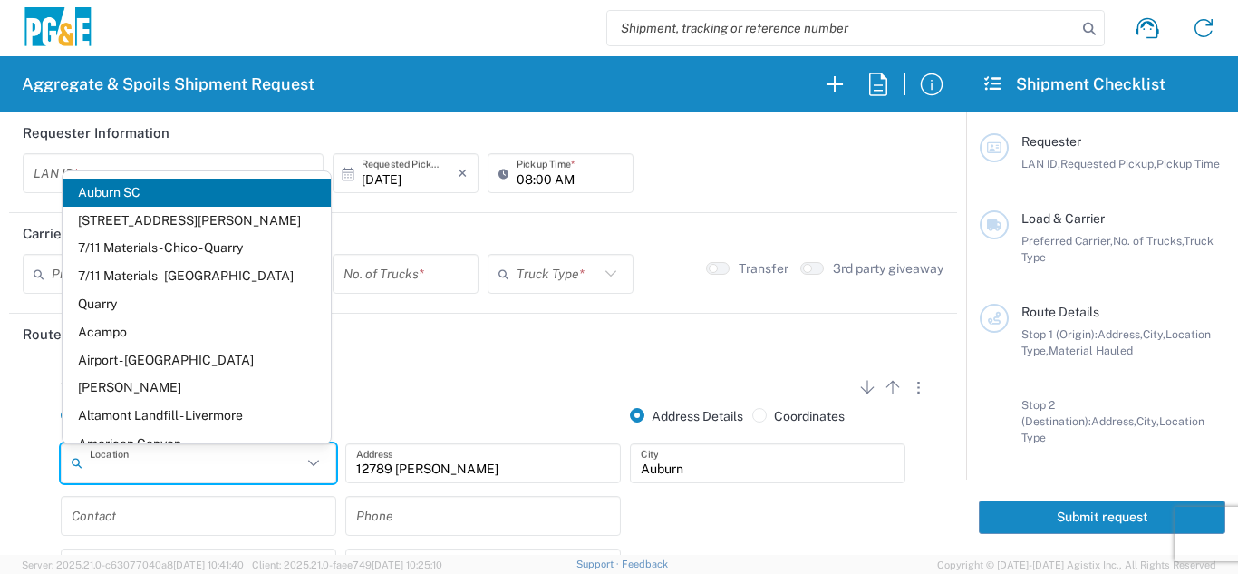
drag, startPoint x: 226, startPoint y: 476, endPoint x: 69, endPoint y: 471, distance: 156.9
click at [69, 471] on div "Location" at bounding box center [199, 463] width 276 height 40
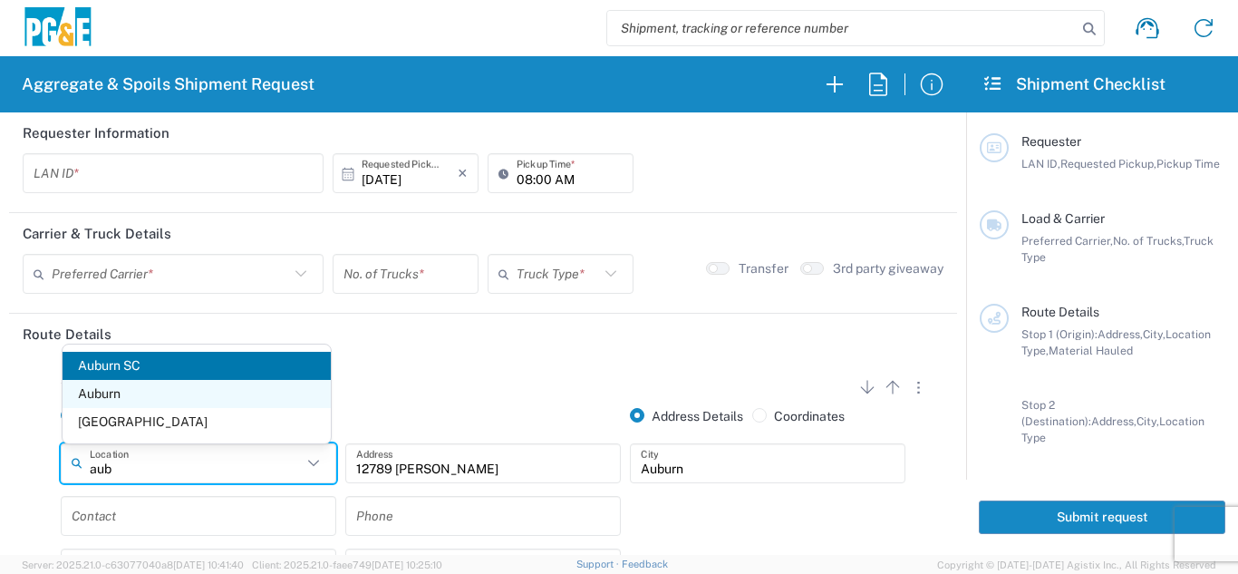
click at [145, 401] on span "Auburn" at bounding box center [197, 394] width 268 height 28
type input "Auburn"
type input "1649 Canal St"
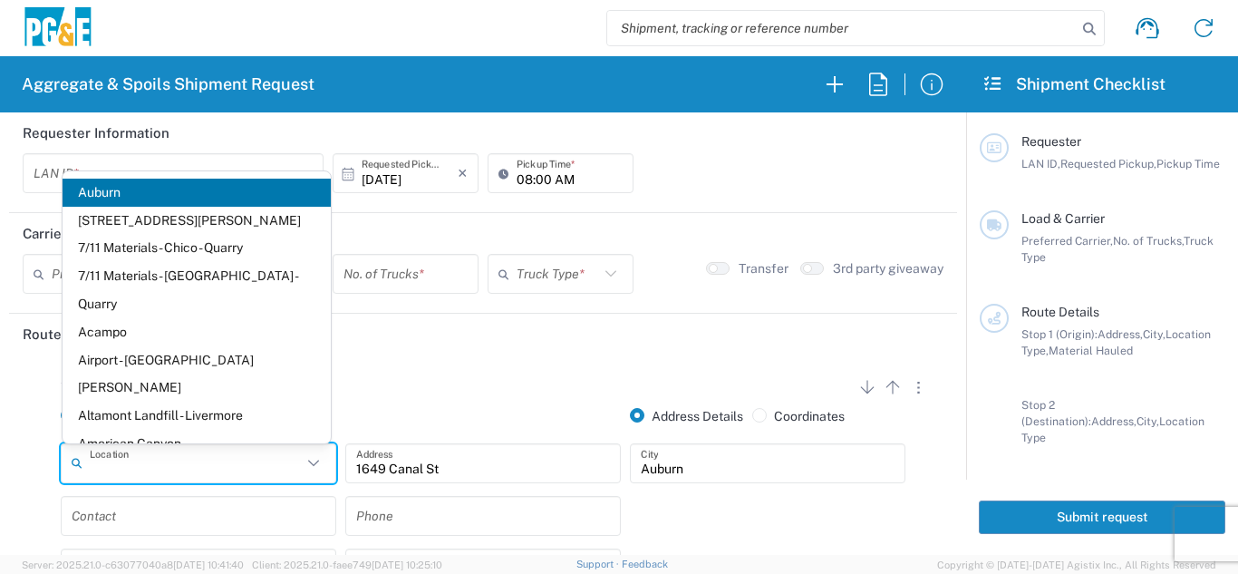
drag, startPoint x: 175, startPoint y: 465, endPoint x: 73, endPoint y: 461, distance: 102.5
click at [73, 461] on div "Location" at bounding box center [199, 463] width 276 height 40
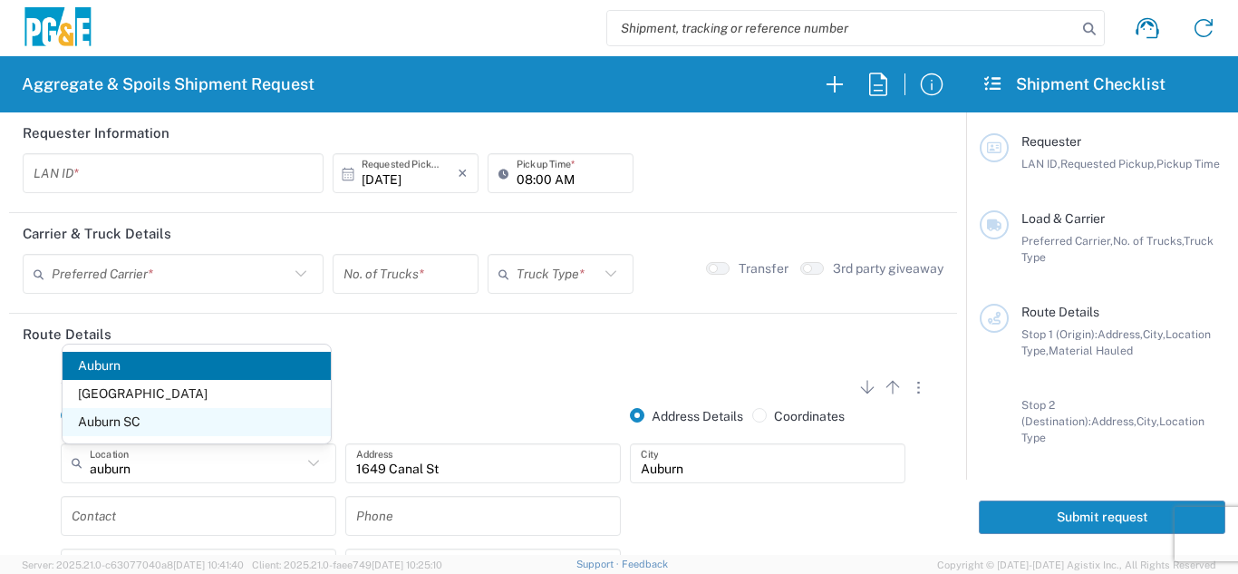
click at [149, 426] on span "Auburn SC" at bounding box center [197, 422] width 268 height 28
type input "Auburn SC"
type input "12789 [PERSON_NAME]"
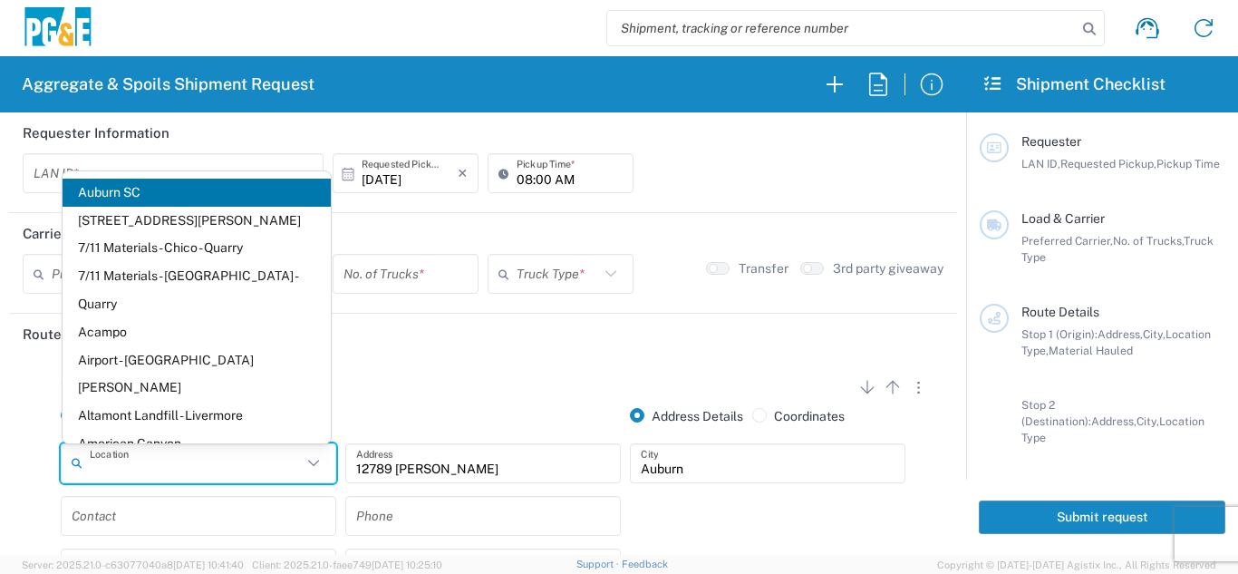
drag, startPoint x: 145, startPoint y: 468, endPoint x: 41, endPoint y: 468, distance: 104.3
click at [41, 468] on div "Location [GEOGRAPHIC_DATA] [GEOGRAPHIC_DATA] [GEOGRAPHIC_DATA][PERSON_NAME] - Q…" at bounding box center [483, 522] width 921 height 158
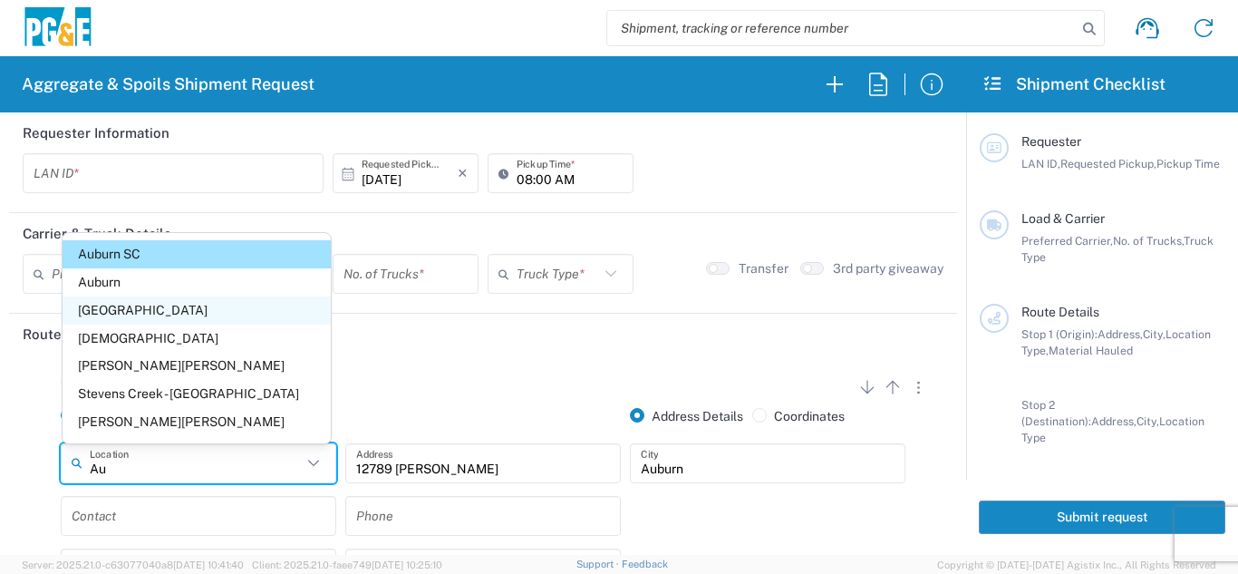
click at [183, 325] on span "[GEOGRAPHIC_DATA]" at bounding box center [197, 310] width 268 height 28
type input "[GEOGRAPHIC_DATA]"
type input "[STREET_ADDRESS]"
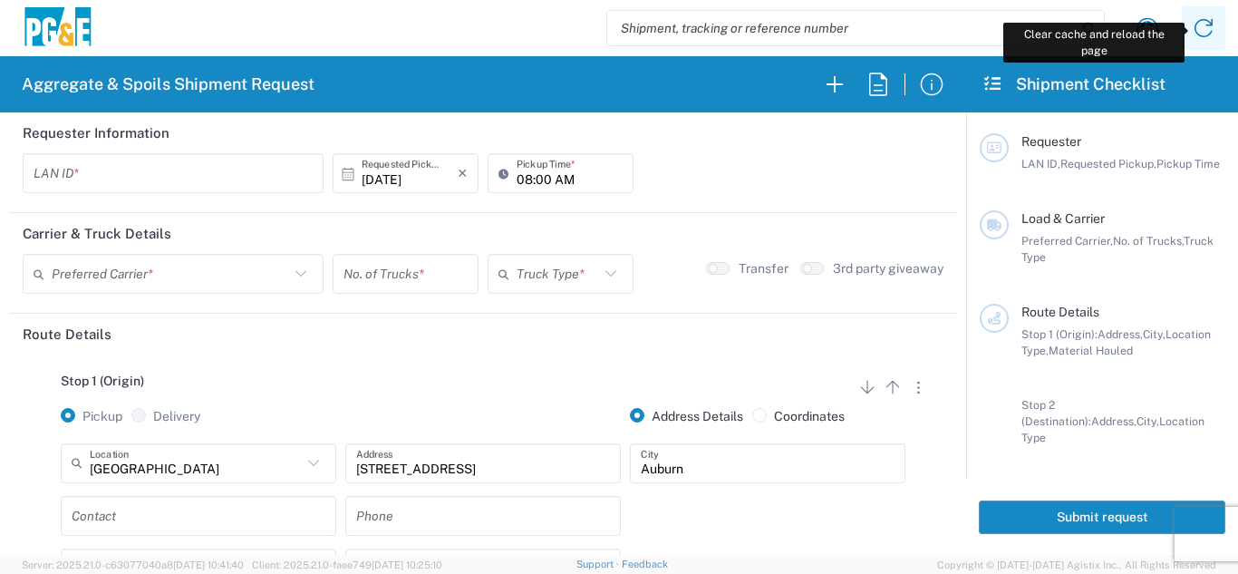
click at [1207, 32] on icon at bounding box center [1203, 28] width 29 height 29
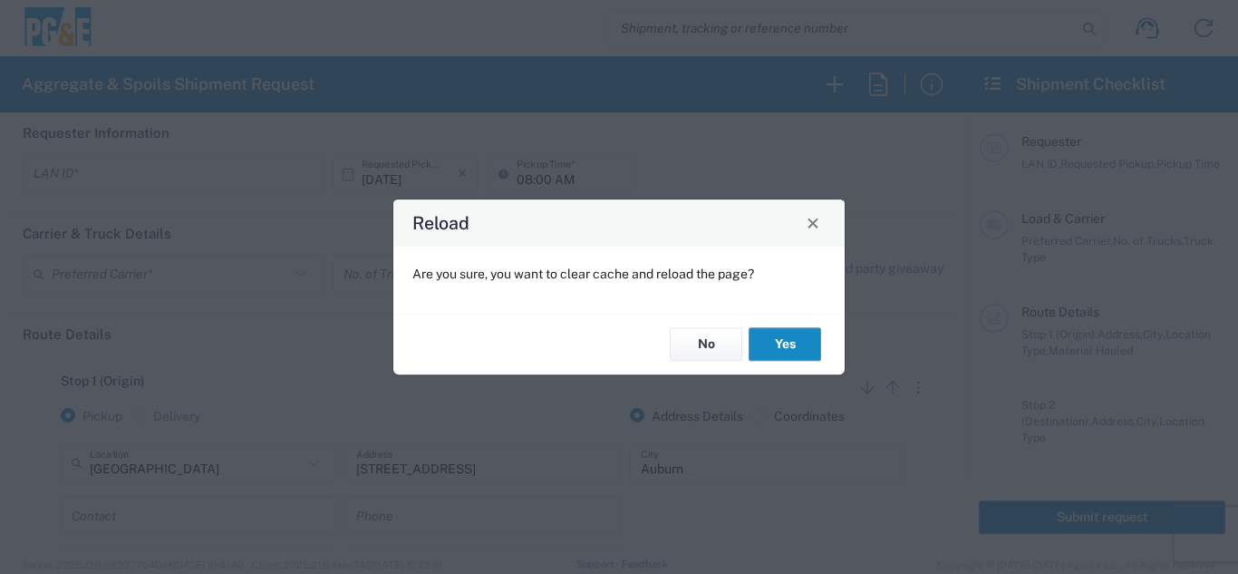
click at [796, 329] on button "Yes" at bounding box center [785, 345] width 73 height 34
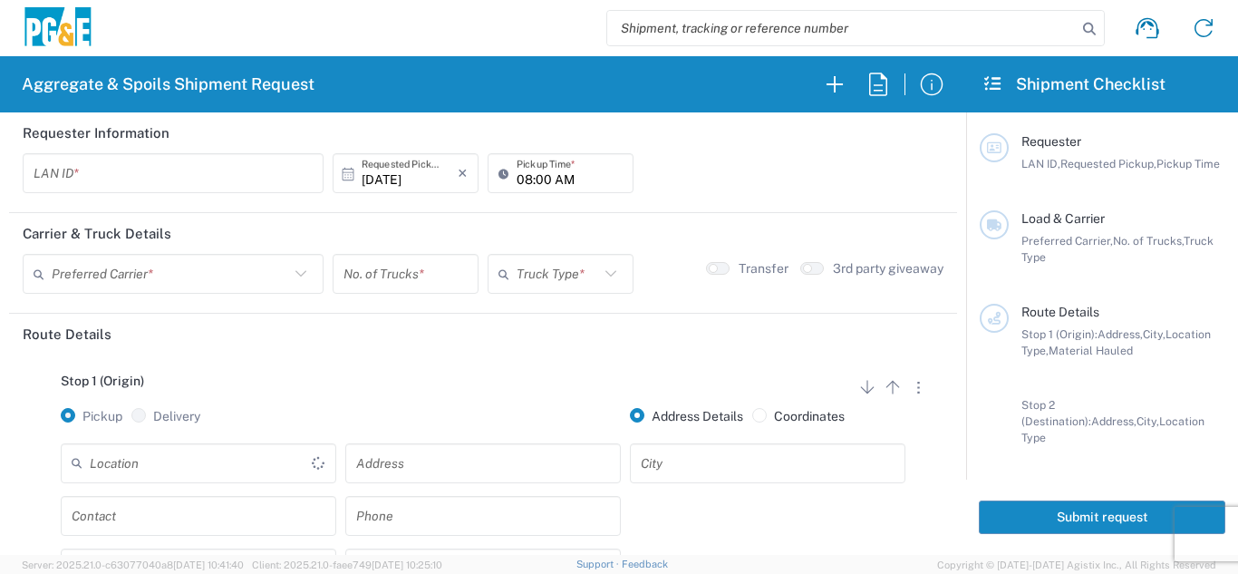
click at [133, 476] on input "text" at bounding box center [201, 463] width 222 height 32
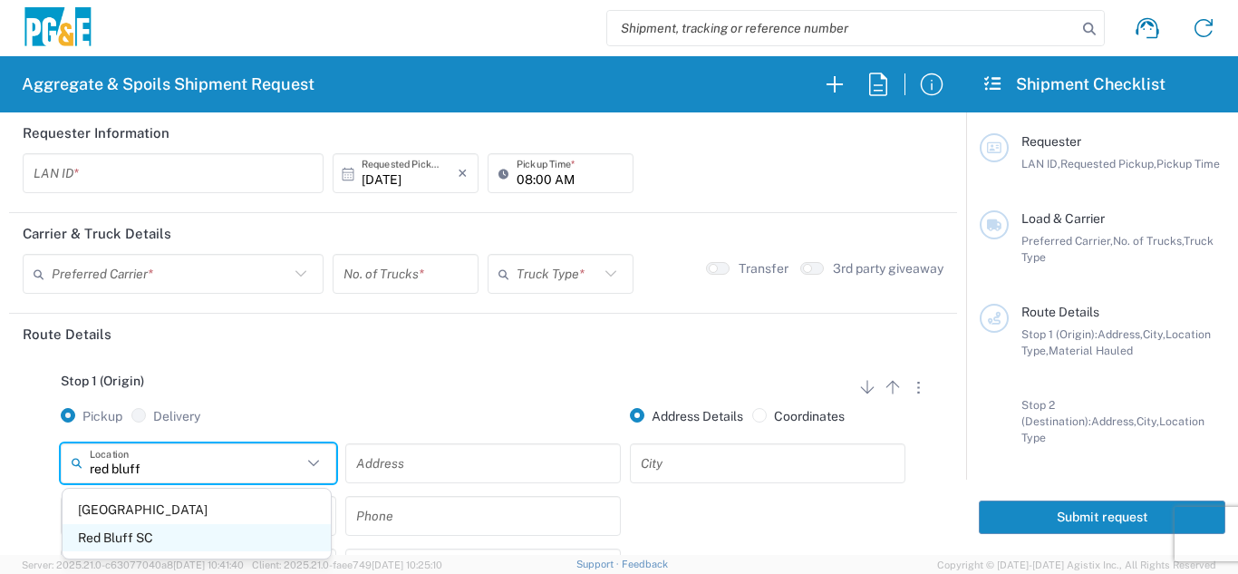
click at [135, 530] on span "Red Bluff SC" at bounding box center [197, 538] width 268 height 28
type input "Red Bluff SC"
type input "[STREET_ADDRESS][PERSON_NAME]"
type input "[GEOGRAPHIC_DATA]"
type input "Business No Loading Dock"
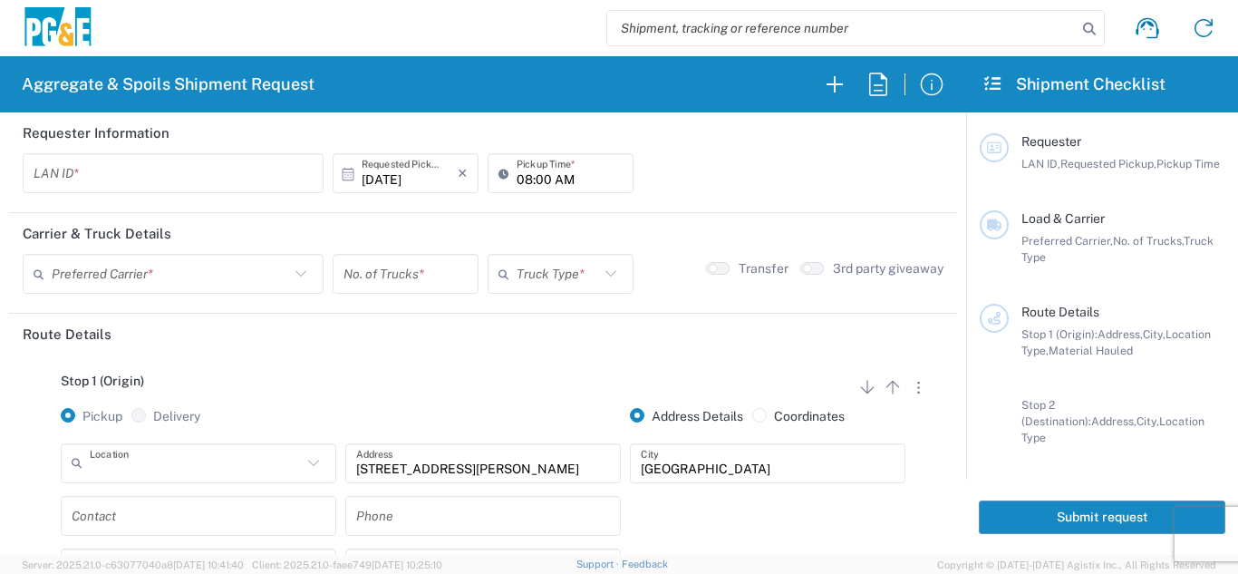
click at [173, 460] on input "text" at bounding box center [196, 463] width 212 height 32
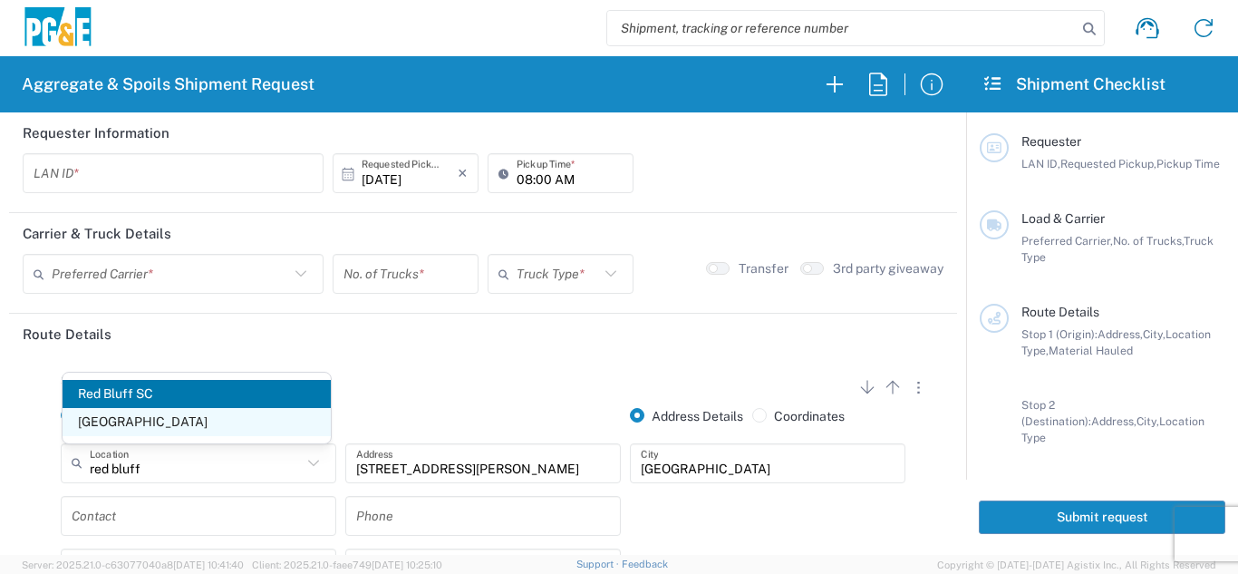
click at [146, 419] on span "[GEOGRAPHIC_DATA]" at bounding box center [197, 422] width 268 height 28
type input "[GEOGRAPHIC_DATA]"
type input "780 Diamond Ave"
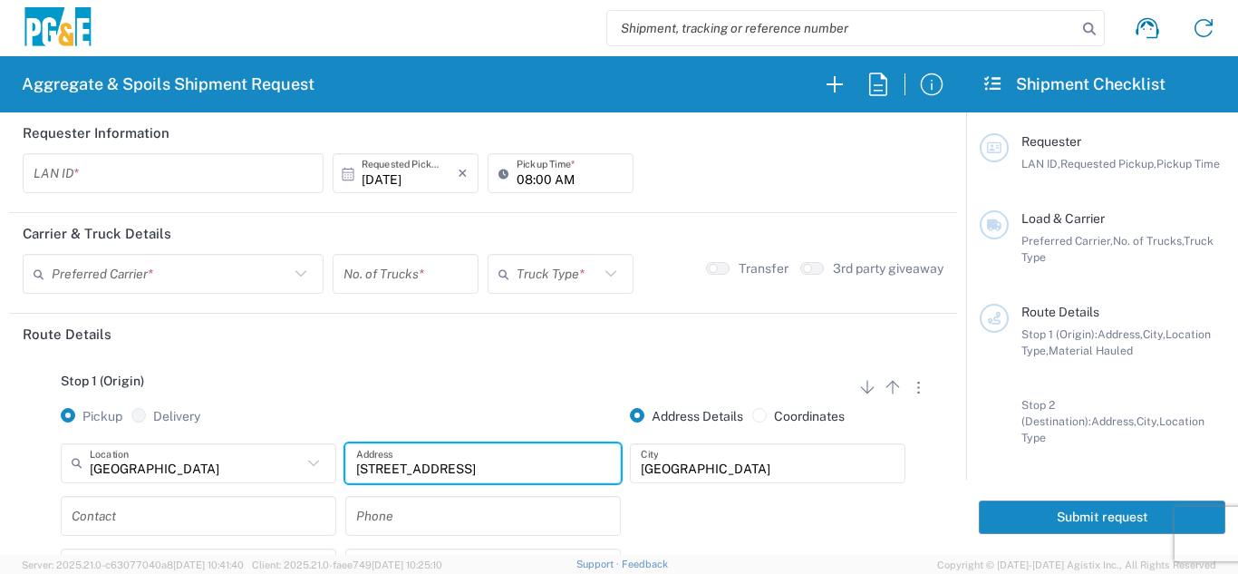
drag, startPoint x: 465, startPoint y: 473, endPoint x: 316, endPoint y: 468, distance: 149.7
click at [316, 468] on div "Red Bluff Location Red Bluff 17300 East Jahant Rd - Quarry 7/11 Materials - Chi…" at bounding box center [483, 469] width 854 height 53
